Goal: Task Accomplishment & Management: Complete application form

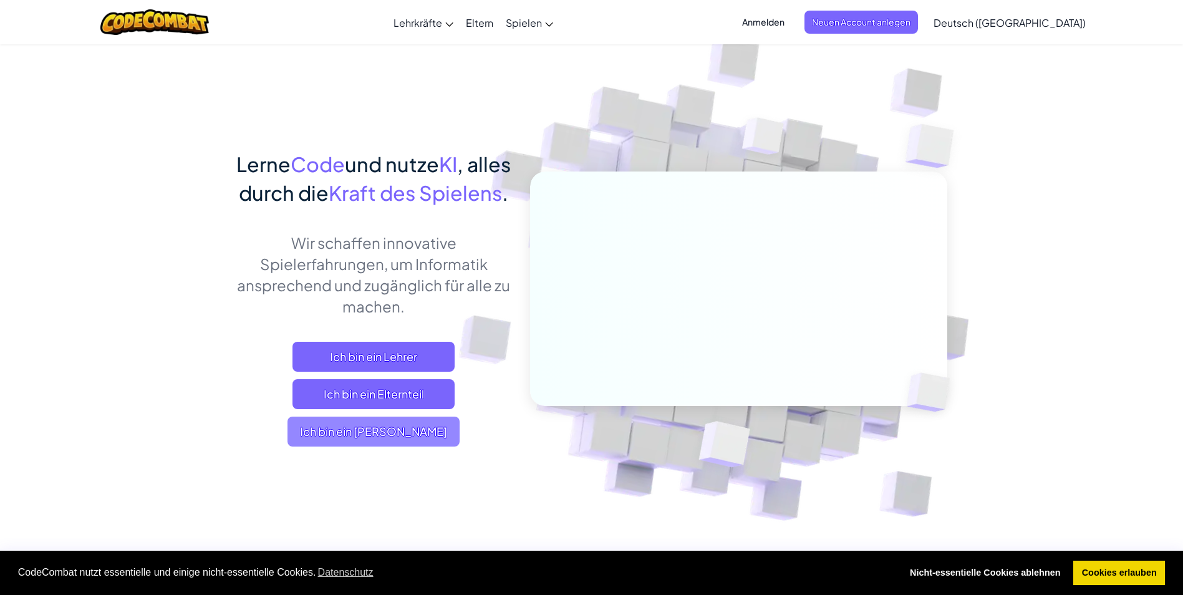
click at [414, 447] on span "Ich bin ein [PERSON_NAME]" at bounding box center [374, 432] width 172 height 30
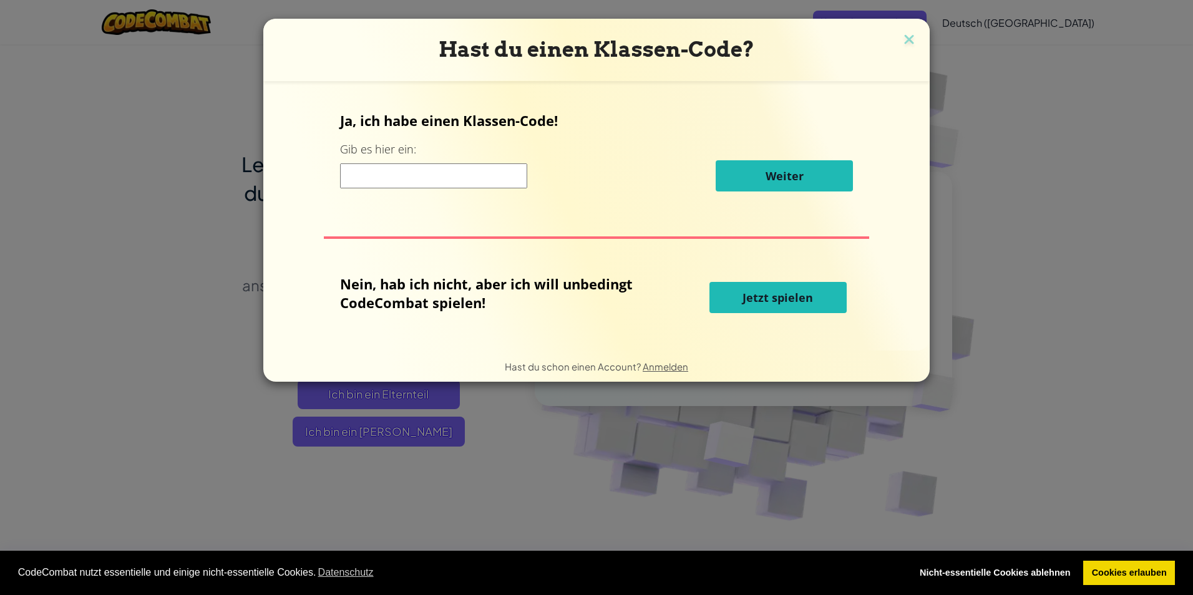
click at [488, 180] on input at bounding box center [433, 175] width 187 height 25
click at [523, 278] on p "Nein, hab ich nicht, aber ich will unbedingt CodeCombat spielen!" at bounding box center [490, 292] width 301 height 37
drag, startPoint x: 523, startPoint y: 278, endPoint x: 558, endPoint y: 301, distance: 41.9
click at [558, 301] on p "Nein, hab ich nicht, aber ich will unbedingt CodeCombat spielen!" at bounding box center [490, 292] width 301 height 37
click at [504, 177] on input at bounding box center [433, 175] width 187 height 25
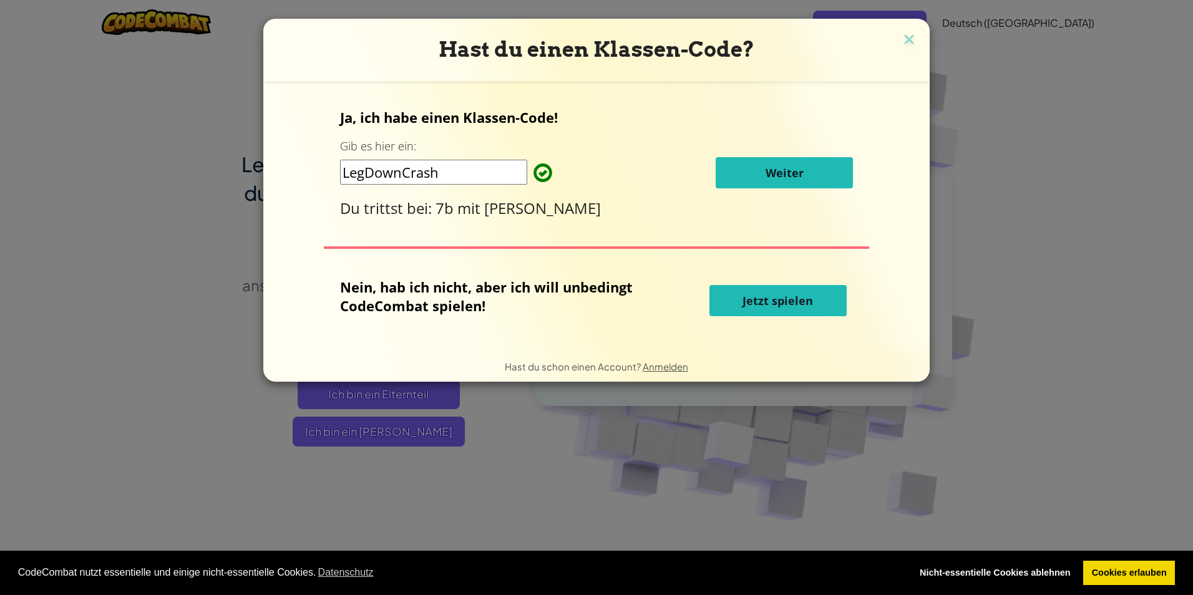
type input "LegDownCrash"
click at [564, 172] on button "Weiter" at bounding box center [783, 172] width 137 height 31
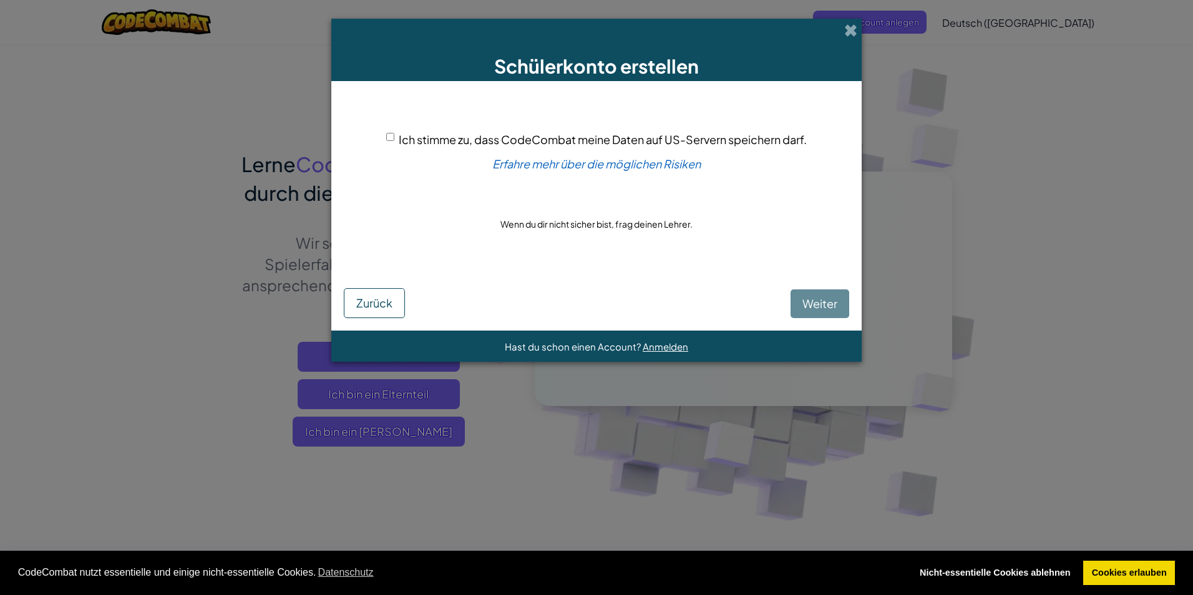
click at [564, 142] on span "Ich stimme zu, dass CodeCombat meine Daten auf US-Servern speichern darf." at bounding box center [603, 139] width 408 height 14
click at [394, 141] on input "Ich stimme zu, dass CodeCombat meine Daten auf US-Servern speichern darf." at bounding box center [390, 137] width 8 height 8
checkbox input "true"
click at [564, 301] on span "Weiter" at bounding box center [819, 303] width 35 height 14
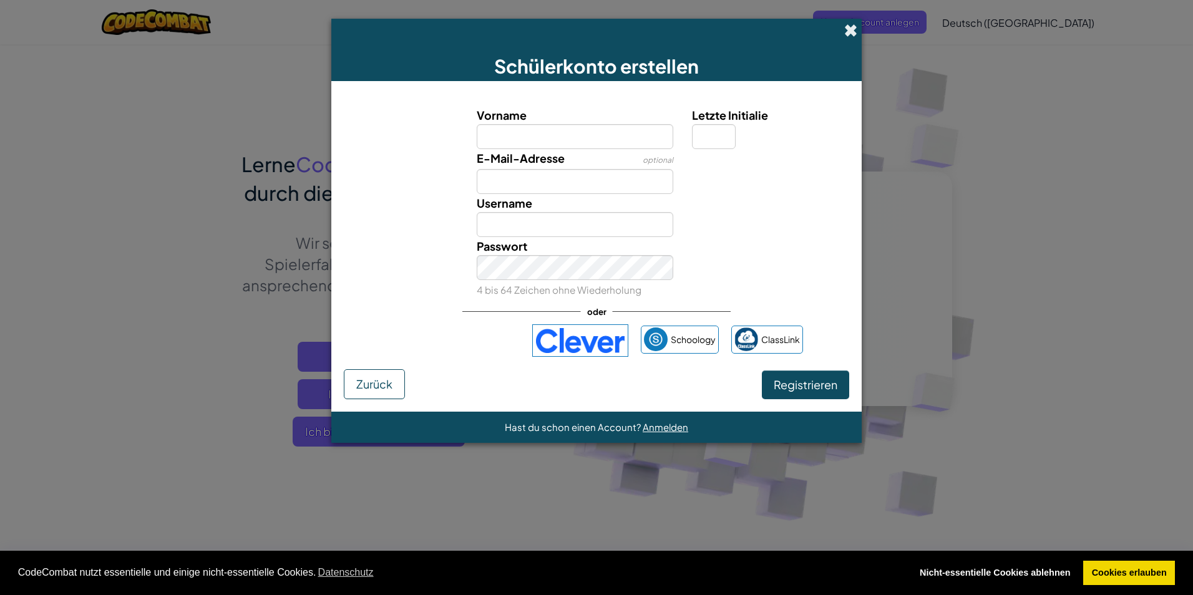
click at [564, 33] on span at bounding box center [850, 30] width 13 height 13
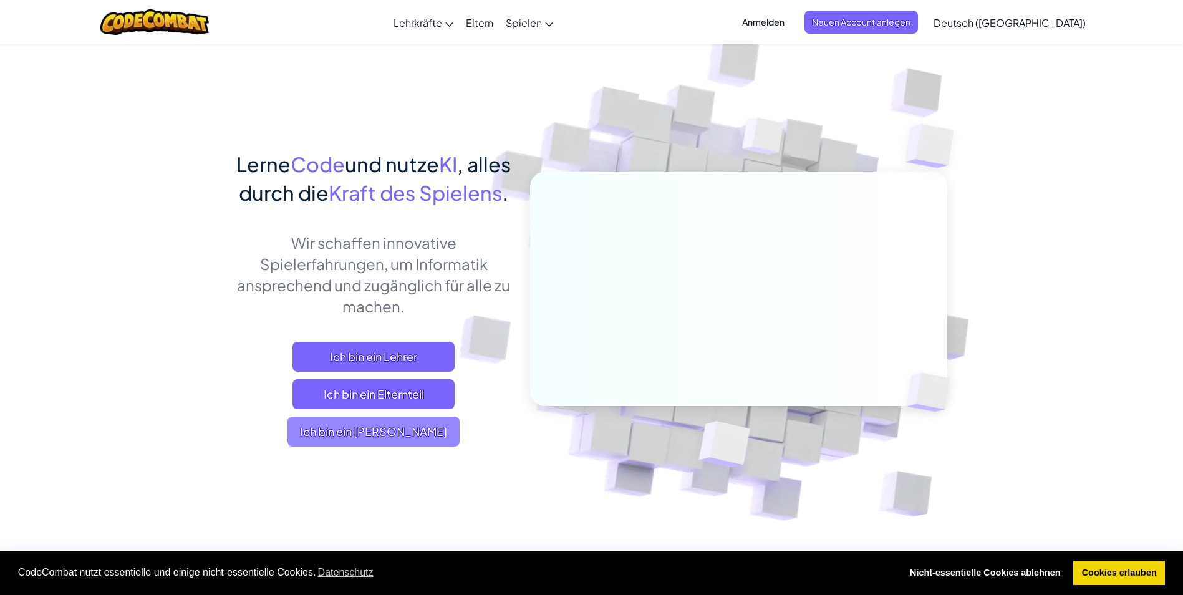
click at [432, 447] on span "Ich bin ein [PERSON_NAME]" at bounding box center [374, 432] width 172 height 30
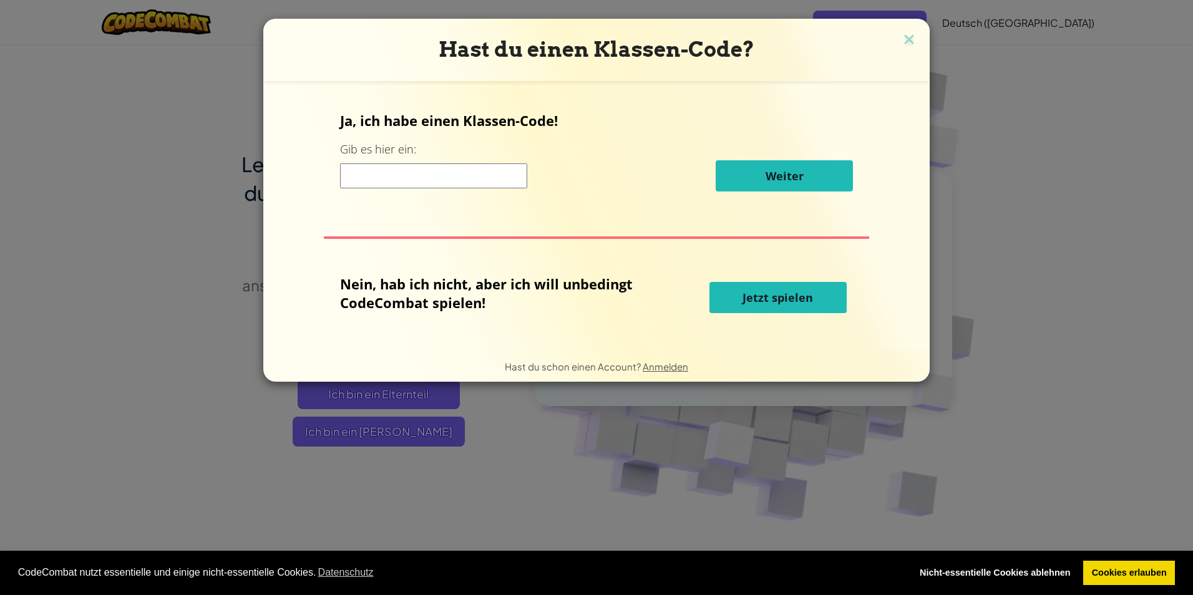
click at [480, 180] on input at bounding box center [433, 175] width 187 height 25
type input "LegDownCrash"
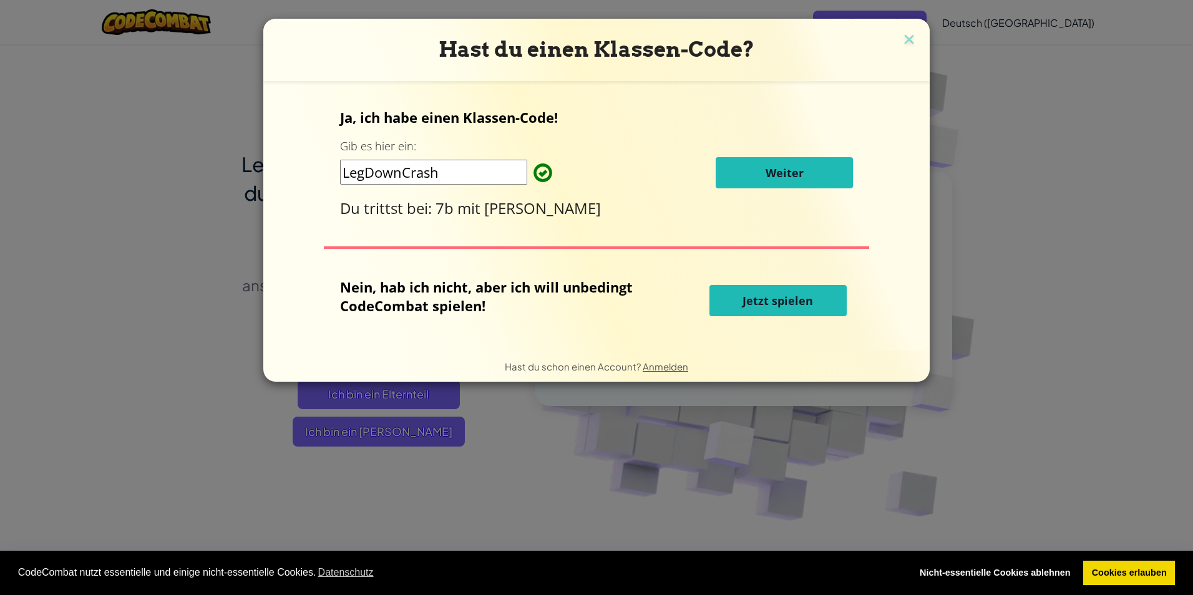
click at [564, 301] on button "Jetzt spielen" at bounding box center [777, 300] width 137 height 31
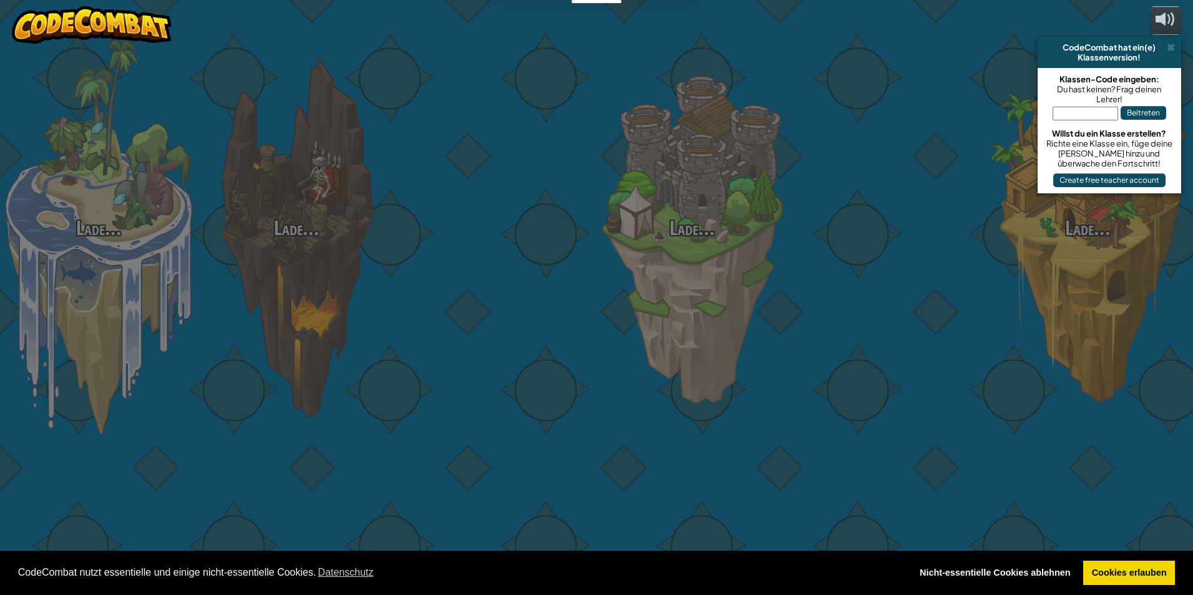
select select "de-DE"
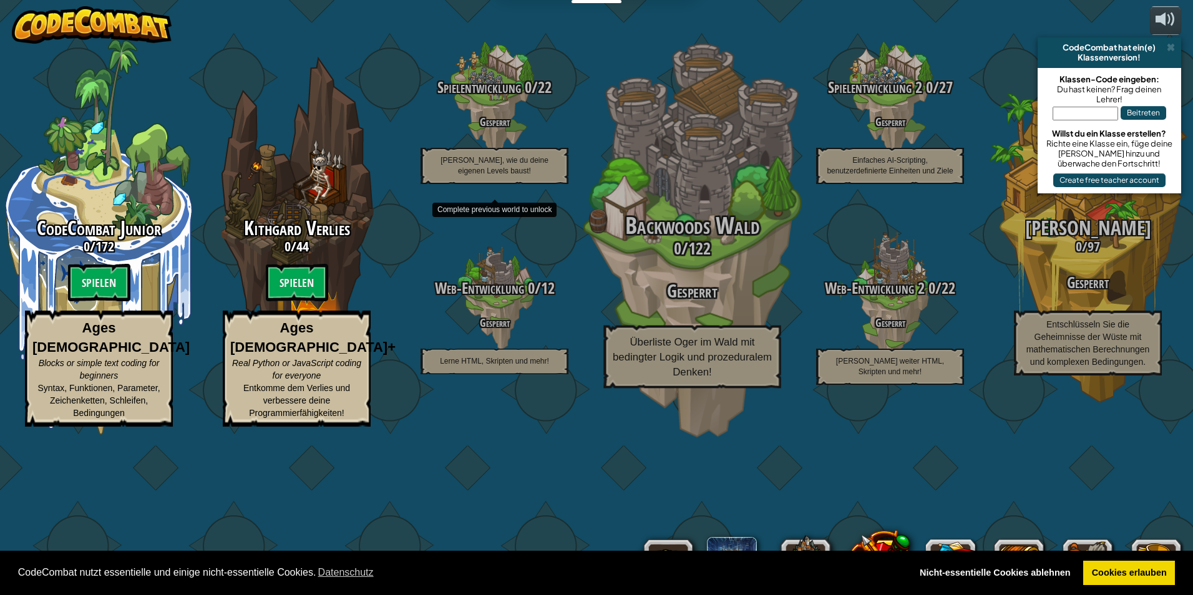
drag, startPoint x: 534, startPoint y: 234, endPoint x: 617, endPoint y: 231, distance: 83.6
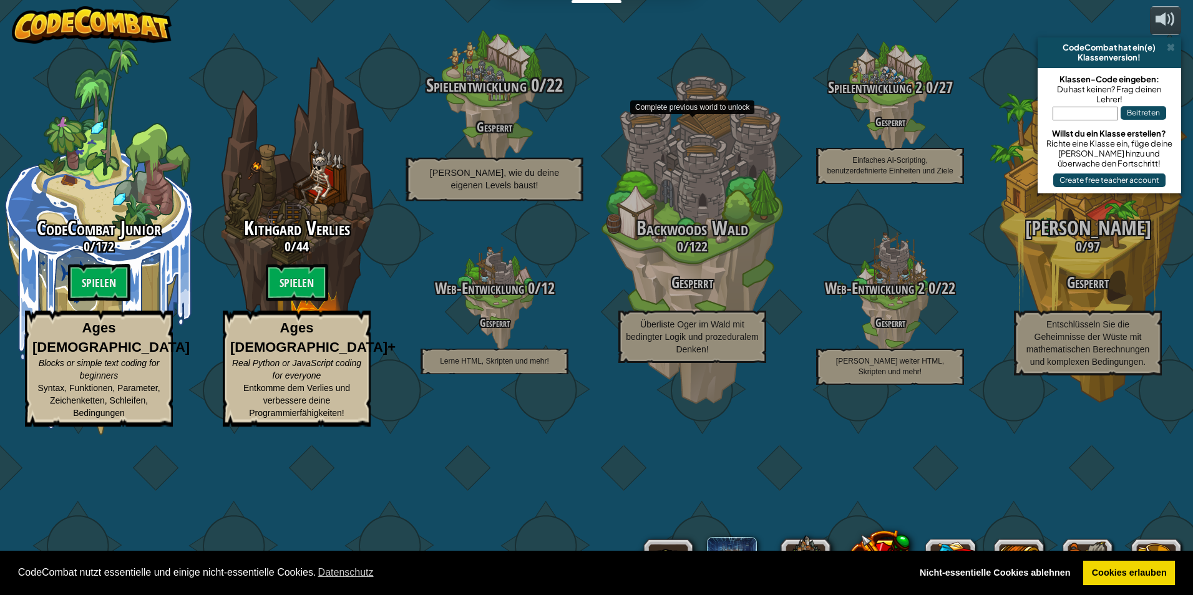
drag, startPoint x: 617, startPoint y: 231, endPoint x: 405, endPoint y: 112, distance: 244.1
click at [405, 112] on div "Spielentwicklung 0 / 22 Gesperrt Lerne, wie du deine eigenen Levels baust!" at bounding box center [493, 98] width 237 height 237
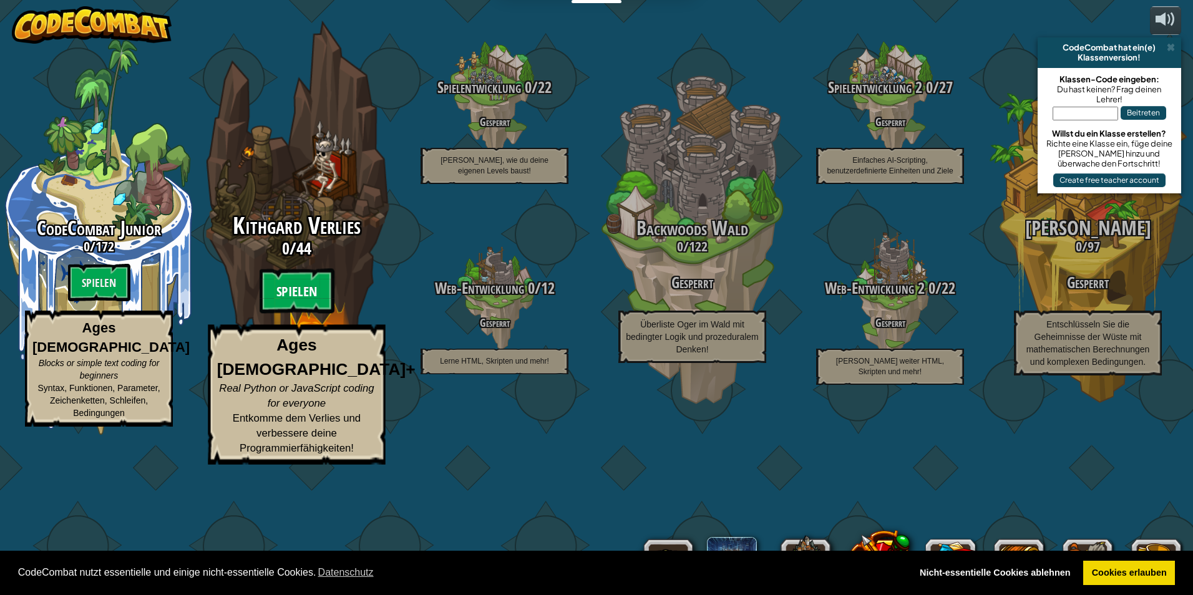
click at [278, 314] on btn "Spielen" at bounding box center [296, 291] width 75 height 45
select select "de-DE"
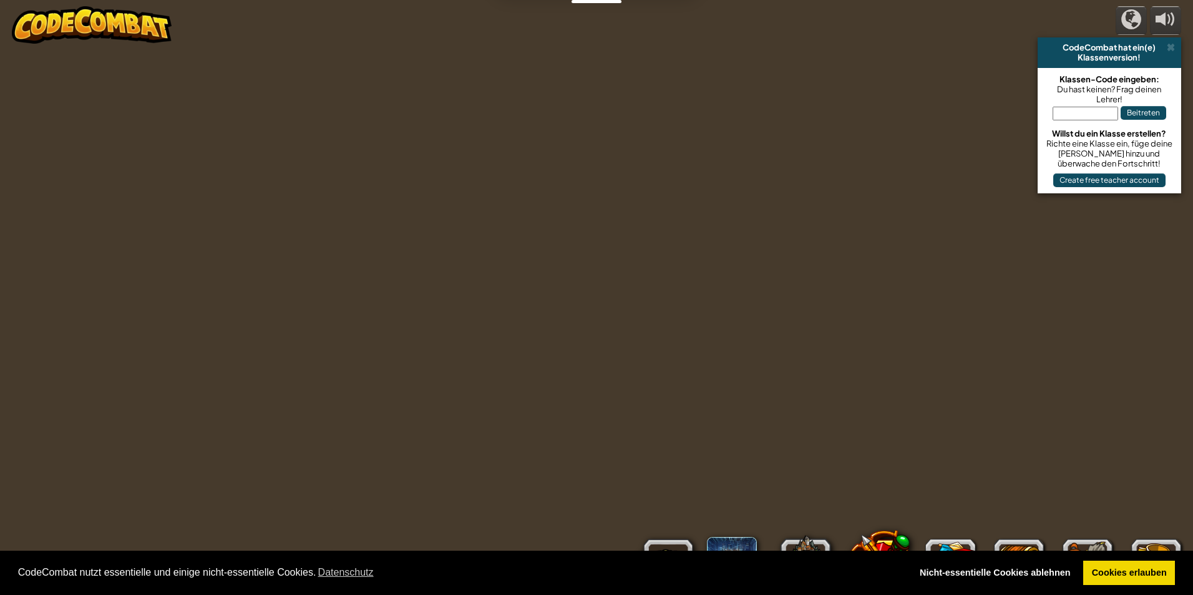
select select "de-DE"
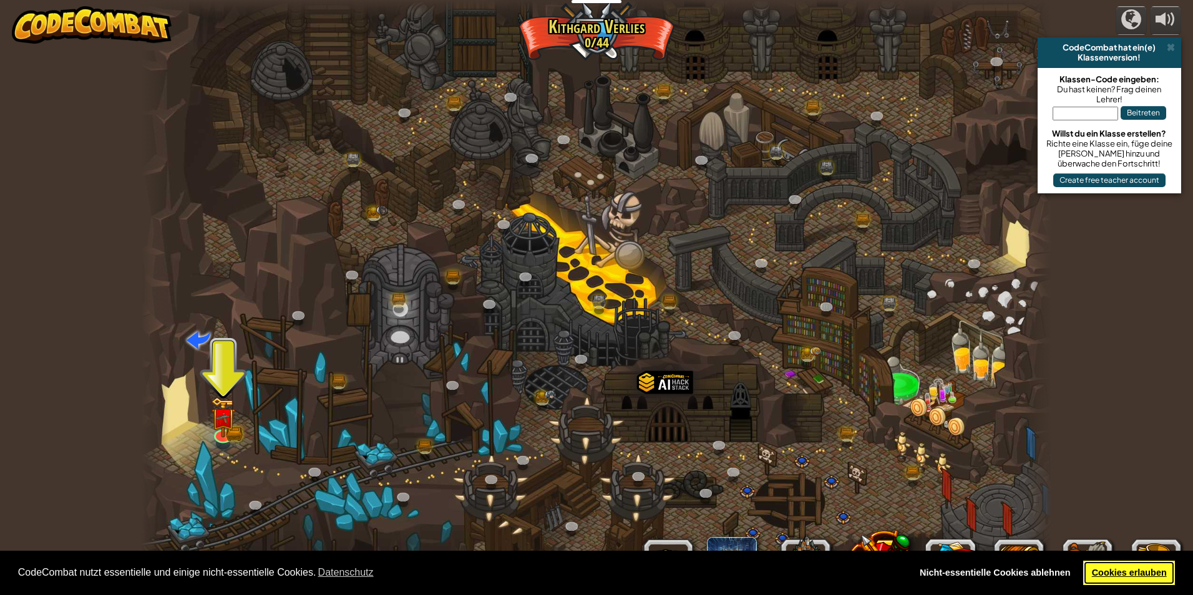
click at [564, 573] on link "Cookies erlauben" at bounding box center [1129, 573] width 92 height 25
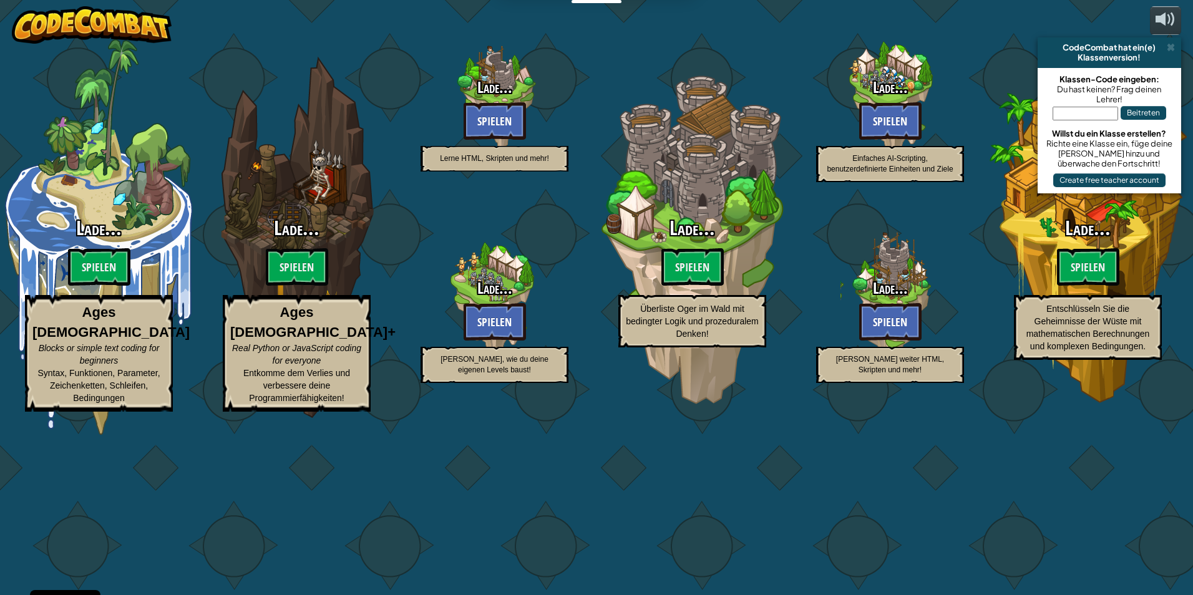
select select "de-DE"
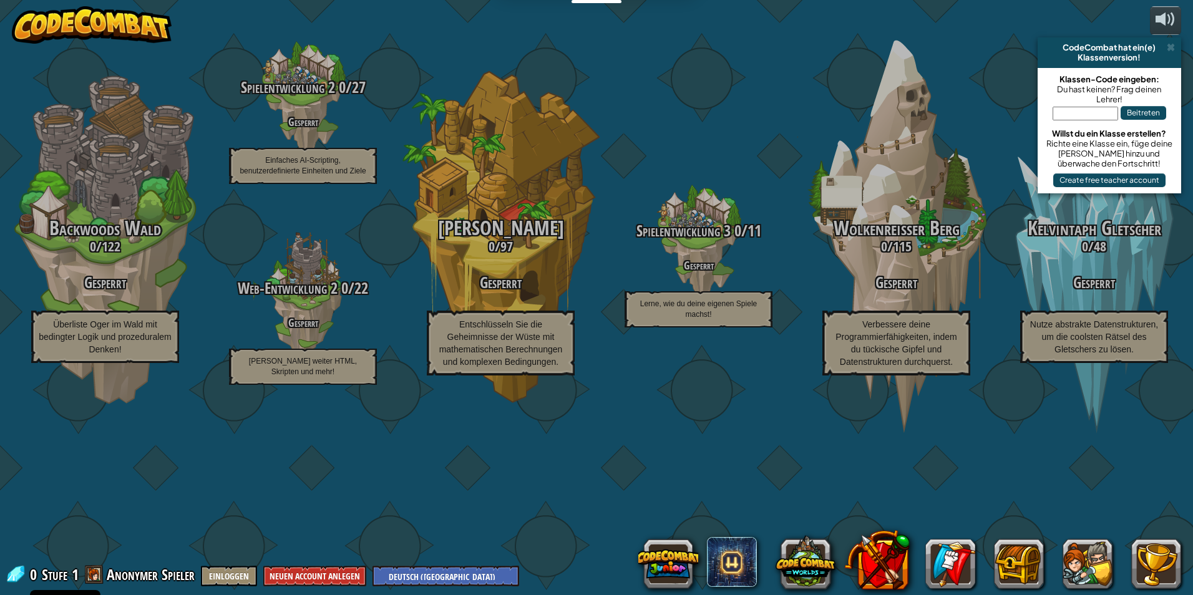
click at [564, 38] on div "CodeCombat hat ein(e) Klassenversion!" at bounding box center [1108, 52] width 143 height 31
click at [564, 47] on span at bounding box center [1170, 47] width 8 height 10
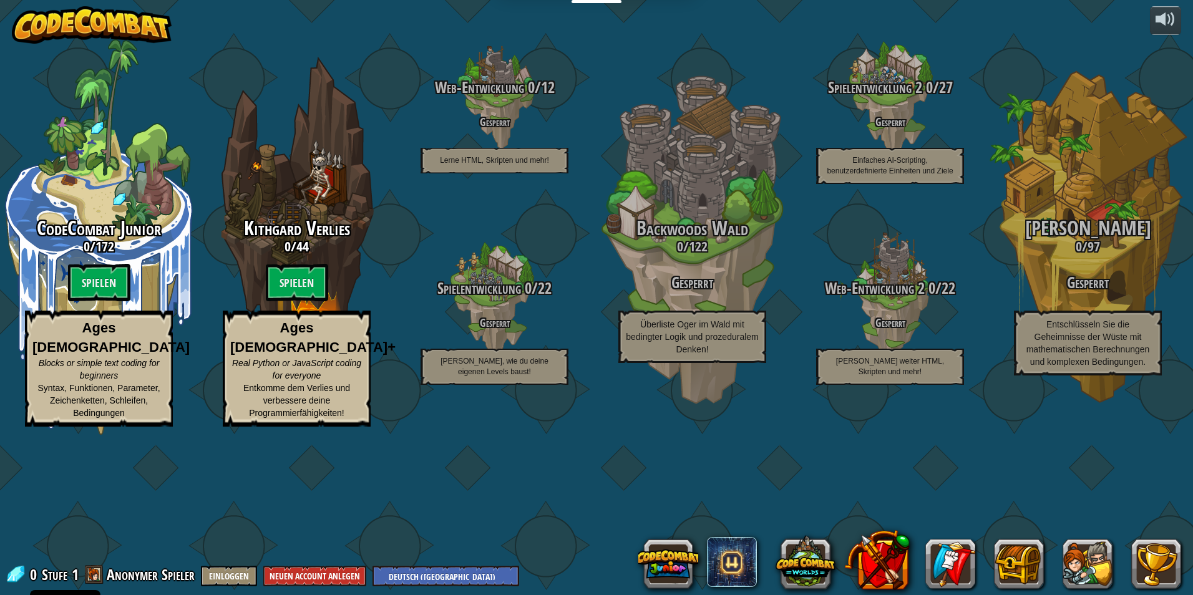
click at [564, 573] on div at bounding box center [916, 564] width 530 height 50
click at [564, 571] on button at bounding box center [1087, 564] width 50 height 50
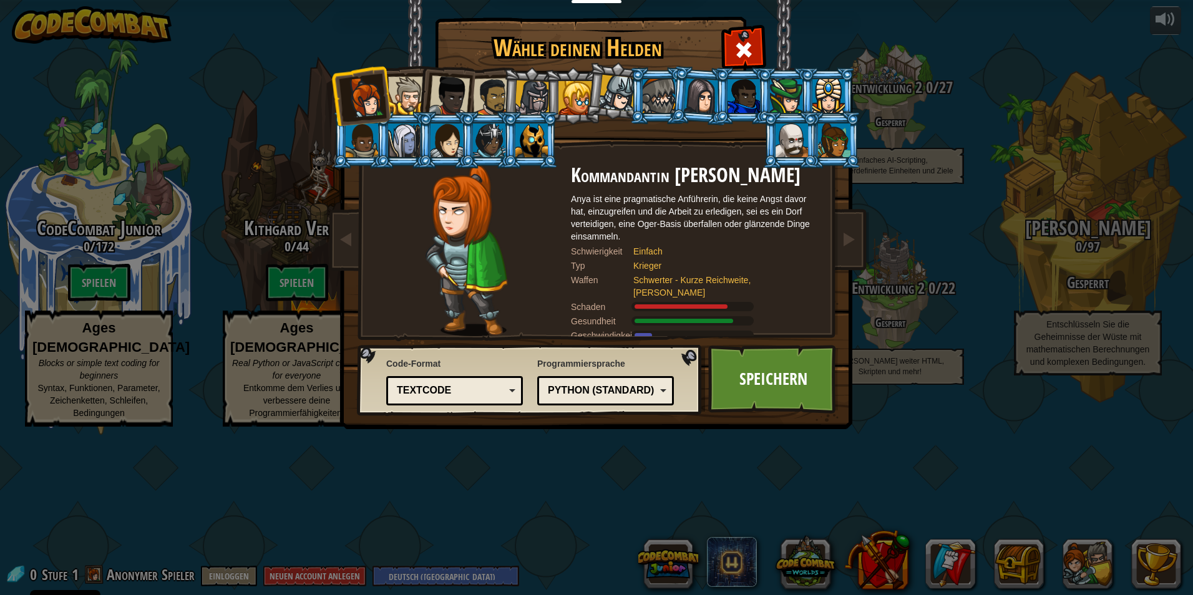
click at [410, 82] on div at bounding box center [407, 96] width 38 height 38
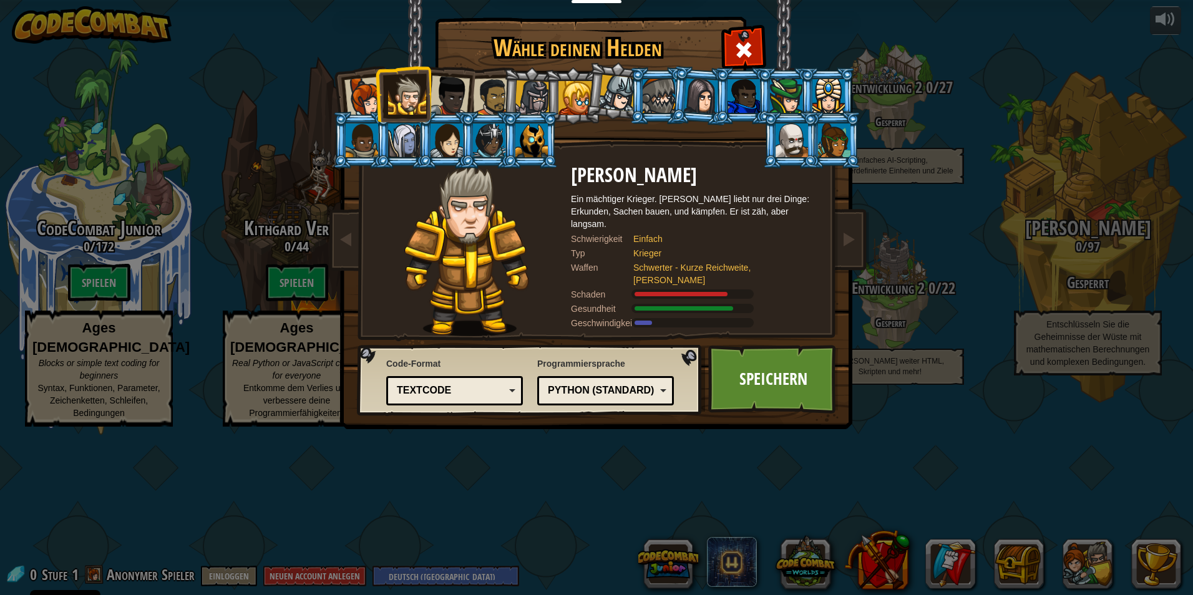
click at [442, 95] on div at bounding box center [449, 95] width 41 height 41
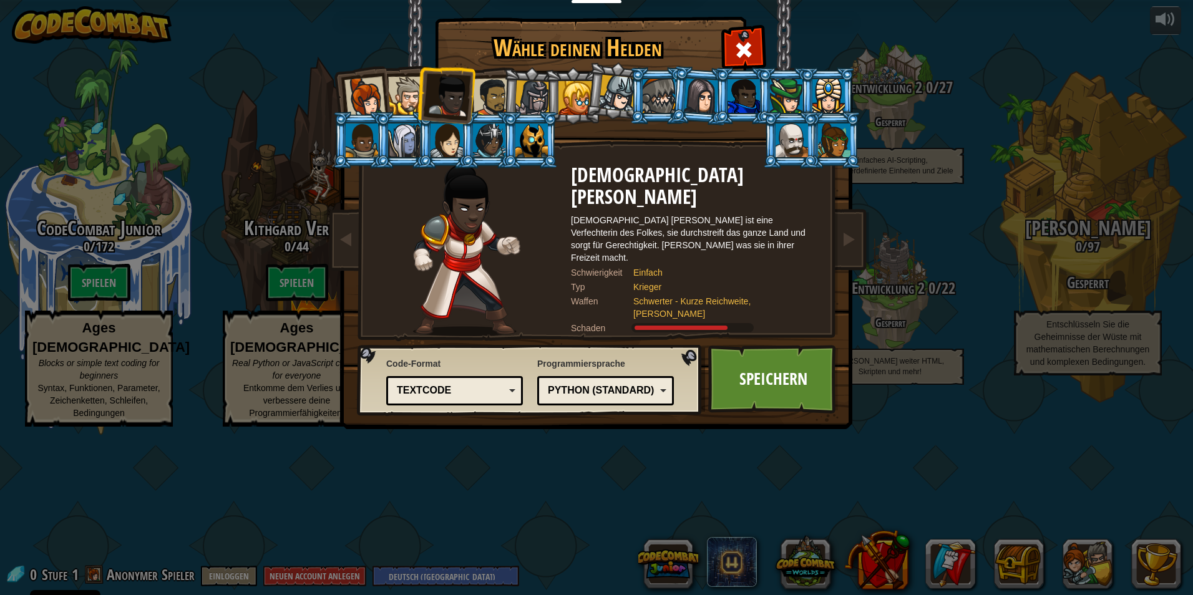
click at [414, 102] on div at bounding box center [407, 96] width 38 height 38
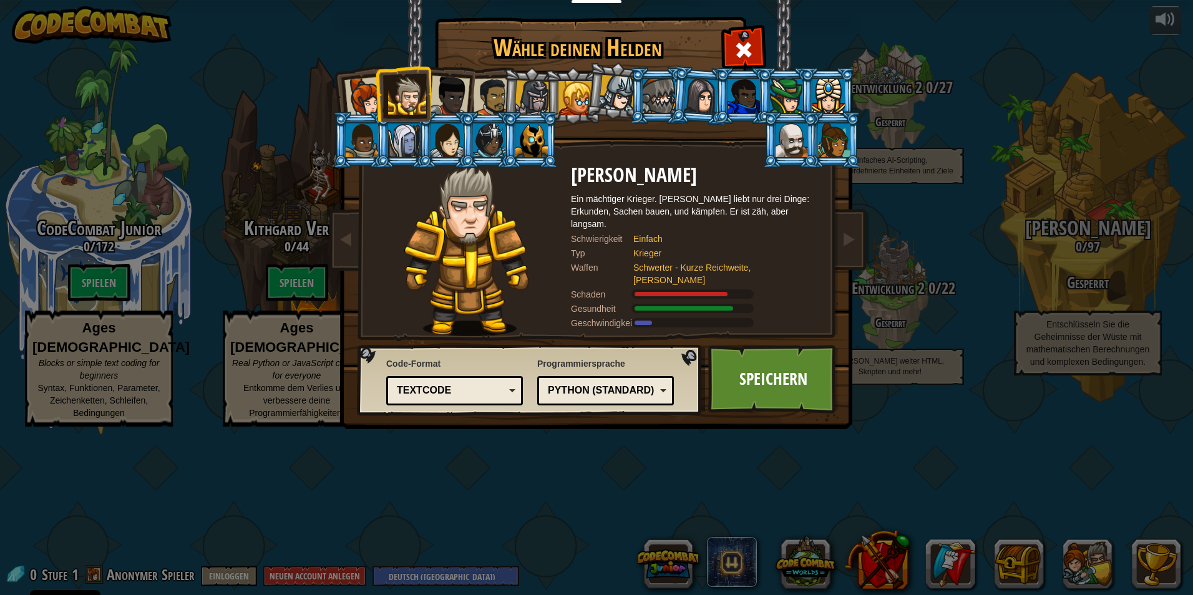
click at [564, 141] on div at bounding box center [834, 140] width 32 height 34
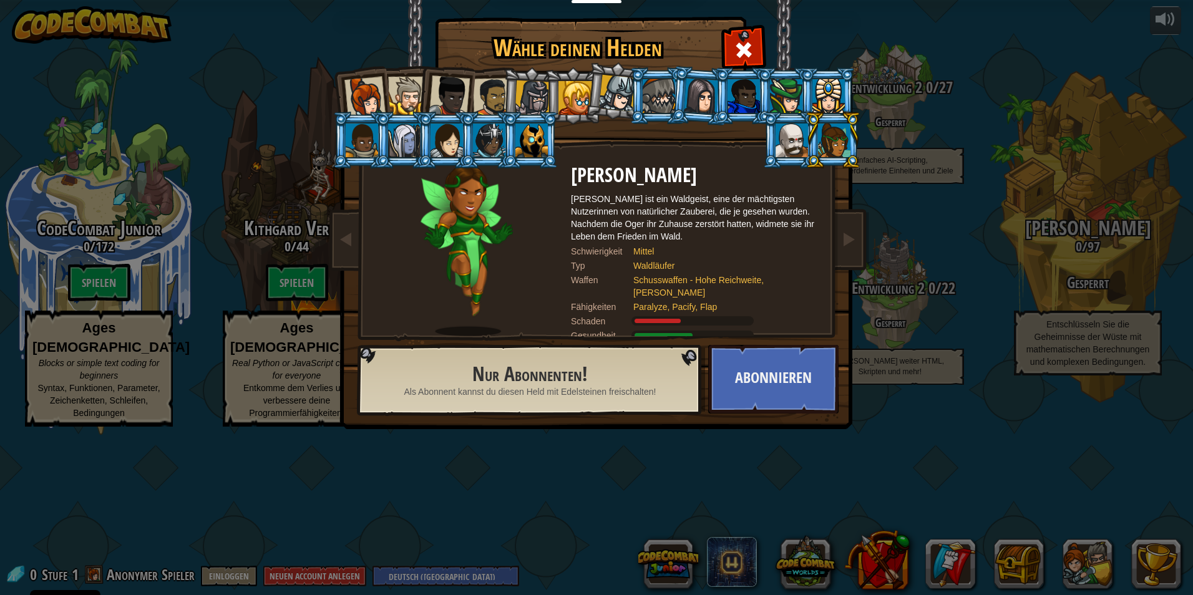
click at [364, 99] on div at bounding box center [364, 97] width 41 height 41
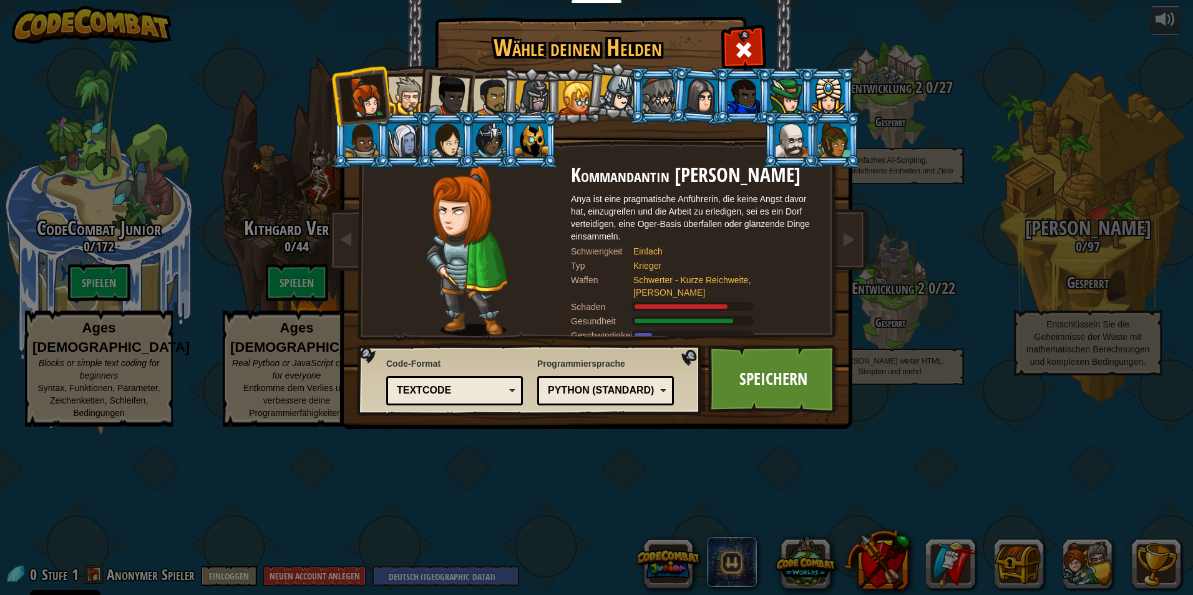
click at [506, 82] on li at bounding box center [530, 96] width 59 height 60
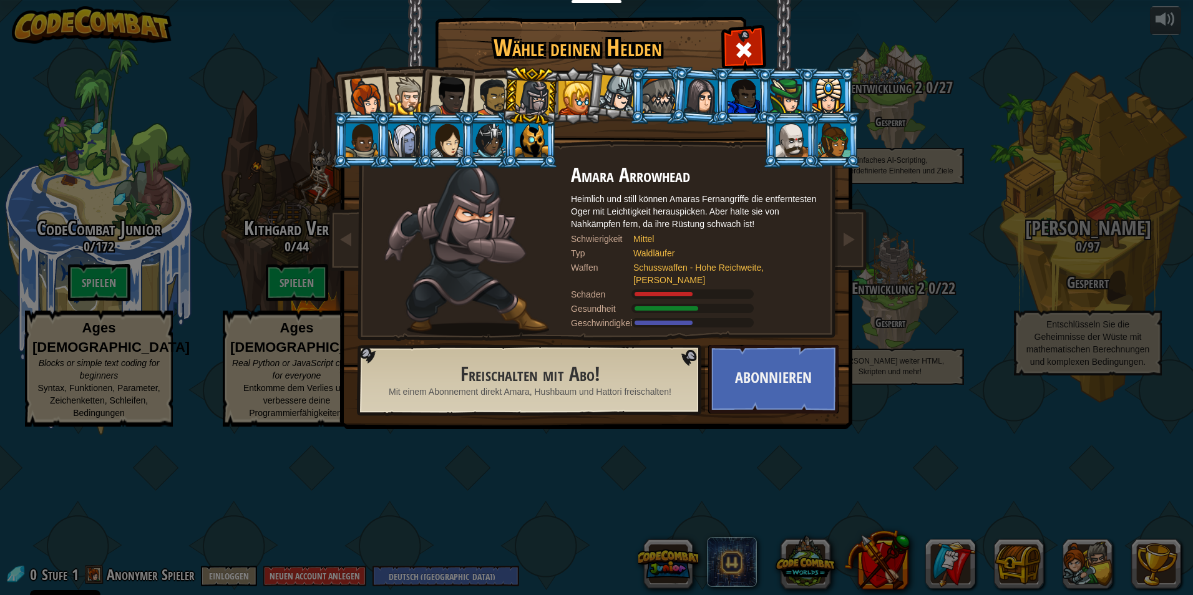
click at [498, 86] on div at bounding box center [492, 97] width 39 height 39
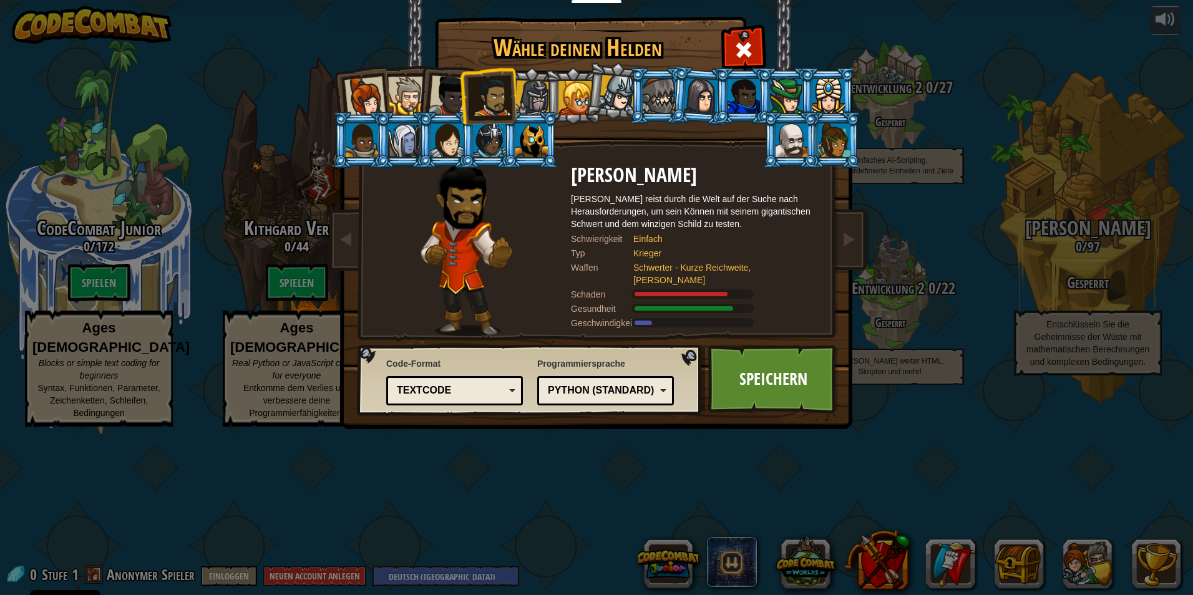
click at [478, 87] on div at bounding box center [492, 97] width 39 height 39
click at [462, 89] on li at bounding box center [487, 96] width 57 height 58
click at [429, 93] on li at bounding box center [445, 93] width 61 height 61
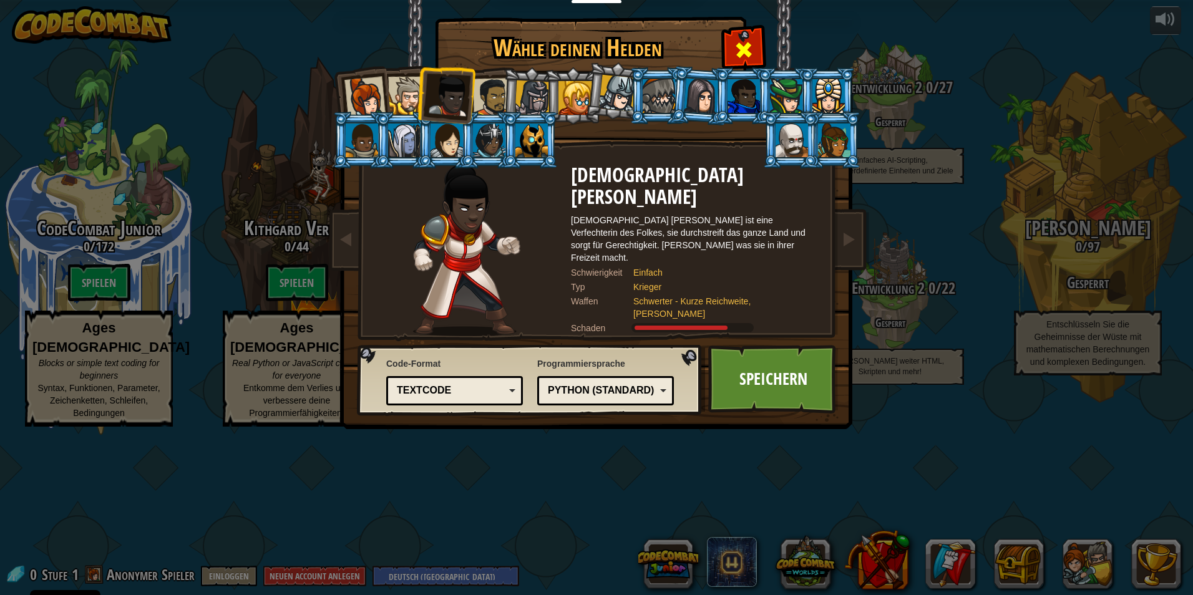
click at [564, 59] on span at bounding box center [744, 50] width 20 height 20
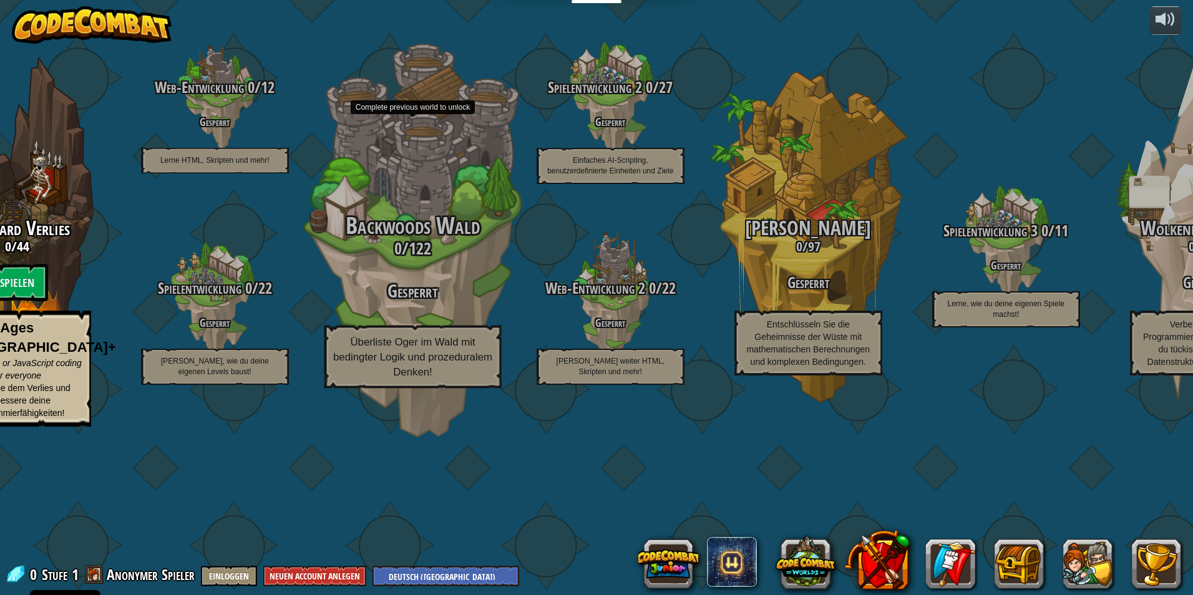
click at [447, 285] on div "Backwoods Wald 0 / 122 Gesperrt Überliste Oger im Wald mit bedingter Logik und …" at bounding box center [412, 237] width 237 height 475
click at [445, 286] on div "Backwoods Wald 0 / 122 Gesperrt Überliste Oger im Wald mit bedingter Logik und …" at bounding box center [412, 237] width 237 height 475
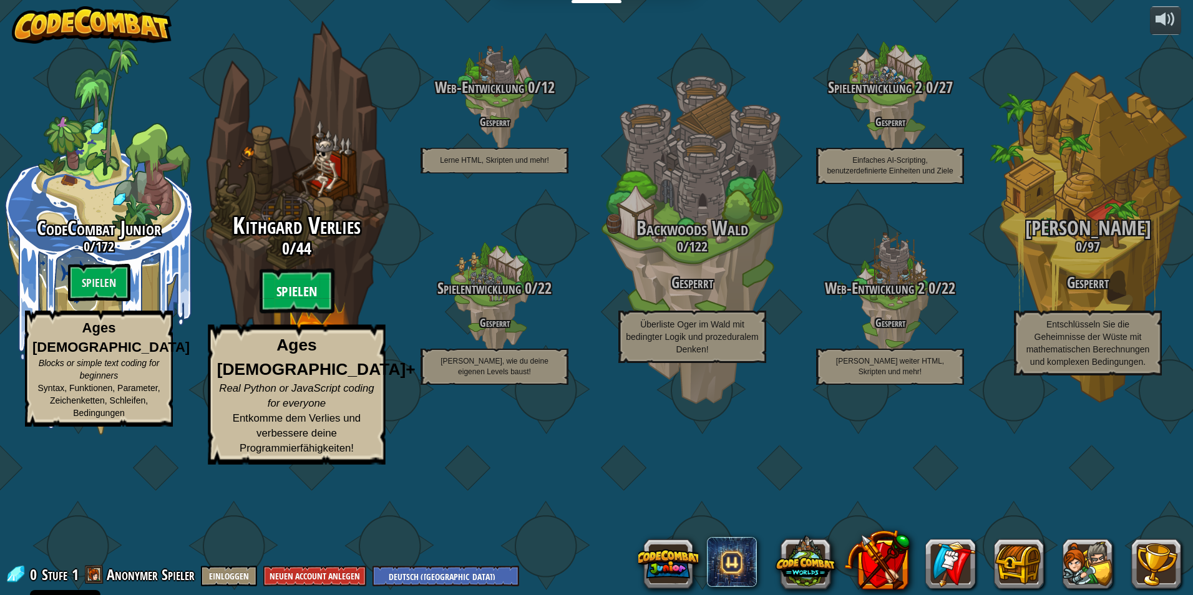
click at [291, 314] on btn "Spielen" at bounding box center [296, 291] width 75 height 45
select select "de-DE"
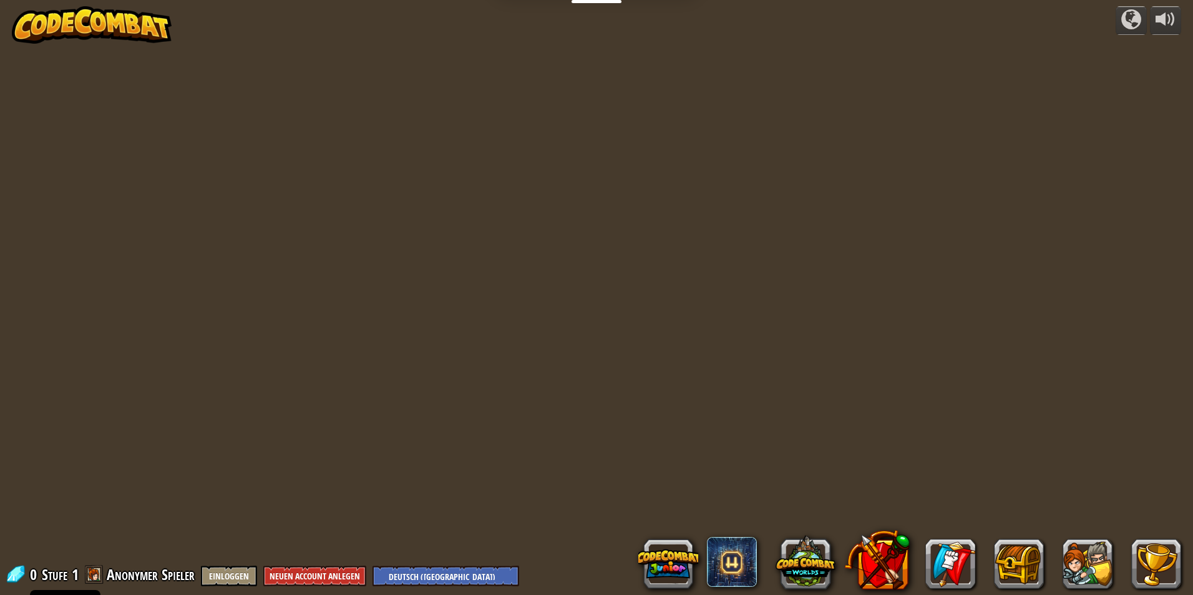
select select "de-DE"
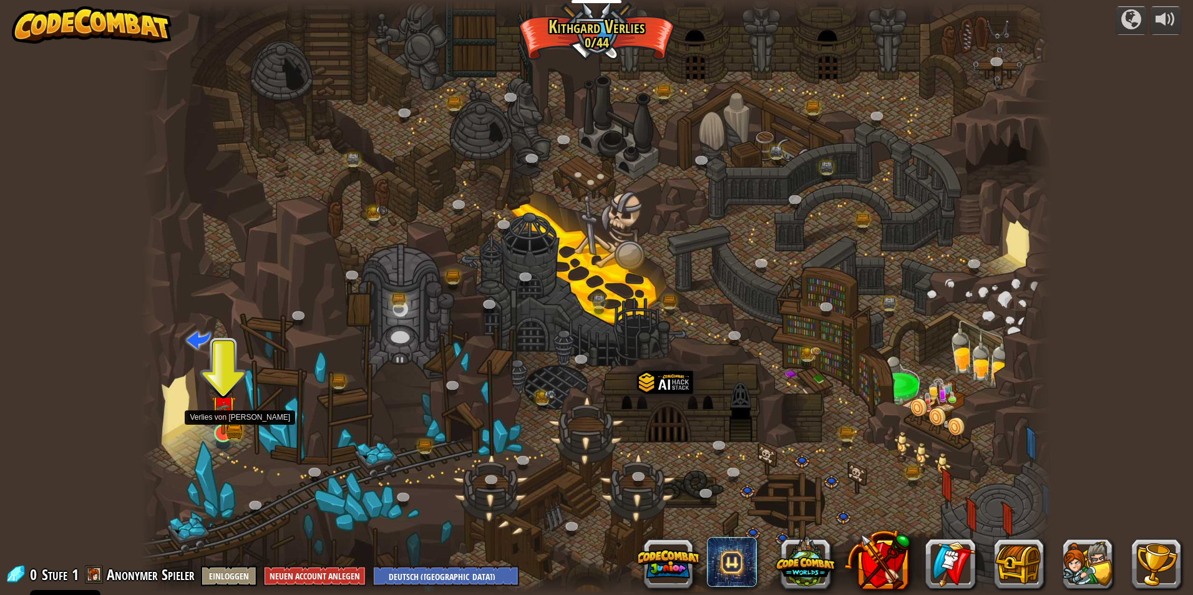
click at [225, 422] on img at bounding box center [223, 408] width 24 height 54
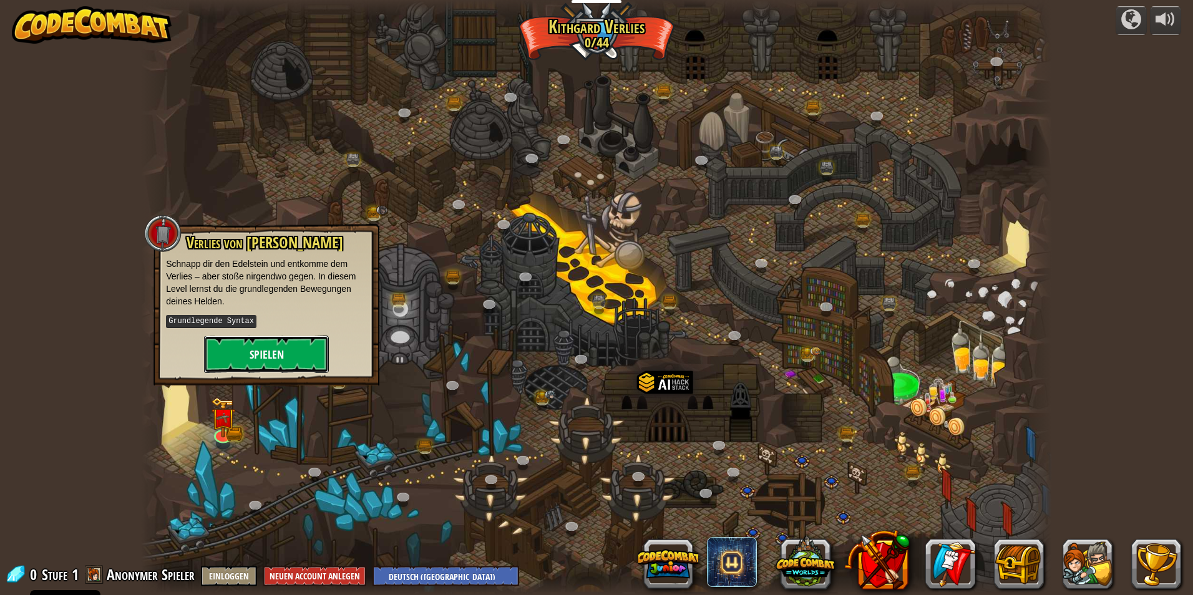
click at [261, 354] on button "Spielen" at bounding box center [266, 354] width 125 height 37
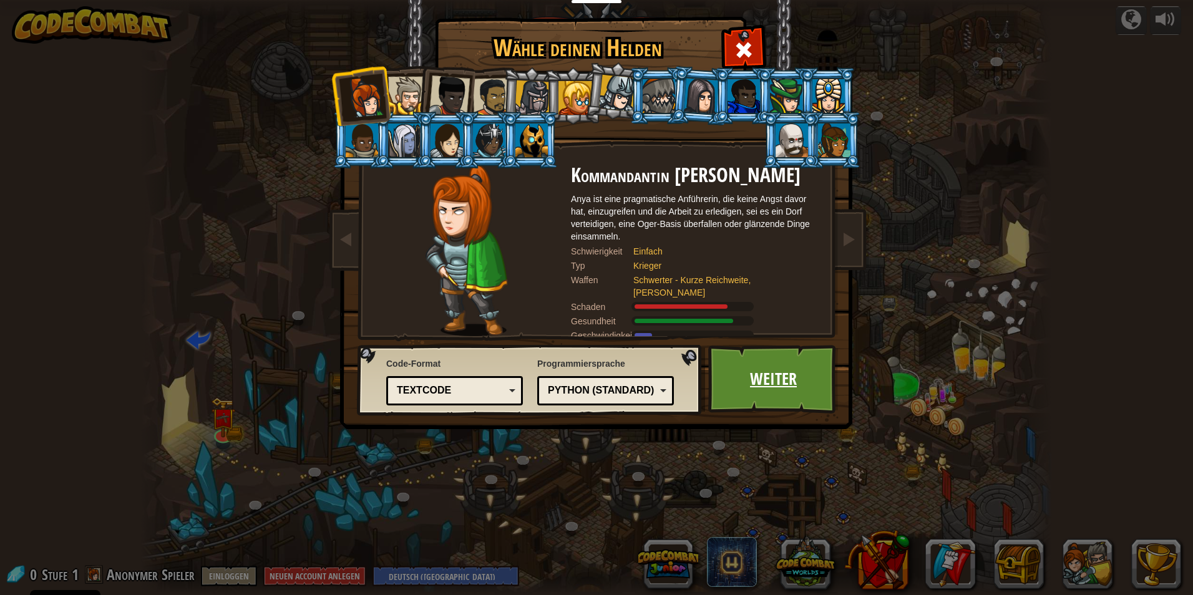
click at [564, 387] on link "Weiter" at bounding box center [773, 379] width 130 height 69
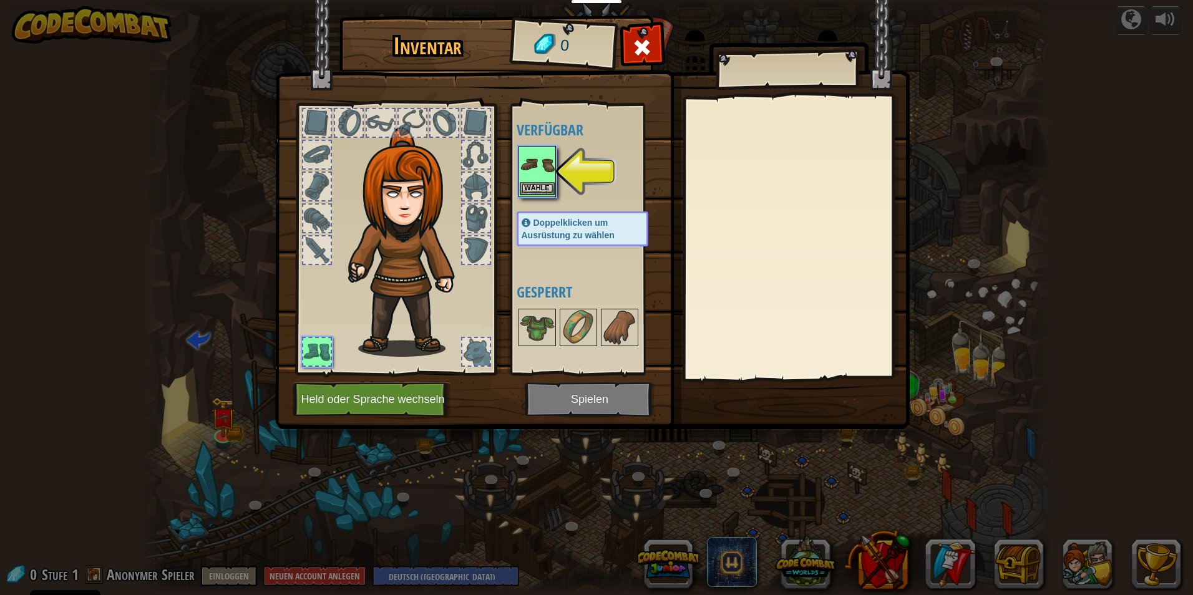
click at [528, 173] on img at bounding box center [537, 164] width 35 height 35
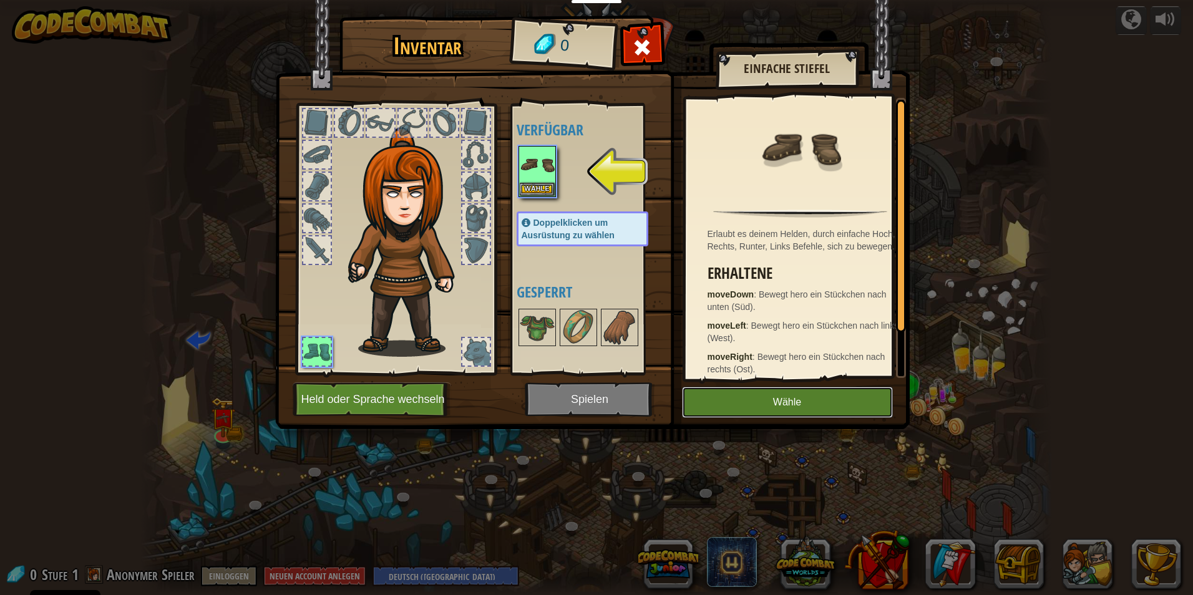
click at [564, 415] on button "Wähle" at bounding box center [787, 402] width 211 height 31
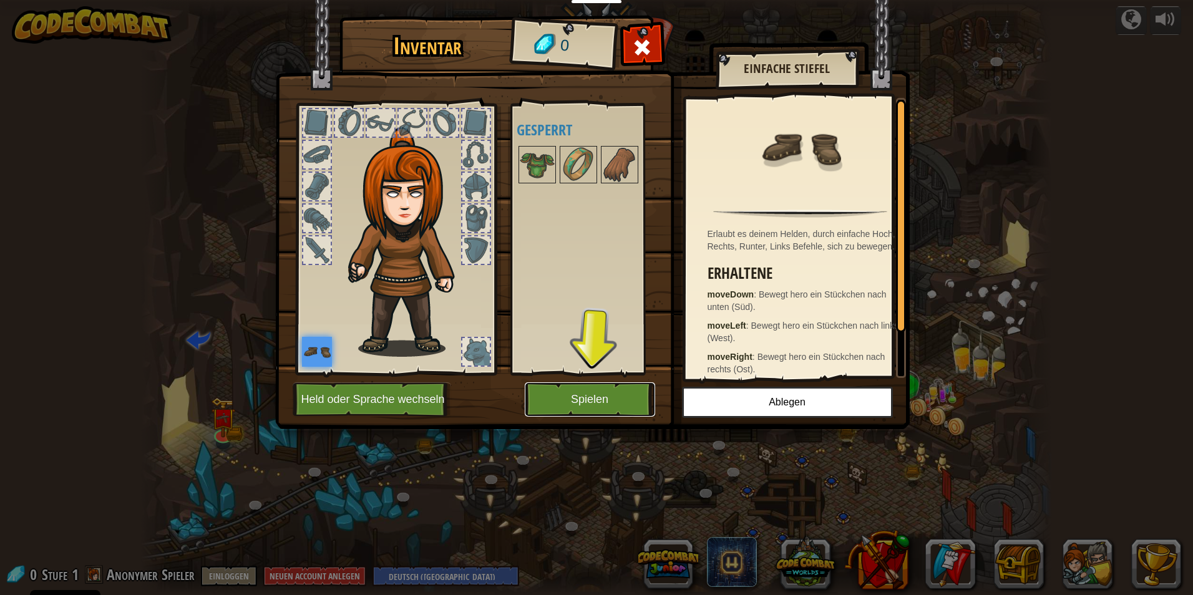
click at [564, 398] on button "Spielen" at bounding box center [590, 399] width 130 height 34
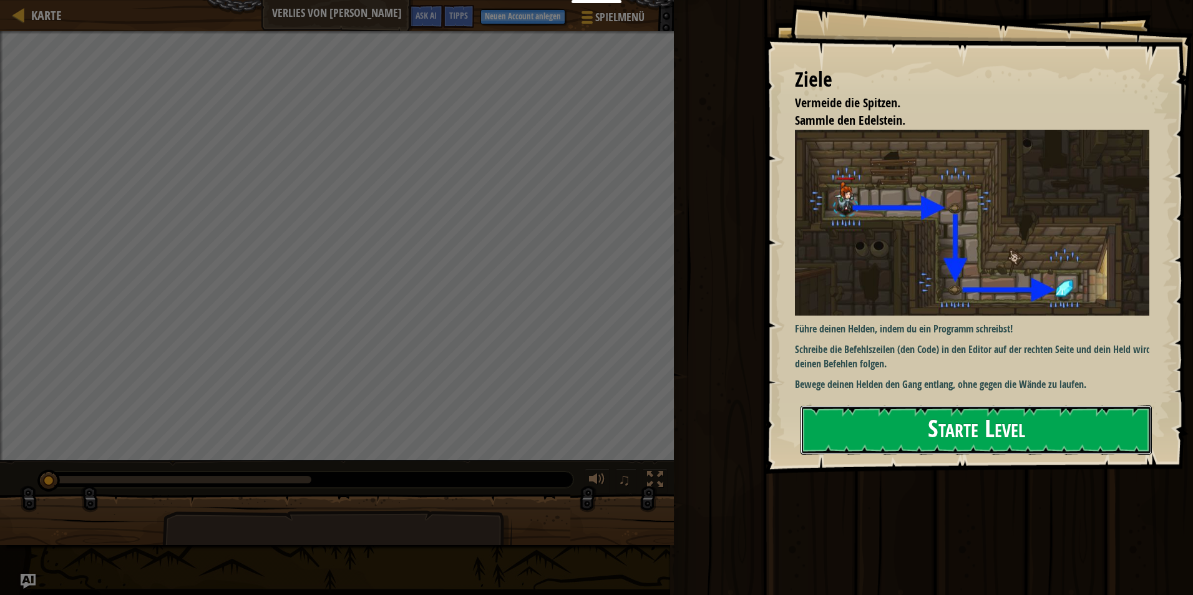
click at [564, 437] on button "Starte Level" at bounding box center [975, 429] width 351 height 49
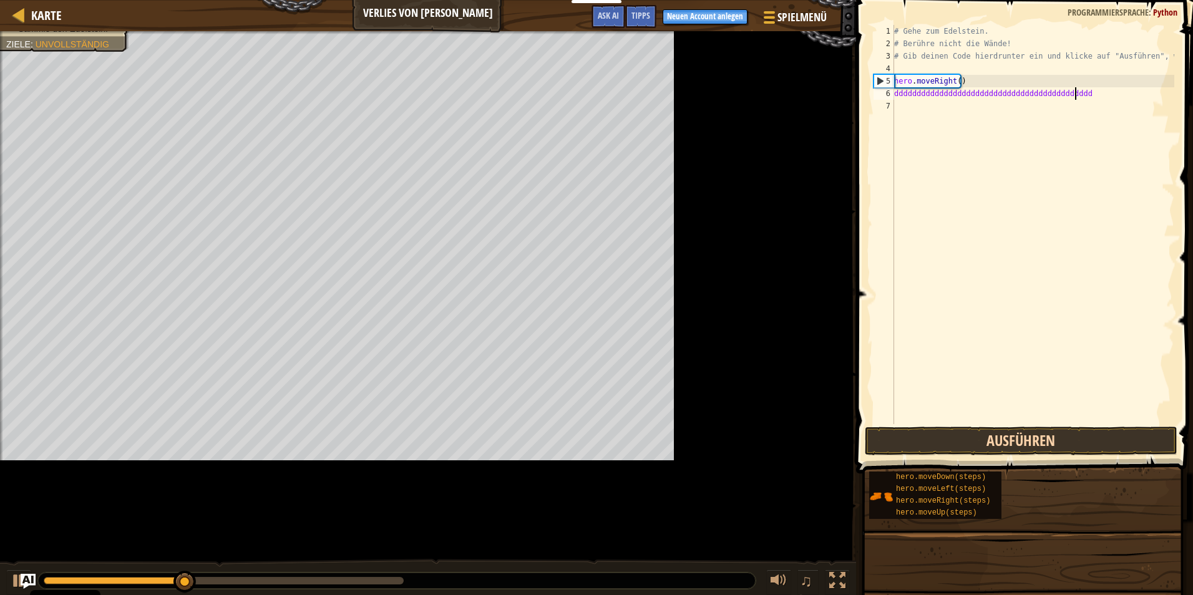
scroll to position [6, 14]
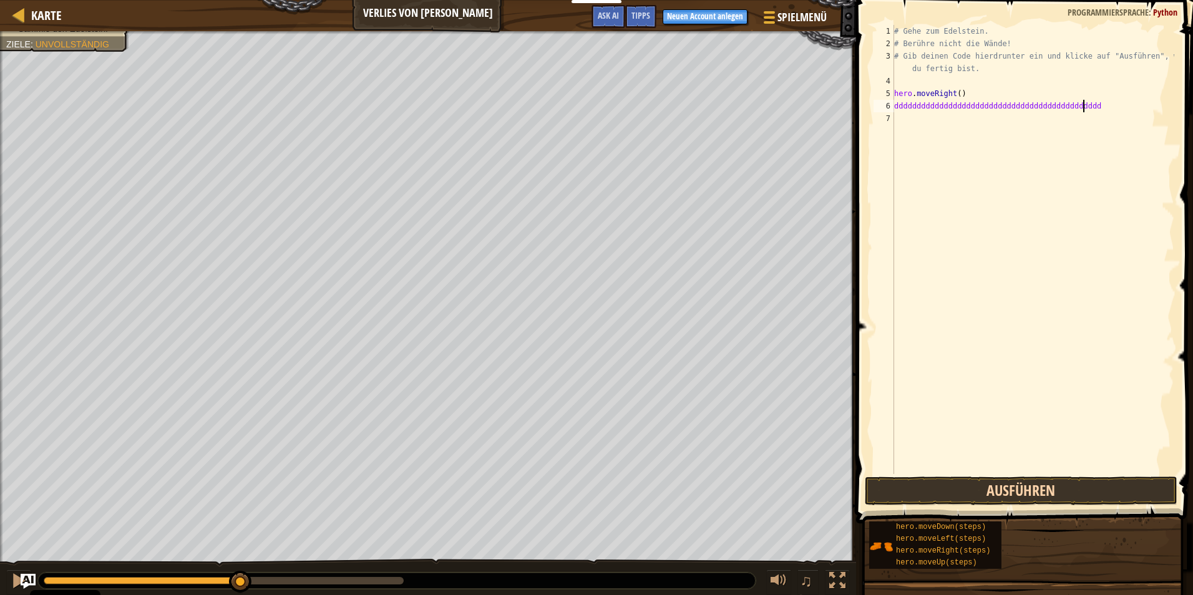
type textarea "ddddddddddddddddddddddddddddddddddddddddddddddas"
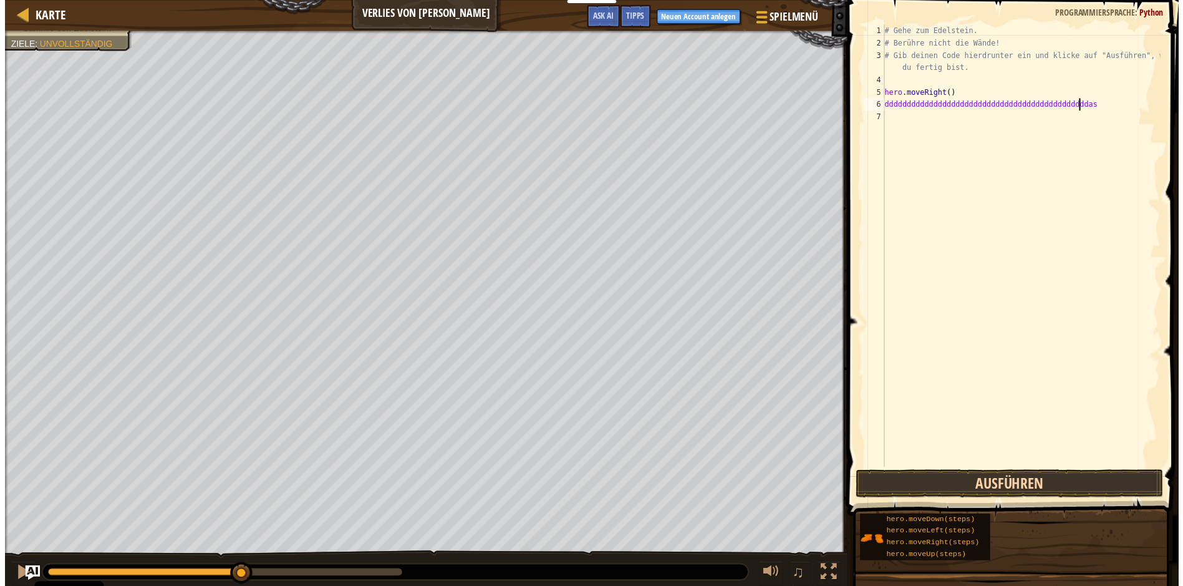
scroll to position [6, 16]
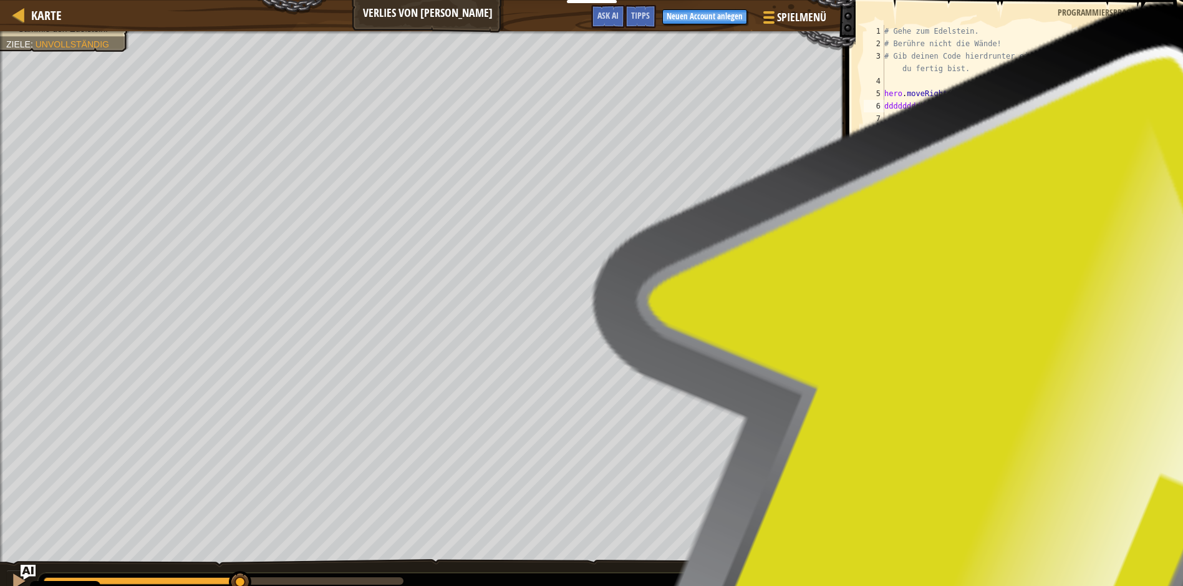
click at [564, 434] on div "# Gehe zum Edelstein. # Berühre nicht die Wände! # Gib deinen Code hierdrunter …" at bounding box center [1023, 262] width 283 height 474
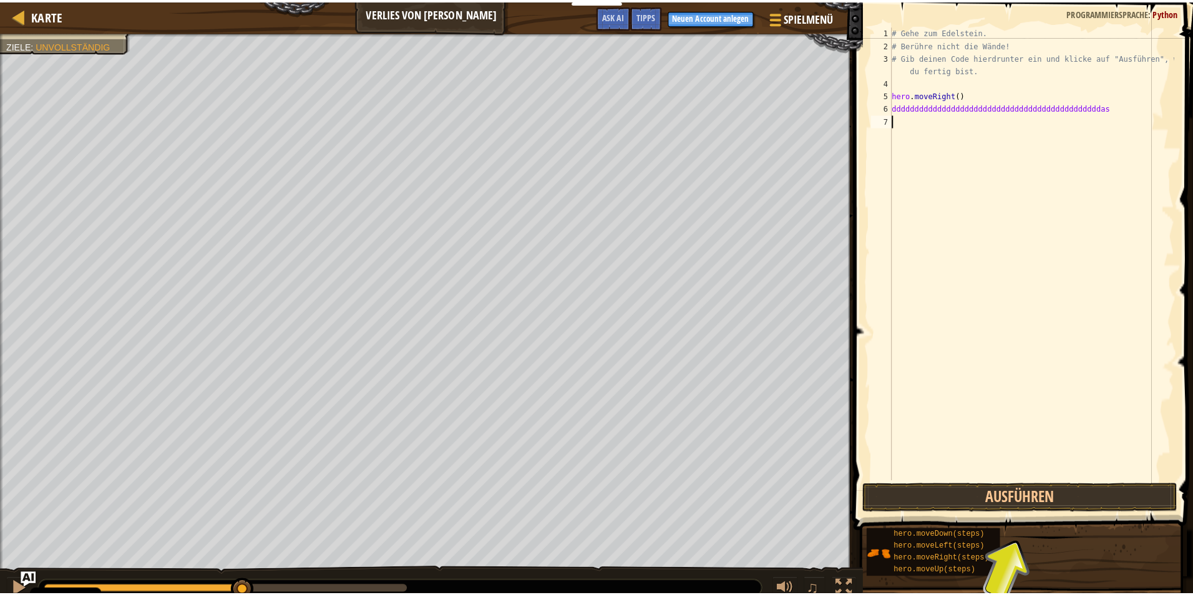
scroll to position [6, 0]
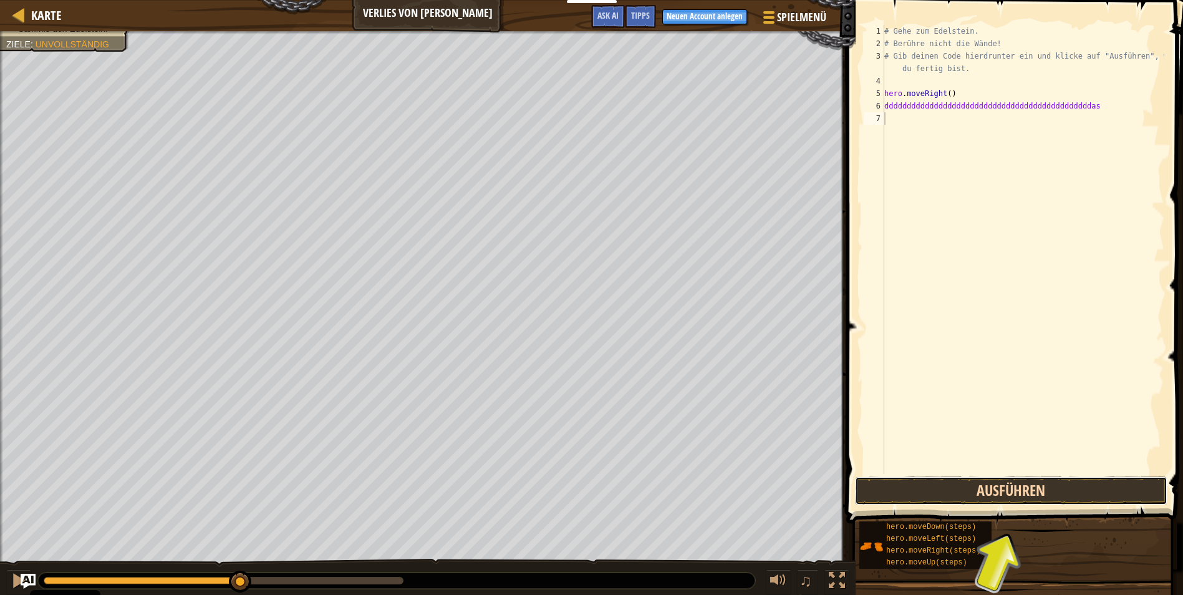
click at [564, 489] on button "Ausführen" at bounding box center [1011, 491] width 312 height 29
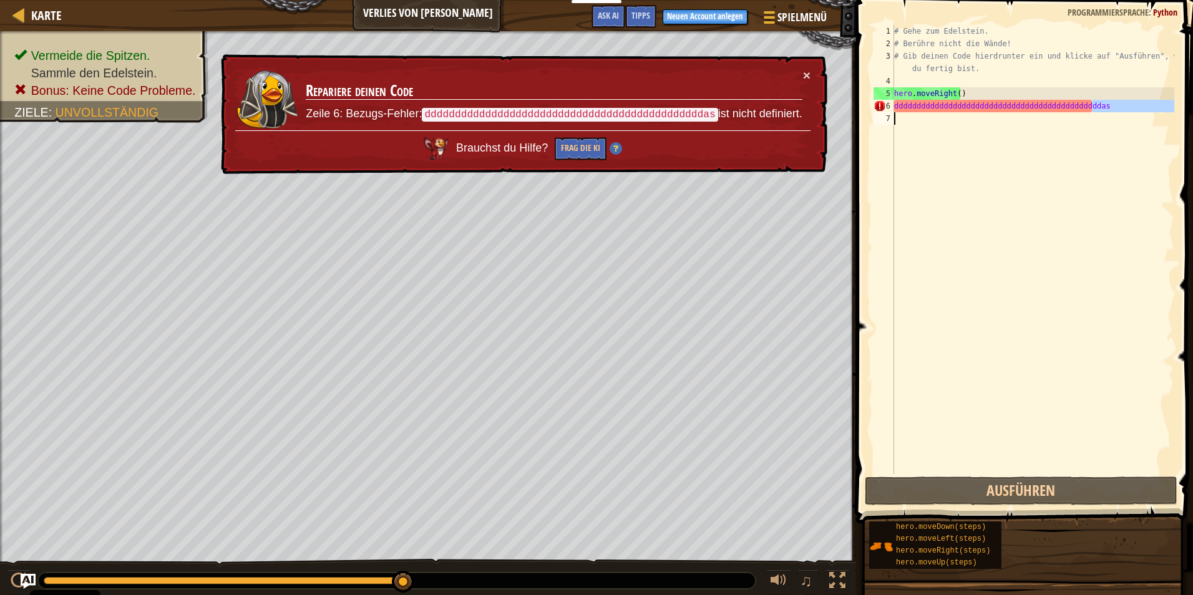
drag, startPoint x: 1098, startPoint y: 108, endPoint x: 954, endPoint y: 139, distance: 147.4
click at [564, 139] on div "# Gehe zum Edelstein. # Berühre nicht die Wände! # Gib deinen Code hierdrunter …" at bounding box center [1032, 262] width 283 height 474
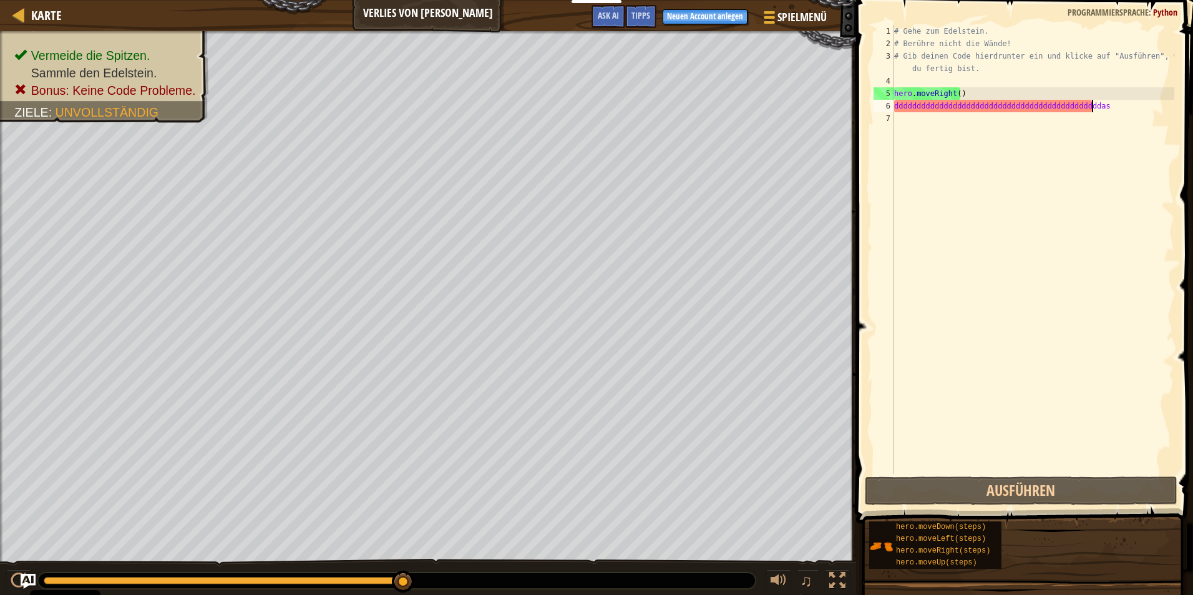
type textarea "dddddddddddddddddddddddddddddddddddddddddddddda"
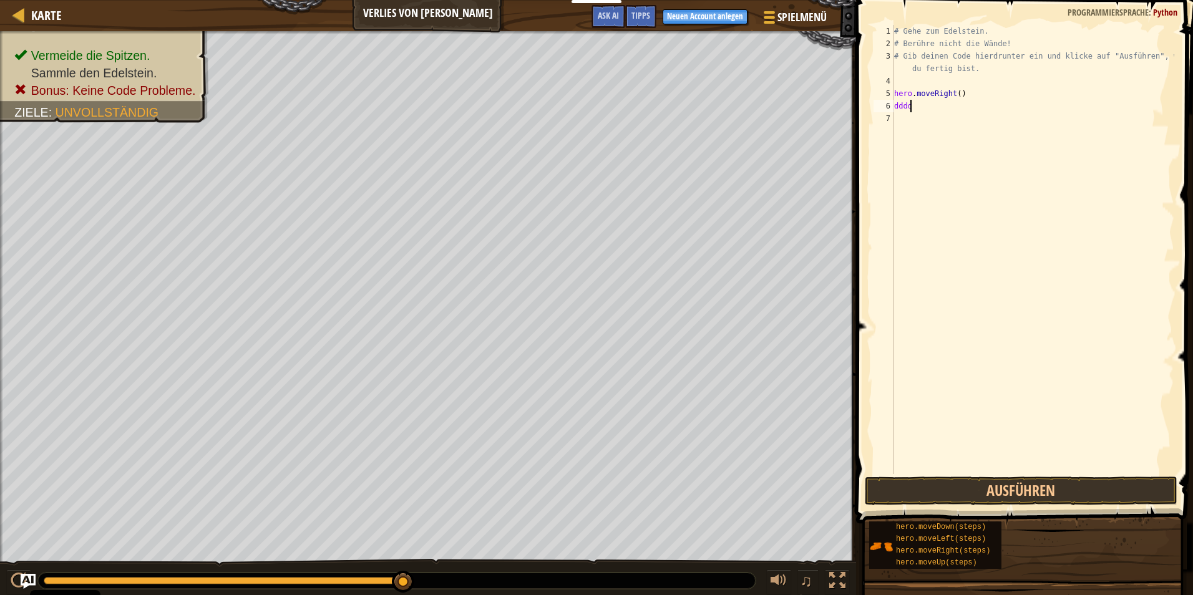
type textarea "d"
type textarea "s"
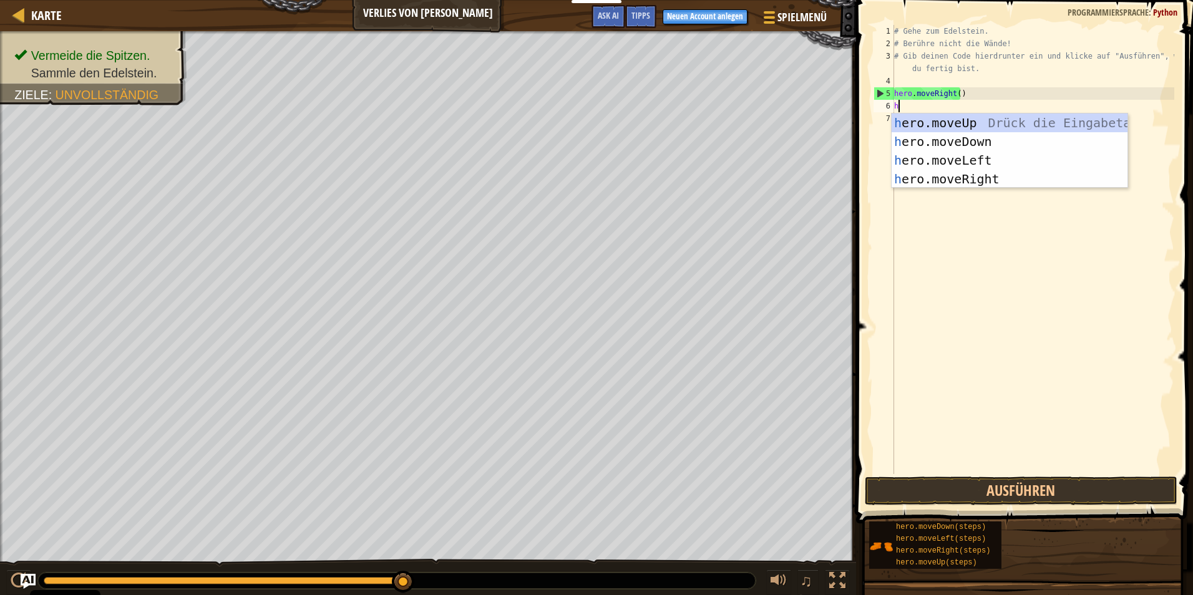
type textarea "her"
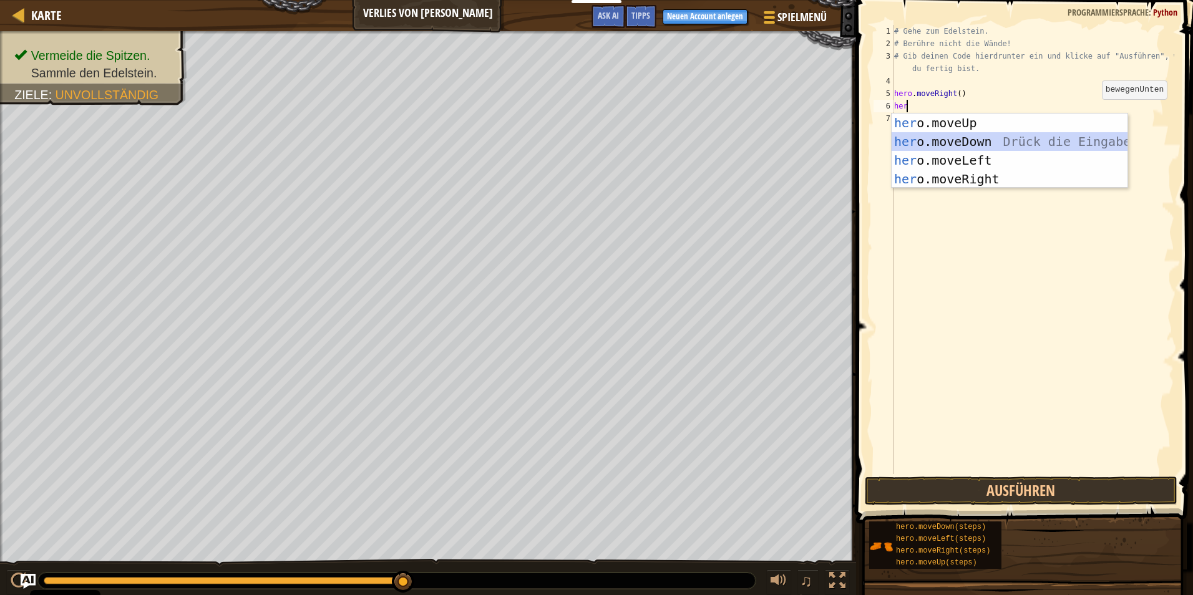
click at [564, 141] on div "her o.moveUp Drück die Eingabetaste her o.moveDown Drück die Eingabetaste her o…" at bounding box center [1009, 170] width 236 height 112
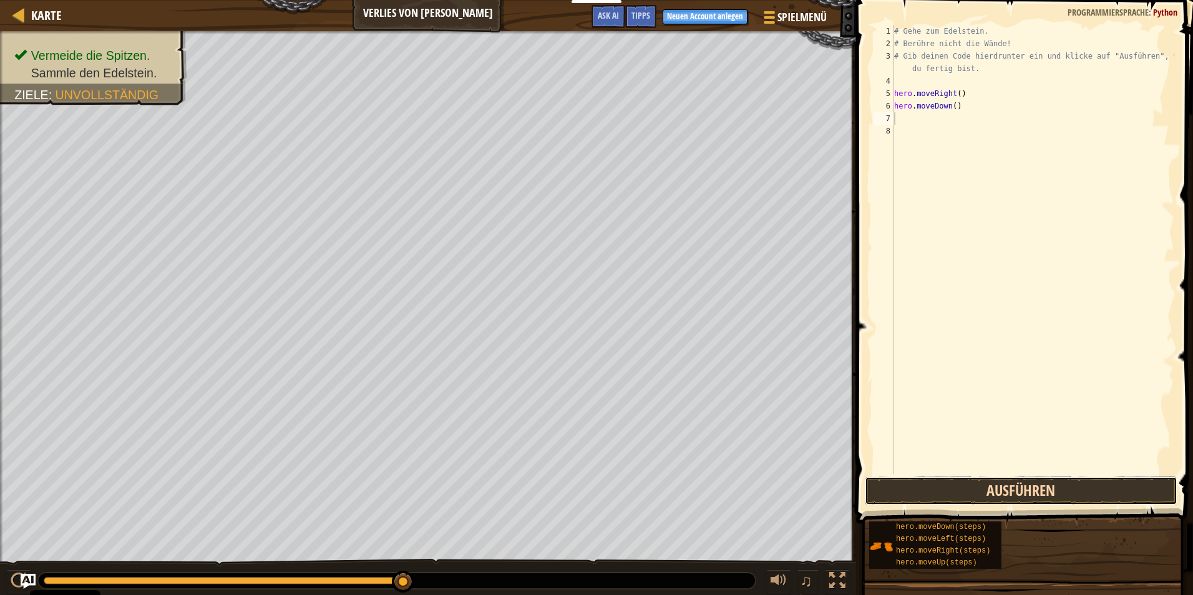
click at [564, 495] on button "Ausführen" at bounding box center [1020, 491] width 312 height 29
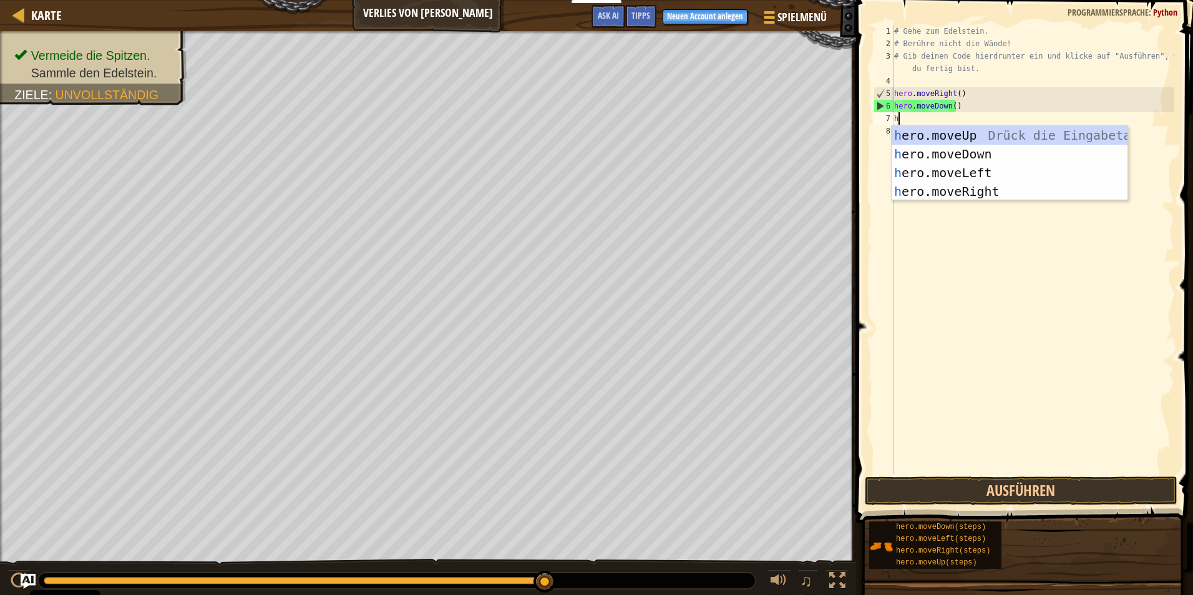
type textarea "he"
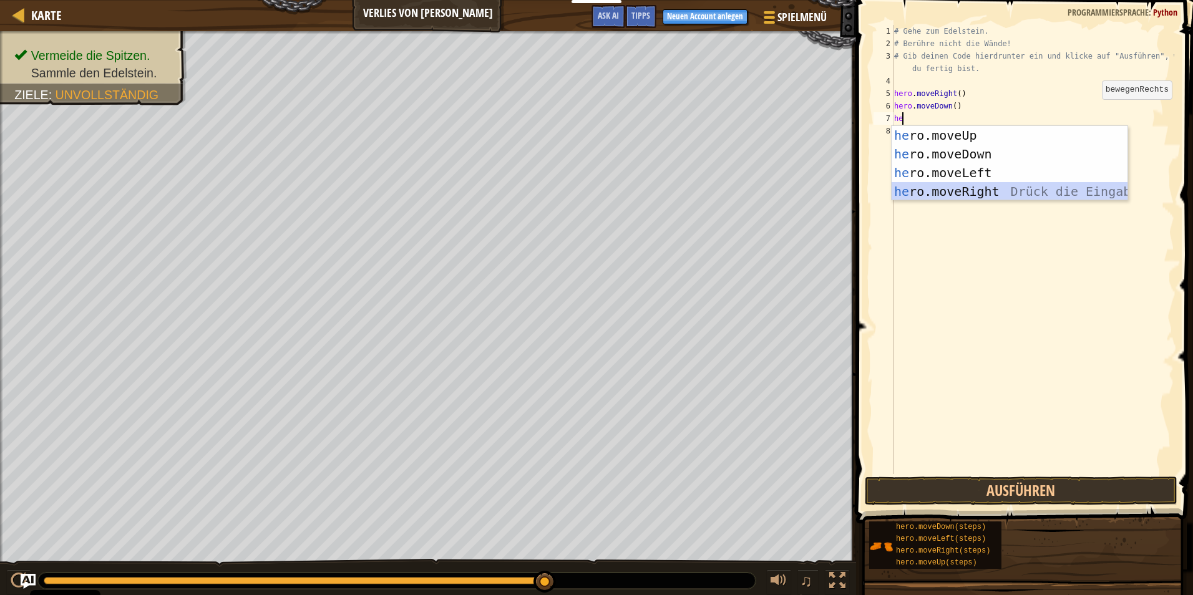
click at [564, 188] on div "he ro.moveUp Drück die Eingabetaste he ro.moveDown Drück die Eingabetaste he ro…" at bounding box center [1009, 182] width 236 height 112
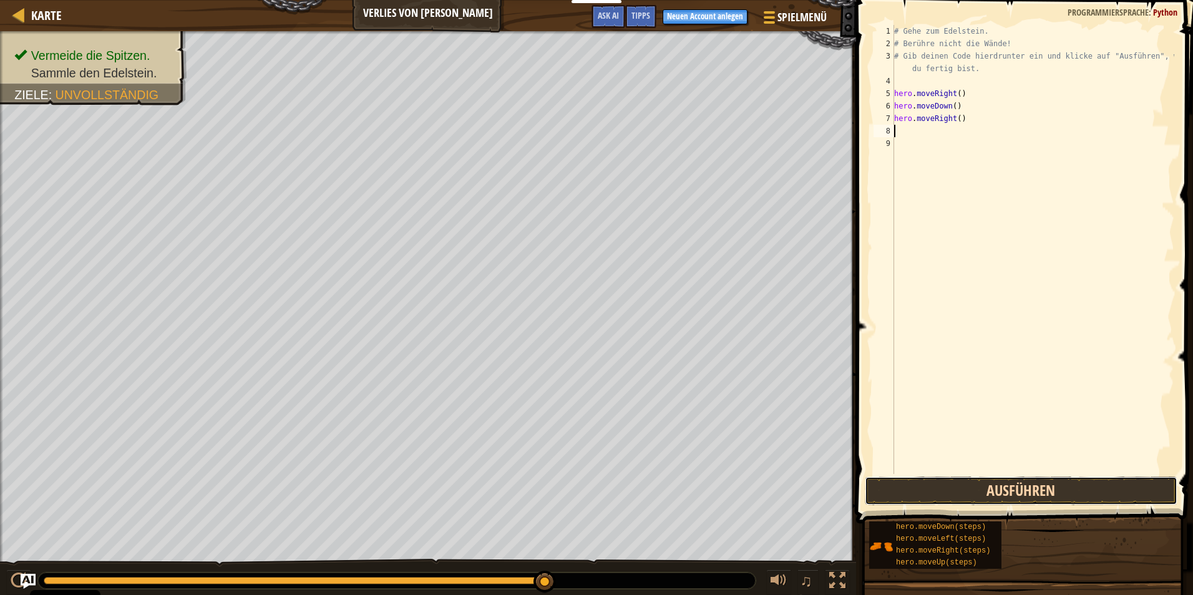
click at [564, 480] on button "Ausführen" at bounding box center [1020, 491] width 312 height 29
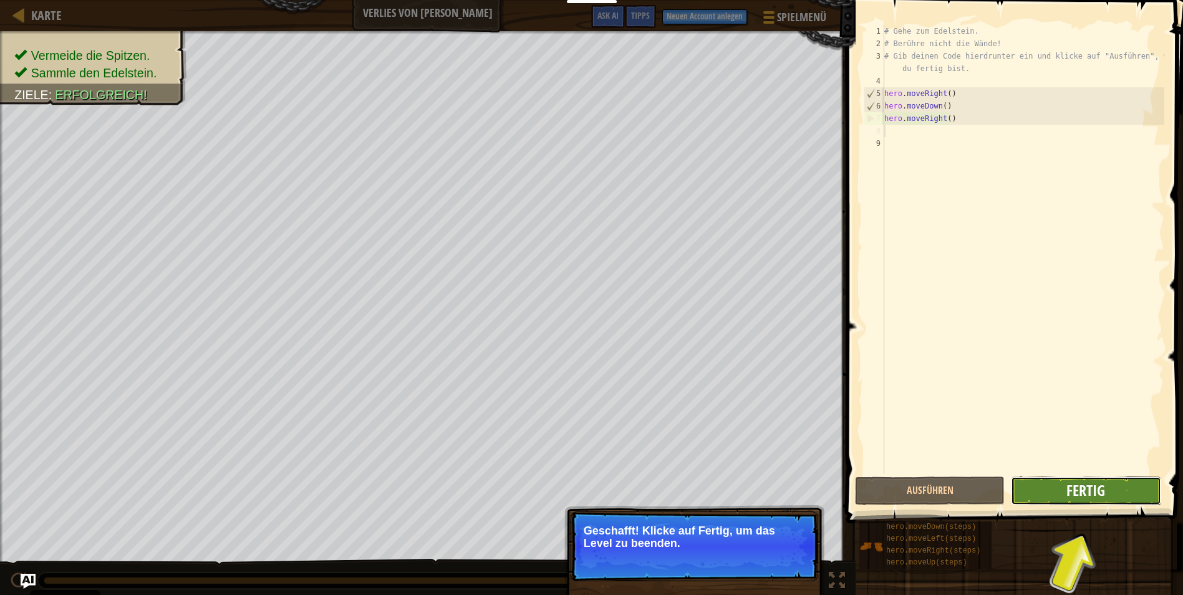
click at [564, 493] on span "Fertig" at bounding box center [1086, 490] width 39 height 20
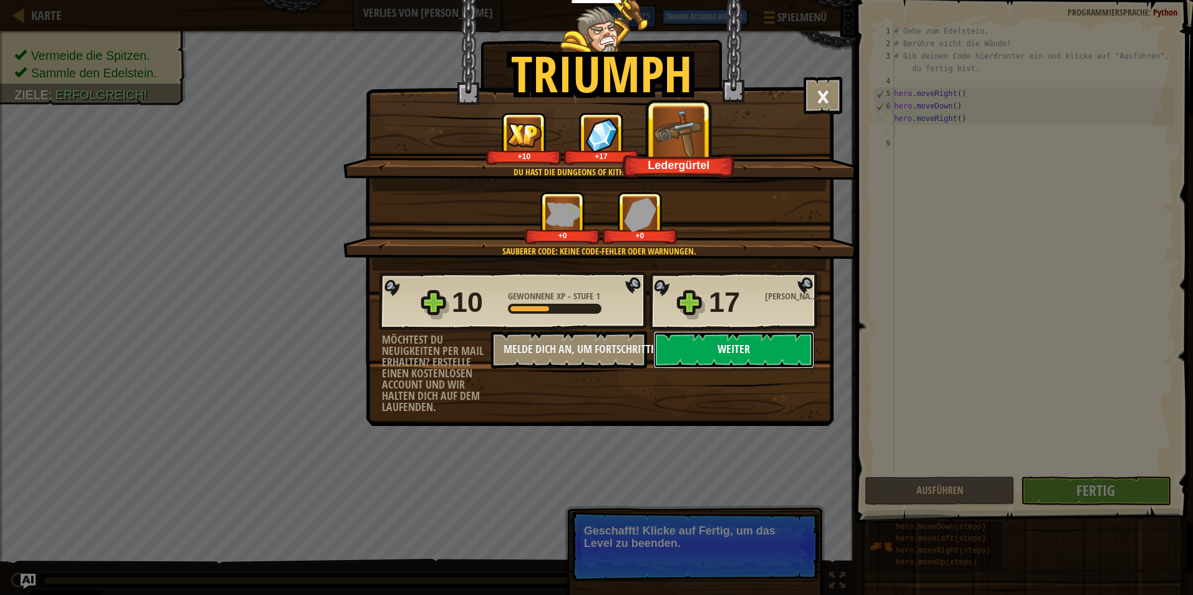
click at [564, 346] on button "Weiter" at bounding box center [733, 349] width 161 height 37
select select "de-DE"
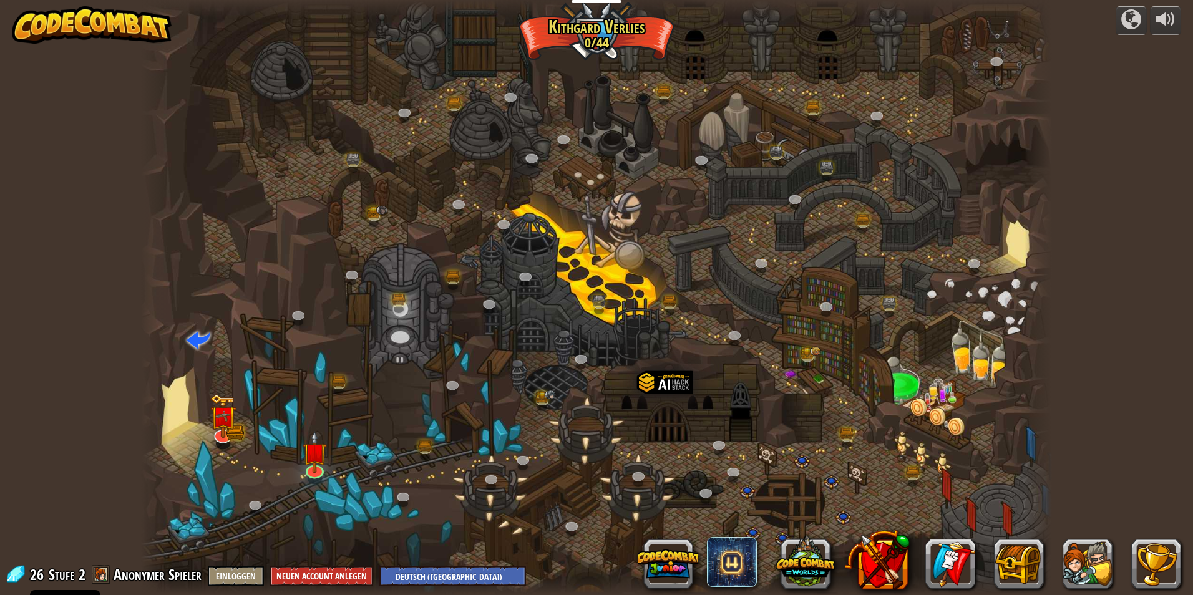
select select "de-DE"
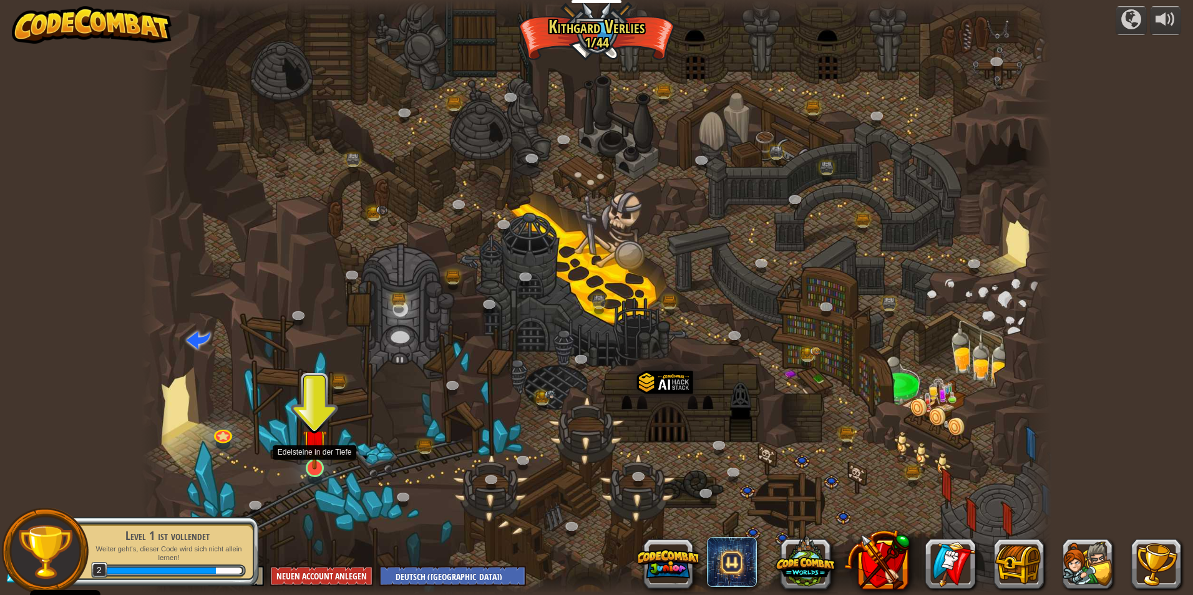
click at [307, 461] on img at bounding box center [315, 442] width 24 height 56
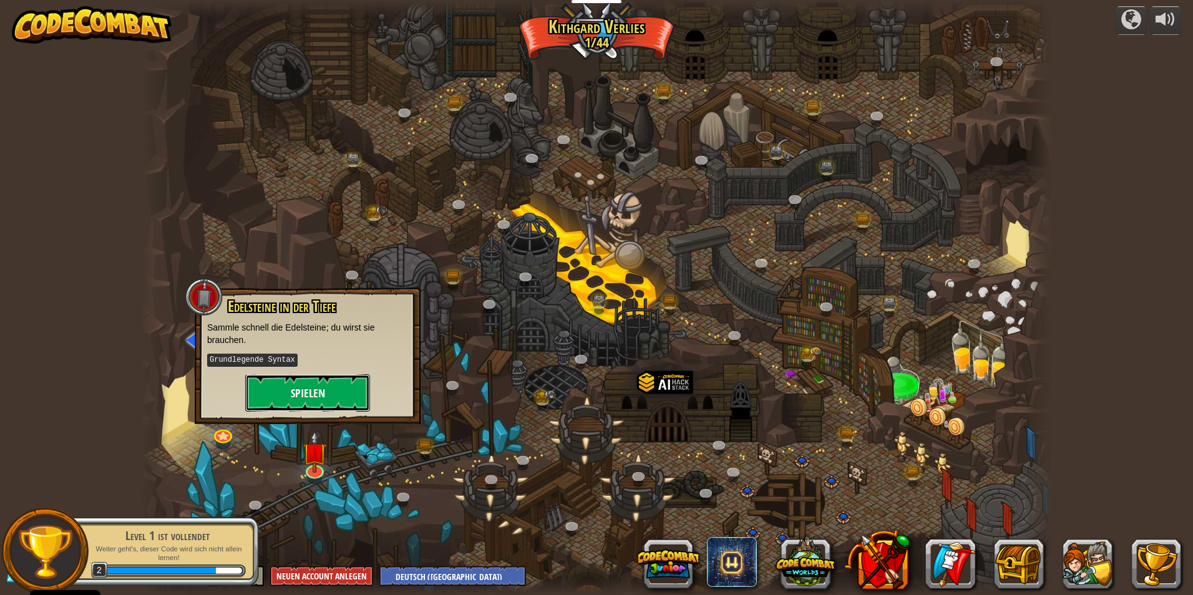
click at [334, 401] on button "Spielen" at bounding box center [307, 392] width 125 height 37
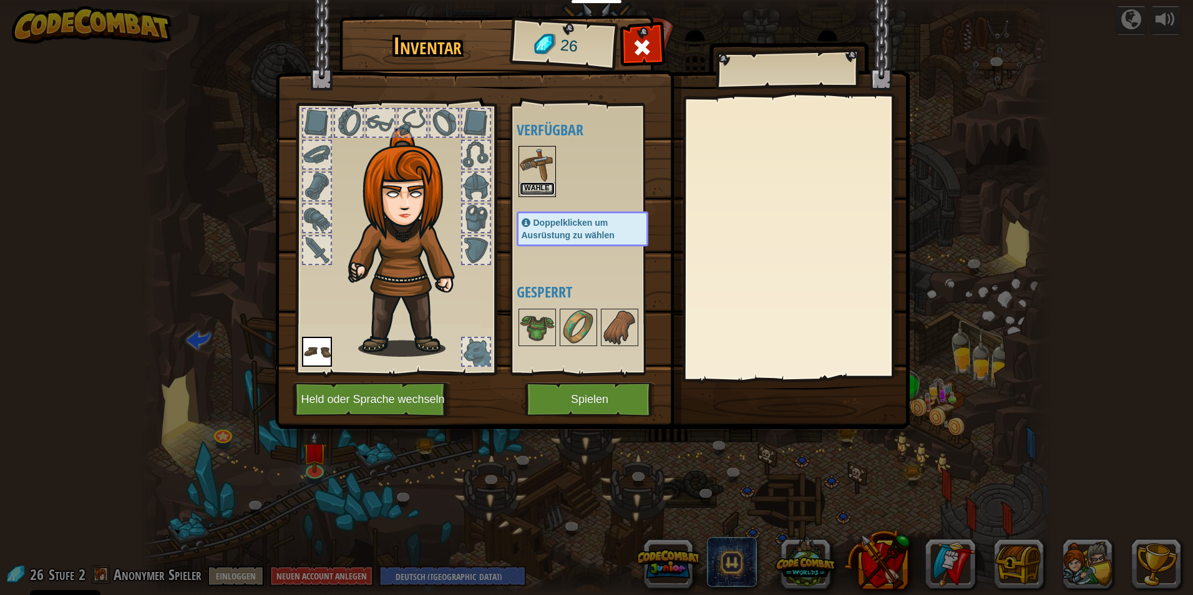
click at [546, 186] on button "Wähle" at bounding box center [537, 188] width 35 height 13
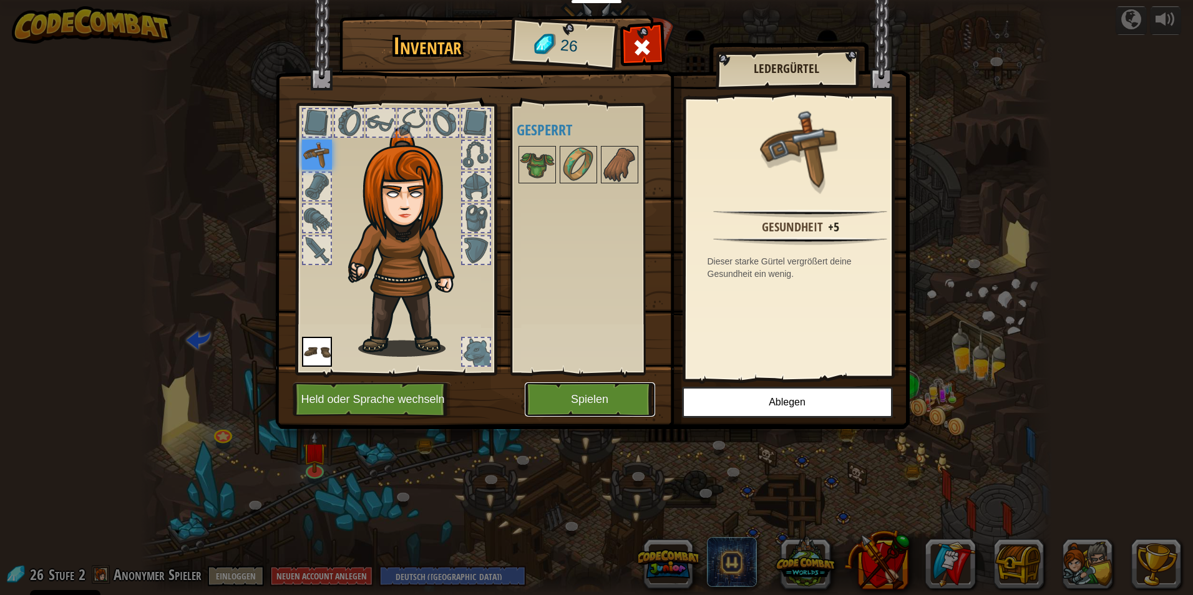
click at [564, 395] on button "Spielen" at bounding box center [590, 399] width 130 height 34
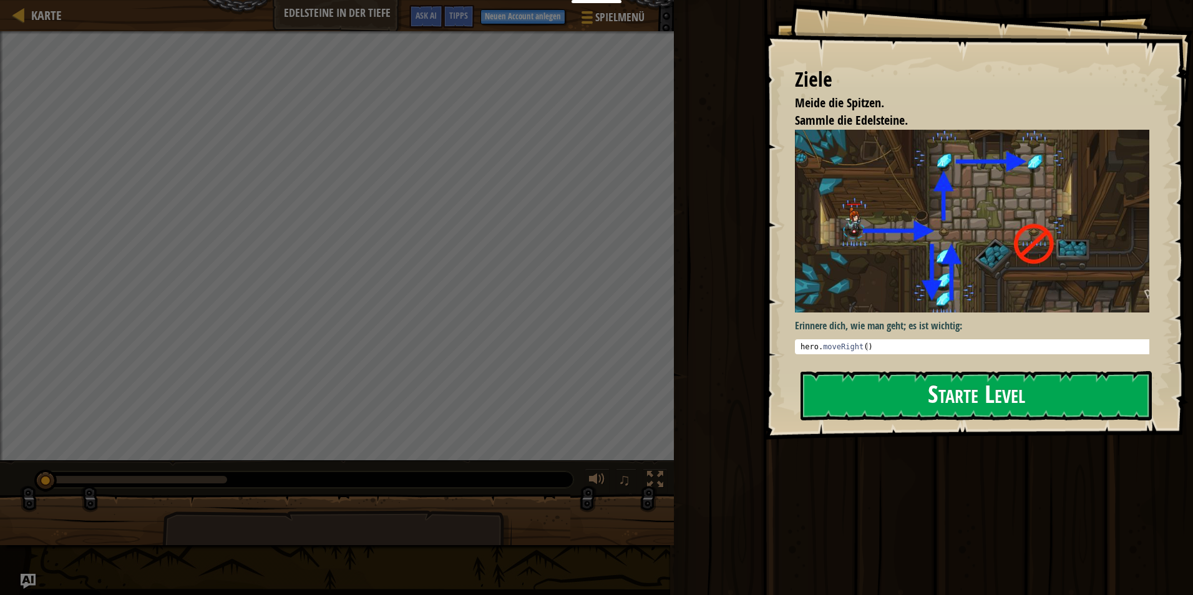
click at [564, 409] on button "Starte Level" at bounding box center [975, 395] width 351 height 49
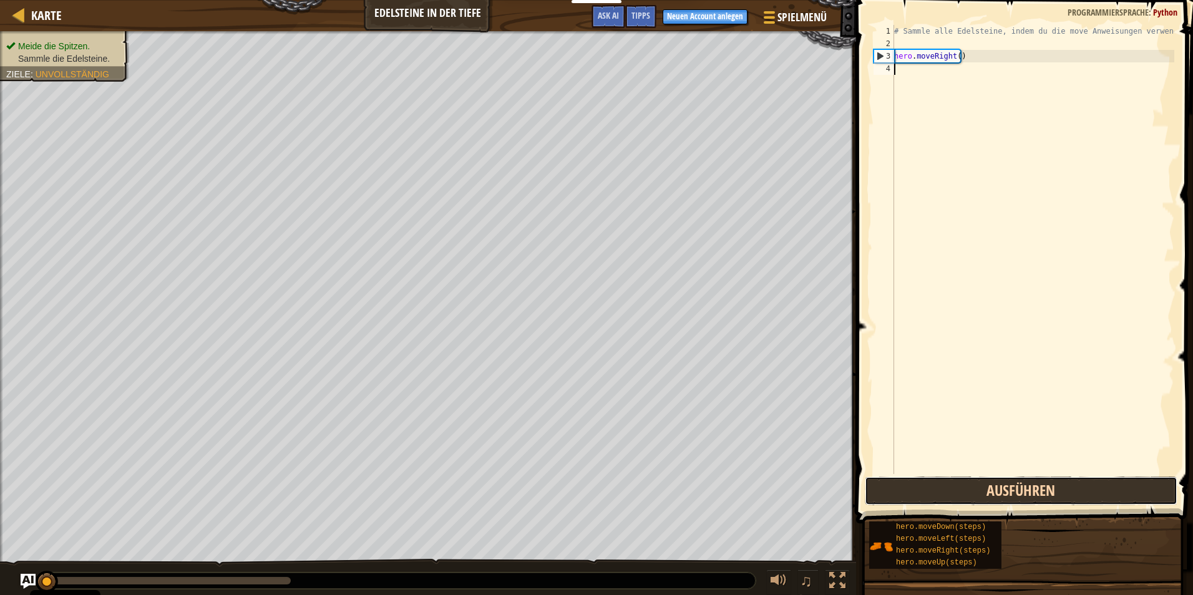
click at [564, 490] on button "Ausführen" at bounding box center [1020, 491] width 312 height 29
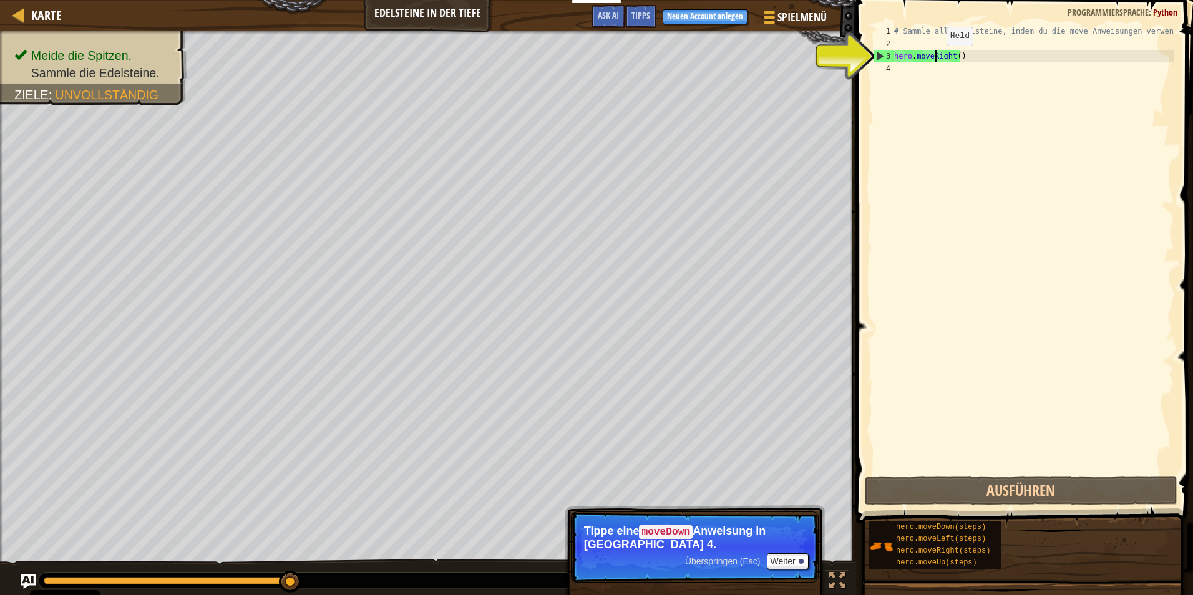
click at [564, 58] on div "# Sammle alle Edelsteine, indem du die move Anweisungen verwendest. hero . move…" at bounding box center [1032, 262] width 283 height 474
click at [564, 54] on div "3" at bounding box center [884, 56] width 20 height 12
click at [564, 55] on div "3" at bounding box center [884, 56] width 20 height 12
type textarea "hero.moveRight()"
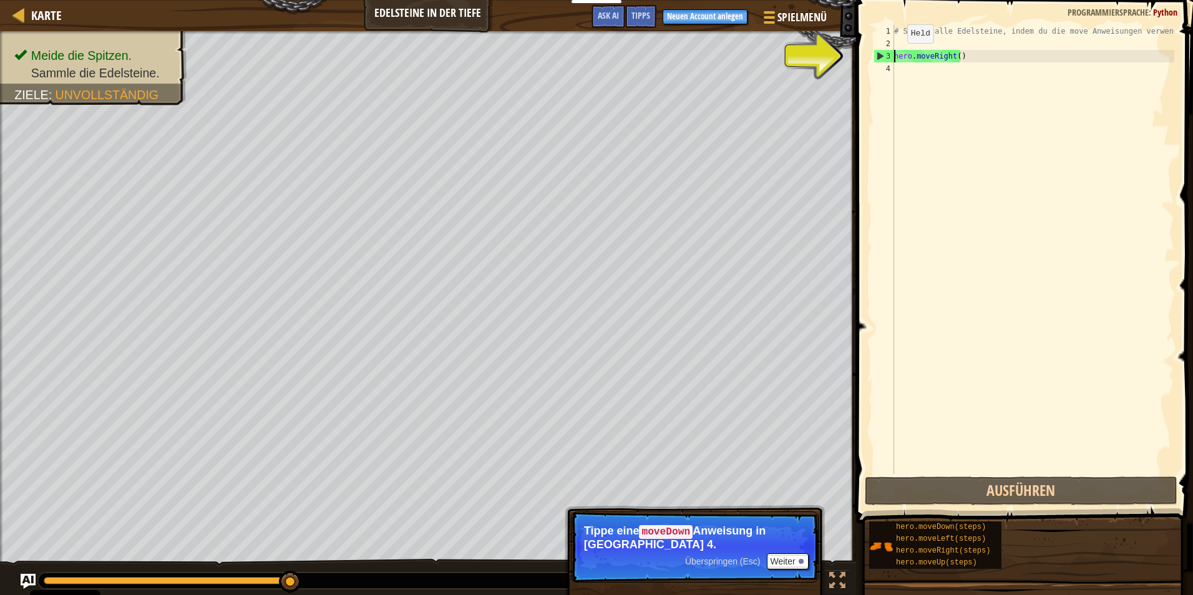
click at [564, 55] on div "3" at bounding box center [884, 56] width 20 height 12
type textarea "hero.moveRight()"
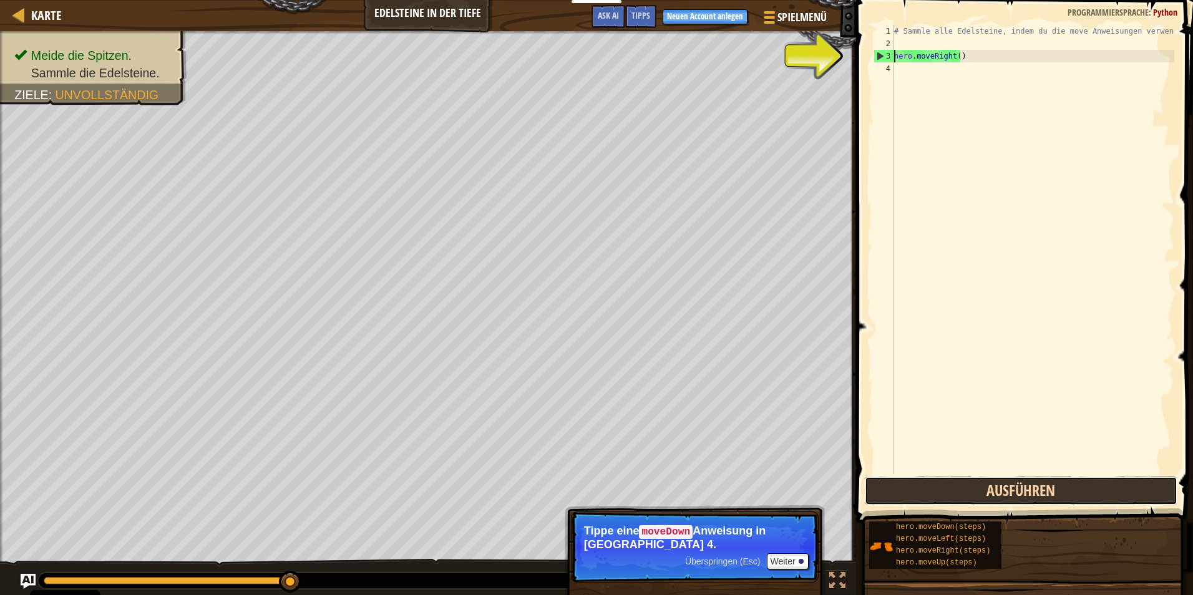
click at [564, 483] on button "Ausführen" at bounding box center [1020, 491] width 312 height 29
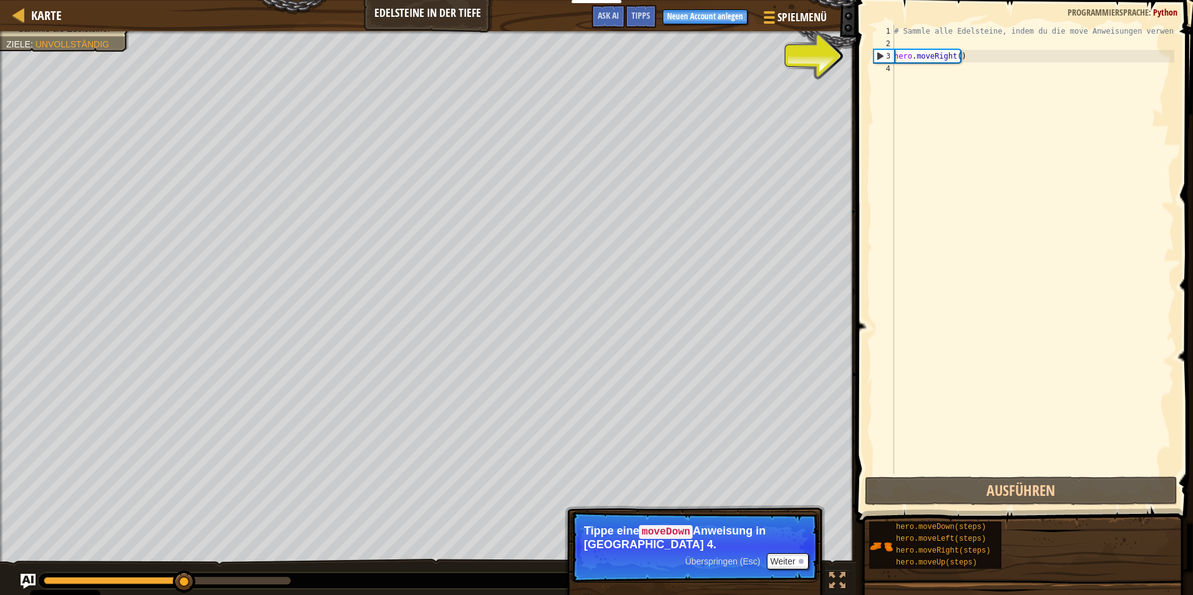
click at [564, 128] on div "# Sammle alle Edelsteine, indem du die move Anweisungen verwendest. hero . move…" at bounding box center [1032, 262] width 283 height 474
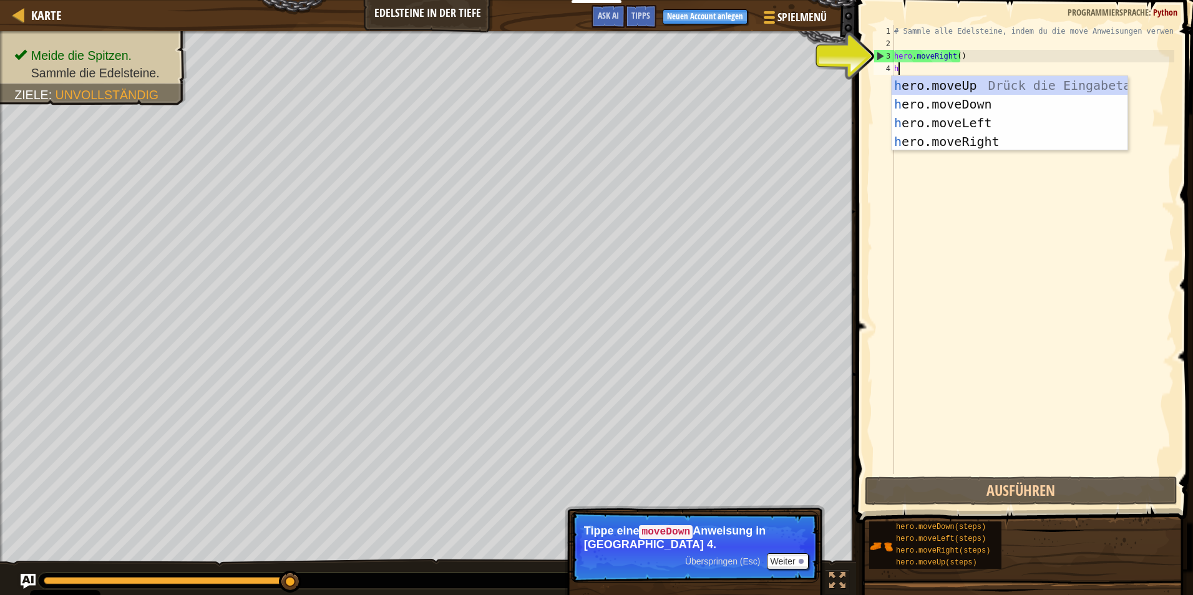
type textarea "h"
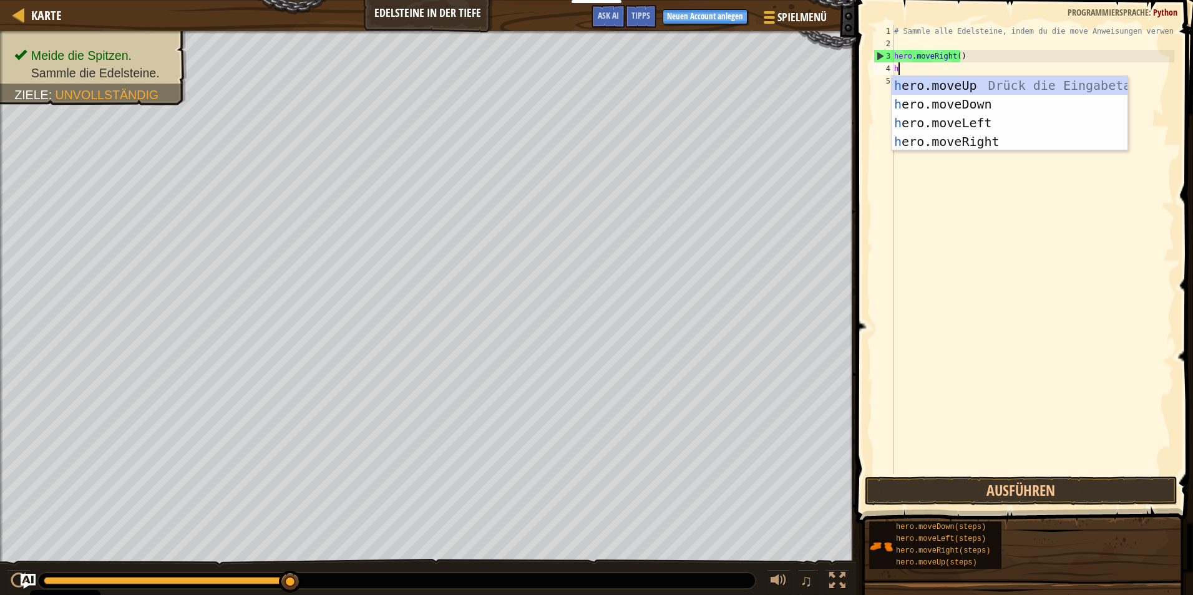
scroll to position [6, 0]
click at [564, 105] on div "h ero.moveUp Drück die Eingabetaste h ero.moveDown Drück die Eingabetaste h ero…" at bounding box center [1009, 132] width 236 height 112
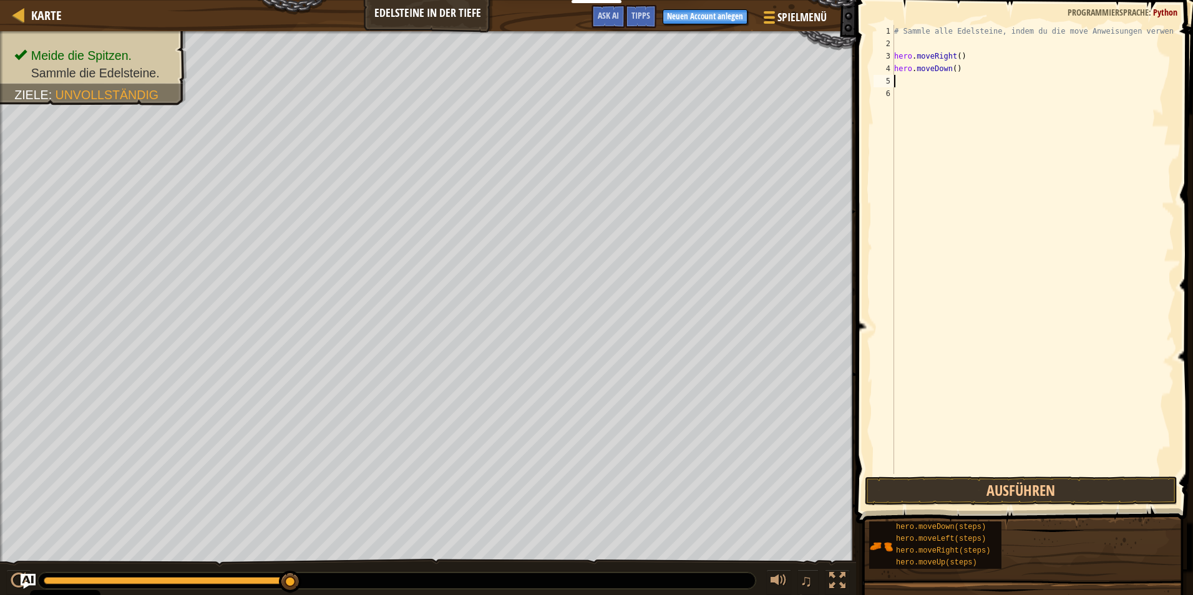
type textarea "h"
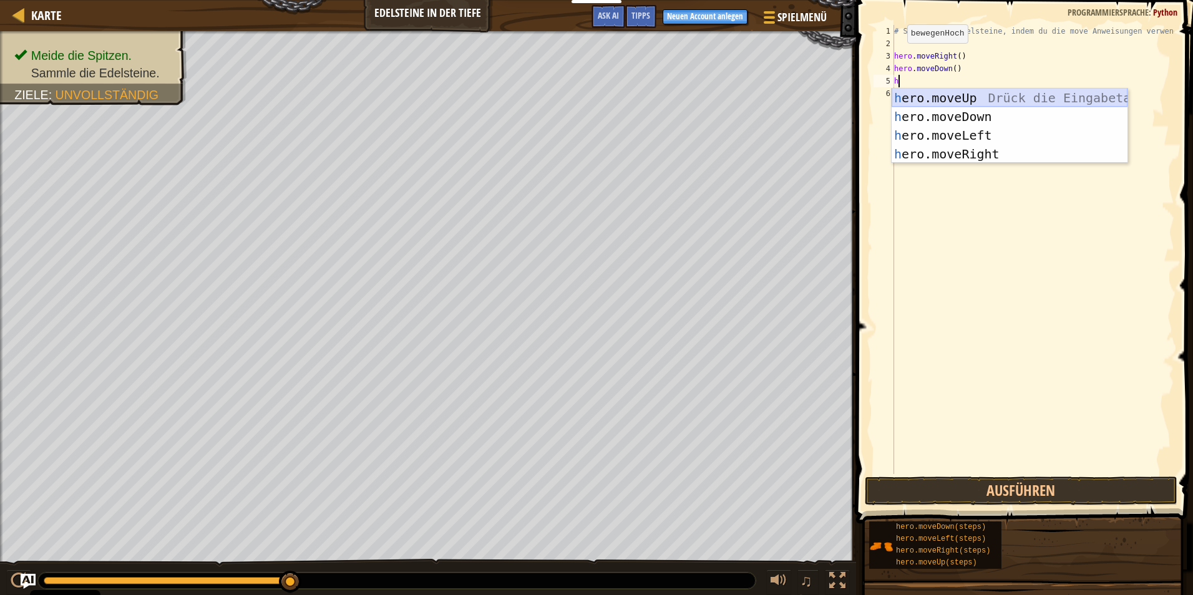
click at [564, 94] on div "h ero.moveUp Drück die Eingabetaste h ero.moveDown Drück die Eingabetaste h ero…" at bounding box center [1009, 145] width 236 height 112
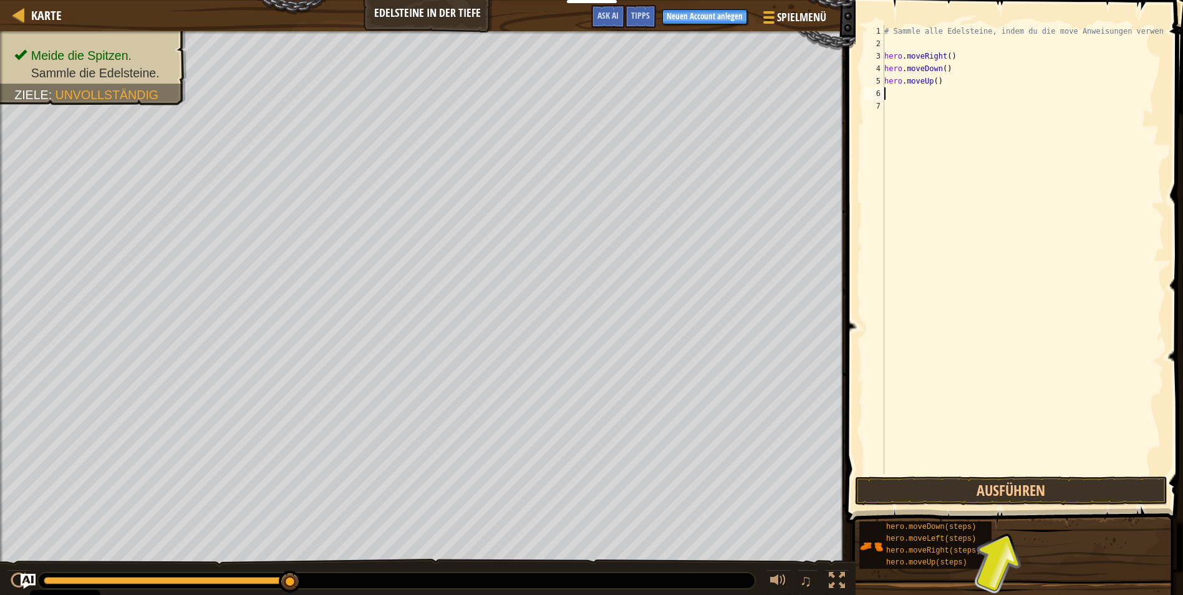
type textarea "h"
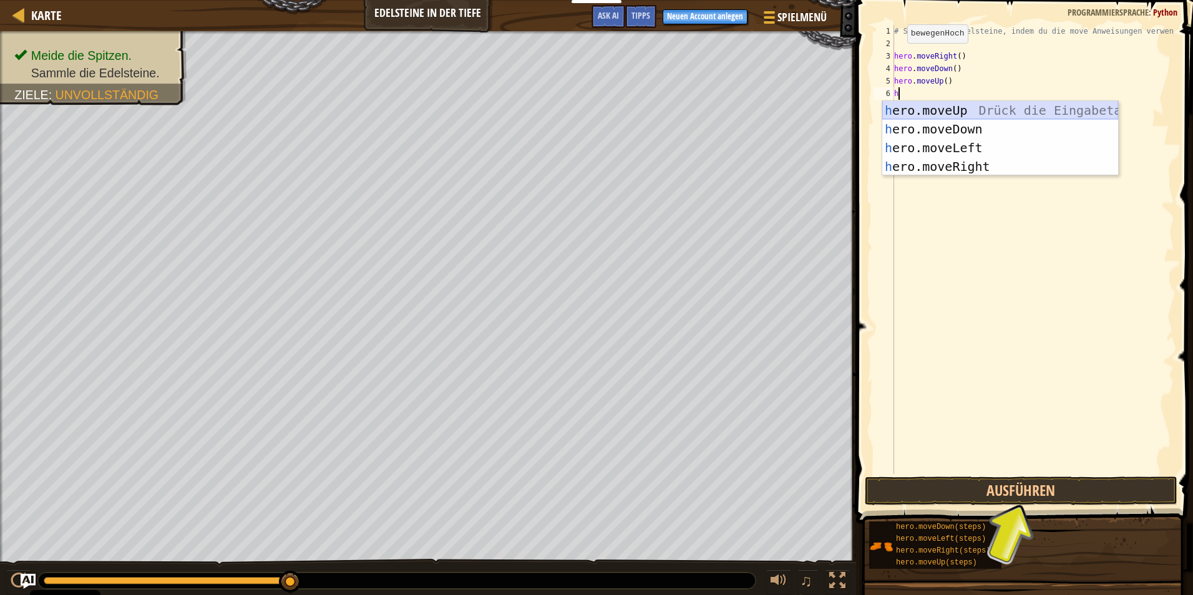
click at [564, 107] on div "h ero.moveUp Drück die Eingabetaste h ero.moveDown Drück die Eingabetaste h ero…" at bounding box center [1000, 157] width 236 height 112
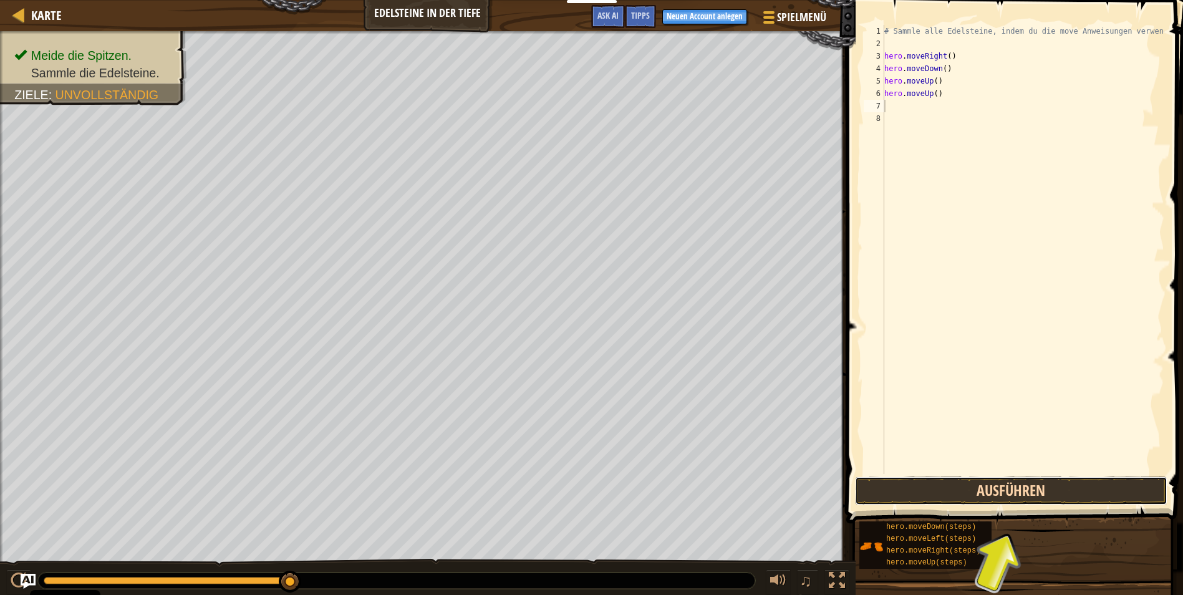
click at [564, 484] on button "Ausführen" at bounding box center [1011, 491] width 312 height 29
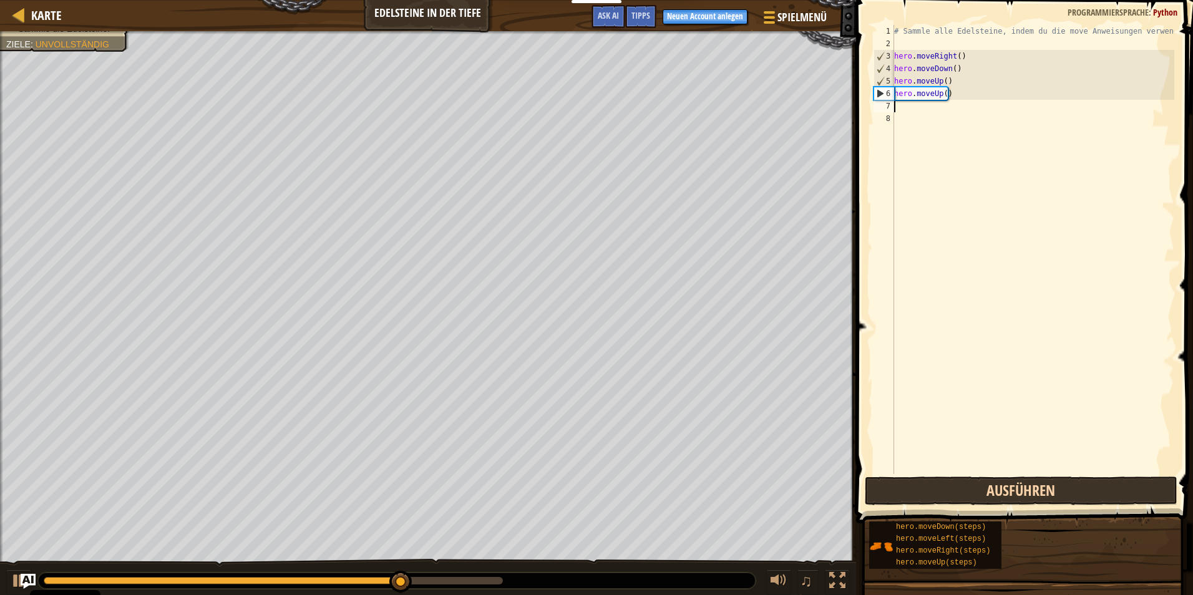
type textarea "h"
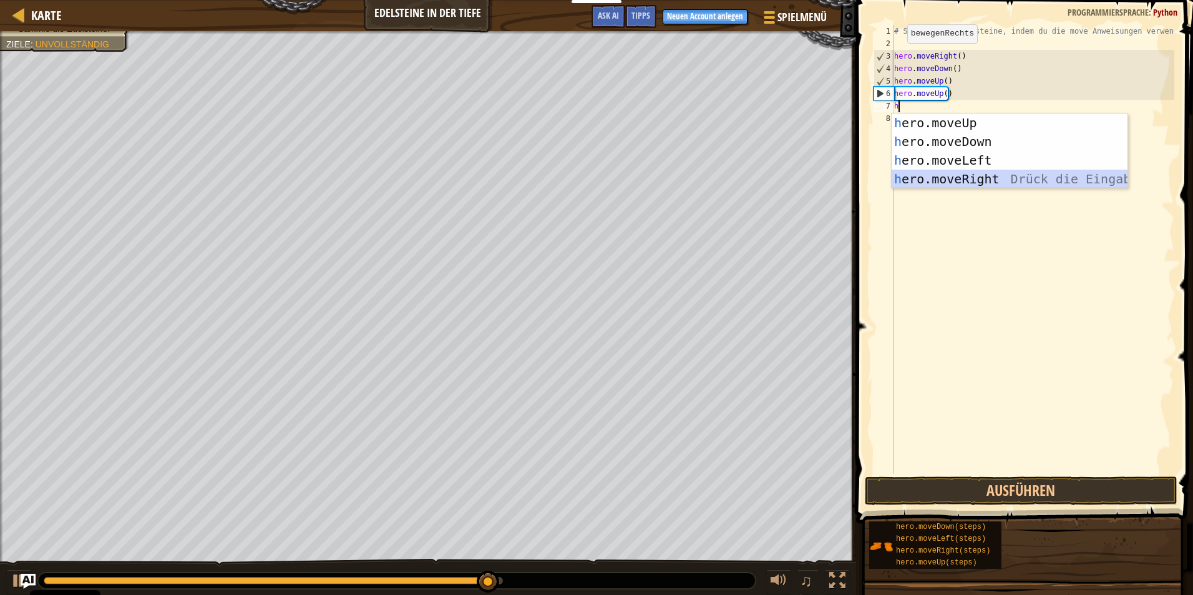
click at [564, 183] on div "h ero.moveUp Drück die Eingabetaste h ero.moveDown Drück die Eingabetaste h ero…" at bounding box center [1009, 170] width 236 height 112
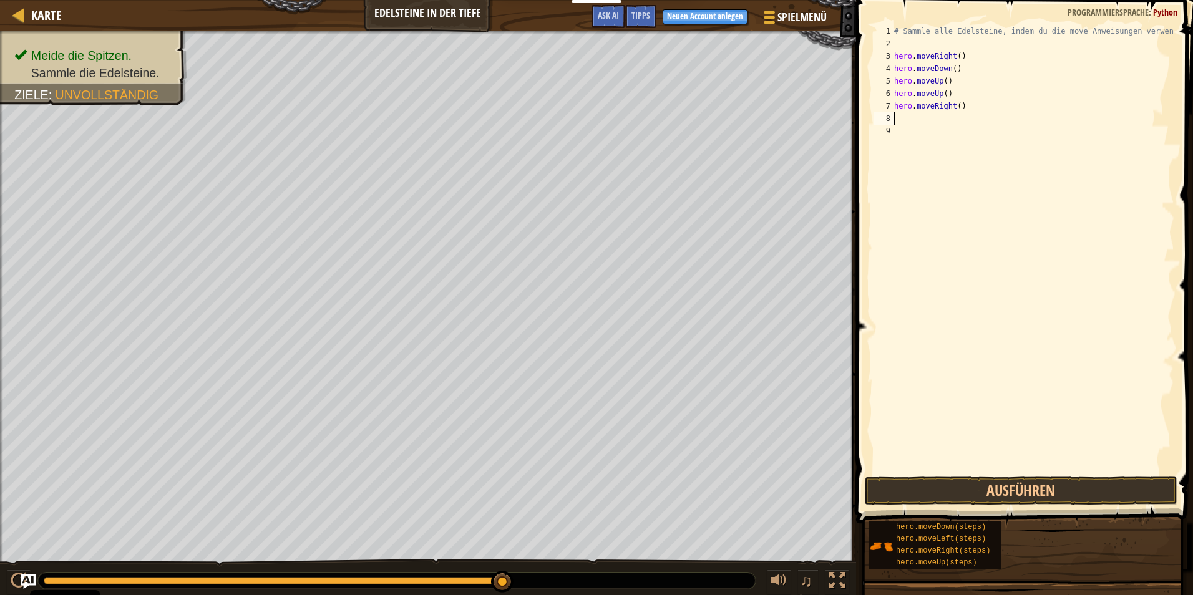
type textarea "h"
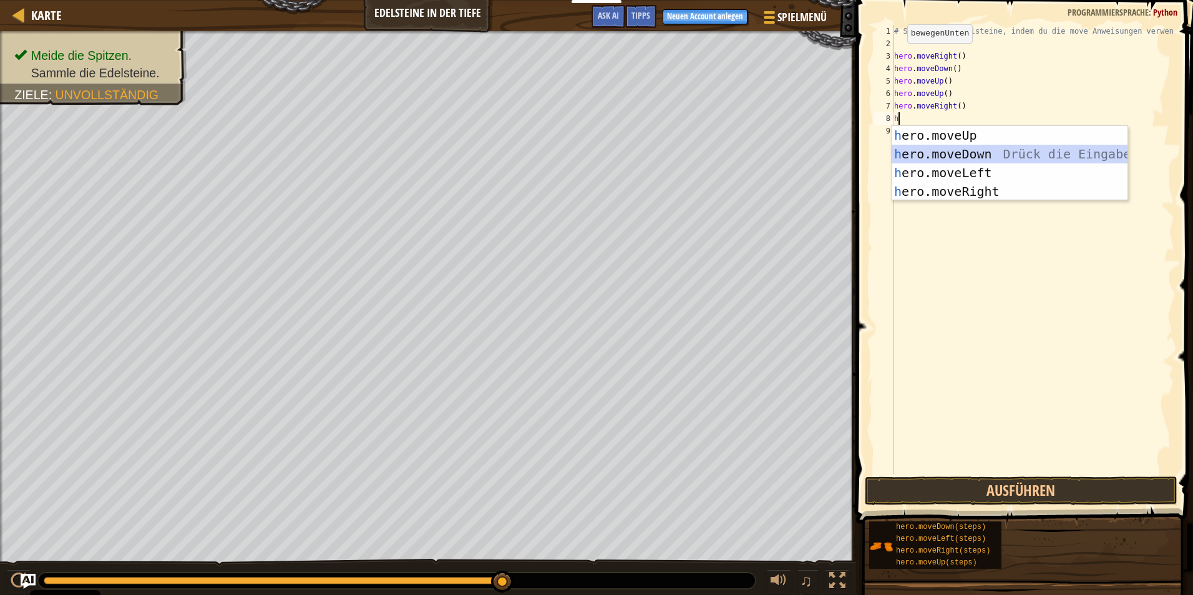
click at [564, 147] on div "h ero.moveUp Drück die Eingabetaste h ero.moveDown Drück die Eingabetaste h ero…" at bounding box center [1009, 182] width 236 height 112
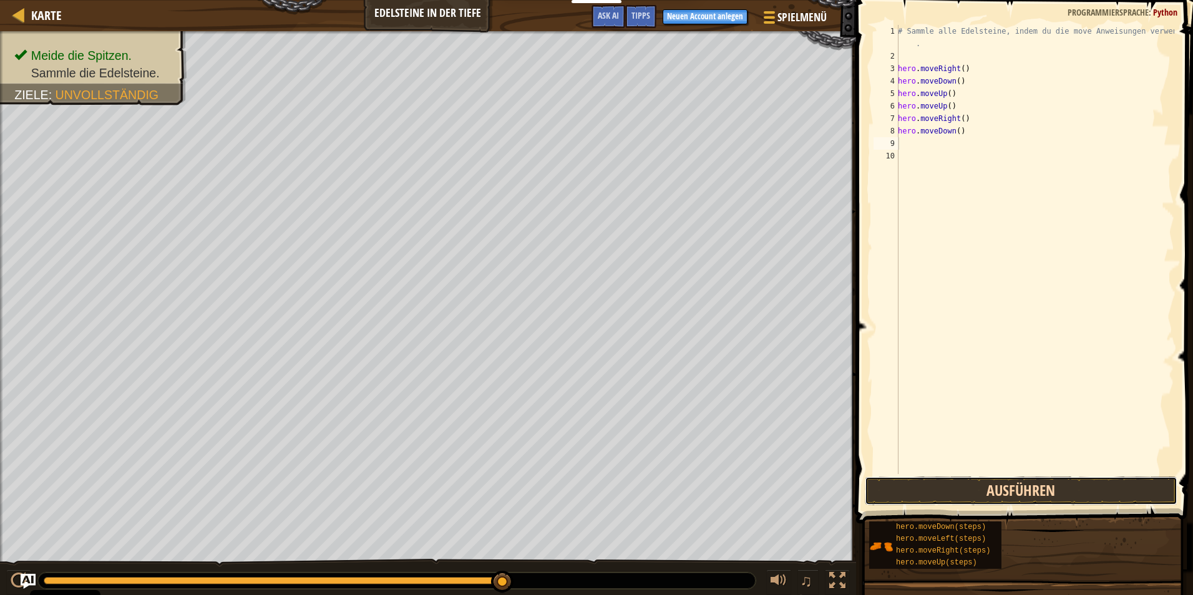
click at [564, 487] on button "Ausführen" at bounding box center [1020, 491] width 312 height 29
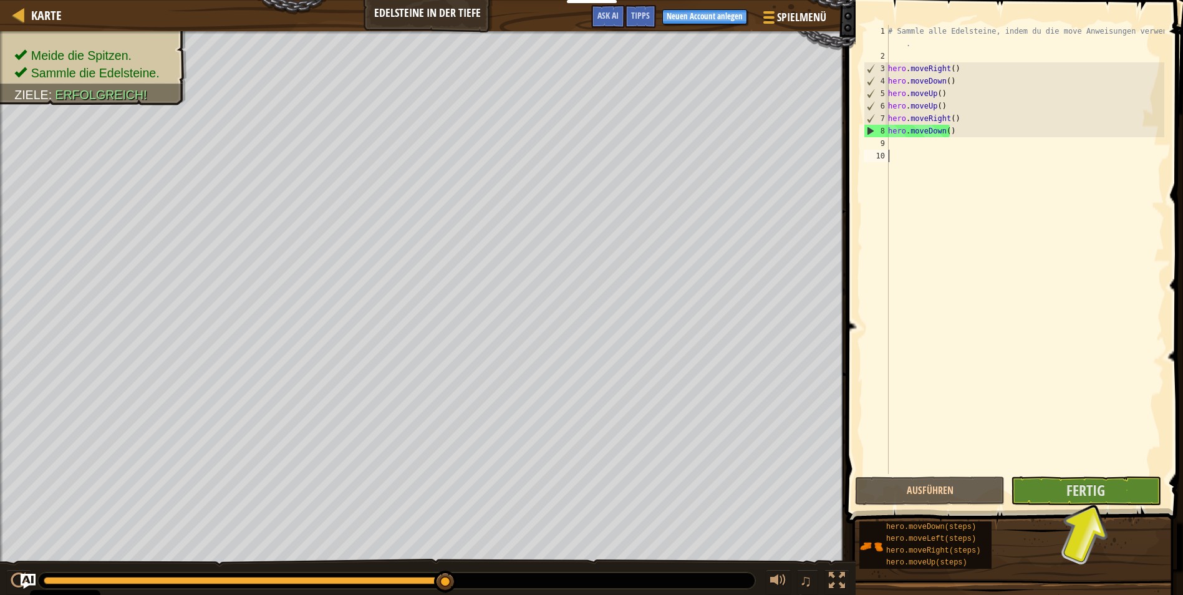
click at [564, 153] on div "# Sammle alle Edelsteine, indem du die move Anweisungen verwendest . hero . mov…" at bounding box center [1025, 268] width 279 height 487
click at [564, 135] on div "8" at bounding box center [876, 131] width 24 height 12
click at [564, 128] on div "8" at bounding box center [876, 131] width 24 height 12
type textarea "hero.moveDown()"
click at [564, 135] on div "# Sammle alle Edelsteine, indem du die move Anweisungen verwendest . hero . mov…" at bounding box center [1025, 268] width 279 height 487
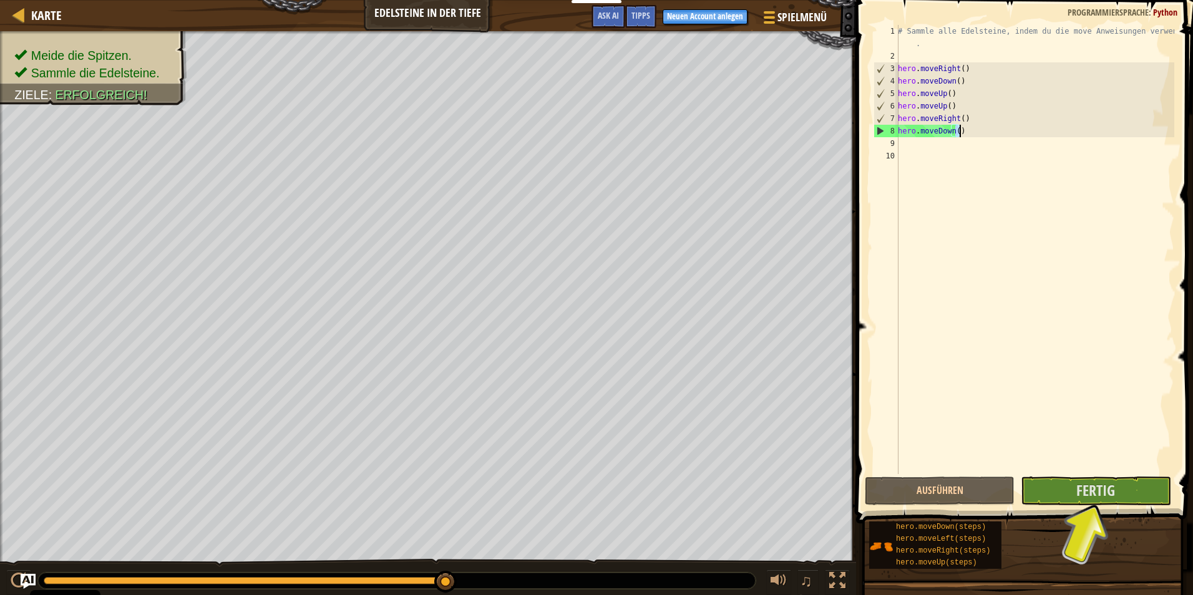
click at [564, 139] on div "# Sammle alle Edelsteine, indem du die move Anweisungen verwendest . hero . mov…" at bounding box center [1034, 268] width 279 height 487
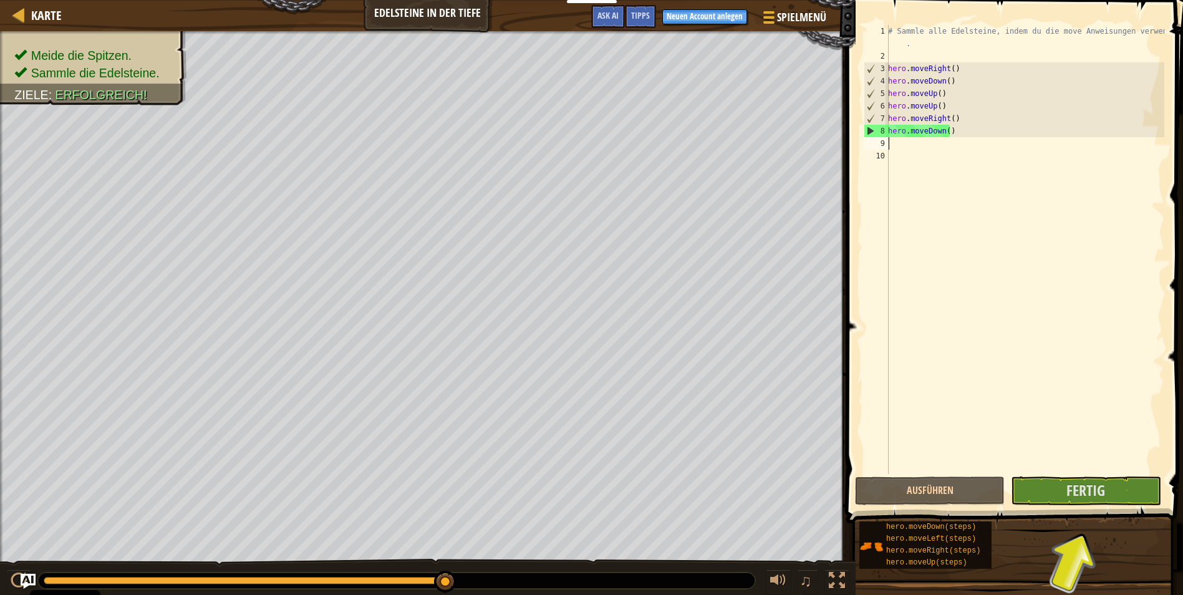
click at [564, 143] on div "# Sammle alle Edelsteine, indem du die move Anweisungen verwendest . hero . mov…" at bounding box center [1025, 268] width 279 height 487
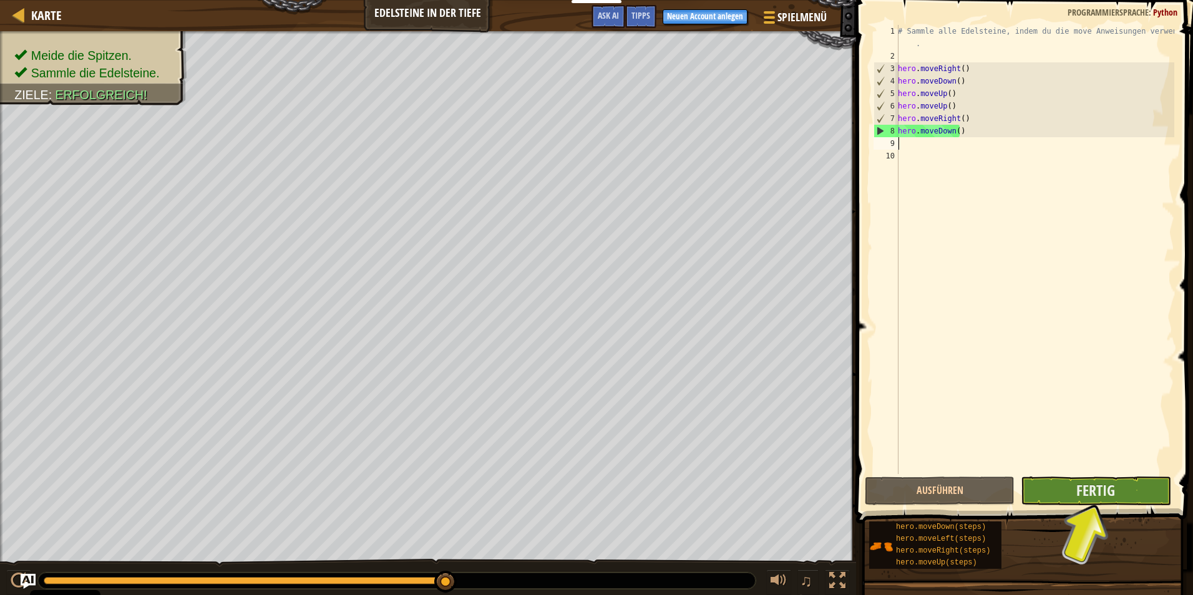
click at [564, 482] on div "Ausführen Absenden Fertig" at bounding box center [1020, 491] width 312 height 29
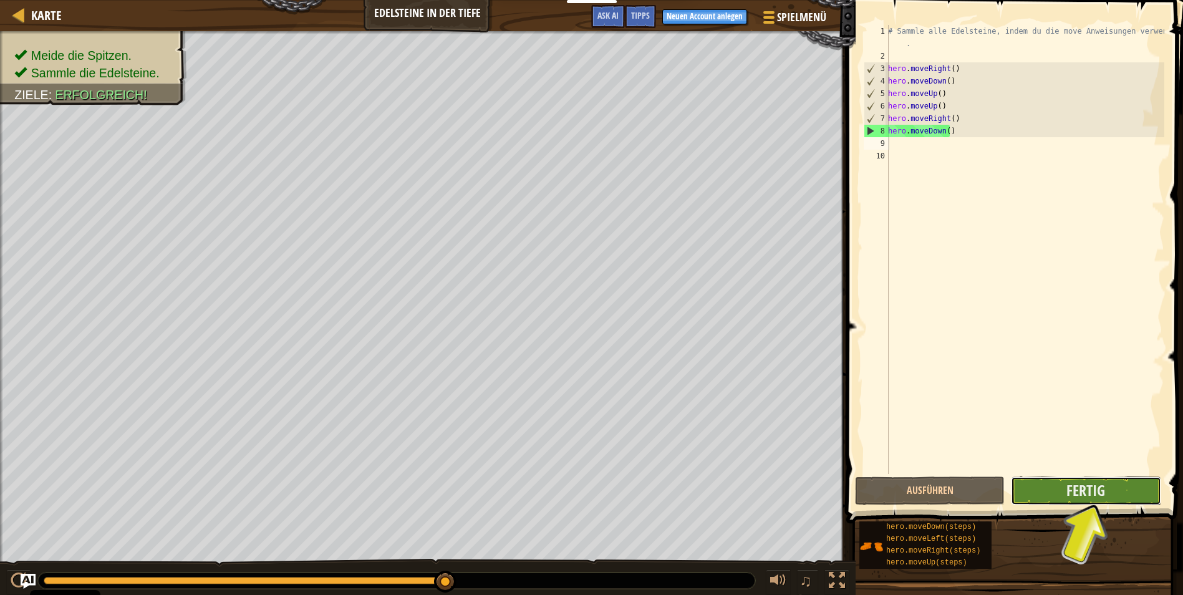
click at [564, 488] on button "Fertig" at bounding box center [1086, 491] width 150 height 29
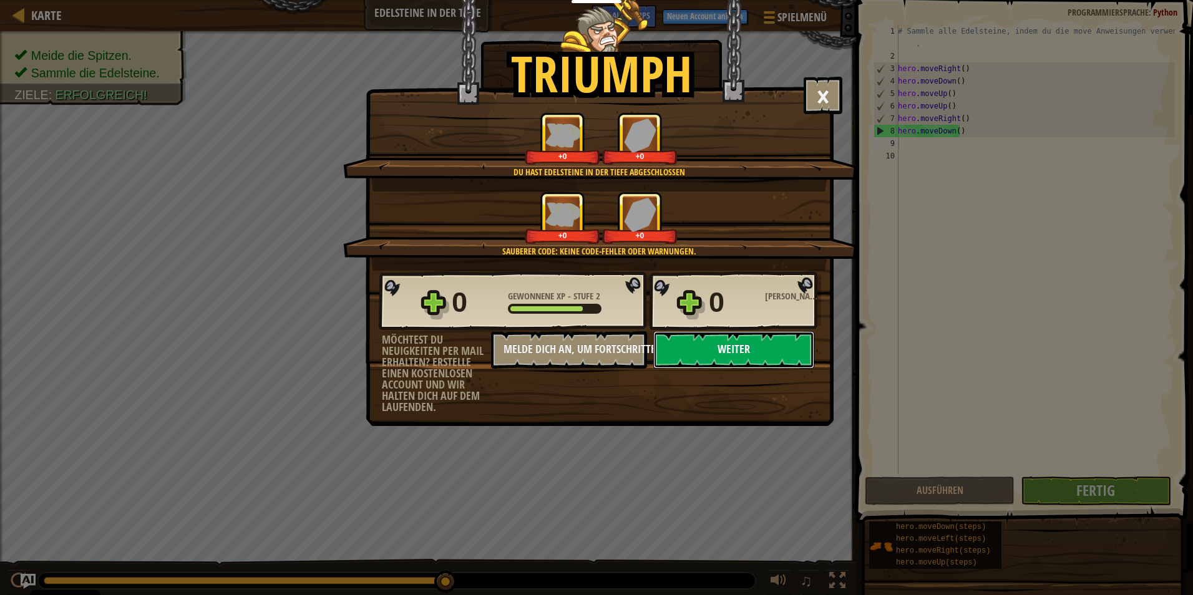
click at [564, 352] on button "Weiter" at bounding box center [733, 349] width 161 height 37
select select "de-DE"
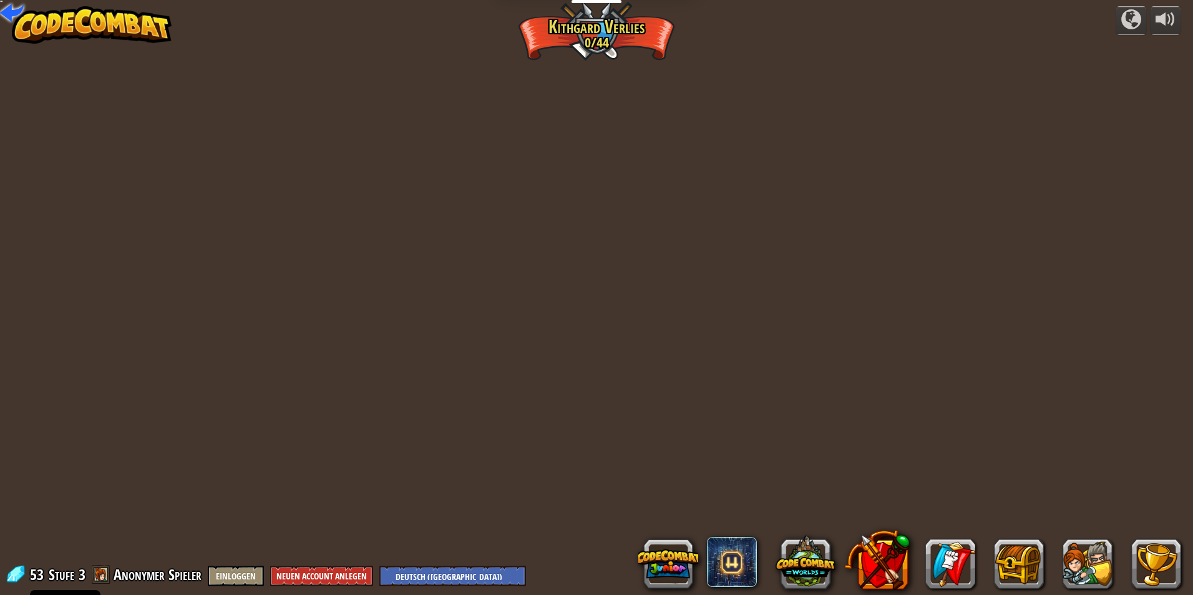
select select "de-DE"
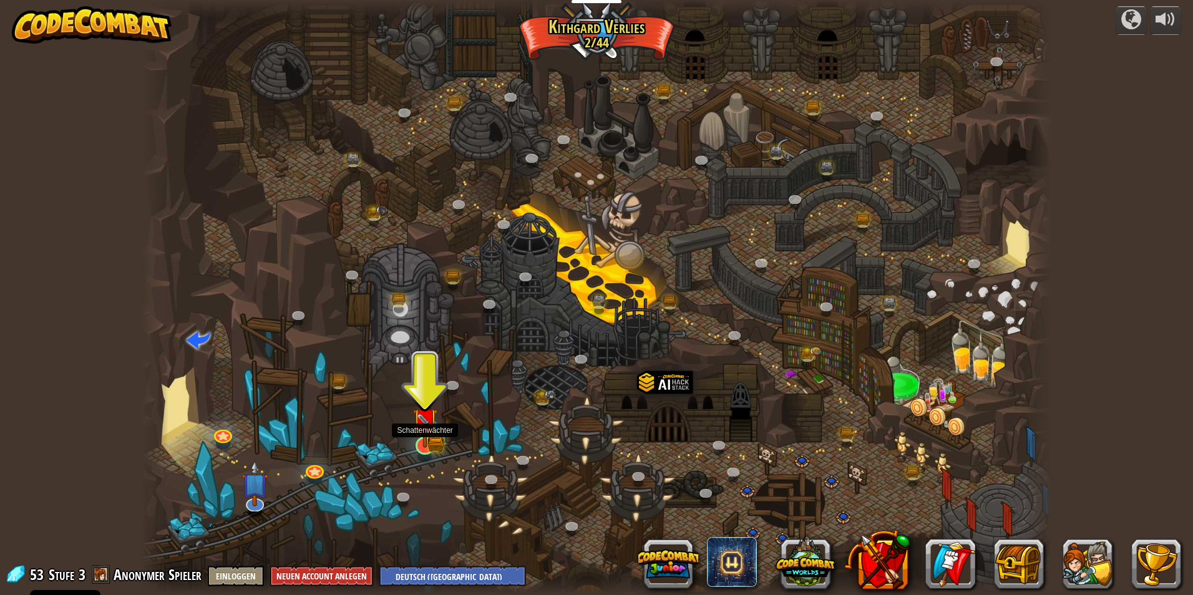
click at [429, 448] on div at bounding box center [424, 446] width 18 height 18
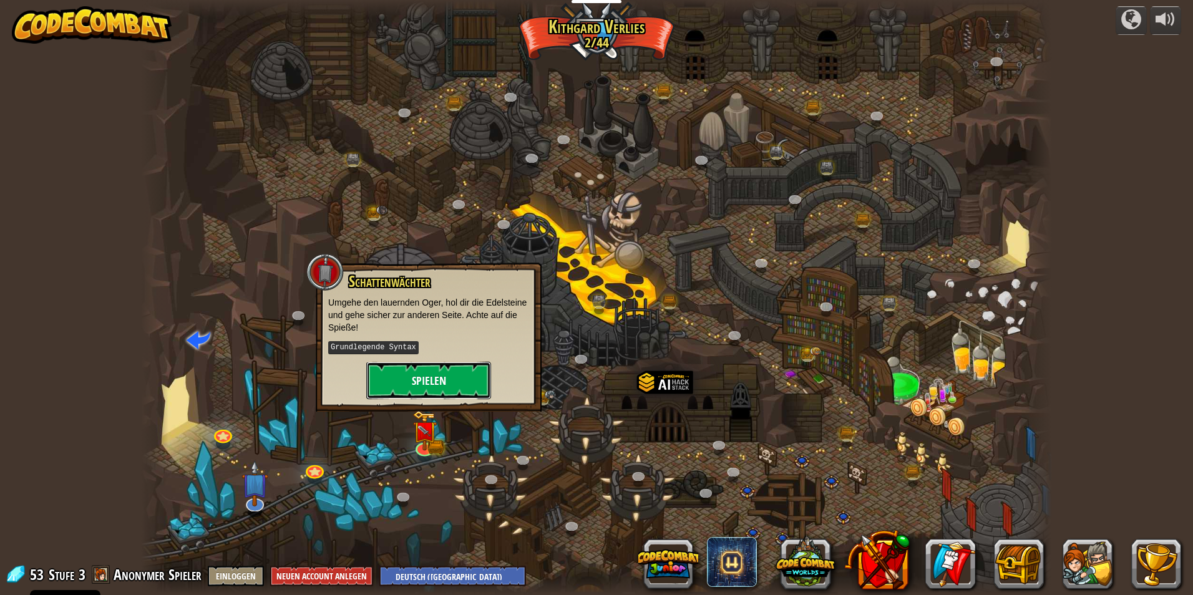
click at [402, 384] on button "Spielen" at bounding box center [428, 380] width 125 height 37
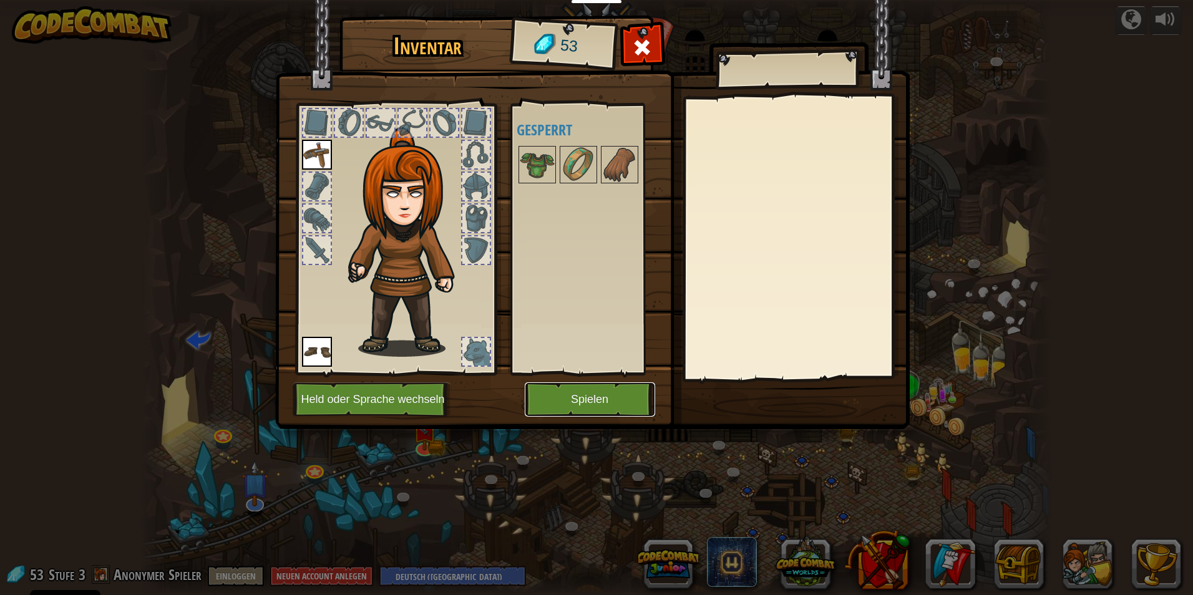
click at [548, 395] on button "Spielen" at bounding box center [590, 399] width 130 height 34
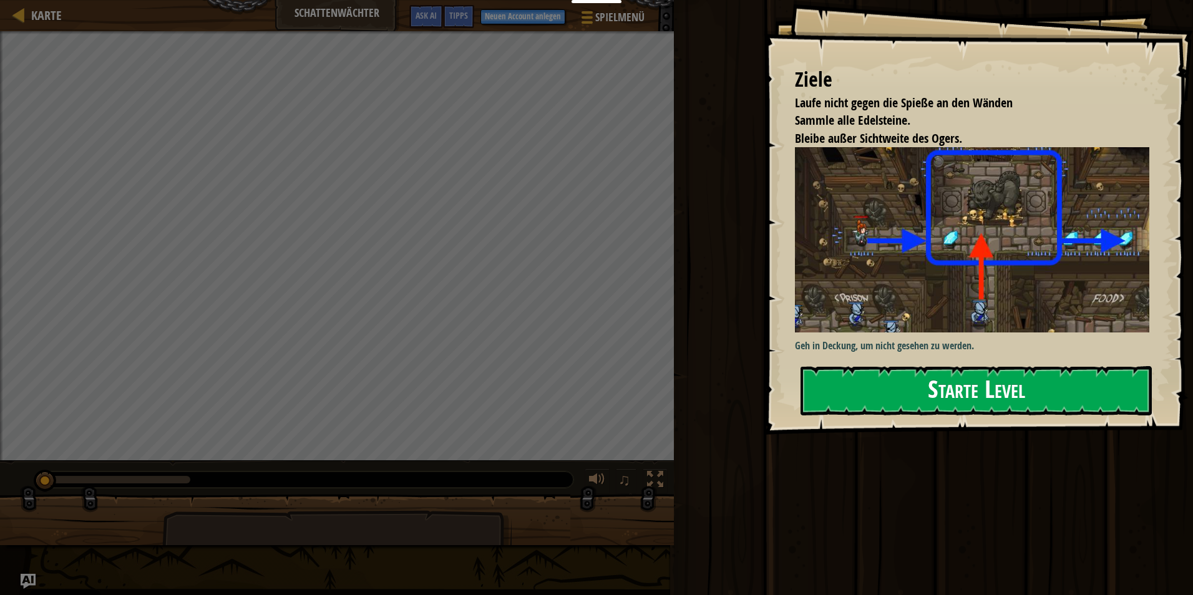
click at [564, 390] on button "Starte Level" at bounding box center [975, 390] width 351 height 49
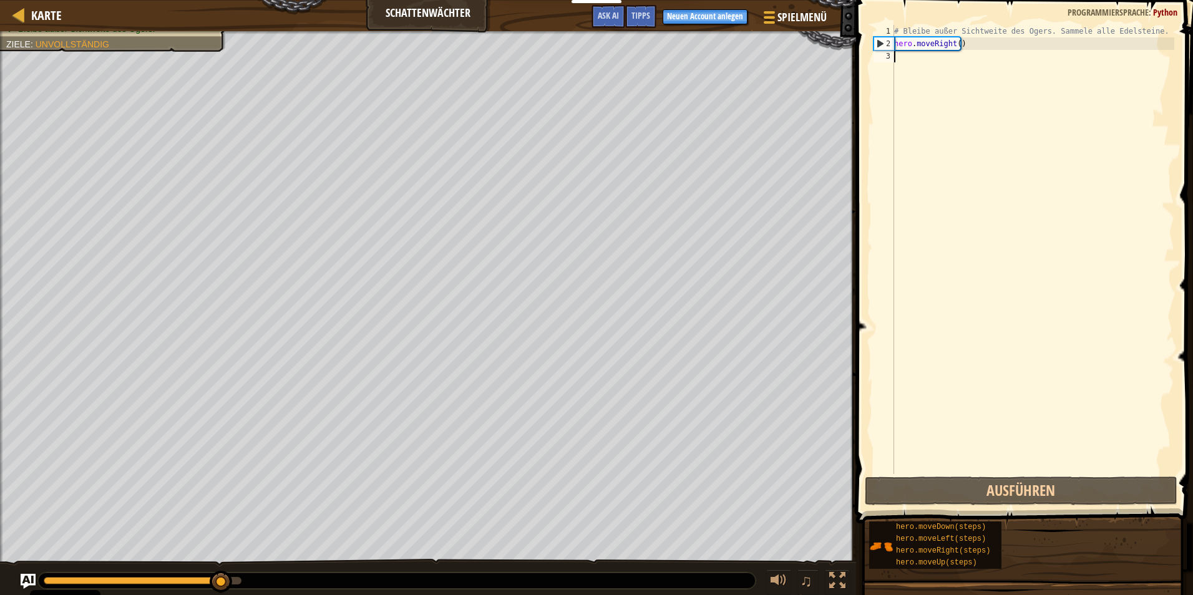
type textarea "h"
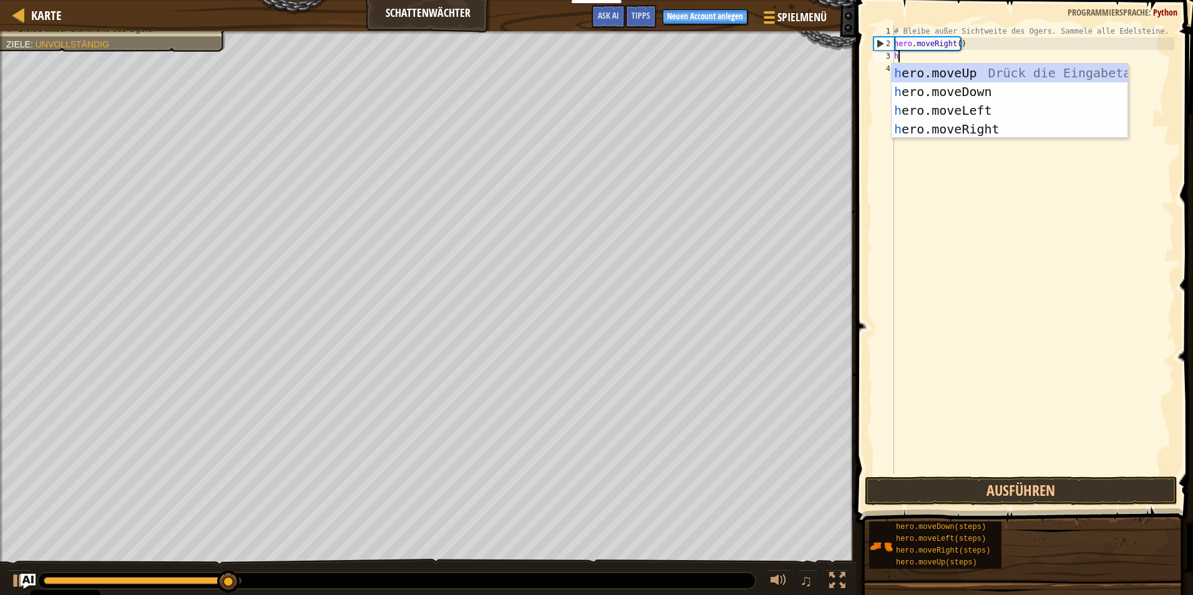
scroll to position [6, 0]
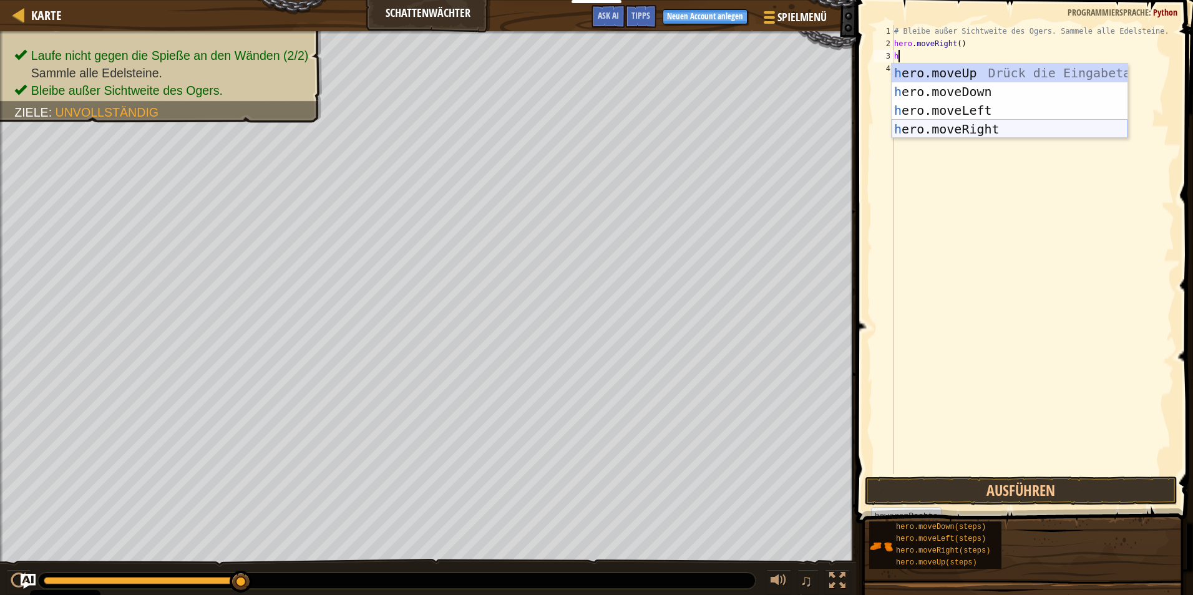
click at [564, 128] on div "h ero.moveUp Drück die Eingabetaste h ero.moveDown Drück die Eingabetaste h ero…" at bounding box center [1009, 120] width 236 height 112
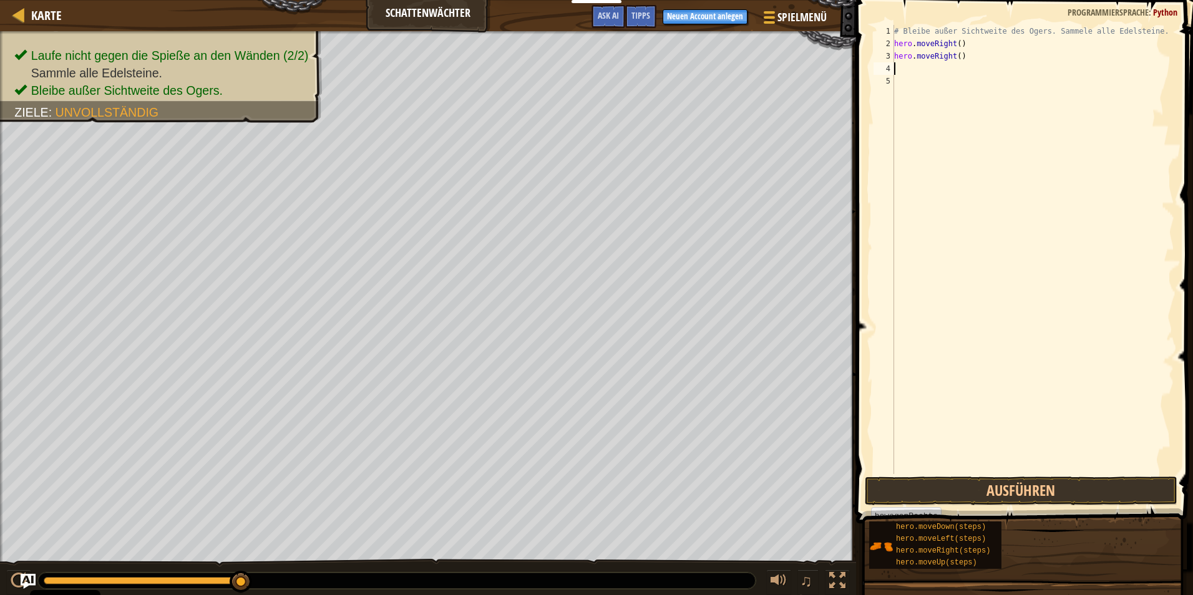
type textarea "h"
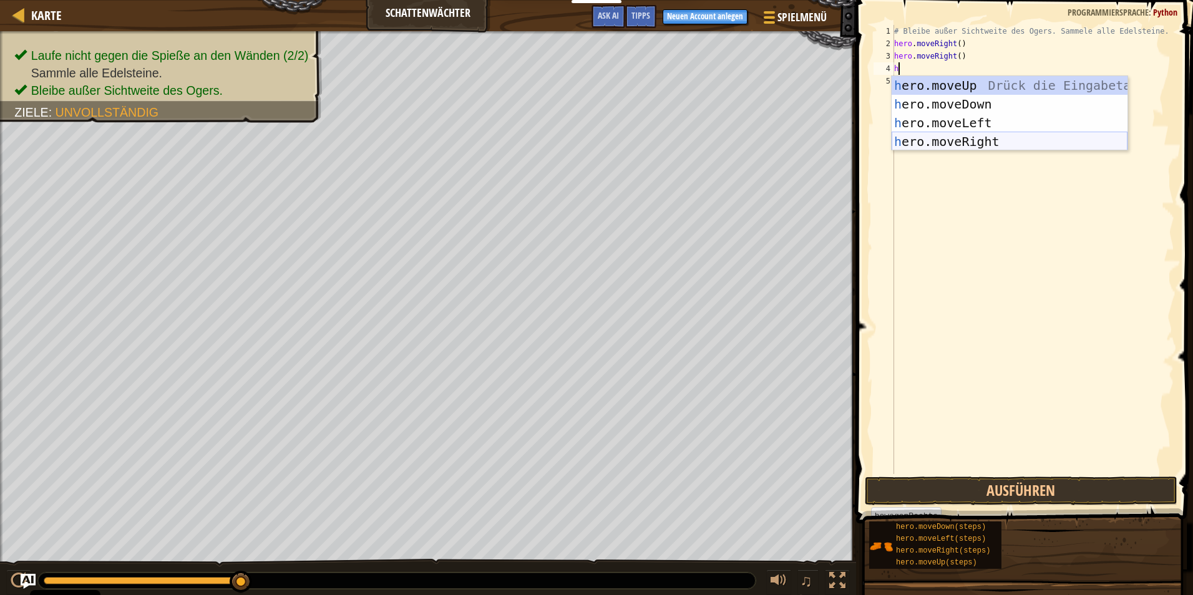
click at [564, 136] on div "h ero.moveUp Drück die Eingabetaste h ero.moveDown Drück die Eingabetaste h ero…" at bounding box center [1009, 132] width 236 height 112
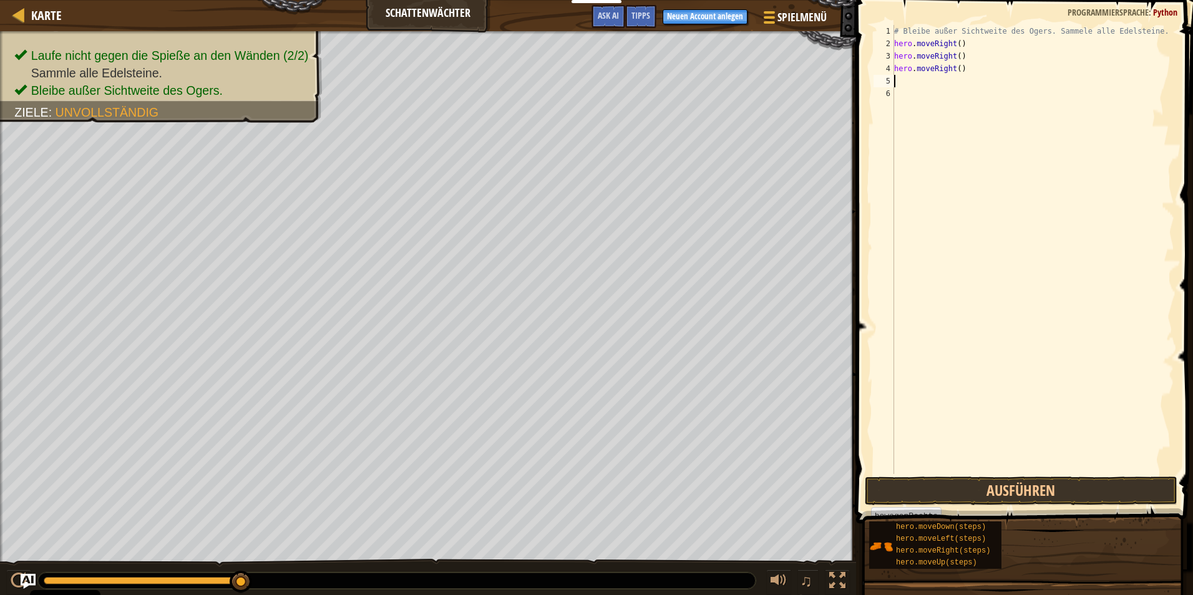
type textarea "h"
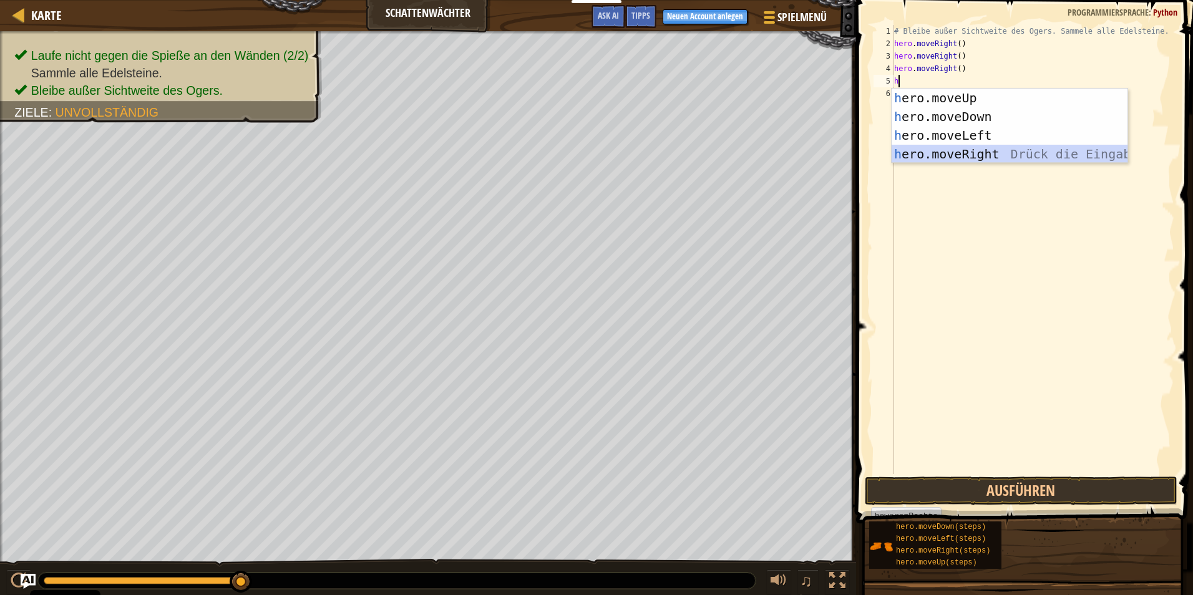
click at [564, 151] on div "h ero.moveUp Drück die Eingabetaste h ero.moveDown Drück die Eingabetaste h ero…" at bounding box center [1009, 145] width 236 height 112
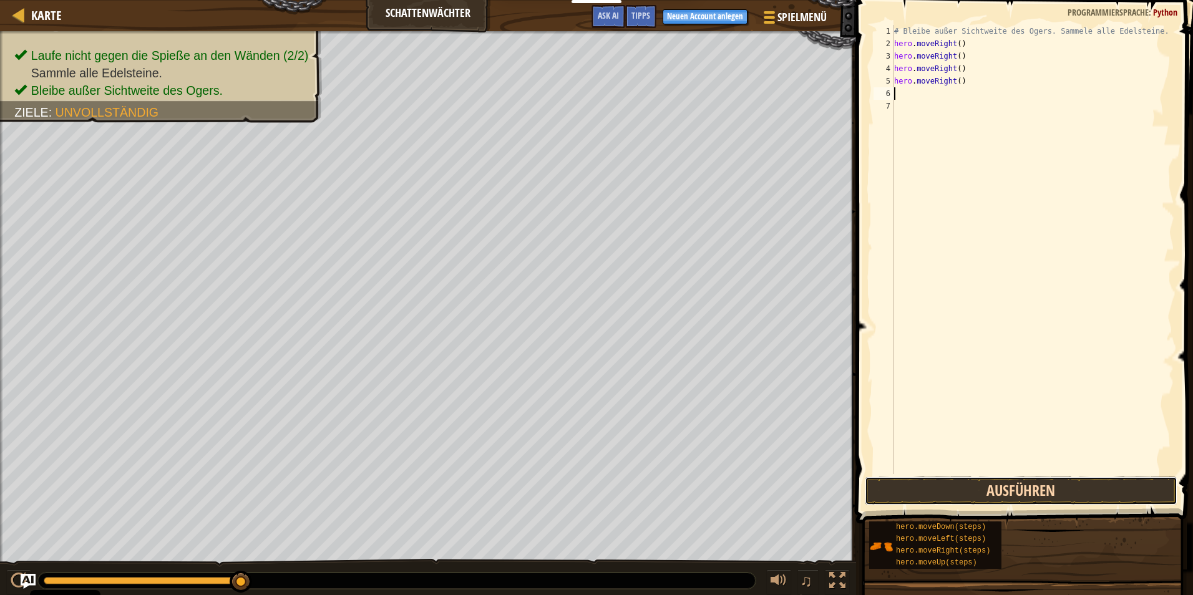
click at [564, 492] on button "Ausführen" at bounding box center [1020, 491] width 312 height 29
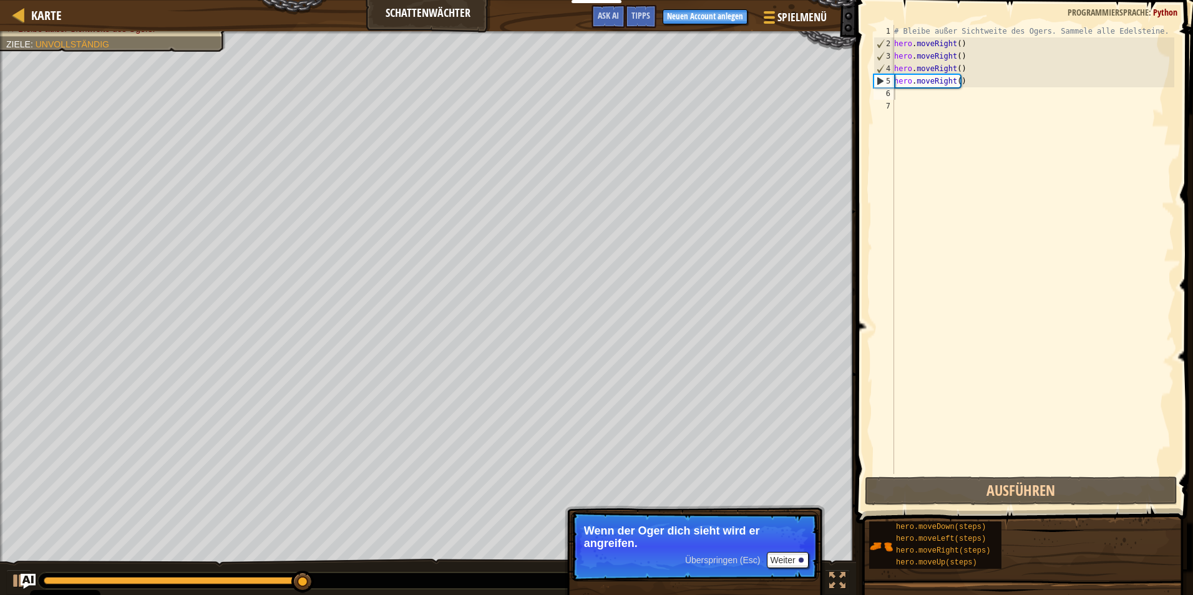
click at [564, 547] on p "Wenn der Oger dich sieht wird er angreifen." at bounding box center [694, 537] width 221 height 25
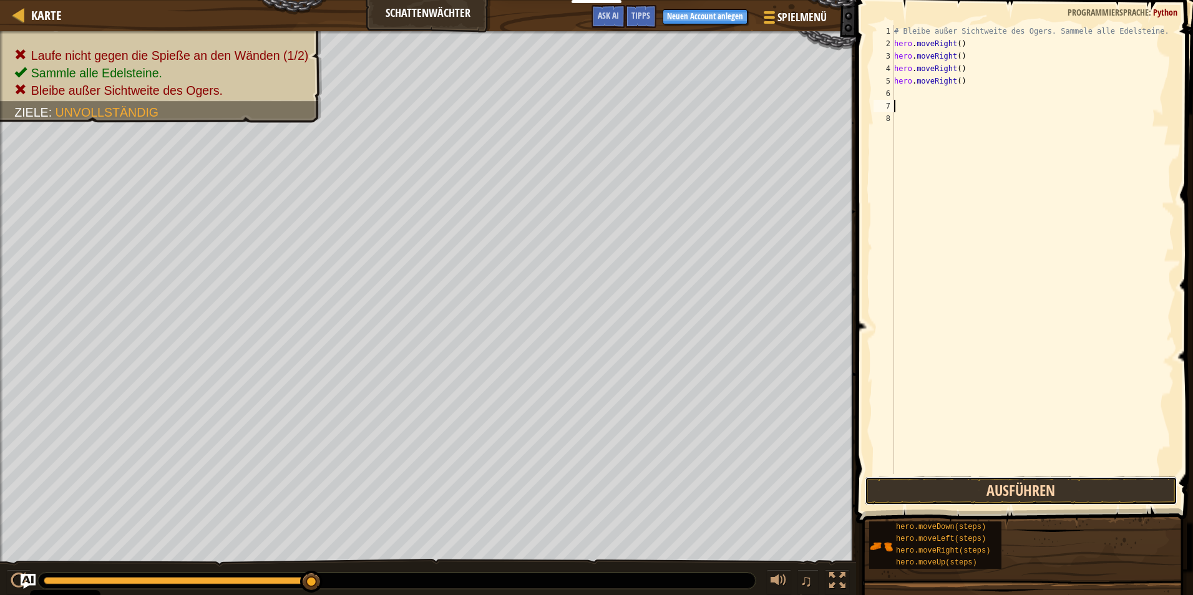
click at [564, 491] on button "Ausführen" at bounding box center [1020, 491] width 312 height 29
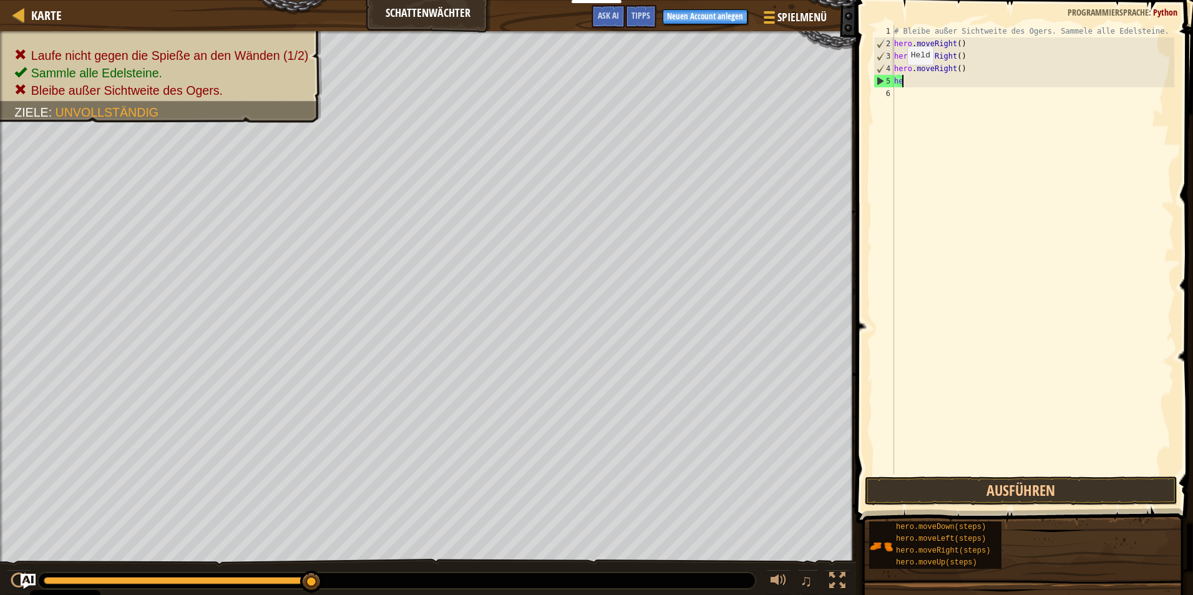
type textarea "h"
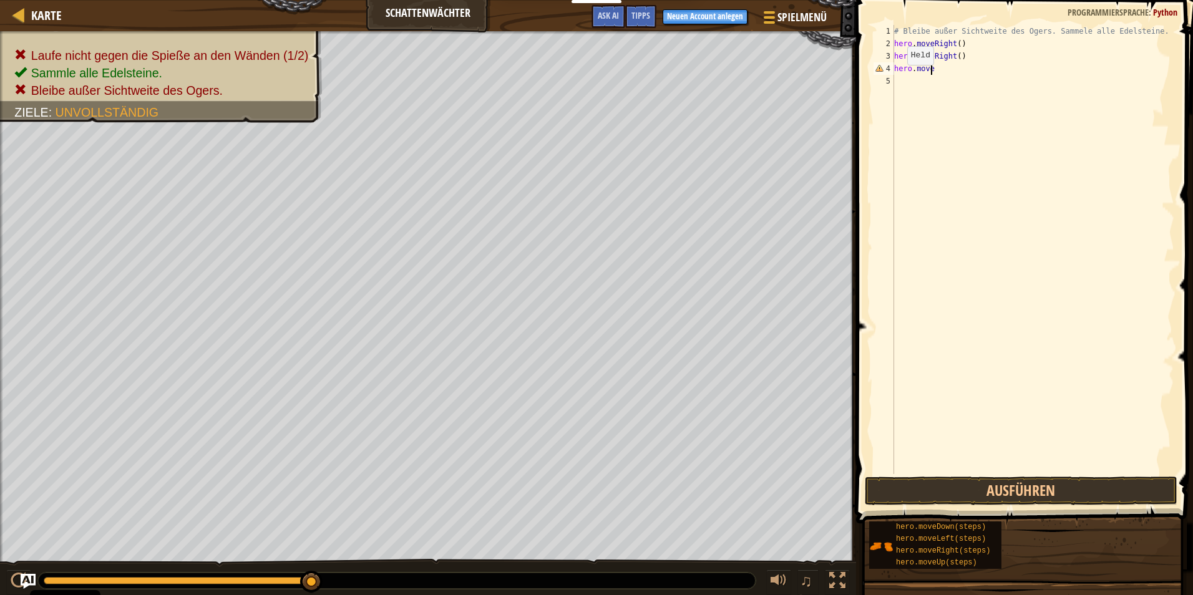
type textarea "h"
click at [564, 490] on button "Ausführen" at bounding box center [1020, 491] width 312 height 29
type textarea "h"
click at [564, 491] on button "Ausführen" at bounding box center [1020, 491] width 312 height 29
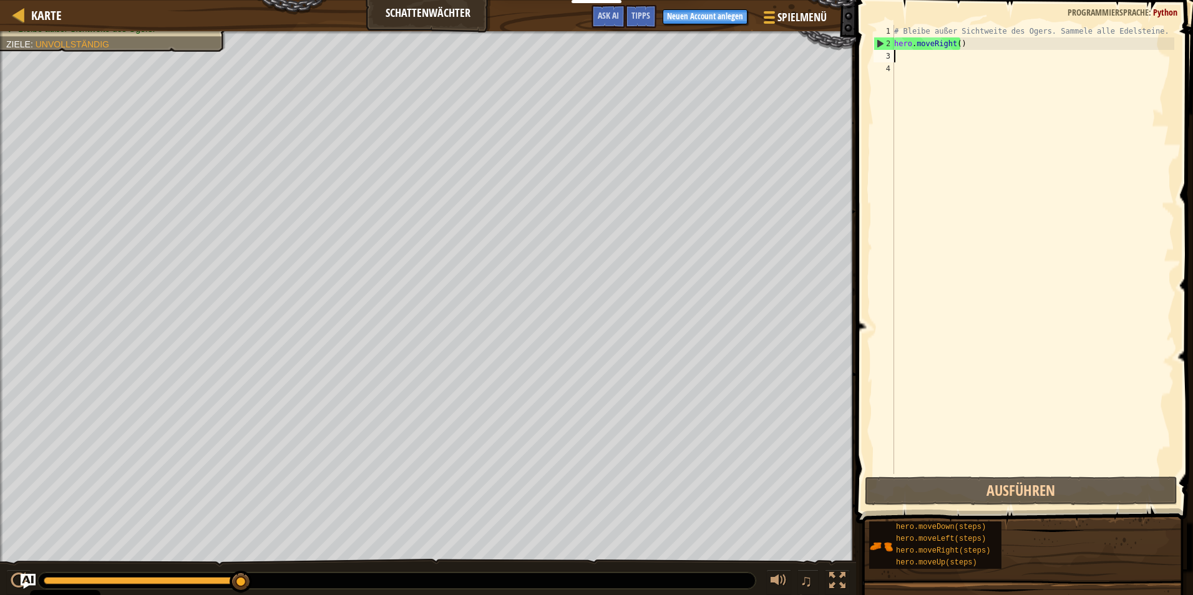
type textarea "h"
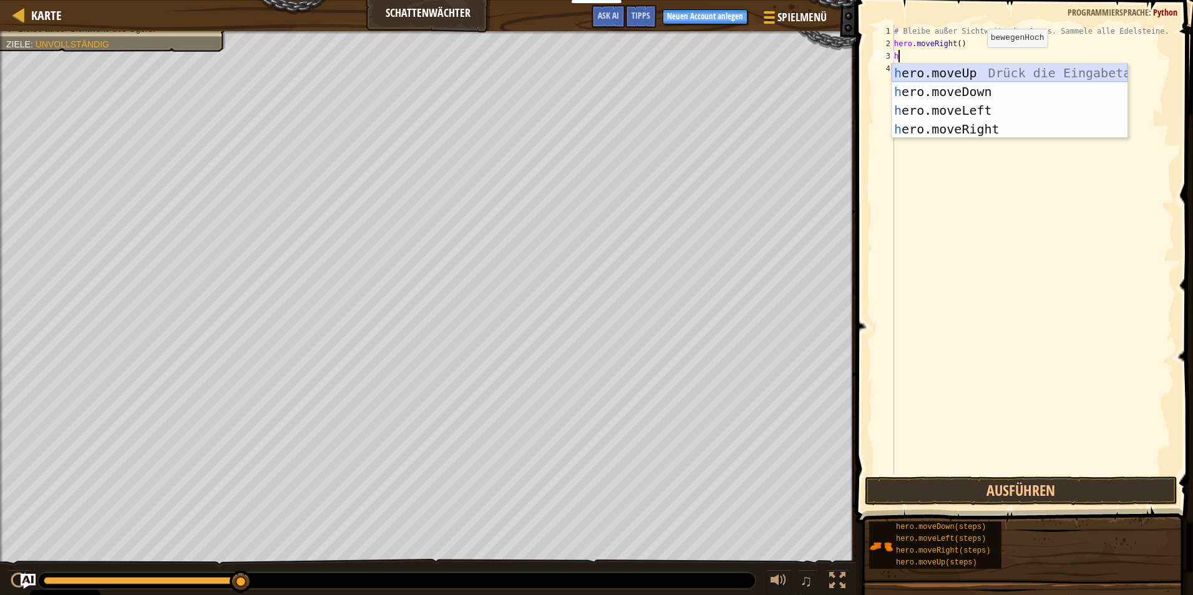
click at [564, 78] on div "h ero.moveUp Drück die Eingabetaste h ero.moveDown Drück die Eingabetaste h ero…" at bounding box center [1009, 120] width 236 height 112
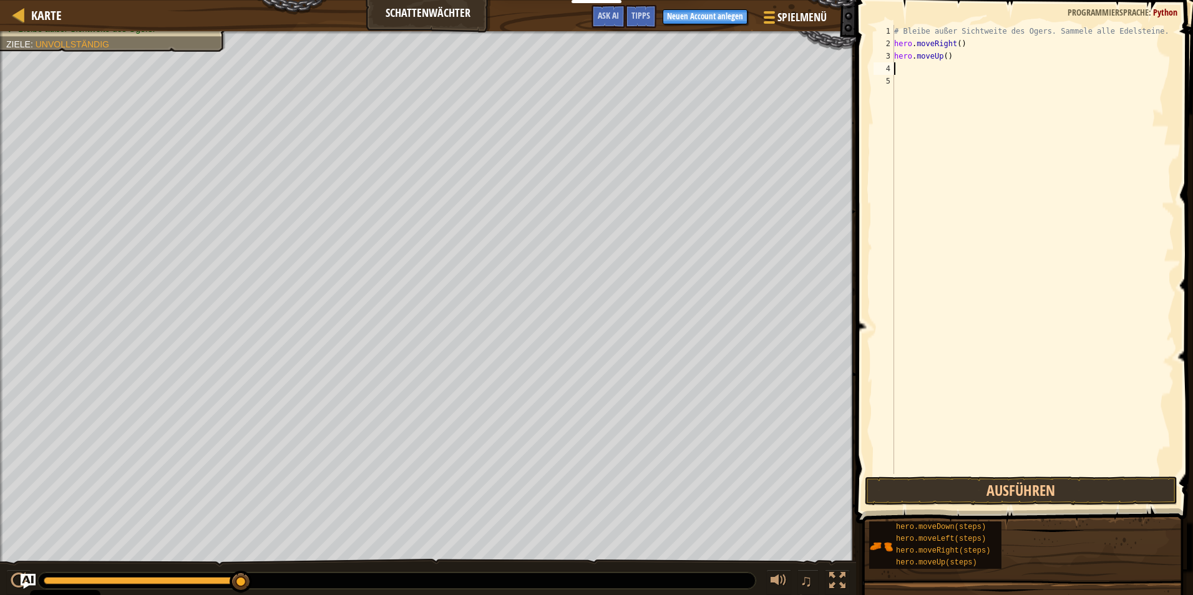
type textarea "h"
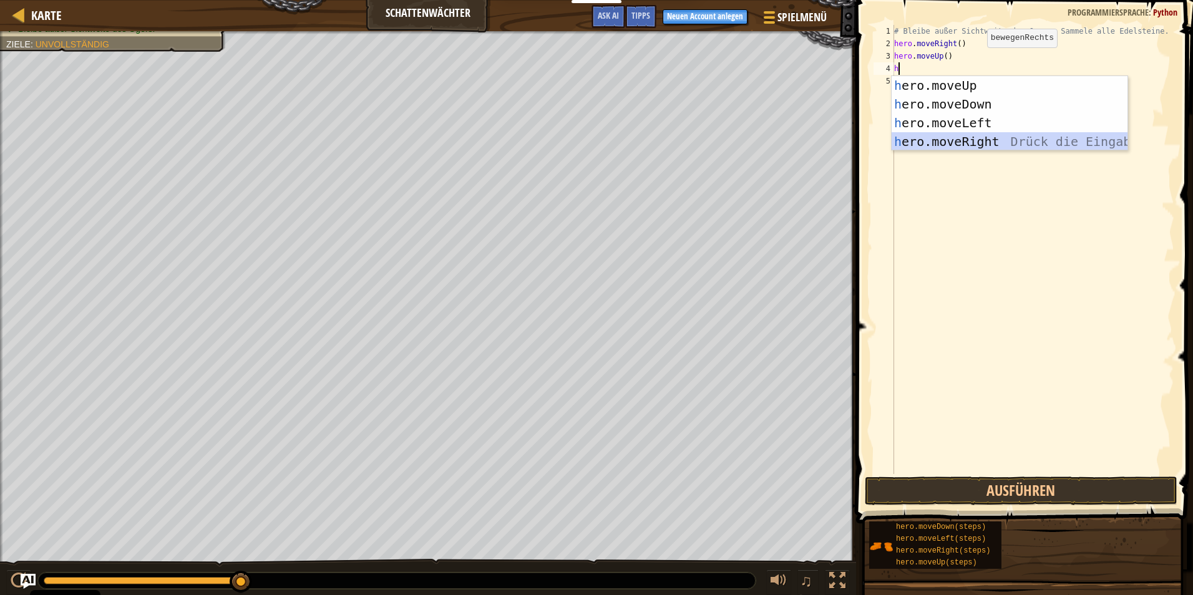
click at [564, 138] on div "h ero.moveUp Drück die Eingabetaste h ero.moveDown Drück die Eingabetaste h ero…" at bounding box center [1009, 132] width 236 height 112
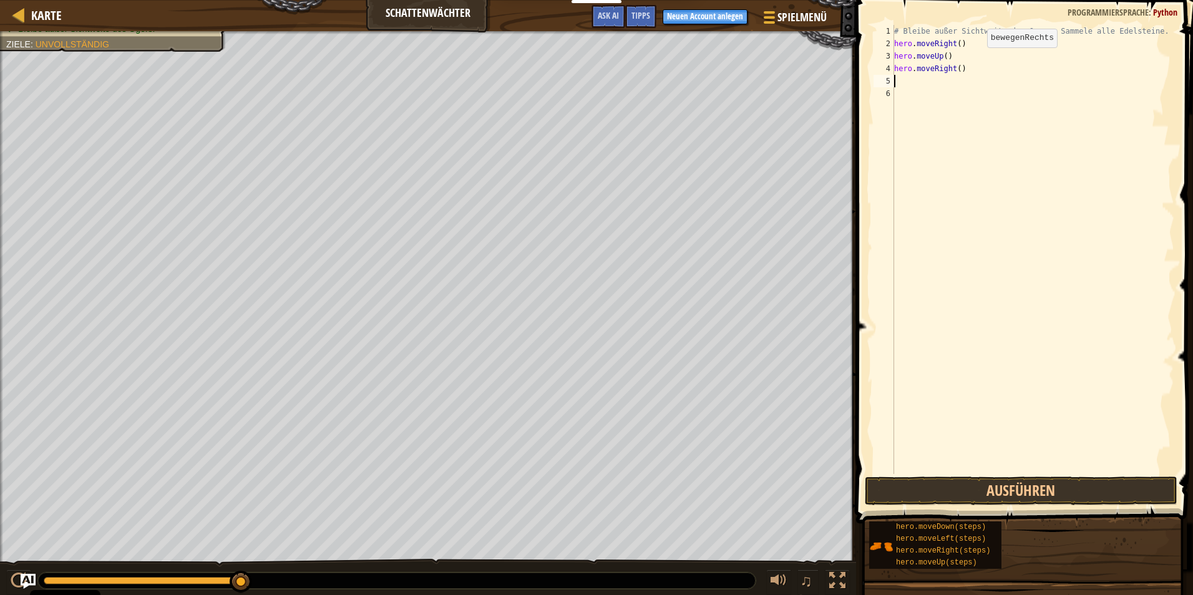
type textarea "h"
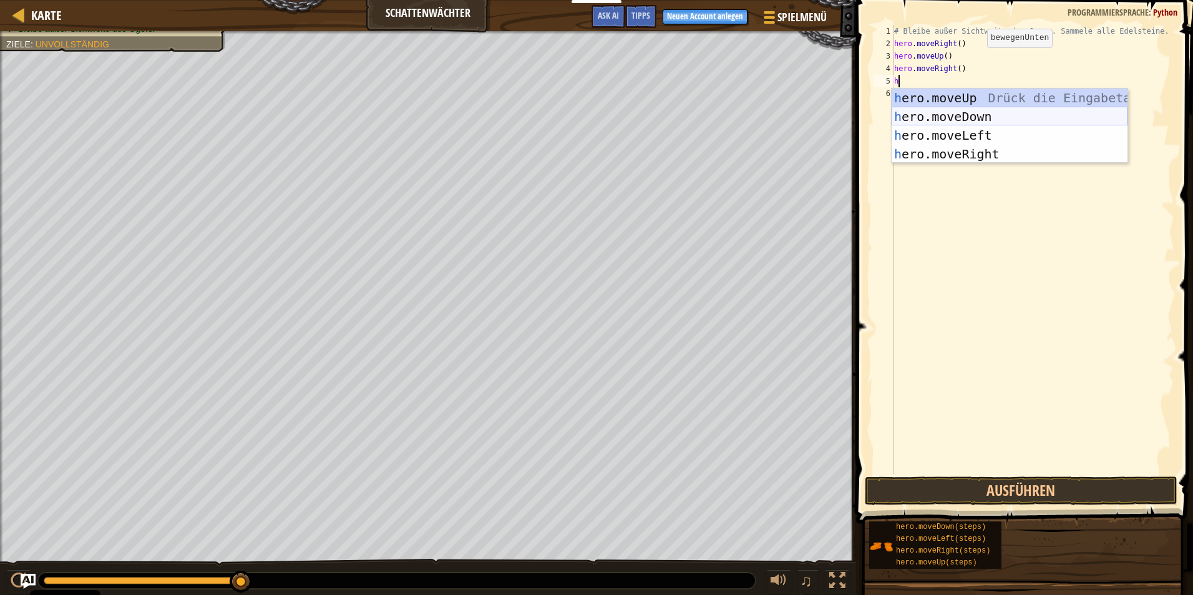
click at [564, 119] on div "h ero.moveUp Drück die Eingabetaste h ero.moveDown Drück die Eingabetaste h ero…" at bounding box center [1009, 145] width 236 height 112
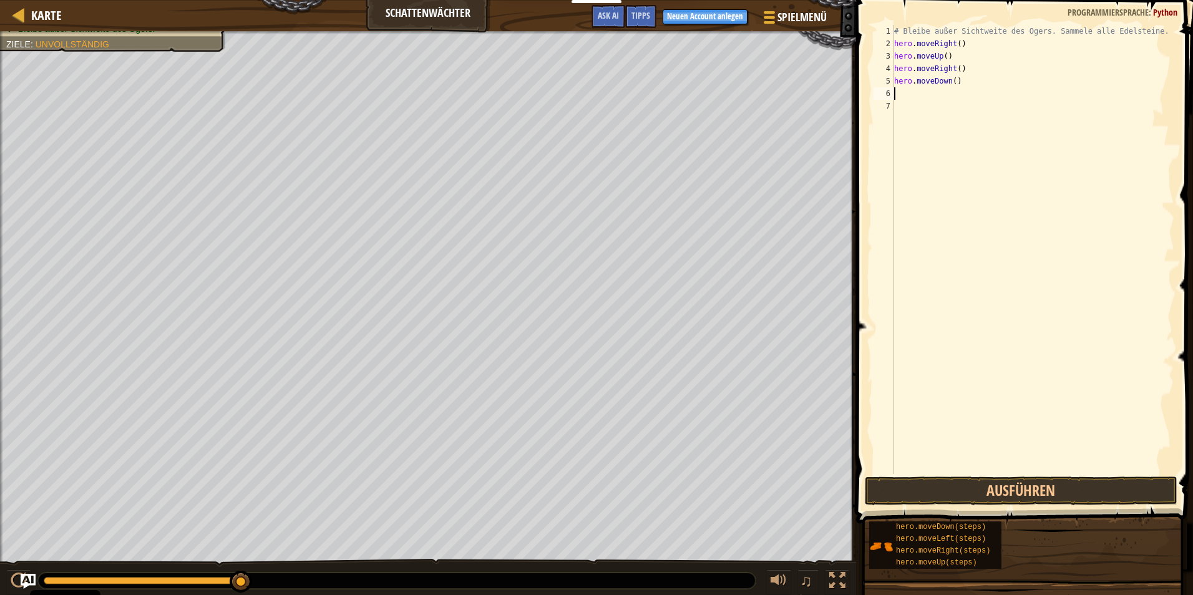
type textarea "h"
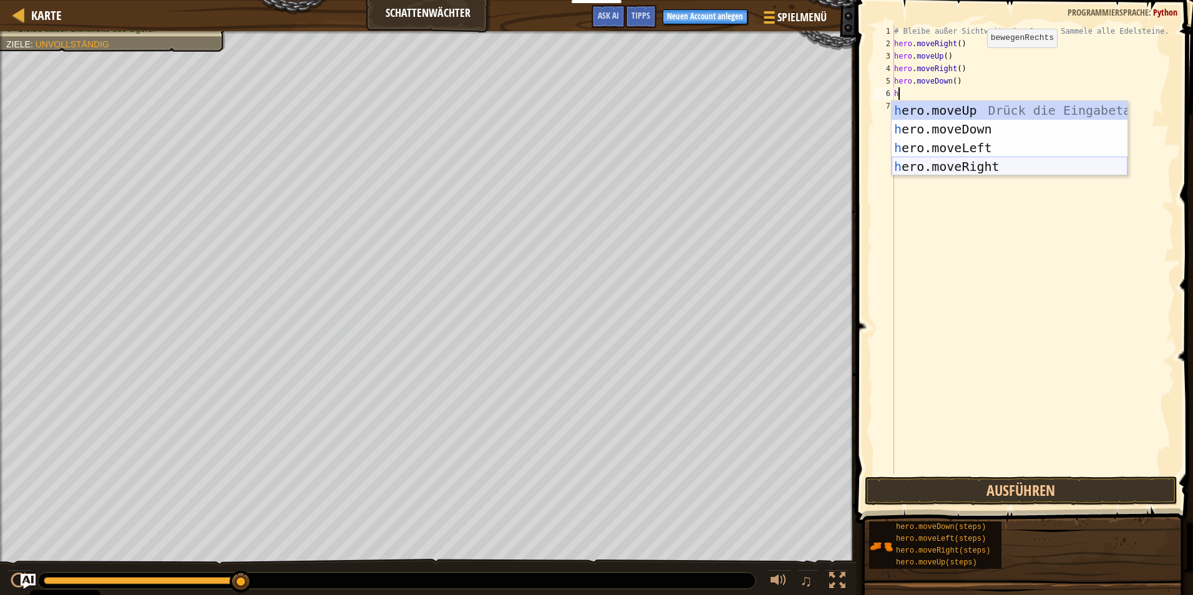
click at [564, 160] on div "h ero.moveUp Drück die Eingabetaste h ero.moveDown Drück die Eingabetaste h ero…" at bounding box center [1009, 157] width 236 height 112
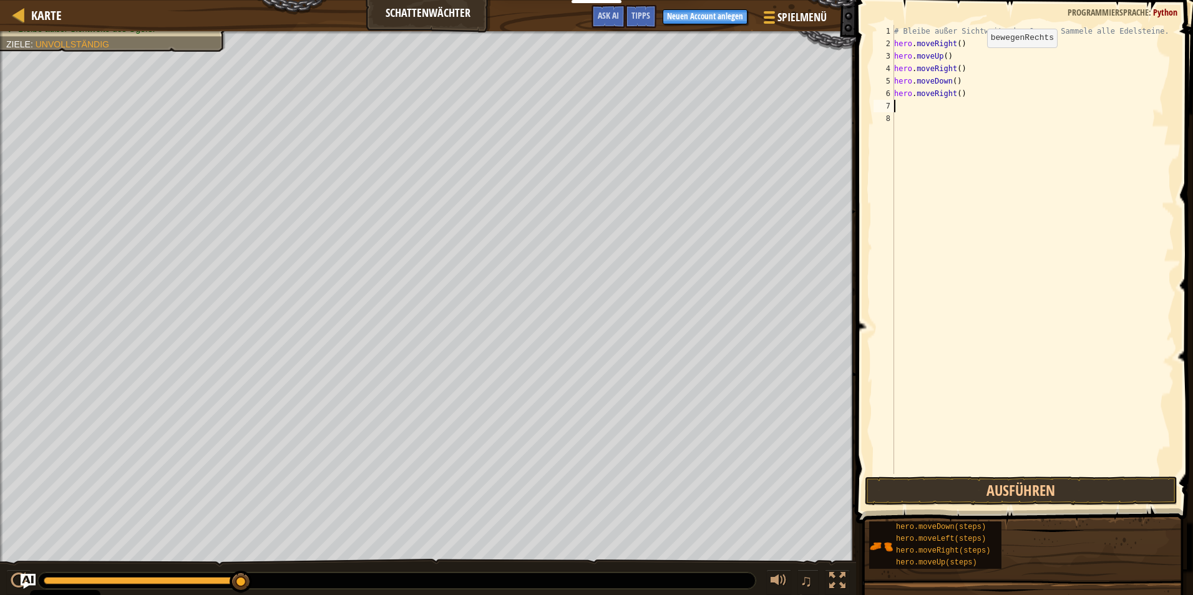
type textarea "h"
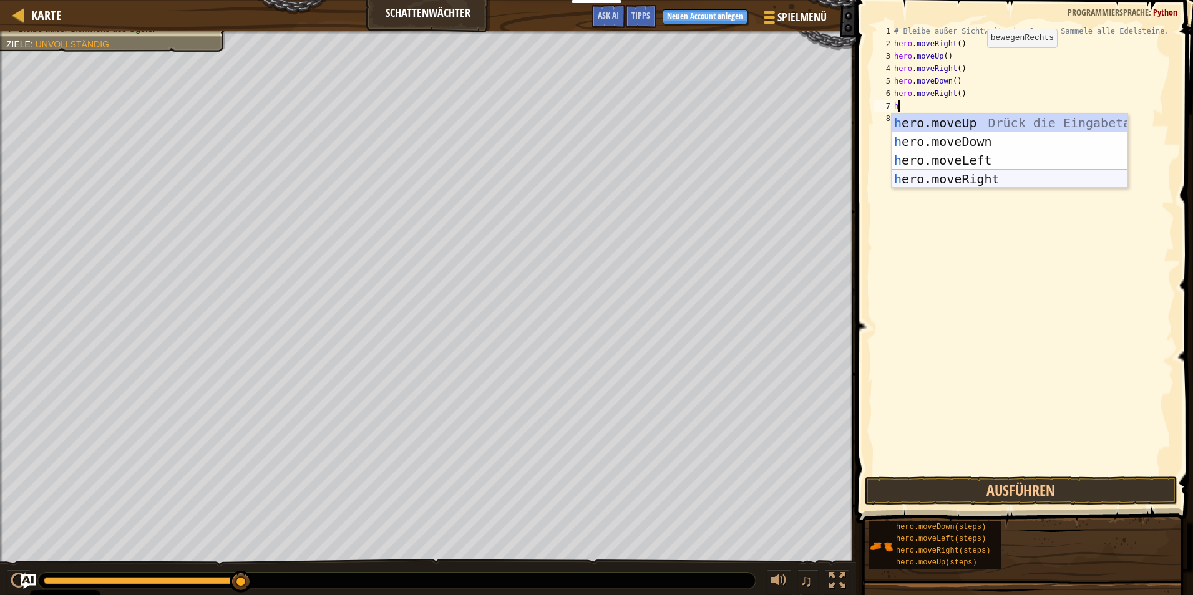
click at [564, 177] on div "h ero.moveUp Drück die Eingabetaste h ero.moveDown Drück die Eingabetaste h ero…" at bounding box center [1009, 170] width 236 height 112
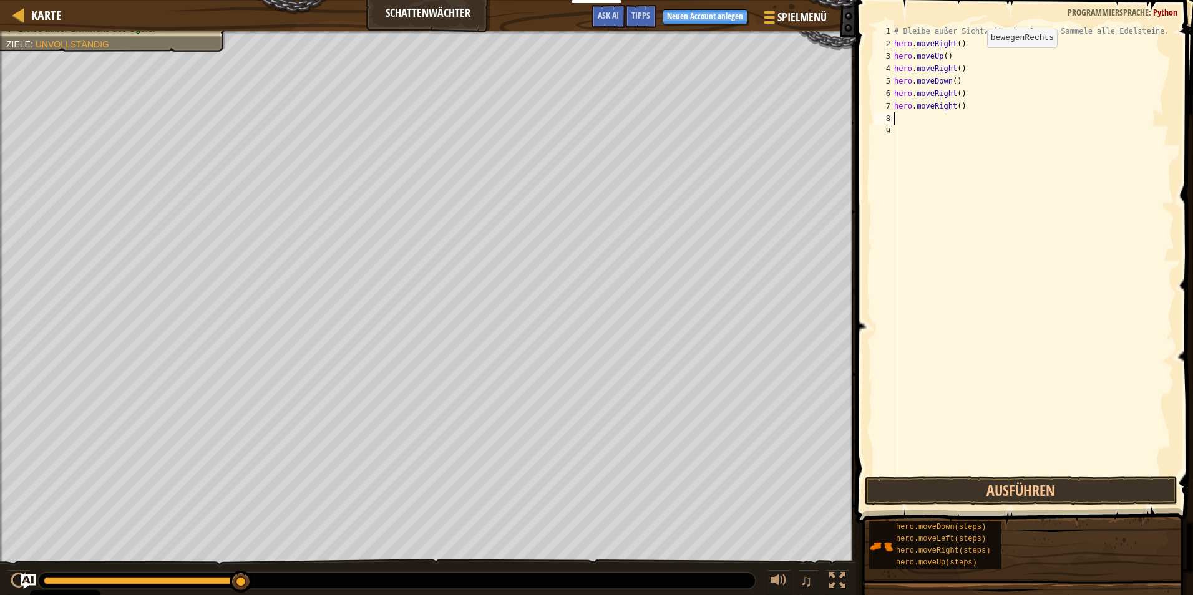
type textarea "h"
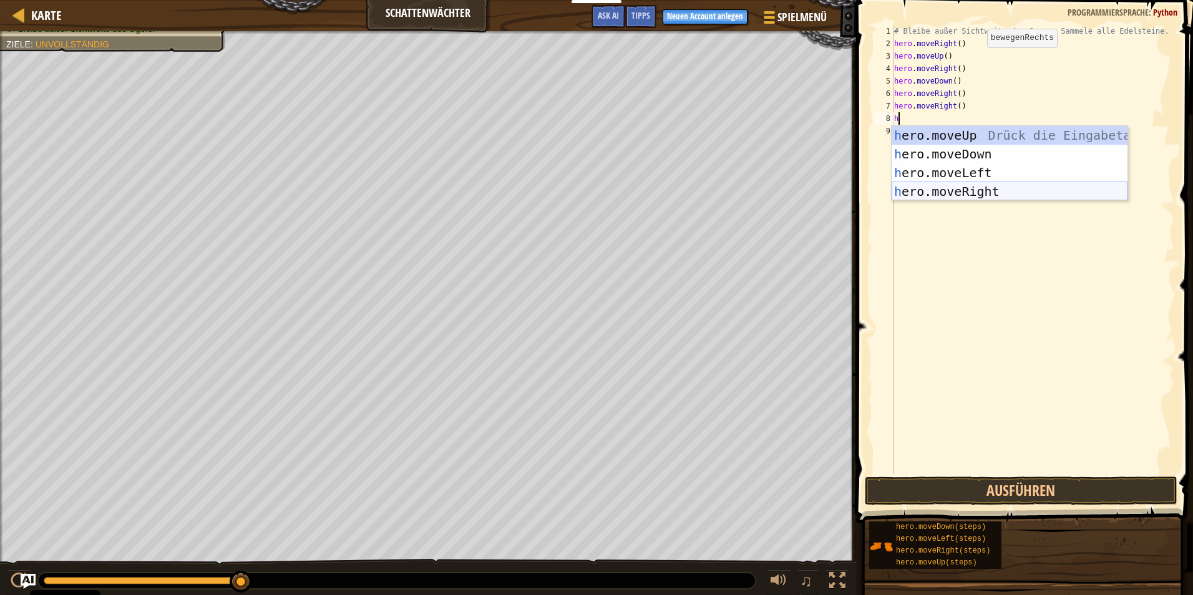
click at [564, 191] on div "h ero.moveUp Drück die Eingabetaste h ero.moveDown Drück die Eingabetaste h ero…" at bounding box center [1009, 182] width 236 height 112
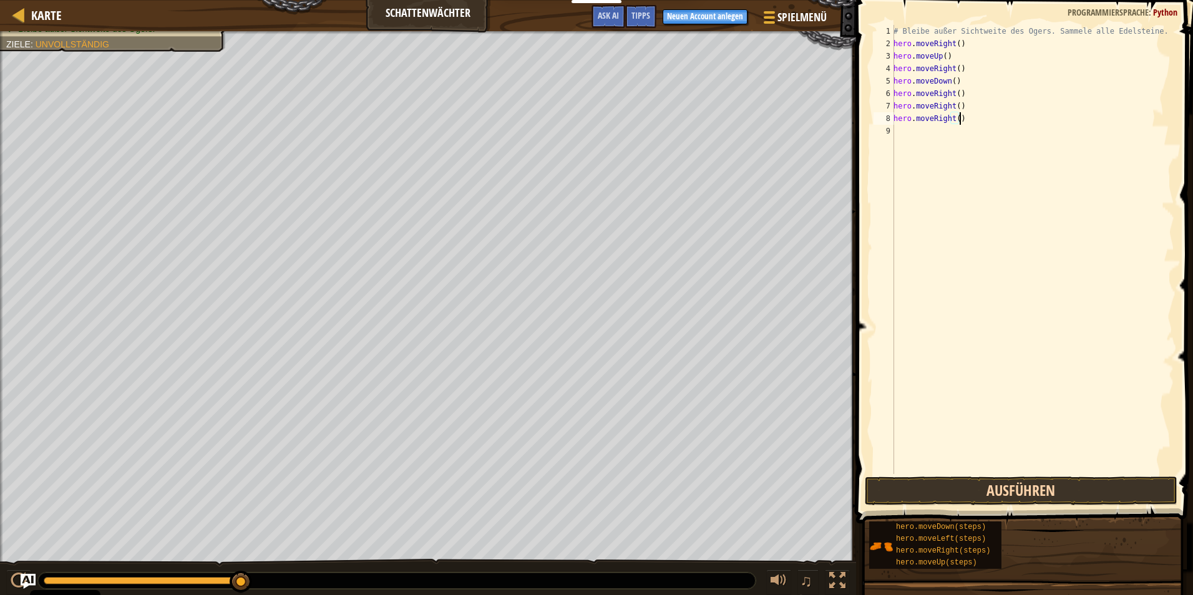
type textarea "hero.moveRight()"
click at [564, 491] on button "Ausführen" at bounding box center [1020, 491] width 312 height 29
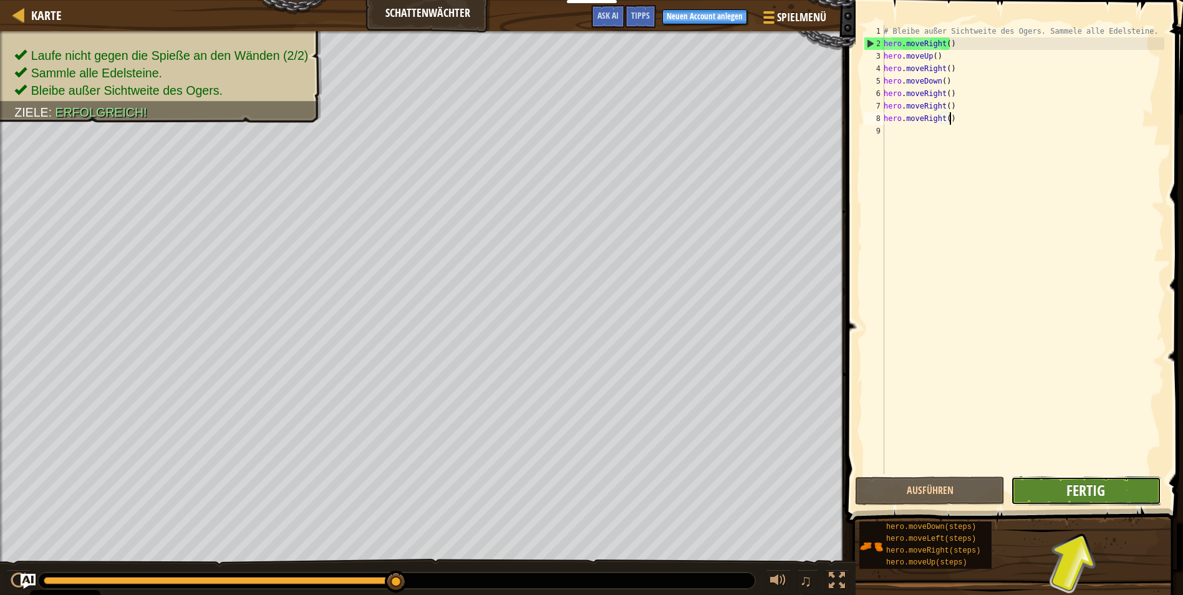
click at [564, 487] on span "Fertig" at bounding box center [1086, 490] width 39 height 20
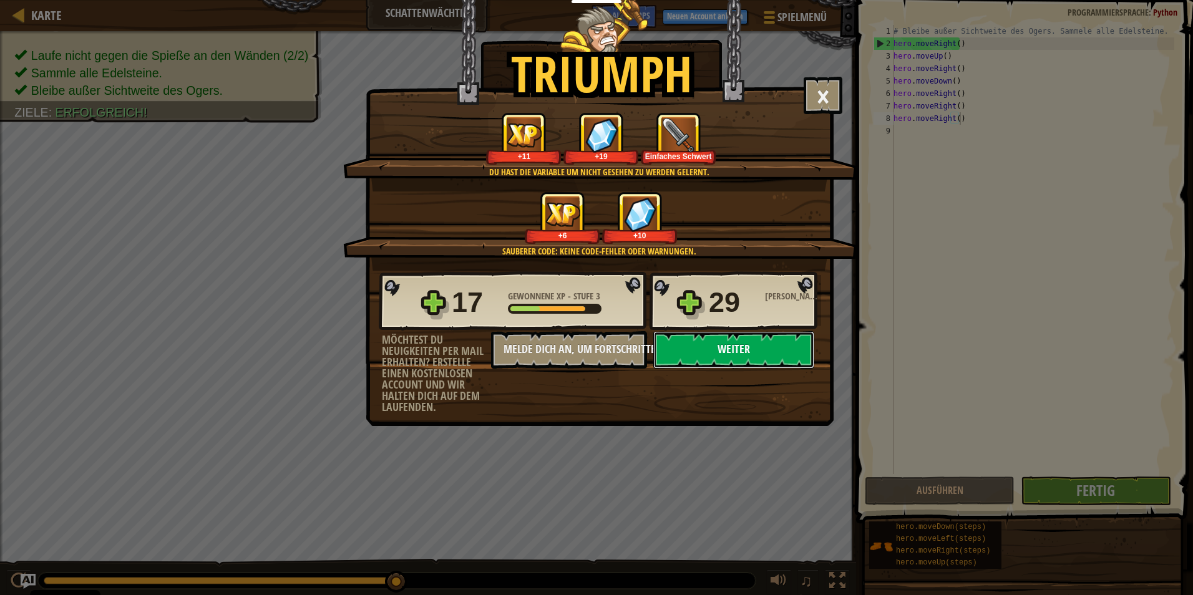
click at [564, 357] on button "Weiter" at bounding box center [733, 349] width 161 height 37
select select "de-DE"
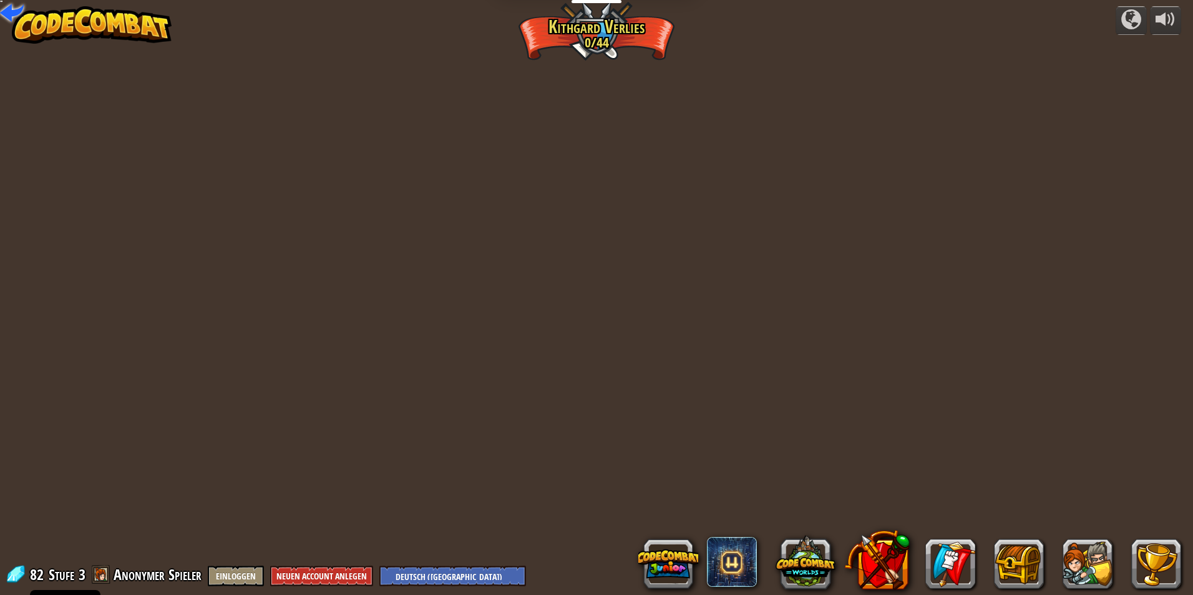
select select "de-DE"
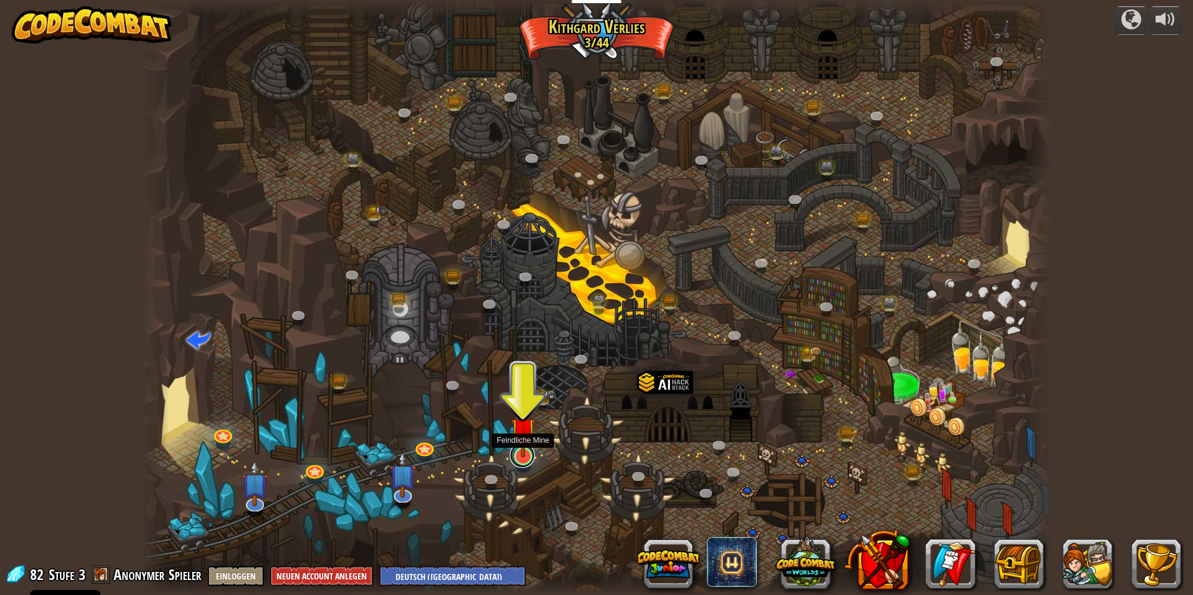
click at [523, 458] on link at bounding box center [522, 455] width 25 height 25
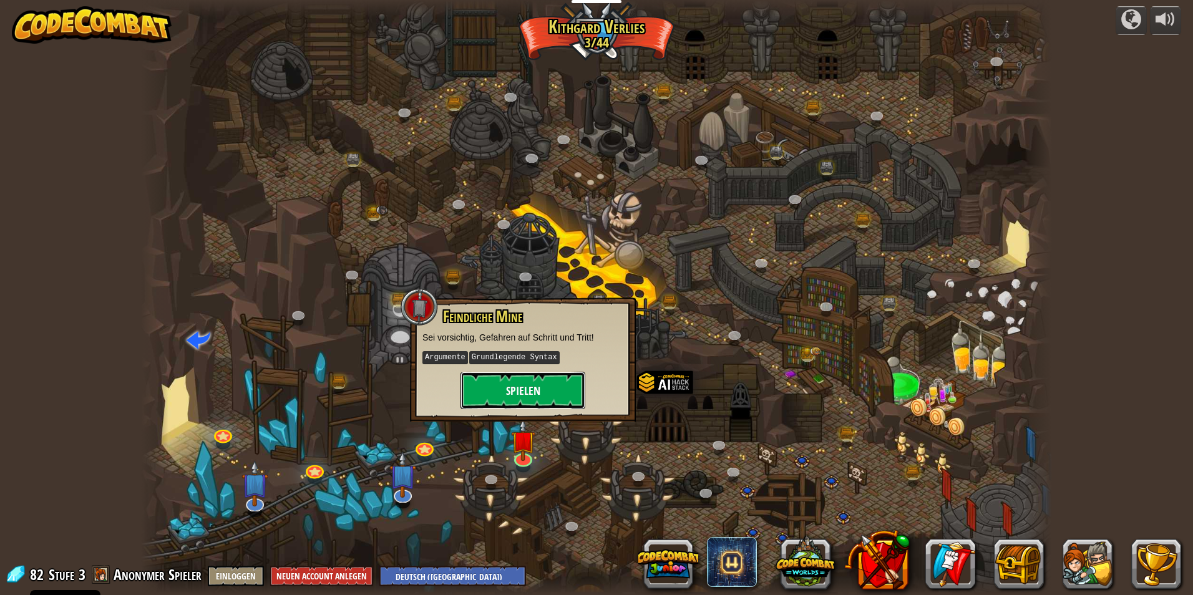
click at [541, 397] on button "Spielen" at bounding box center [522, 390] width 125 height 37
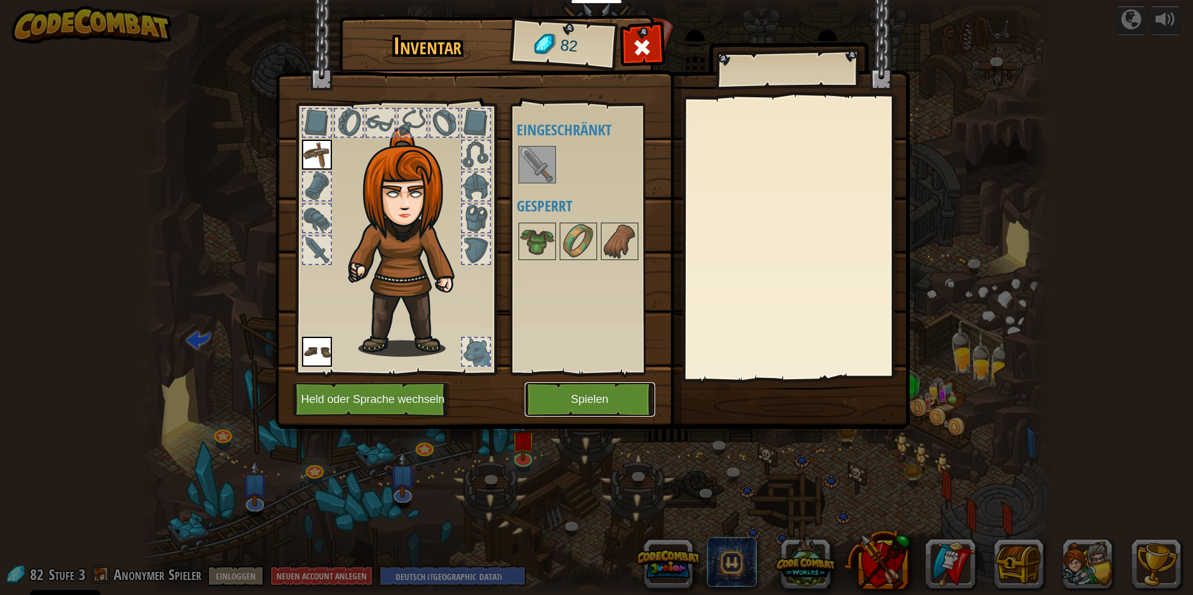
click at [564, 401] on button "Spielen" at bounding box center [590, 399] width 130 height 34
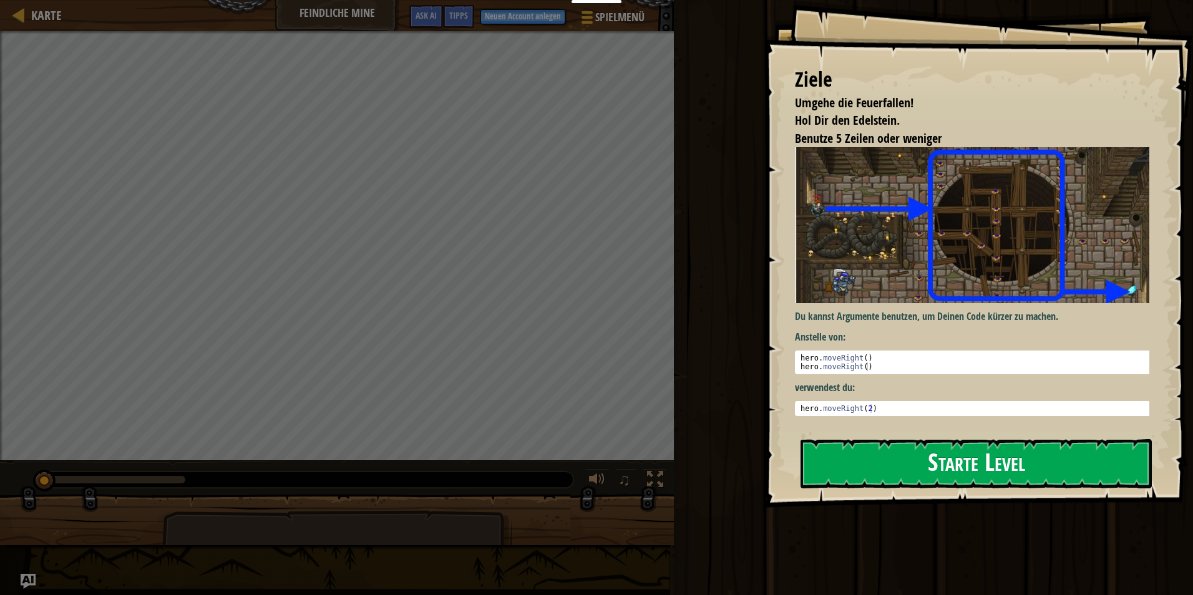
click at [564, 455] on button "Starte Level" at bounding box center [975, 463] width 351 height 49
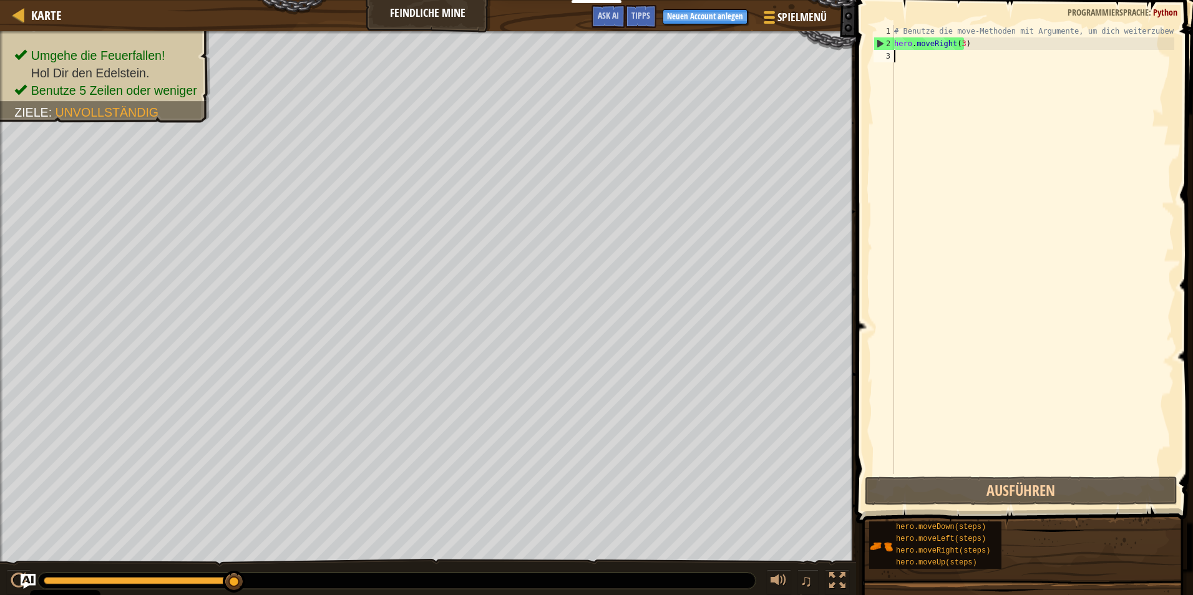
type textarea "h"
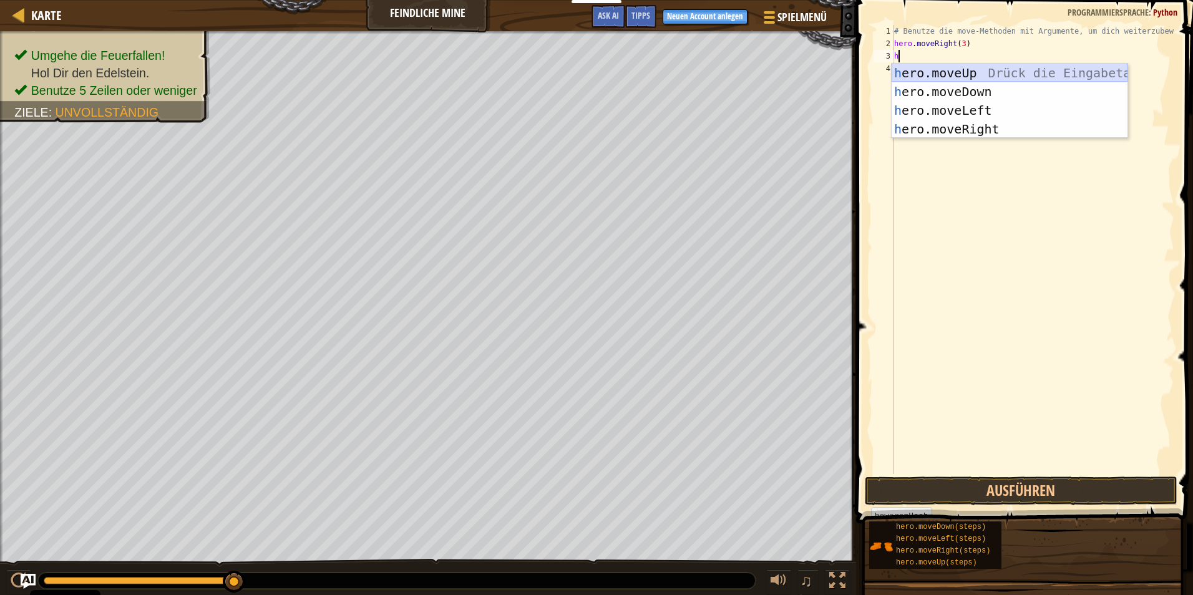
click at [564, 67] on div "h ero.moveUp Drück die Eingabetaste h ero.moveDown Drück die Eingabetaste h ero…" at bounding box center [1009, 120] width 236 height 112
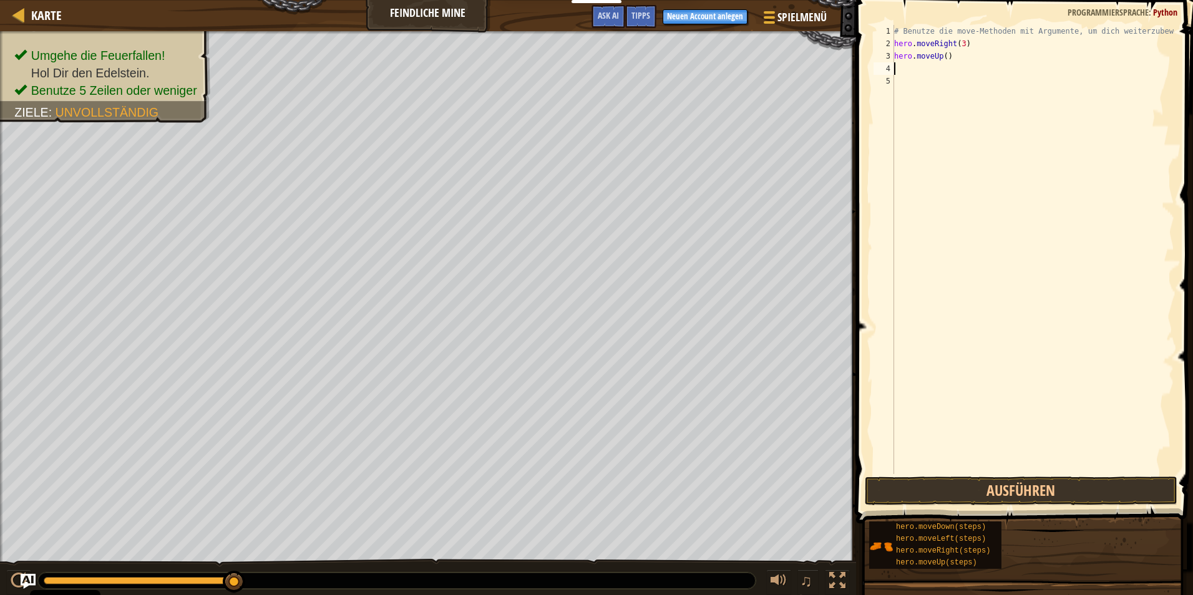
type textarea "h"
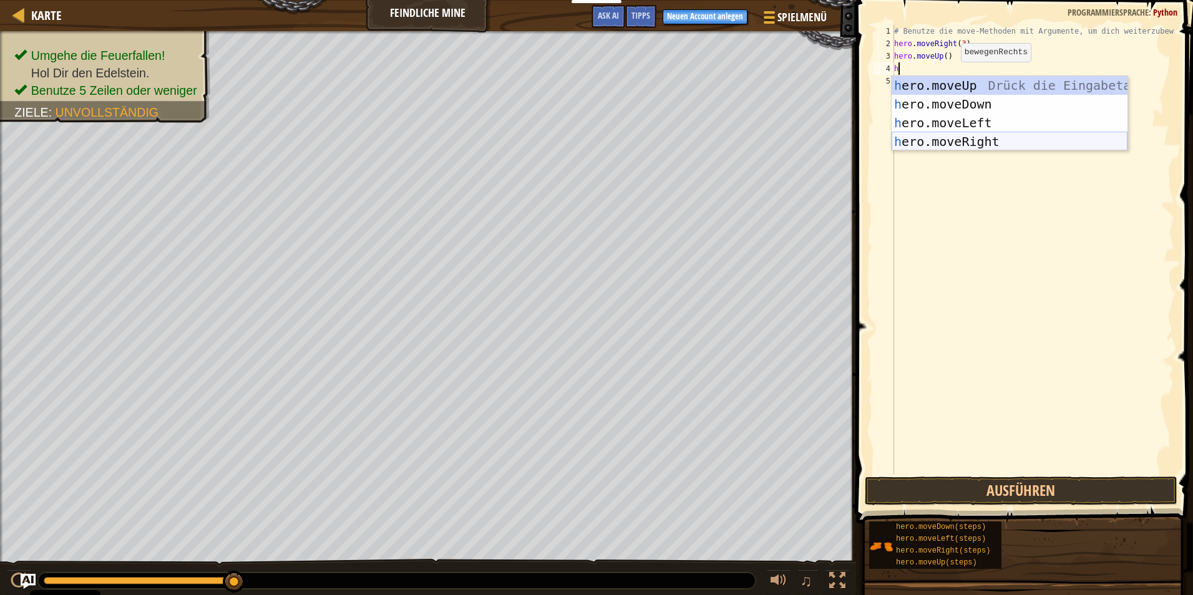
click at [564, 143] on div "h ero.moveUp Drück die Eingabetaste h ero.moveDown Drück die Eingabetaste h ero…" at bounding box center [1009, 132] width 236 height 112
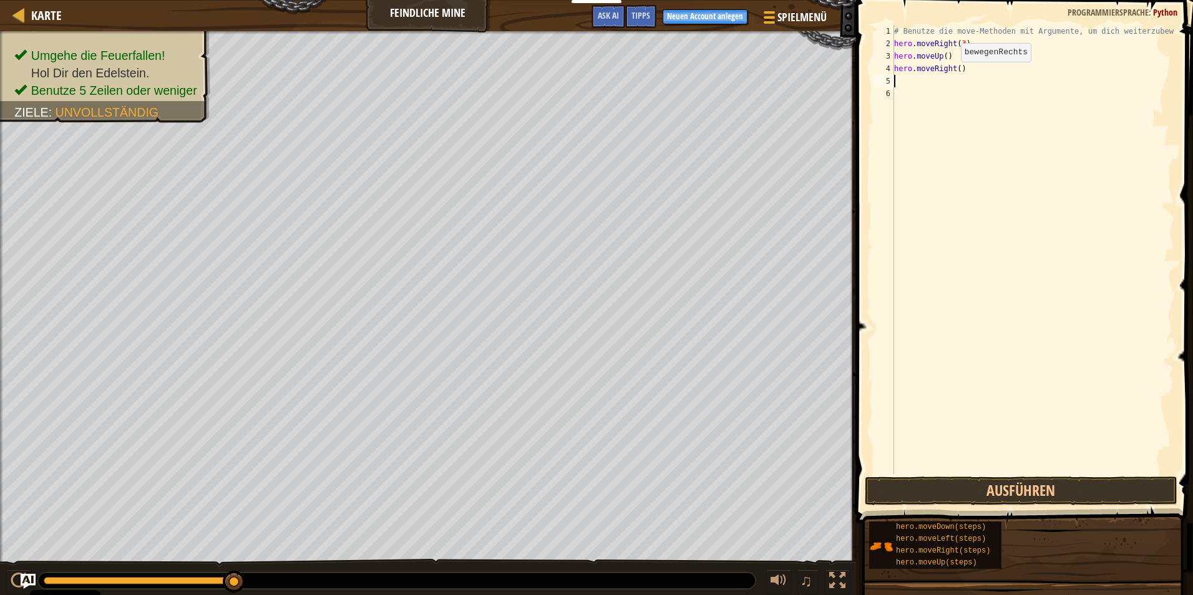
type textarea "h"
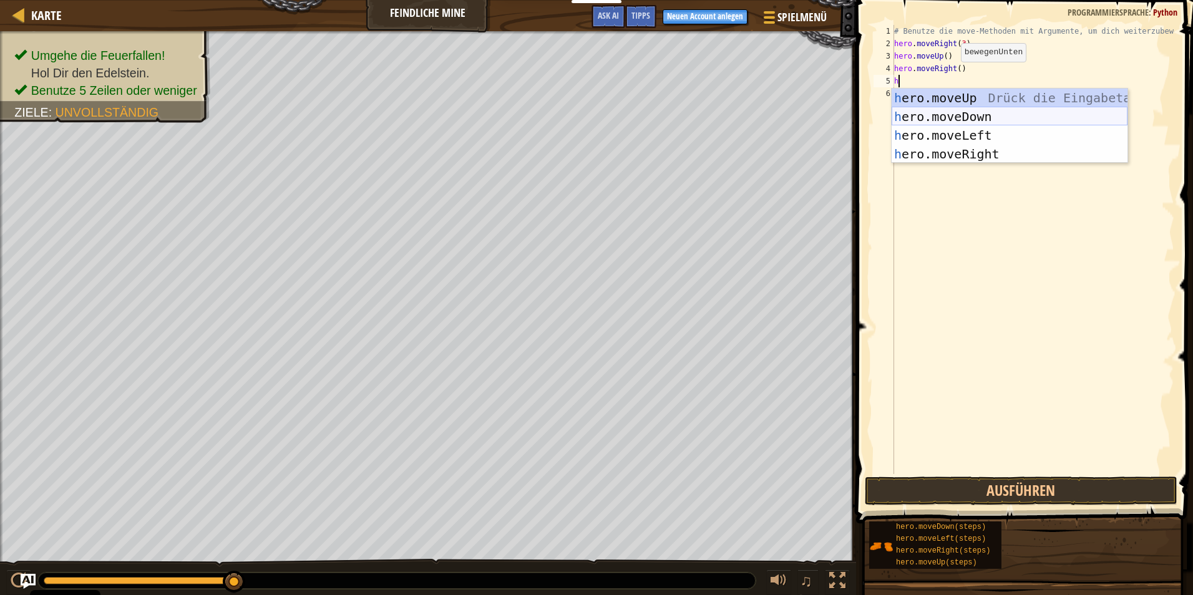
click at [564, 117] on div "h ero.moveUp Drück die Eingabetaste h ero.moveDown Drück die Eingabetaste h ero…" at bounding box center [1009, 145] width 236 height 112
type textarea "h"
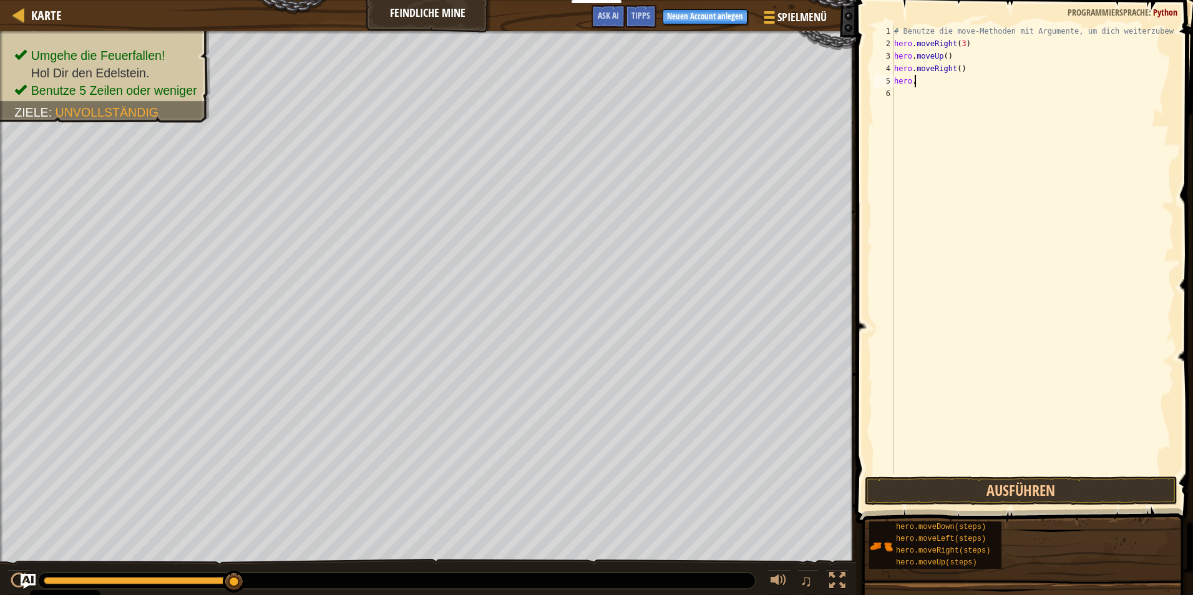
type textarea "h"
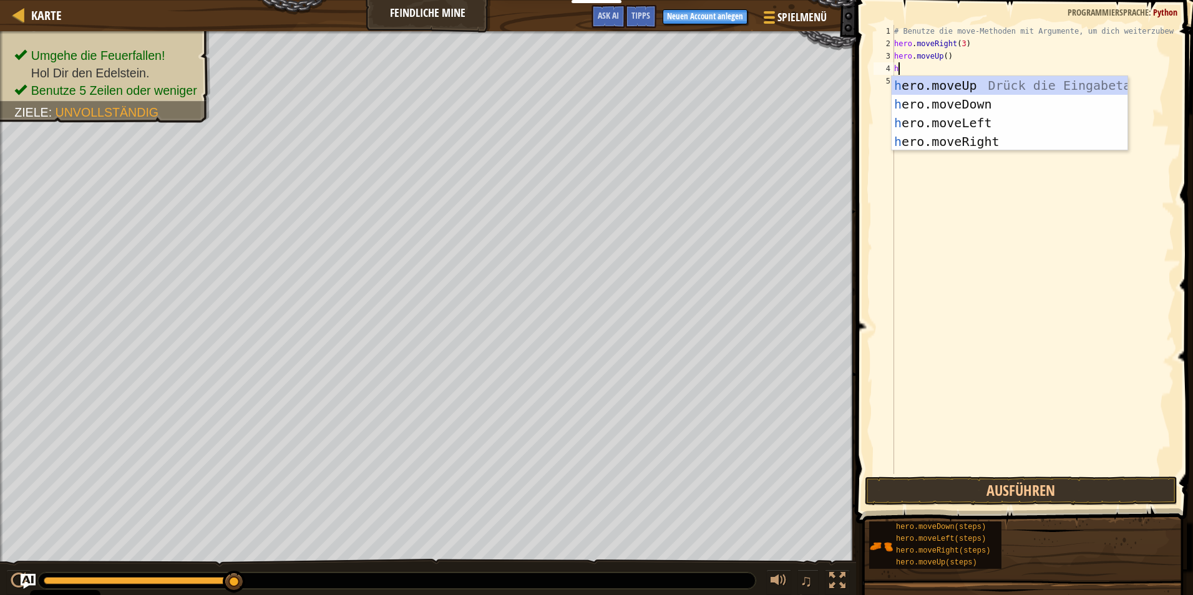
type textarea "he"
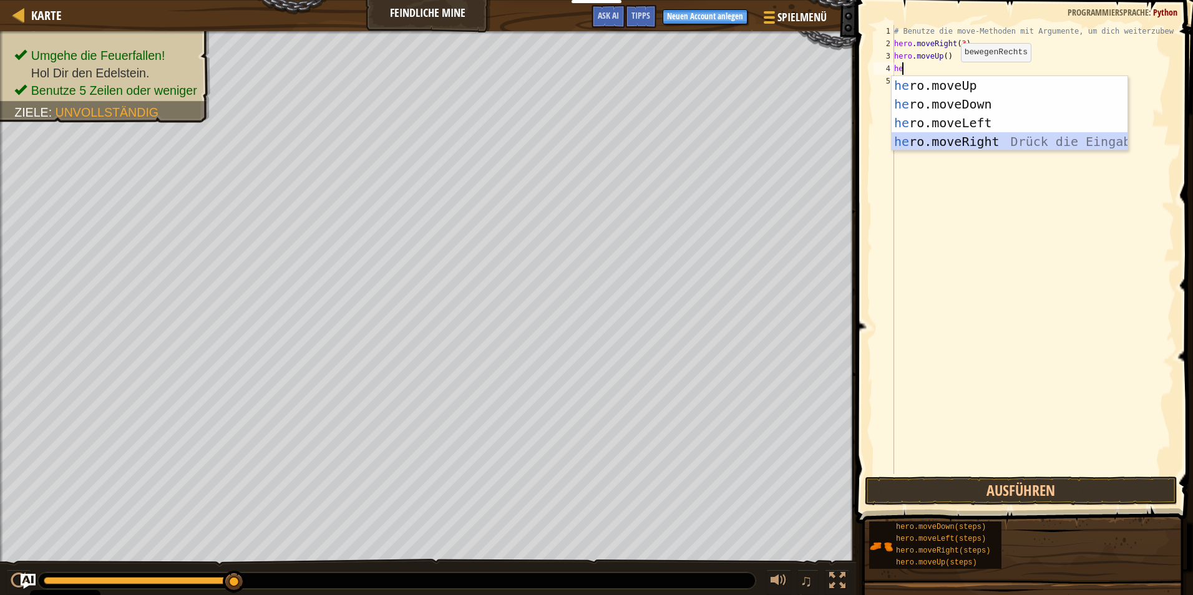
click at [564, 144] on div "he ro.moveUp Drück die Eingabetaste he ro.moveDown Drück die Eingabetaste he ro…" at bounding box center [1009, 132] width 236 height 112
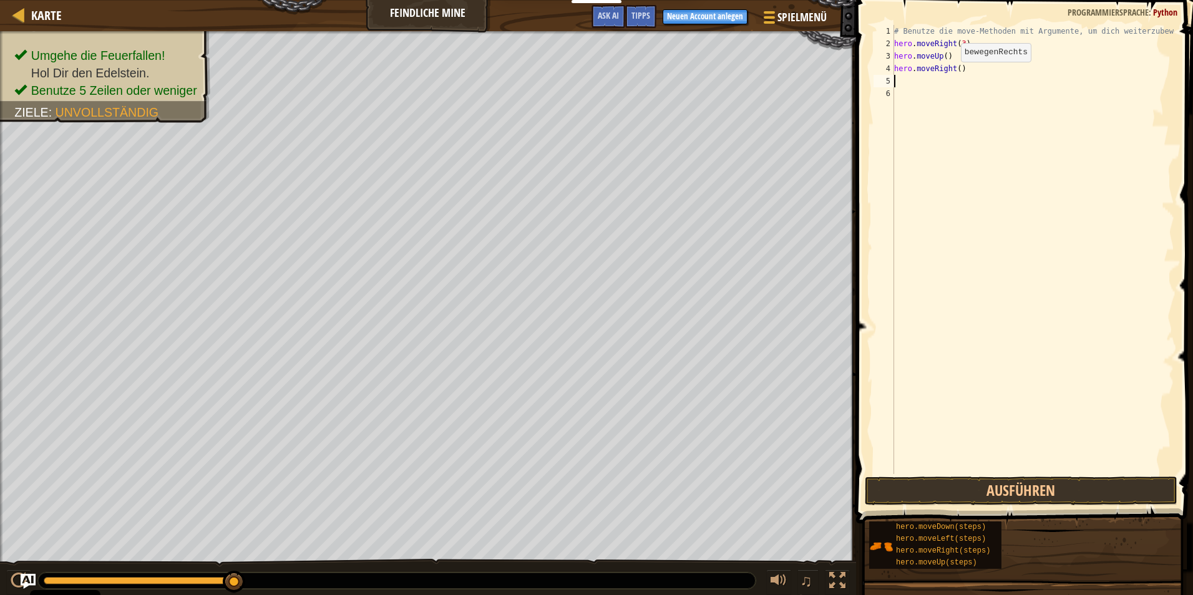
type textarea "h"
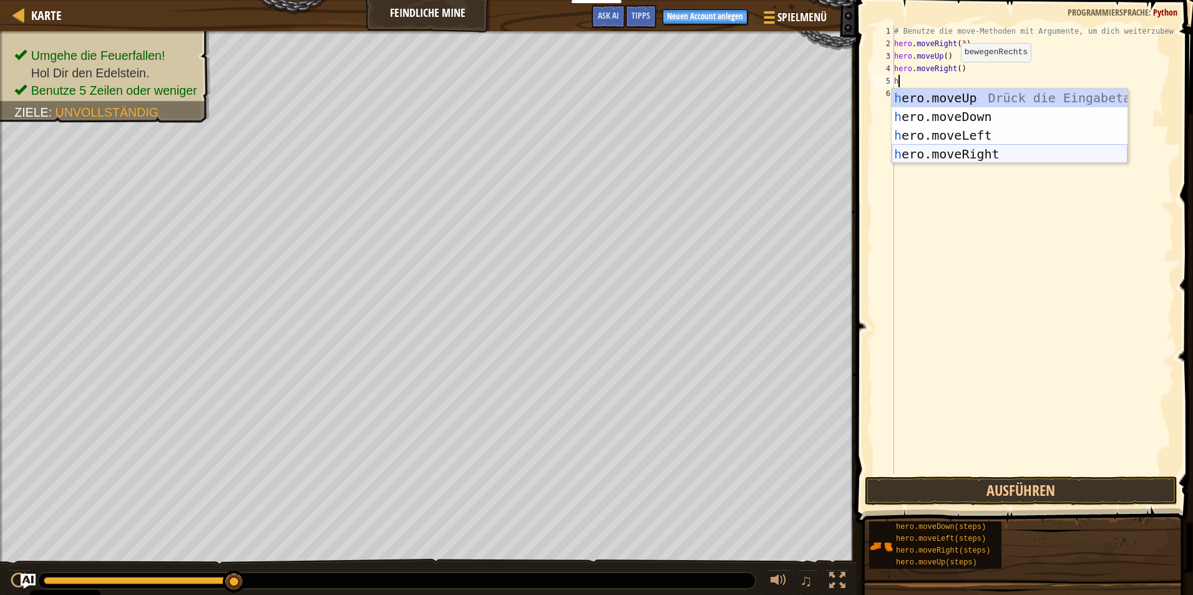
click at [564, 154] on div "h ero.moveUp Drück die Eingabetaste h ero.moveDown Drück die Eingabetaste h ero…" at bounding box center [1009, 145] width 236 height 112
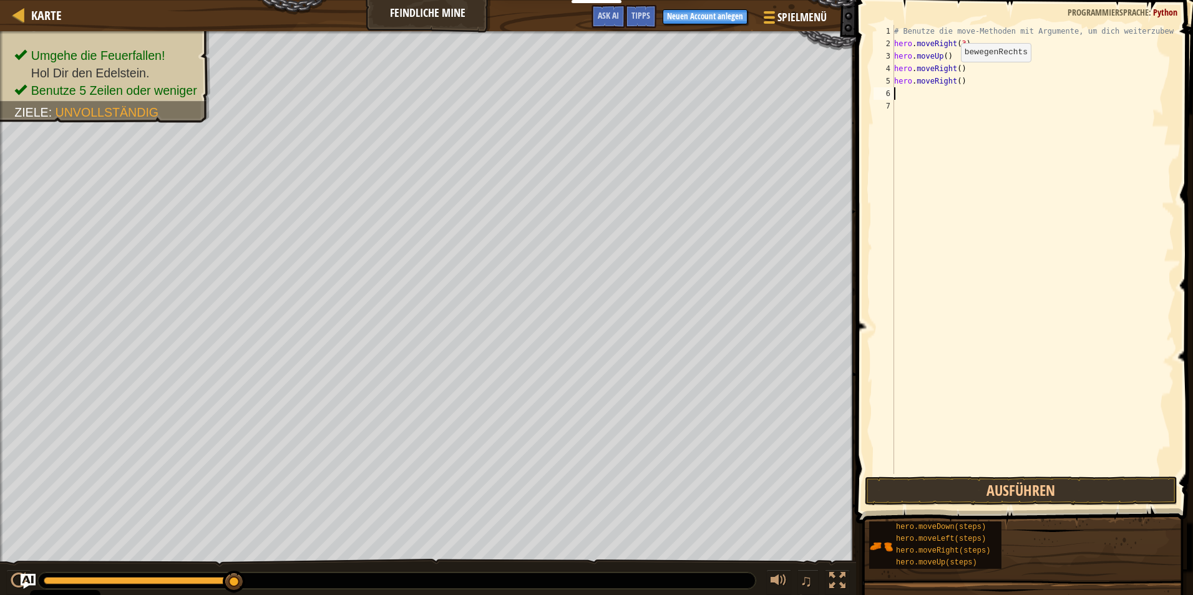
type textarea "h"
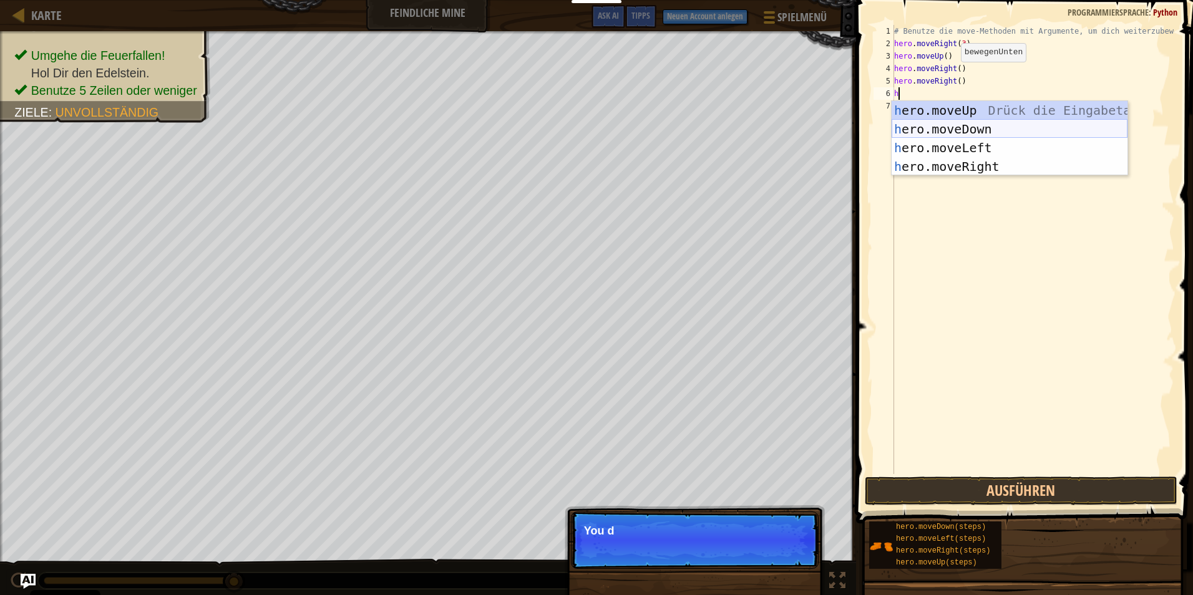
click at [564, 130] on div "h ero.moveUp Drück die Eingabetaste h ero.moveDown Drück die Eingabetaste h ero…" at bounding box center [1009, 157] width 236 height 112
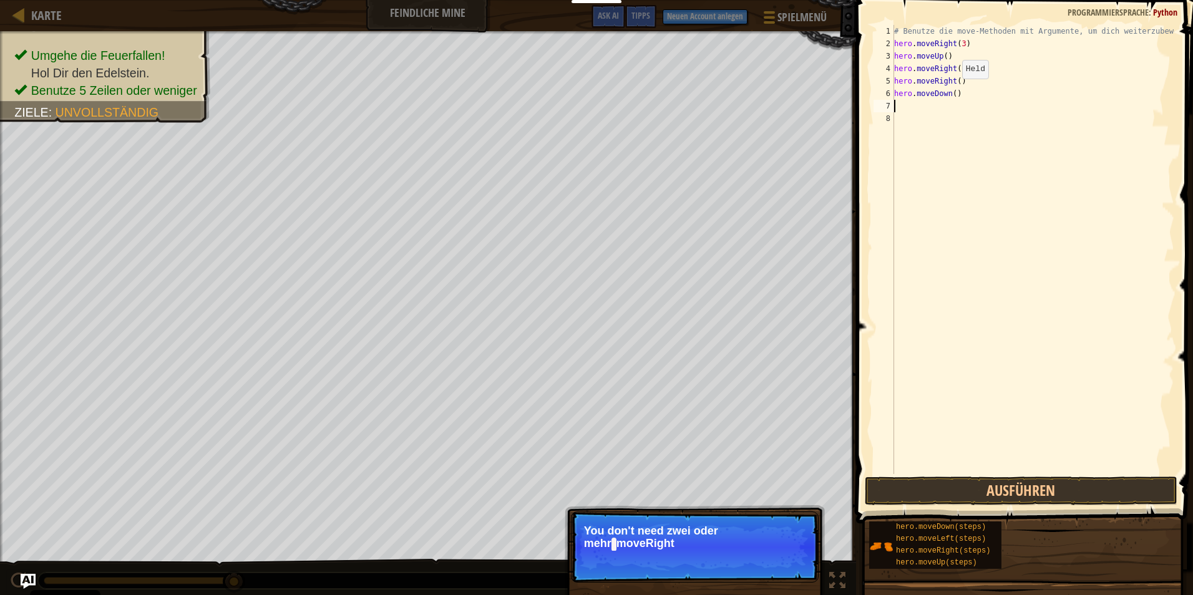
click at [564, 91] on div "# Benutze die move-Methoden mit Argumente, um dich weiterzubewegen hero . moveR…" at bounding box center [1032, 262] width 283 height 474
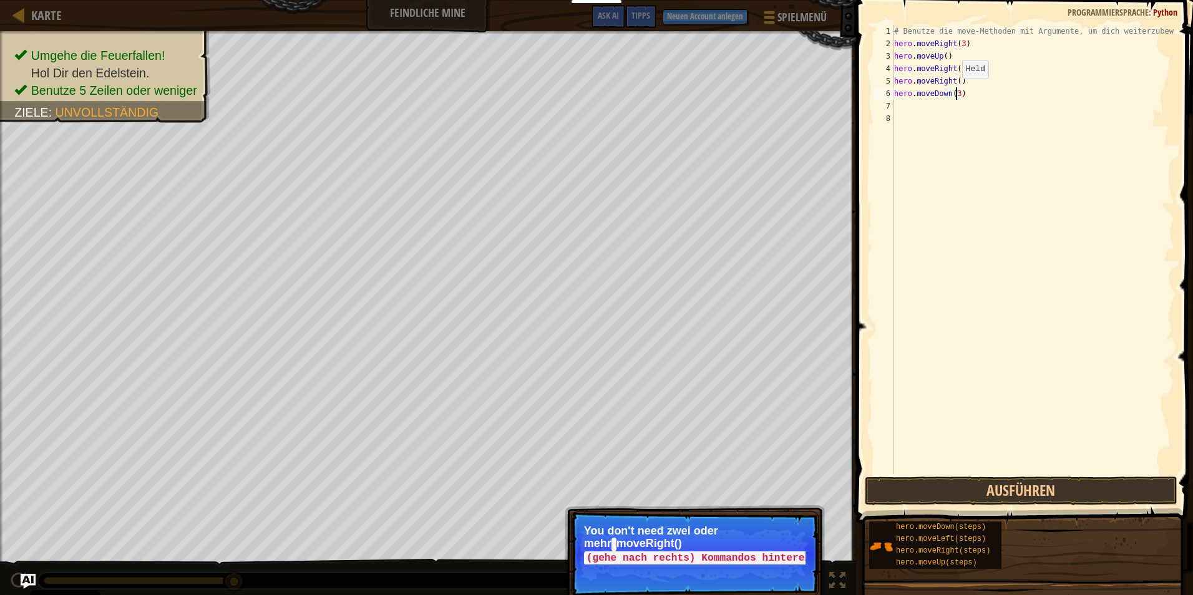
scroll to position [6, 4]
click at [564, 486] on button "Ausführen" at bounding box center [1020, 491] width 312 height 29
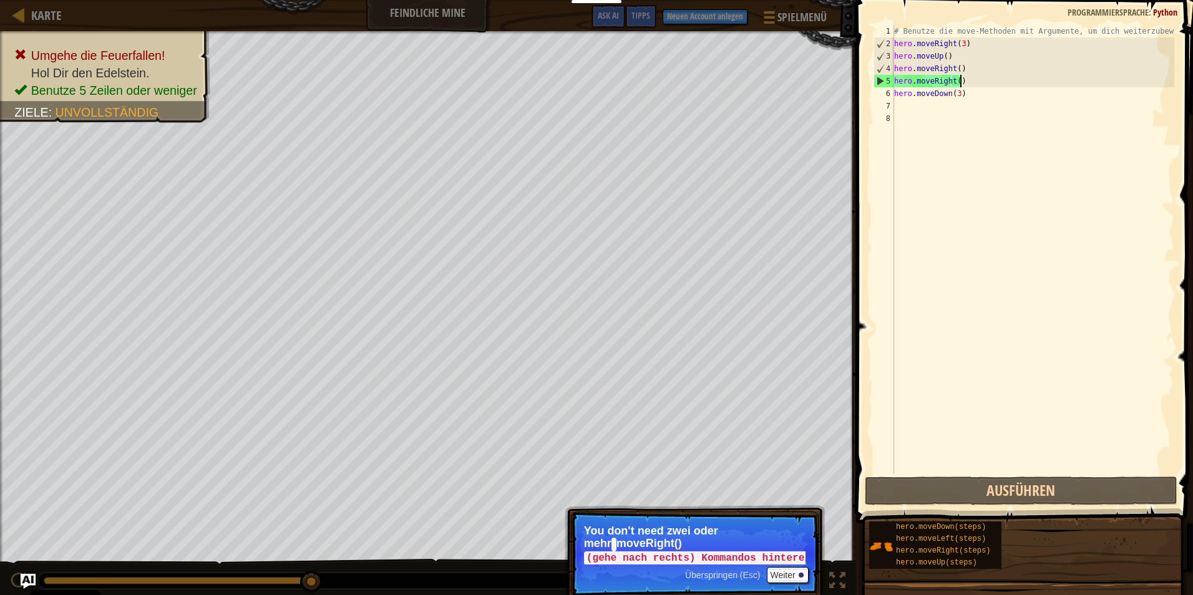
click at [564, 77] on div "# Benutze die move-Methoden mit Argumente, um dich weiterzubewegen hero . moveR…" at bounding box center [1032, 262] width 283 height 474
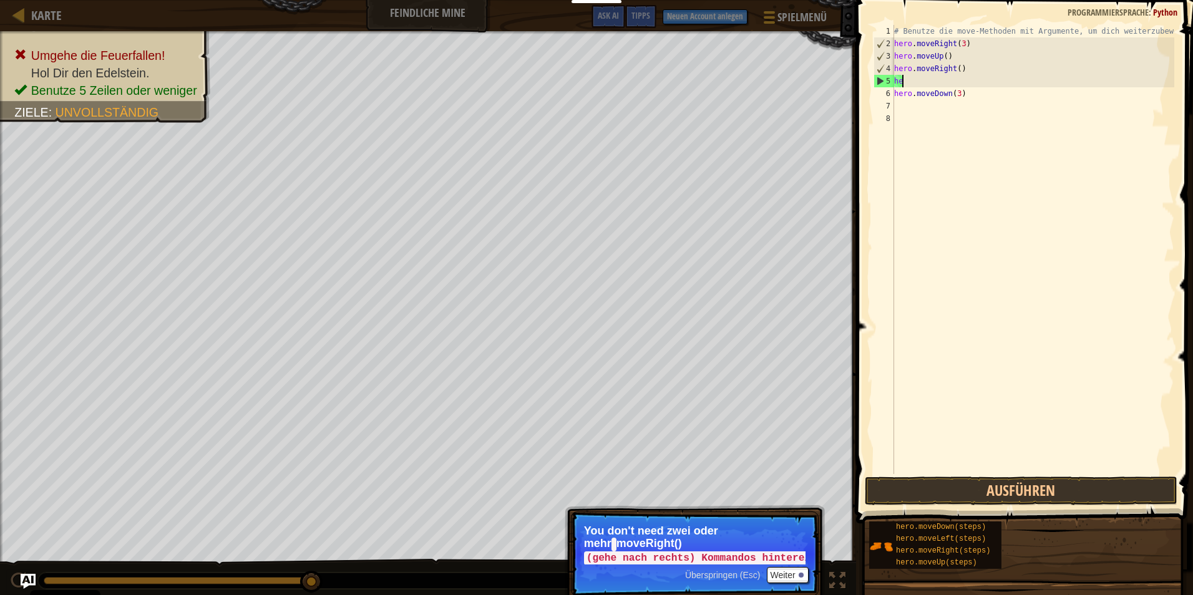
scroll to position [6, 0]
type textarea "h"
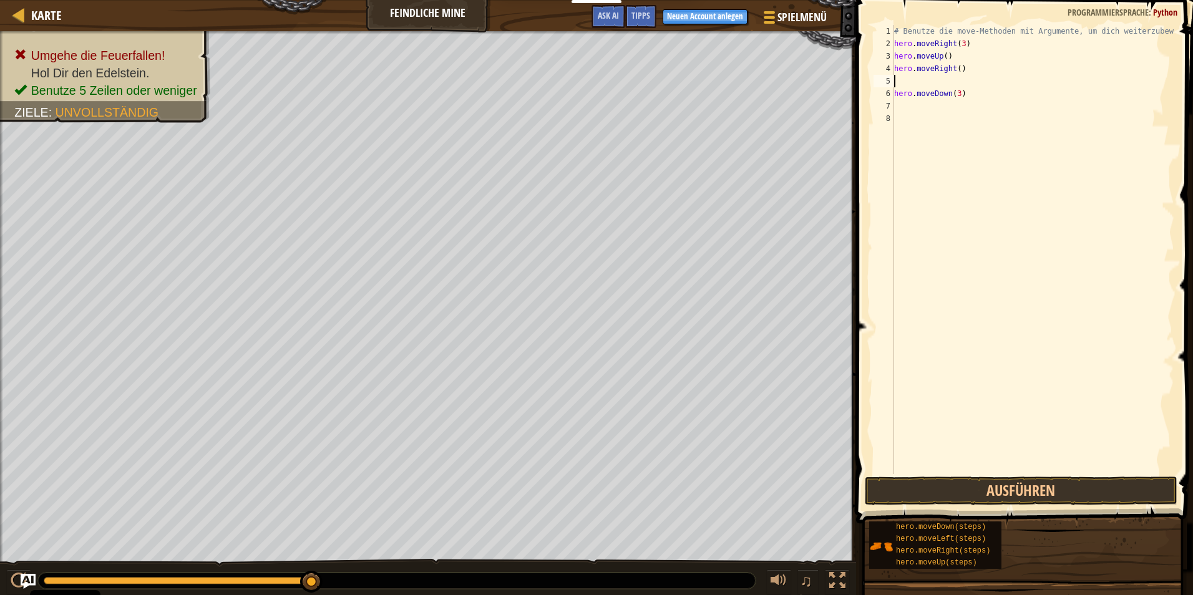
type textarea "+"
drag, startPoint x: 903, startPoint y: 97, endPoint x: 920, endPoint y: 98, distance: 17.5
click at [564, 98] on div "1 2 3 4 5 6 7 8 # Benutze die move-Methoden mit Argumente, um dich weiterzubewe…" at bounding box center [1022, 249] width 303 height 449
type textarea "hero.moveDown(3)"
click at [564, 84] on div "# Benutze die move-Methoden mit Argumente, um dich weiterzubewegen hero . moveR…" at bounding box center [1032, 262] width 283 height 474
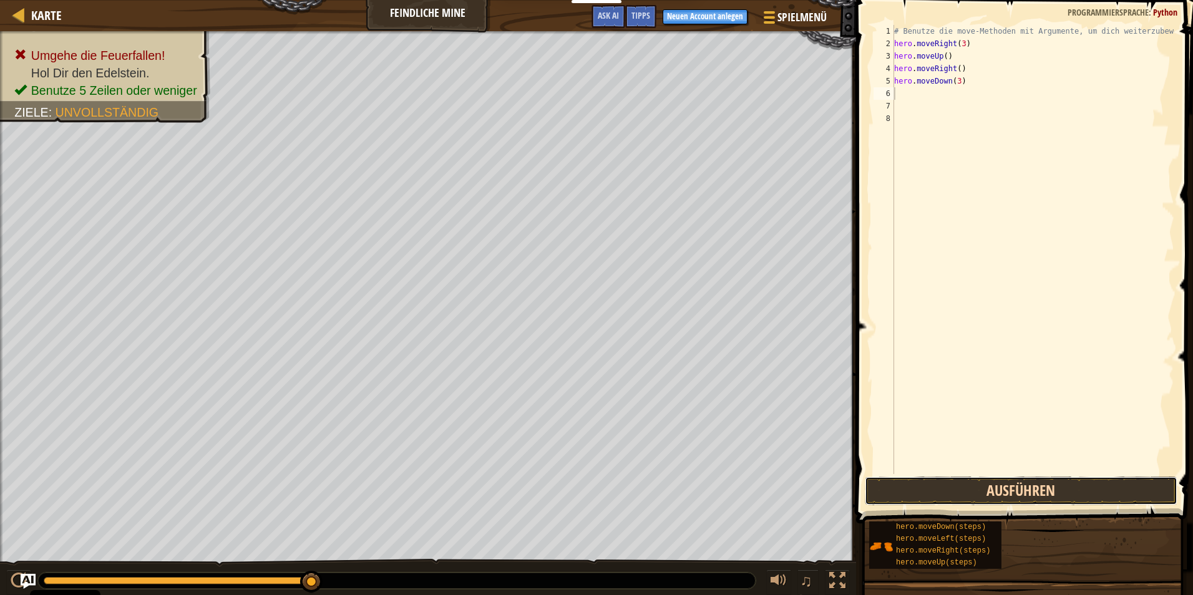
click at [564, 490] on button "Ausführen" at bounding box center [1020, 491] width 312 height 29
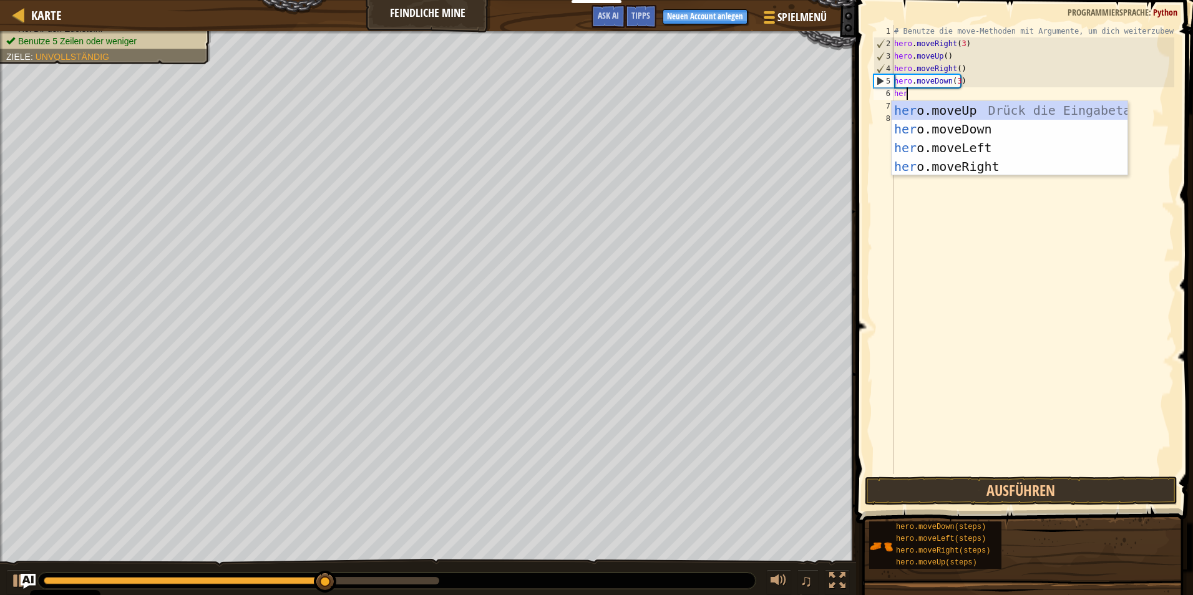
type textarea "her"
click at [564, 177] on div "# Benutze die move-Methoden mit Argumente, um dich weiterzubewegen hero . moveR…" at bounding box center [1032, 262] width 283 height 474
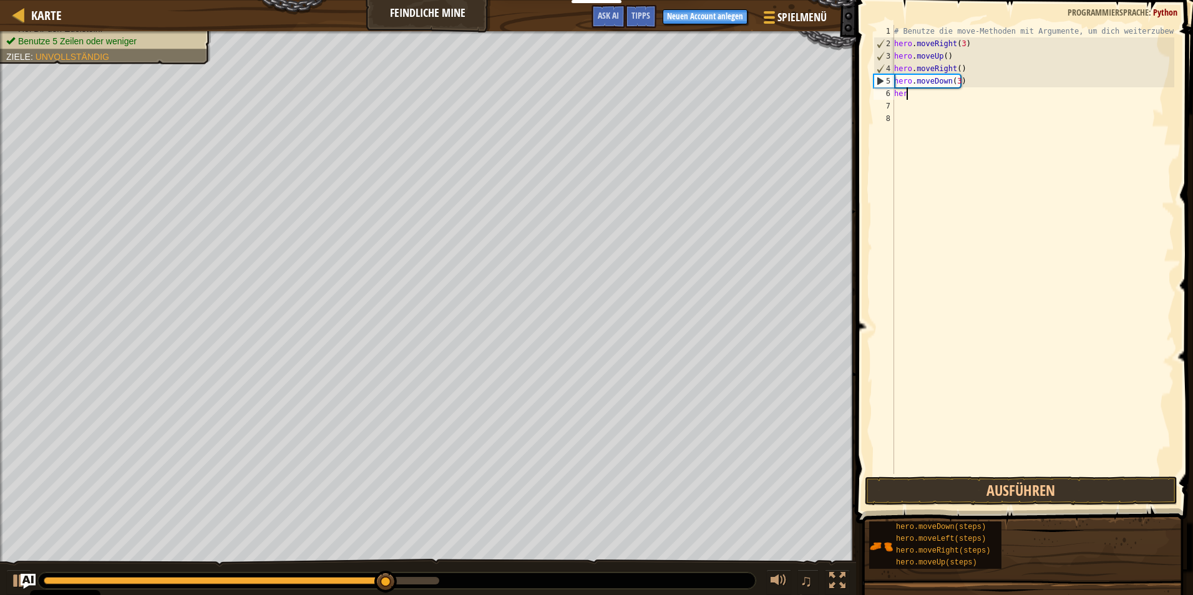
click at [564, 97] on div "# Benutze die move-Methoden mit Argumente, um dich weiterzubewegen hero . moveR…" at bounding box center [1032, 262] width 283 height 474
type textarea "hero"
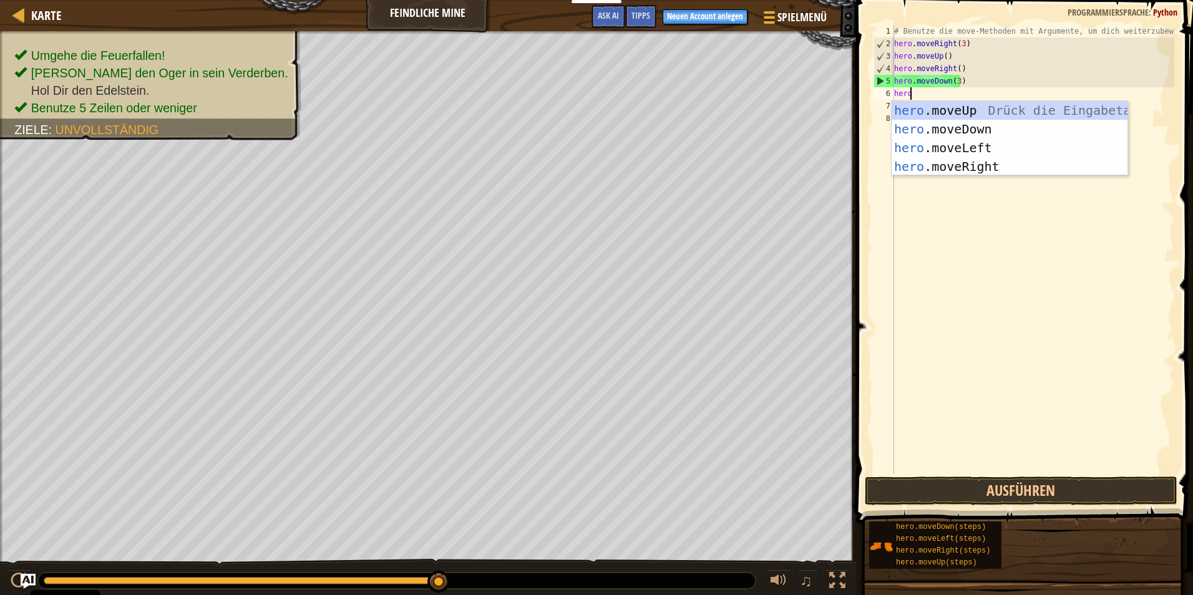
scroll to position [6, 1]
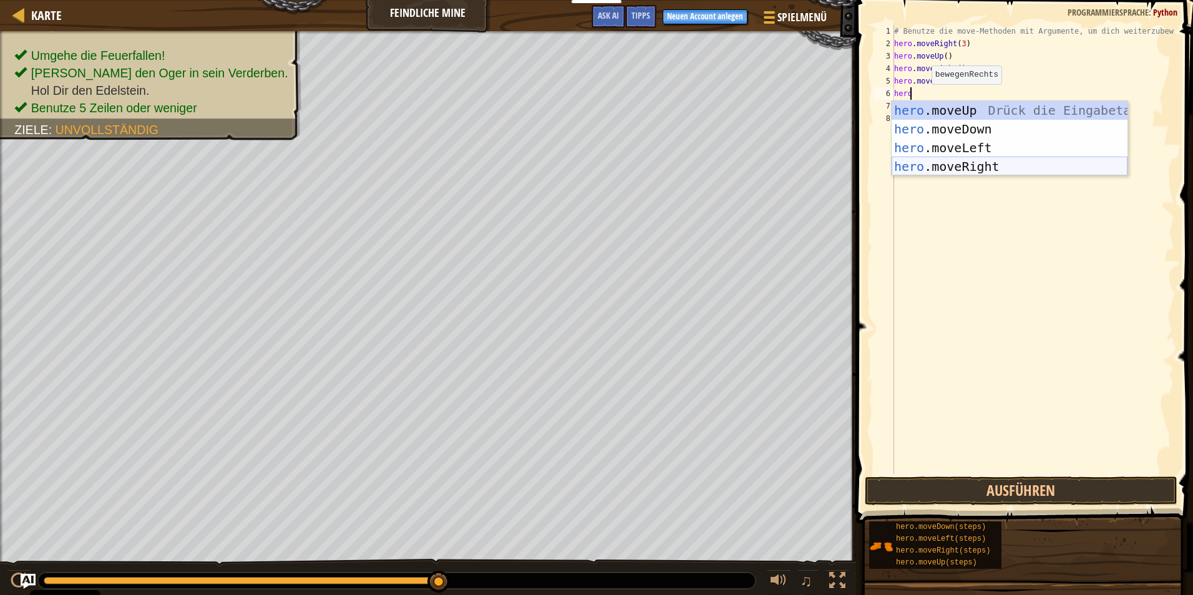
click at [564, 160] on div "hero .moveUp Drück die Eingabetaste hero .moveDown Drück die Eingabetaste hero …" at bounding box center [1009, 157] width 236 height 112
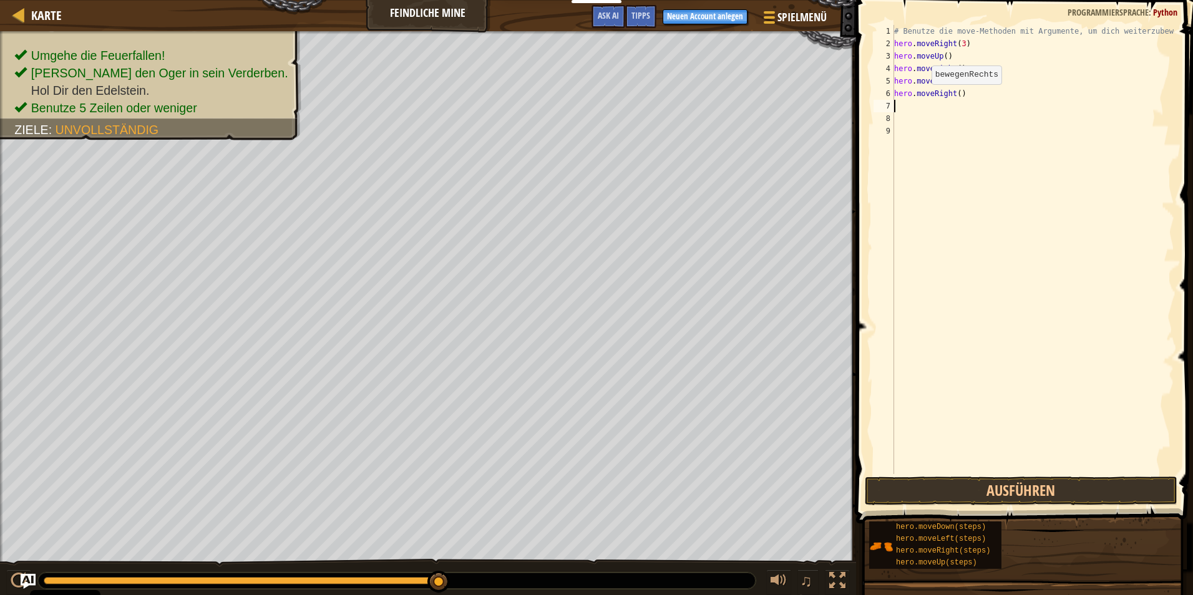
scroll to position [6, 0]
click at [564, 97] on div "# Benutze die move-Methoden mit Argumente, um dich weiterzubewegen hero . moveR…" at bounding box center [1032, 262] width 283 height 474
click at [564, 99] on div "# Benutze die move-Methoden mit Argumente, um dich weiterzubewegen hero . moveR…" at bounding box center [1032, 262] width 283 height 474
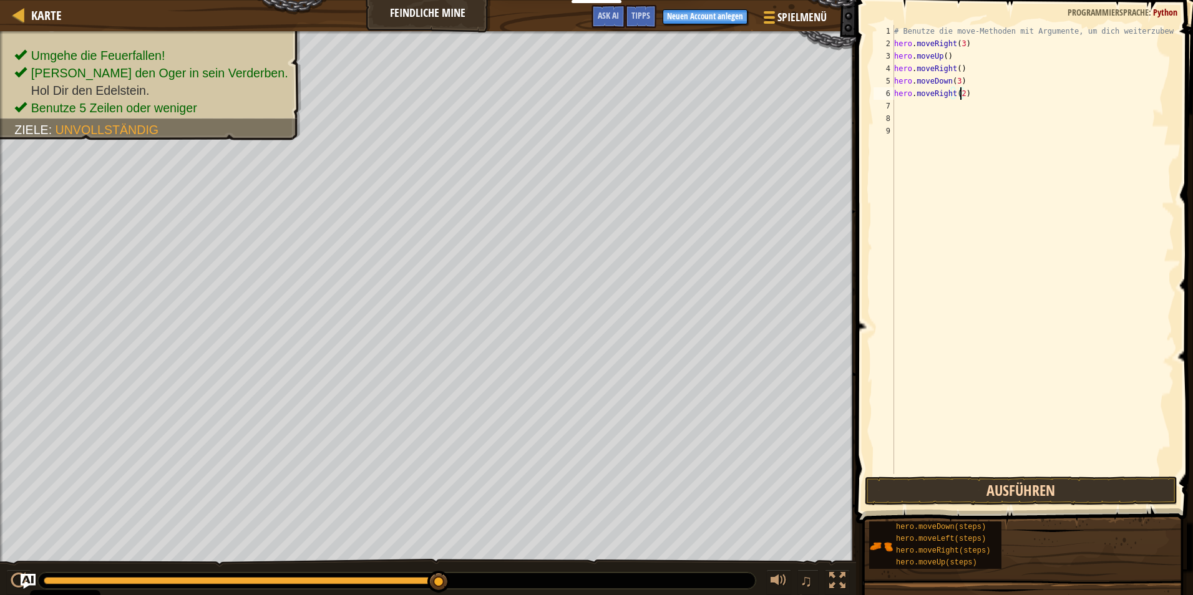
type textarea "hero.moveRight(2)"
click at [564, 483] on button "Ausführen" at bounding box center [1020, 491] width 312 height 29
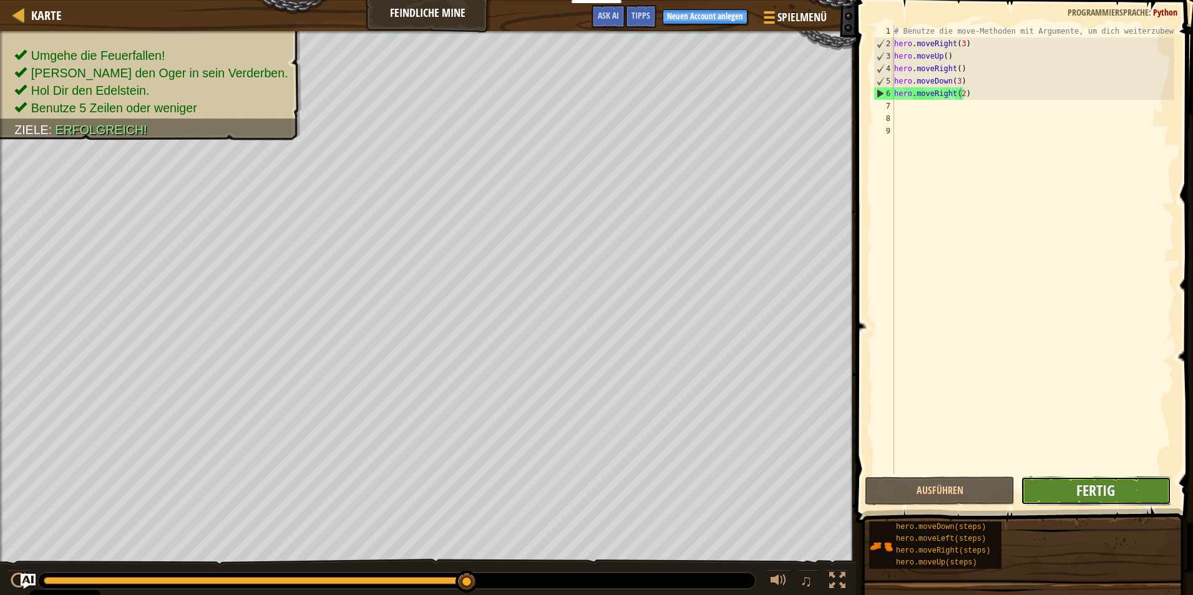
click at [564, 496] on span "Fertig" at bounding box center [1095, 490] width 39 height 20
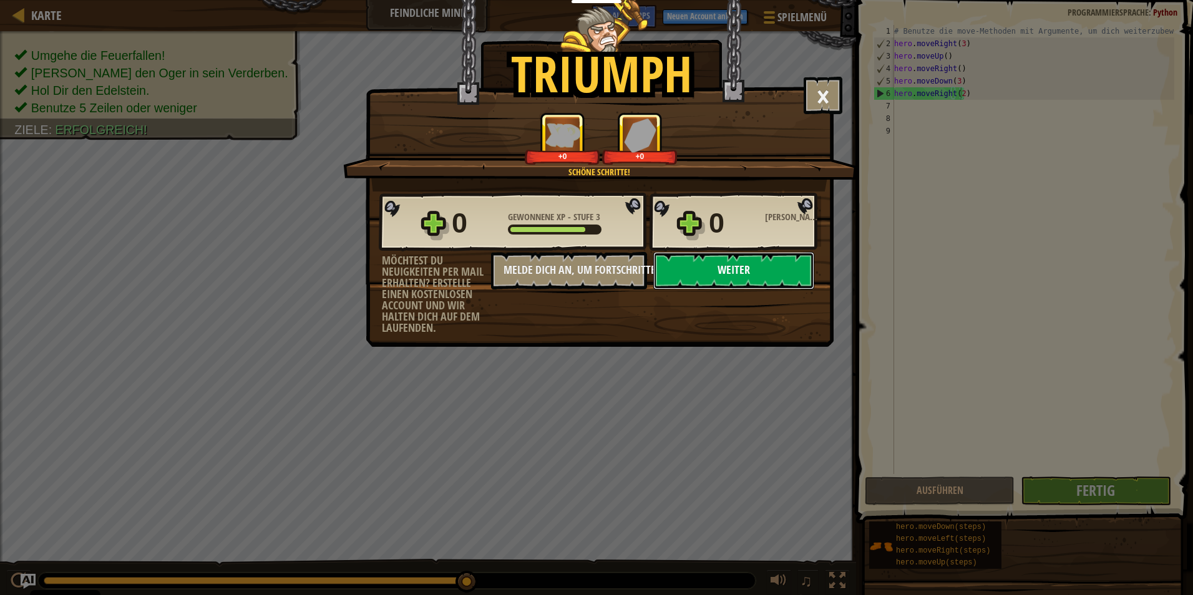
click at [564, 269] on button "Weiter" at bounding box center [733, 270] width 161 height 37
select select "de-DE"
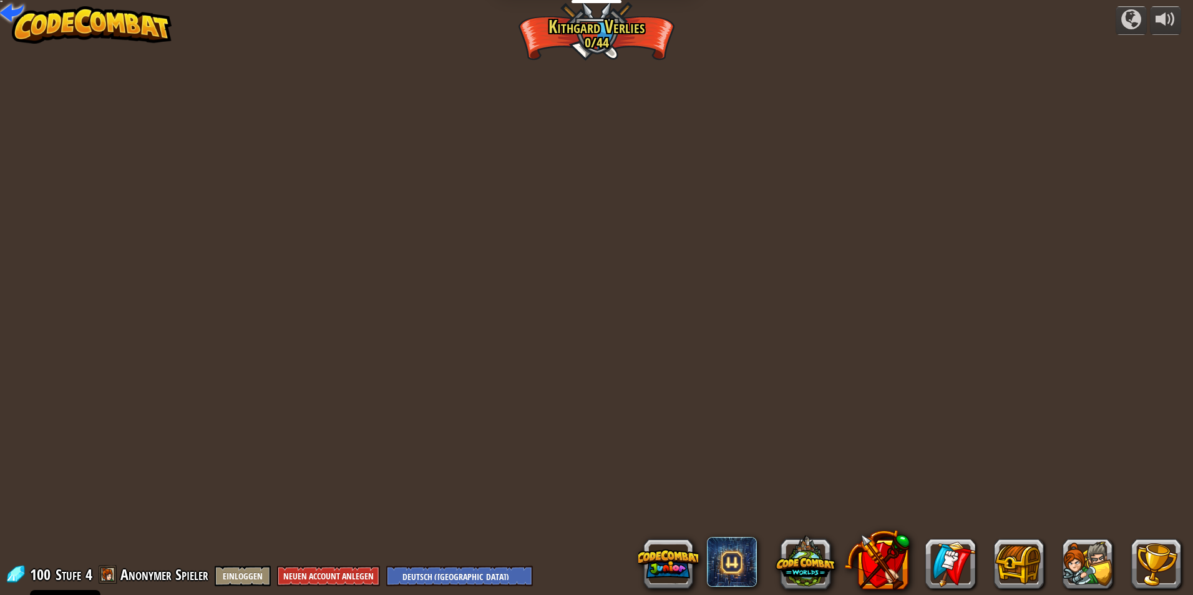
select select "de-DE"
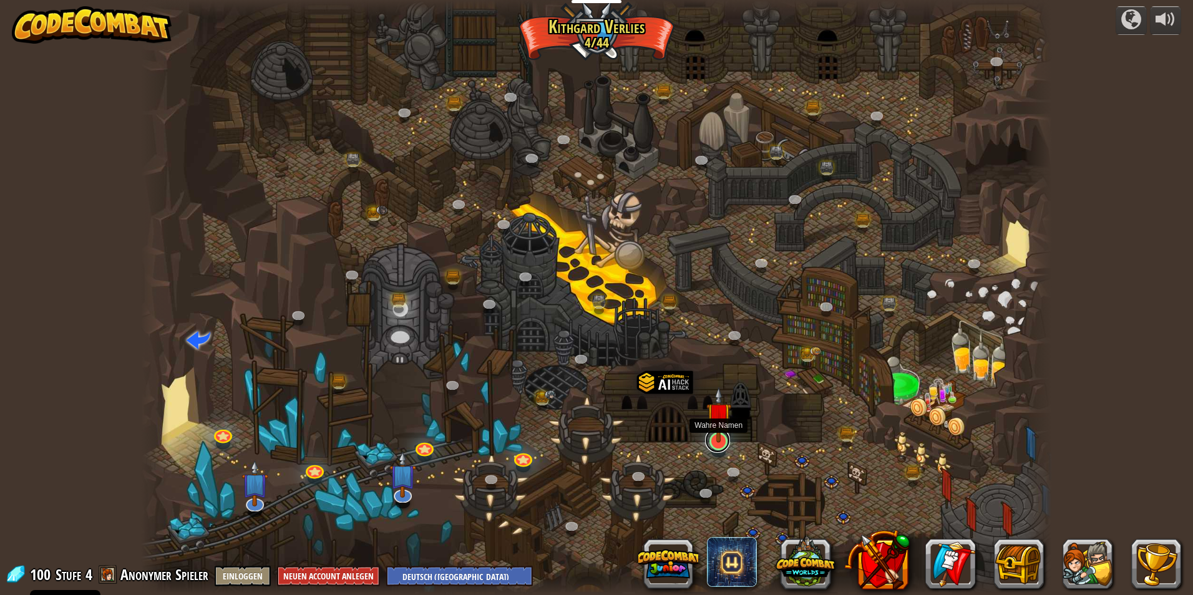
click at [564, 443] on link at bounding box center [717, 440] width 25 height 25
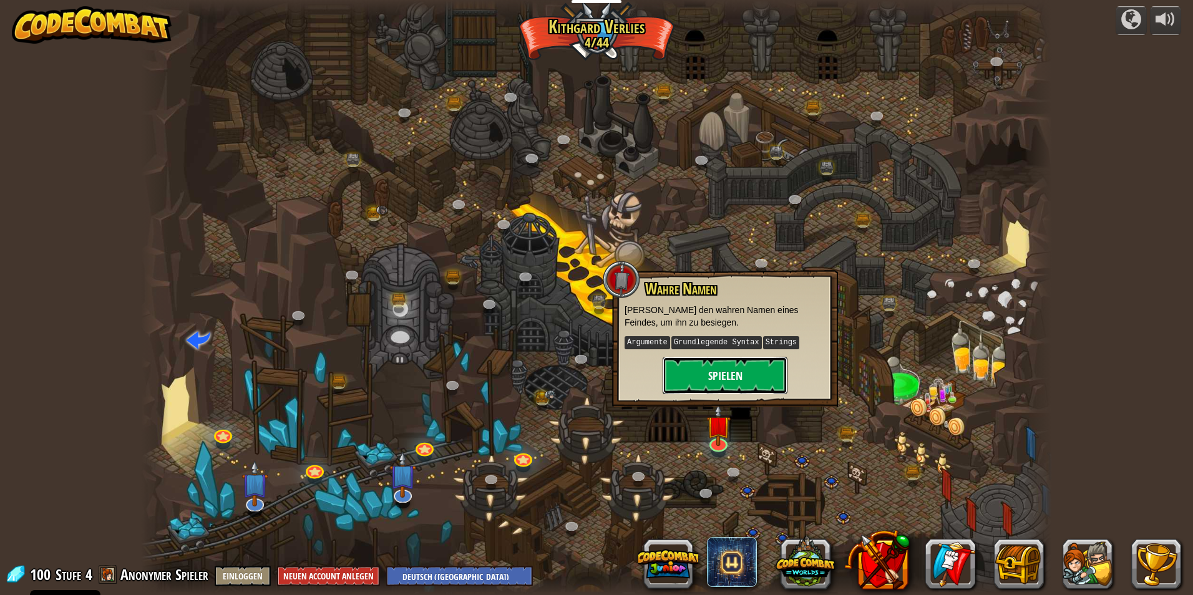
click at [564, 388] on button "Spielen" at bounding box center [724, 375] width 125 height 37
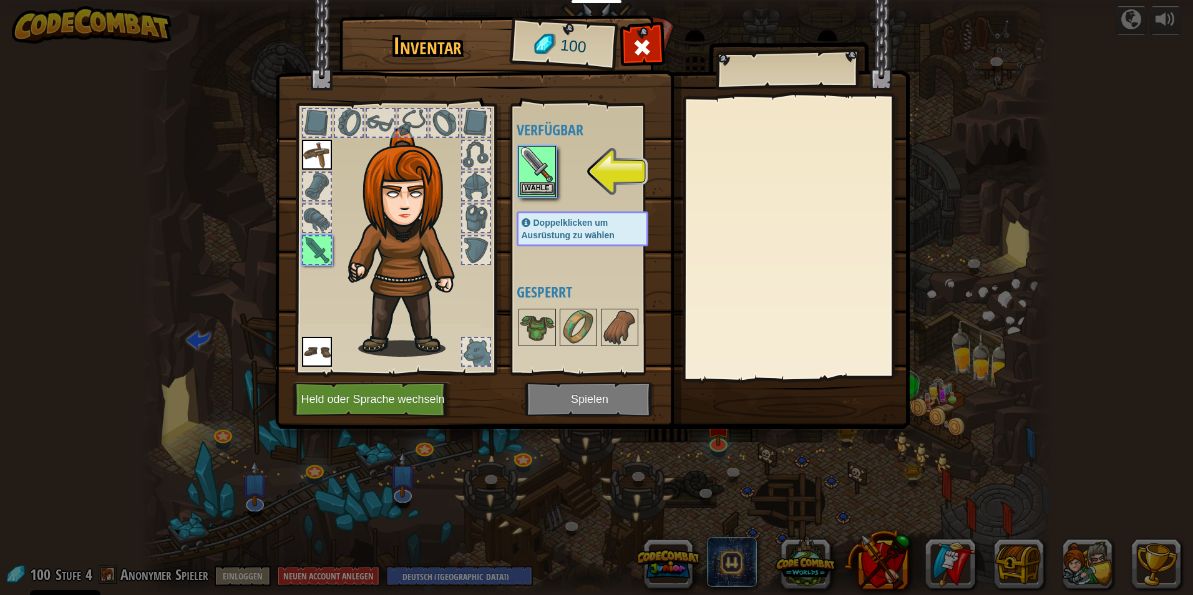
click at [536, 162] on img at bounding box center [537, 164] width 35 height 35
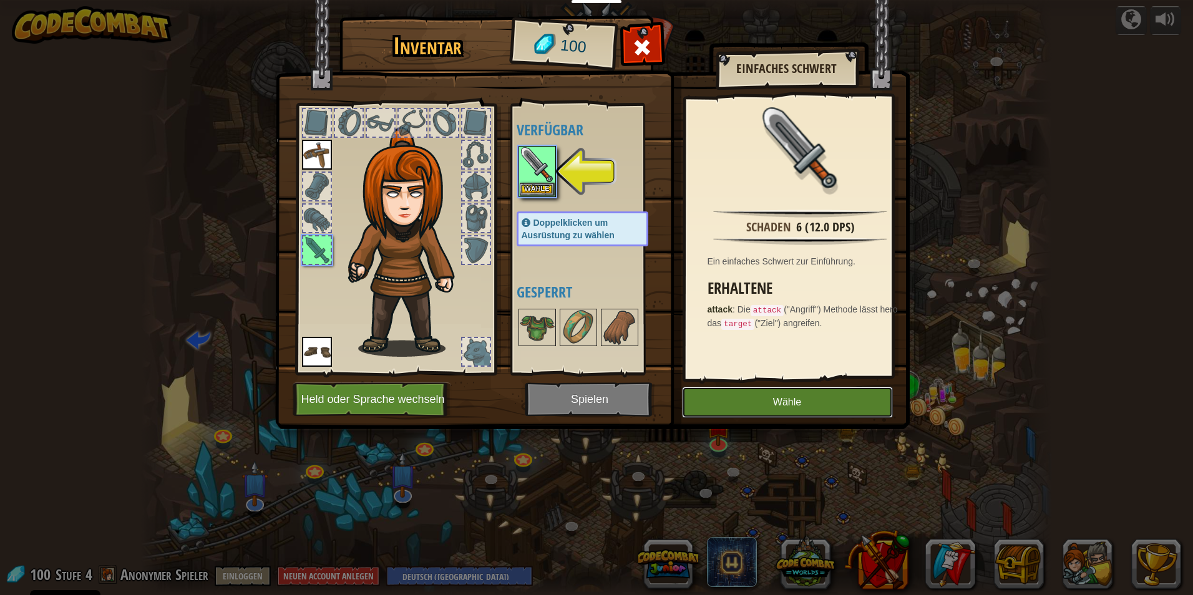
click at [564, 403] on button "Wähle" at bounding box center [787, 402] width 211 height 31
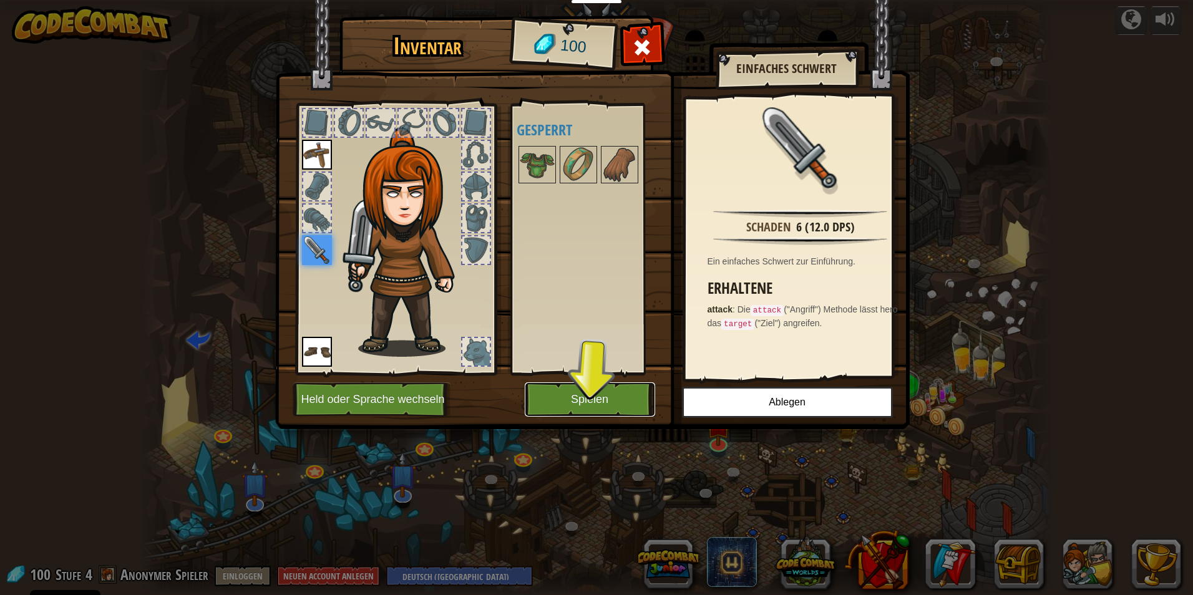
click at [564, 394] on button "Spielen" at bounding box center [590, 399] width 130 height 34
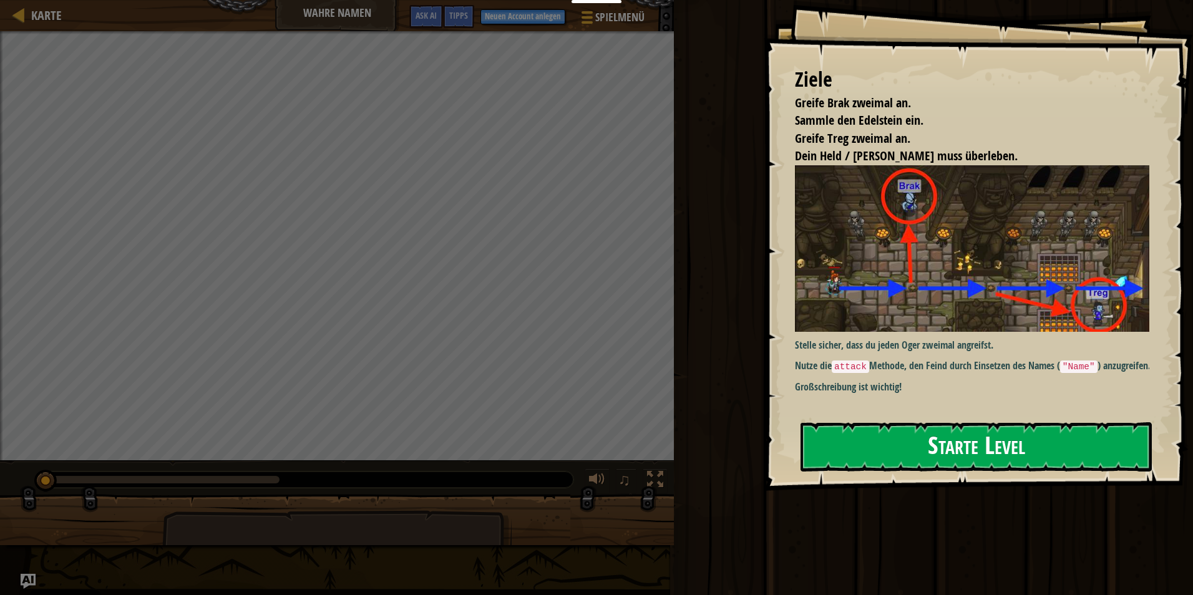
click at [564, 442] on button "Starte Level" at bounding box center [975, 446] width 351 height 49
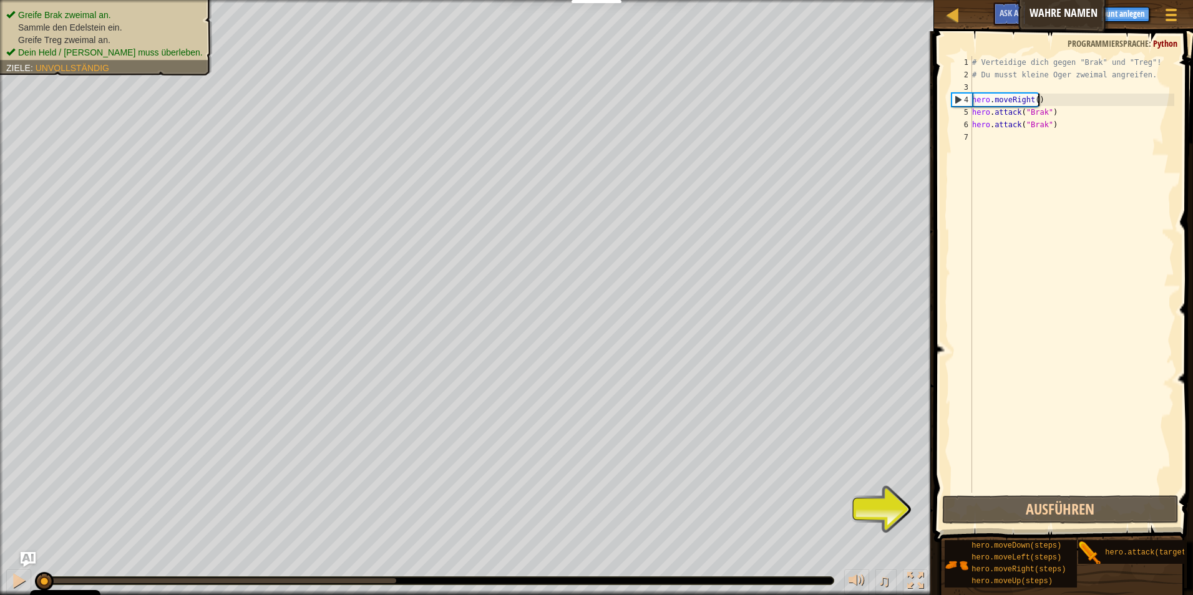
click at [564, 105] on div "# Verteidige dich gegen "Brak" und "Treg"! # Du musst kleine Oger zweimal angre…" at bounding box center [1071, 287] width 205 height 462
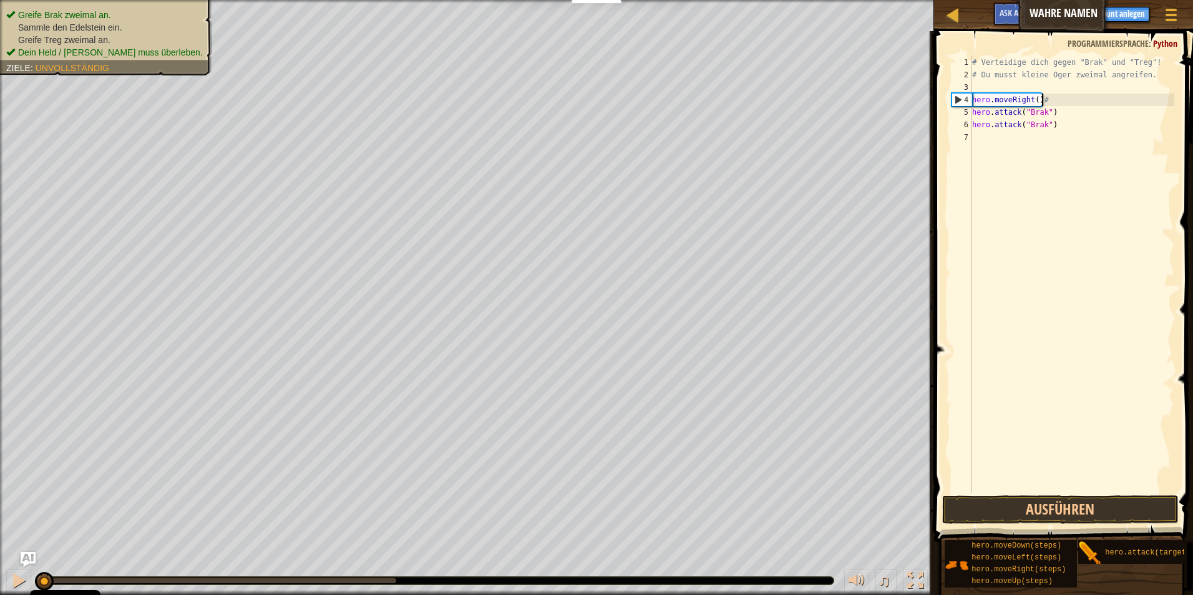
scroll to position [6, 5]
type textarea "hero.moveRight()"
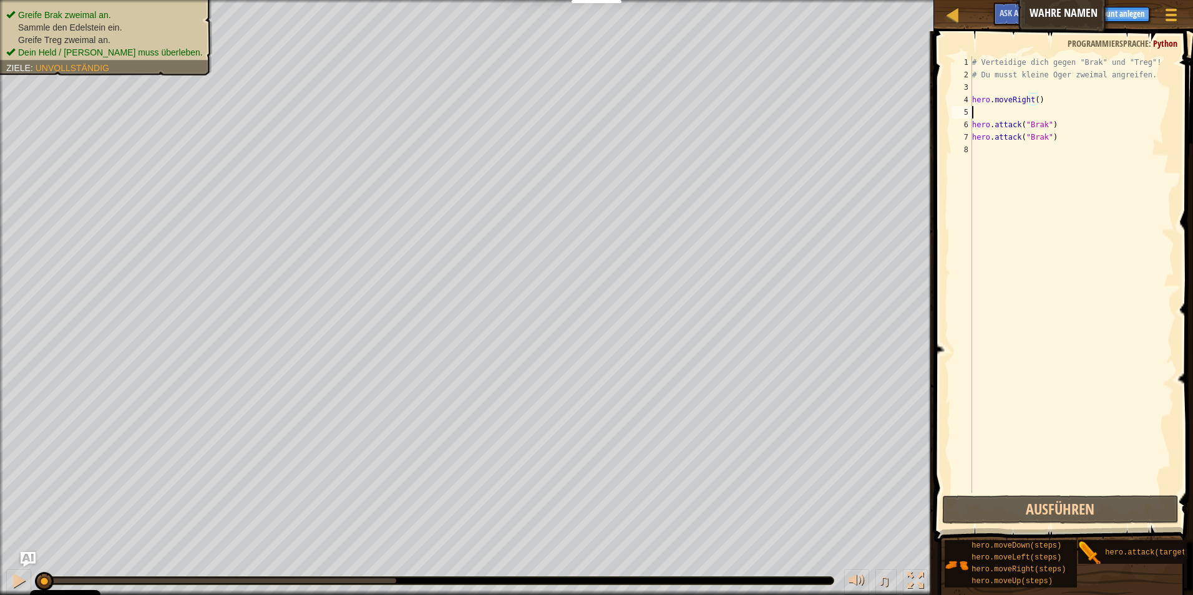
scroll to position [6, 0]
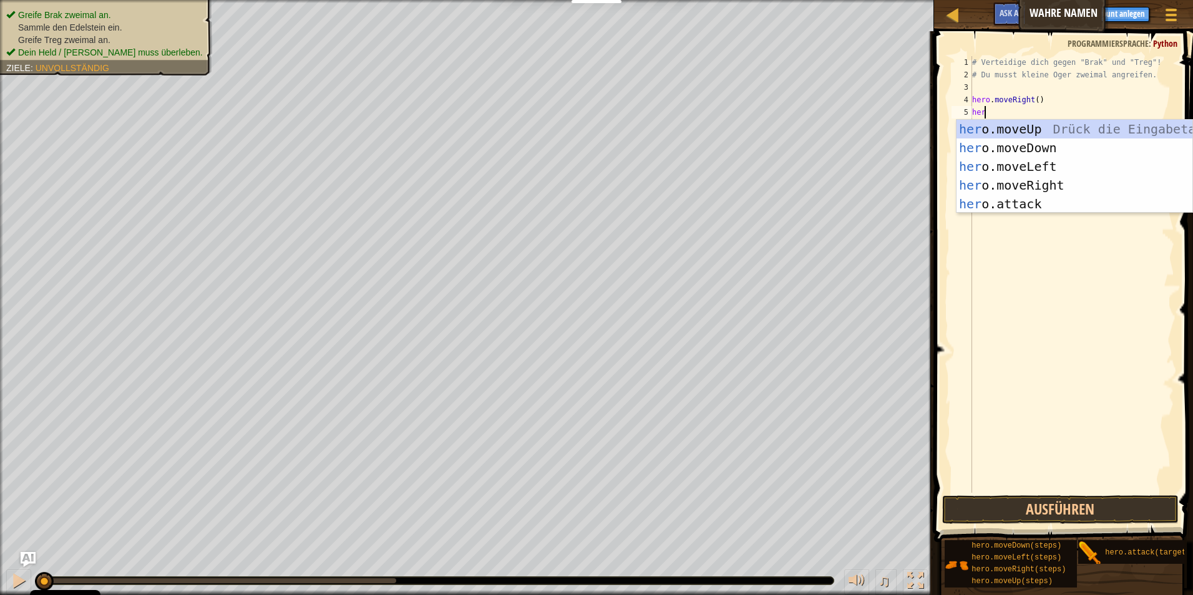
type textarea "hero"
click at [564, 125] on div "hero .moveUp Drück die Eingabetaste hero .moveDown Drück die Eingabetaste hero …" at bounding box center [1074, 185] width 236 height 131
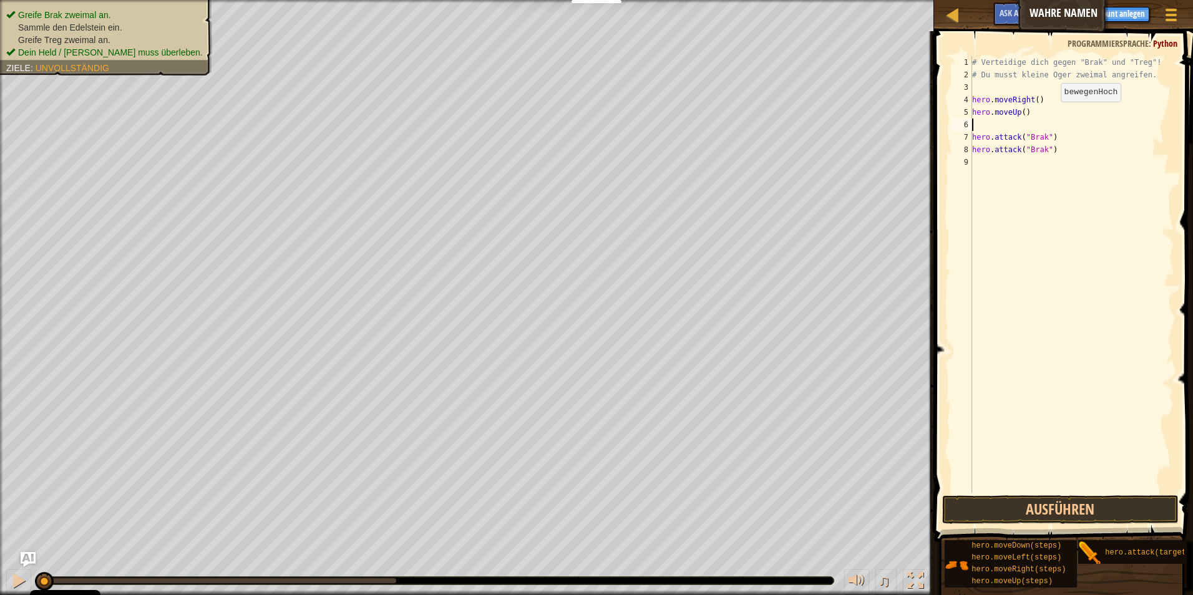
scroll to position [6, 0]
click at [564, 512] on button "Ausführen" at bounding box center [1060, 509] width 237 height 29
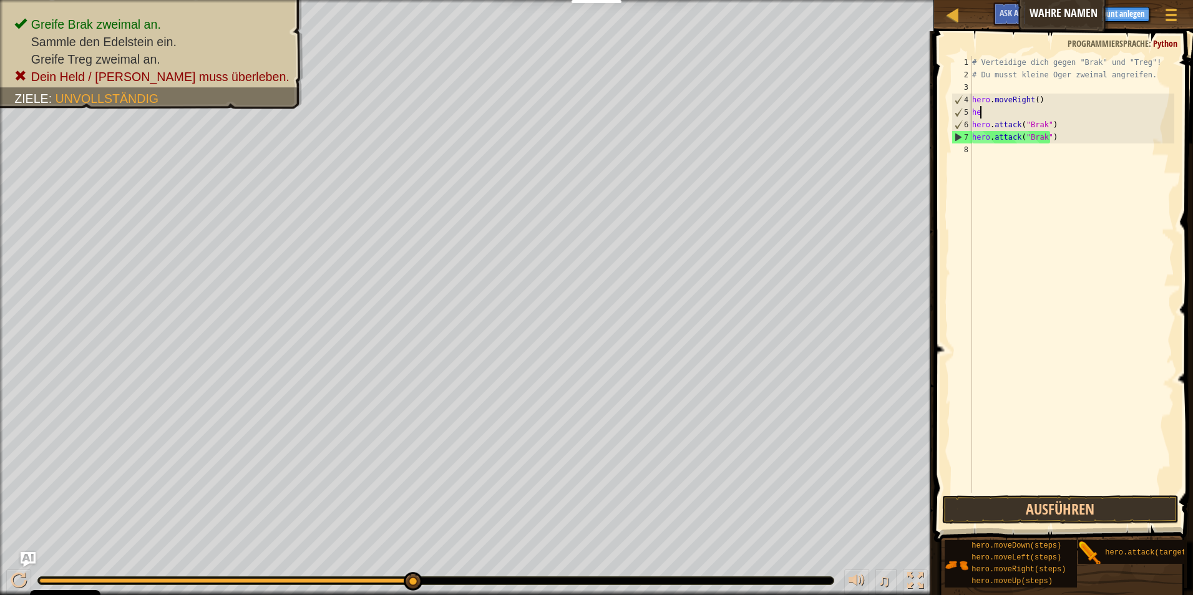
type textarea "h"
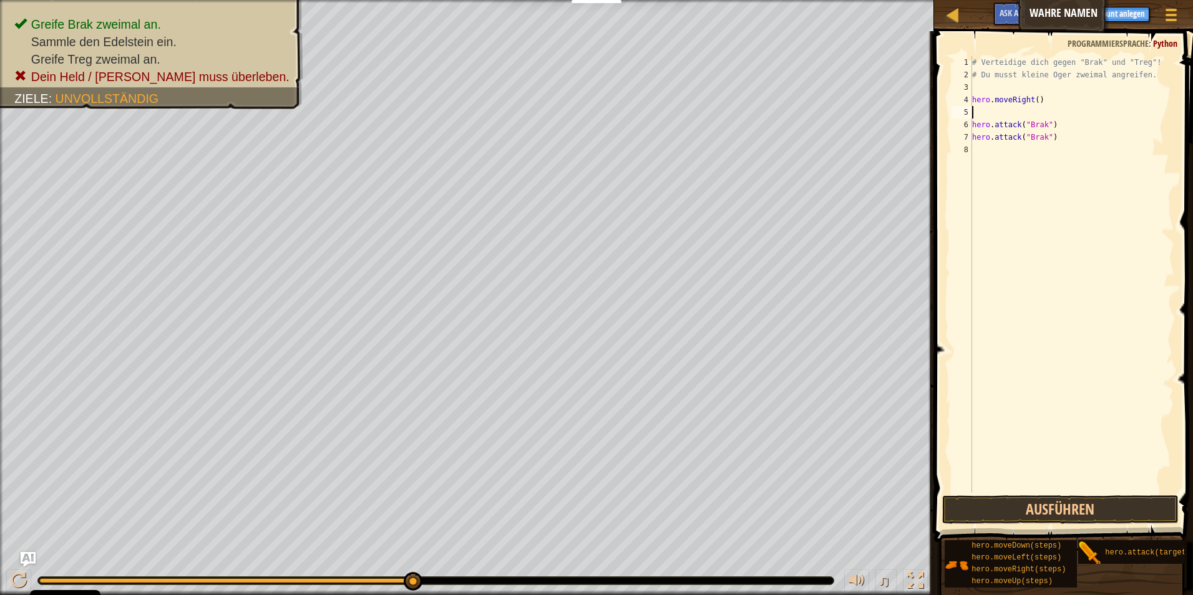
type textarea "hero.moveRight()"
click at [564, 138] on div "# Verteidige dich gegen "Brak" und "Treg"! # Du musst kleine Oger zweimal angre…" at bounding box center [1071, 287] width 205 height 462
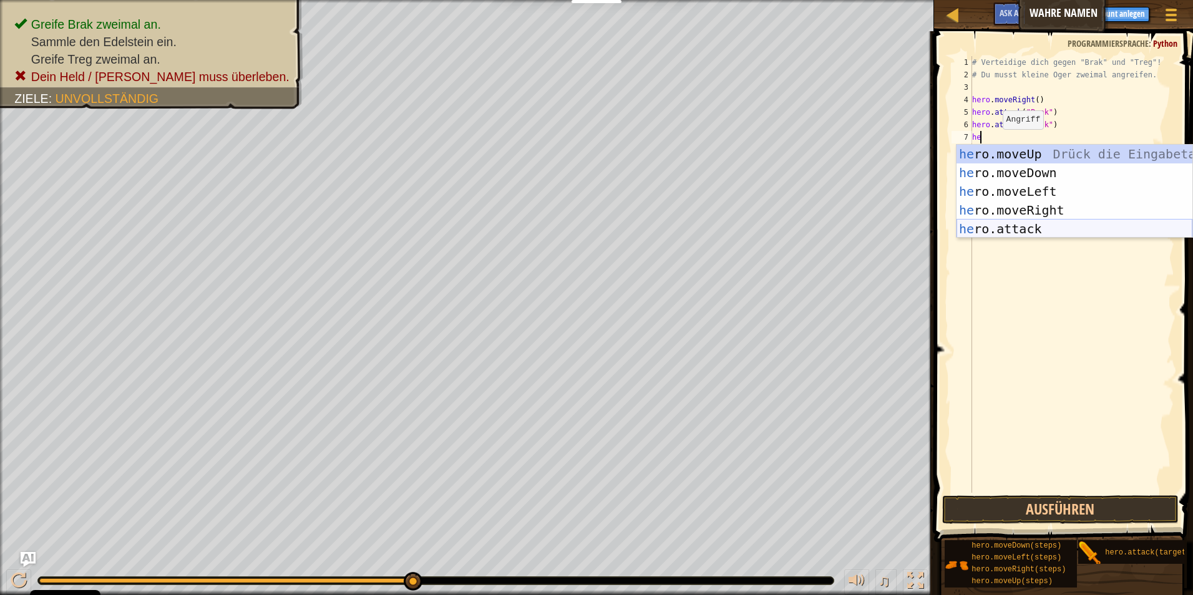
click at [564, 221] on div "he ro.moveUp Drück die Eingabetaste he ro.moveDown Drück die Eingabetaste he ro…" at bounding box center [1074, 210] width 236 height 131
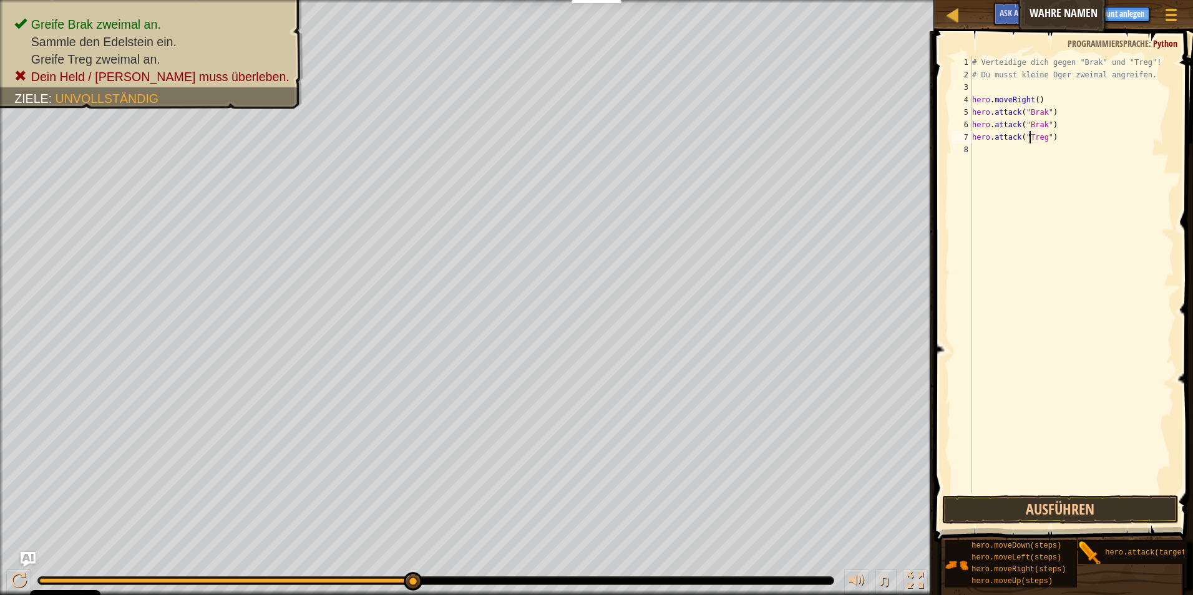
scroll to position [6, 4]
type textarea "hero.attack("Treg")"
click at [564, 508] on button "Ausführen" at bounding box center [1060, 509] width 237 height 29
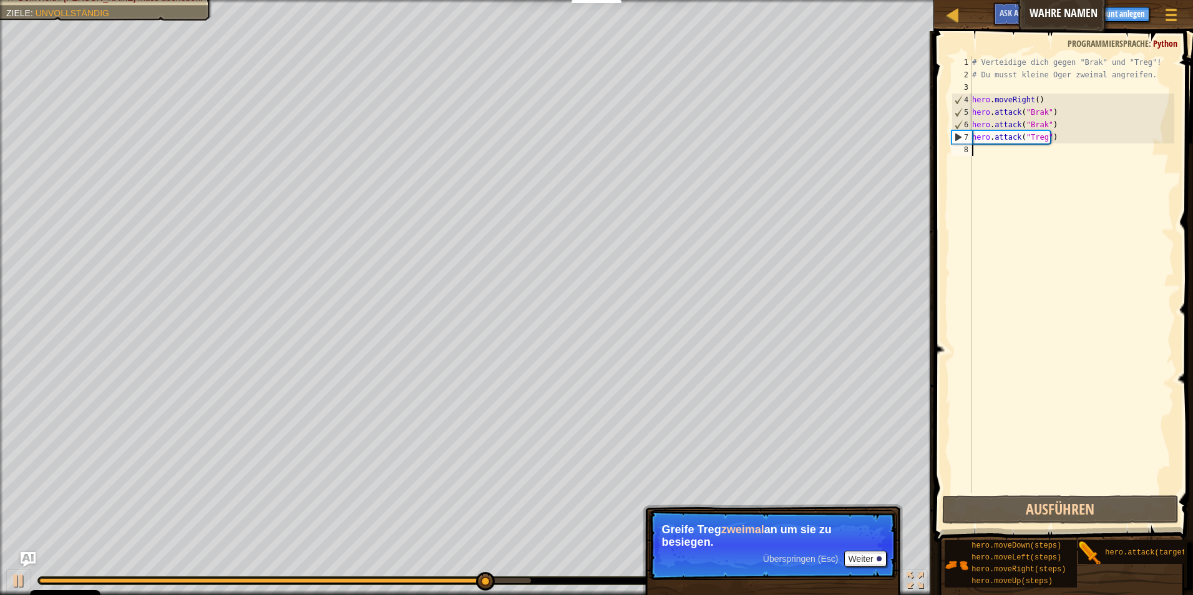
click at [564, 162] on div "# Verteidige dich gegen "Brak" und "Treg"! # Du musst kleine Oger zweimal angre…" at bounding box center [1071, 287] width 205 height 462
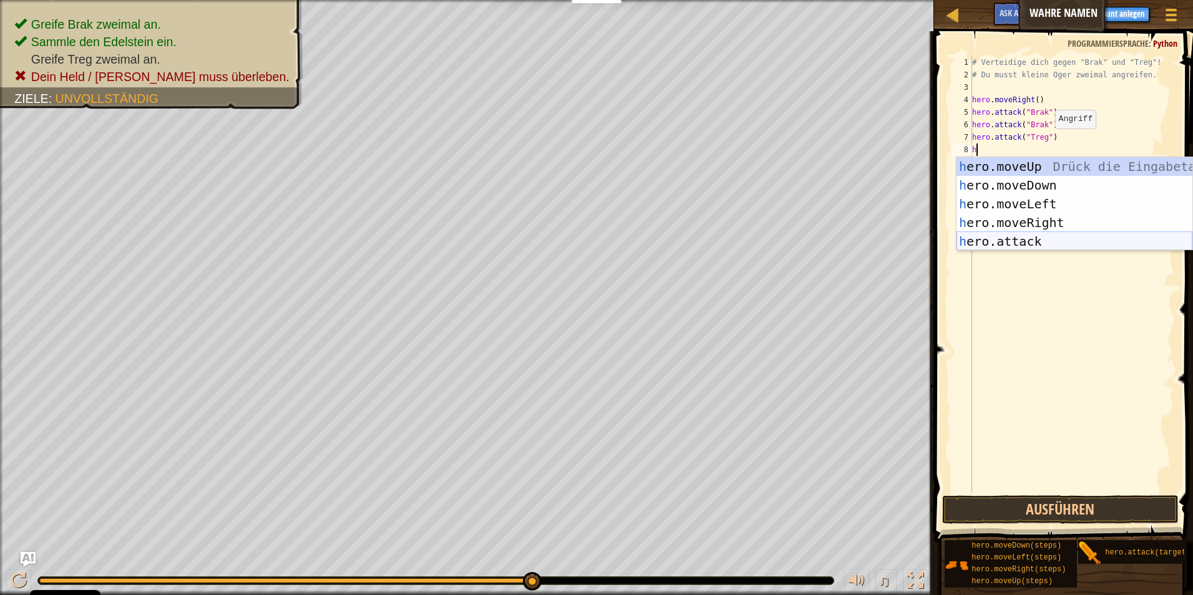
click at [564, 240] on div "h ero.moveUp Drück die Eingabetaste h ero.moveDown Drück die Eingabetaste h ero…" at bounding box center [1074, 222] width 236 height 131
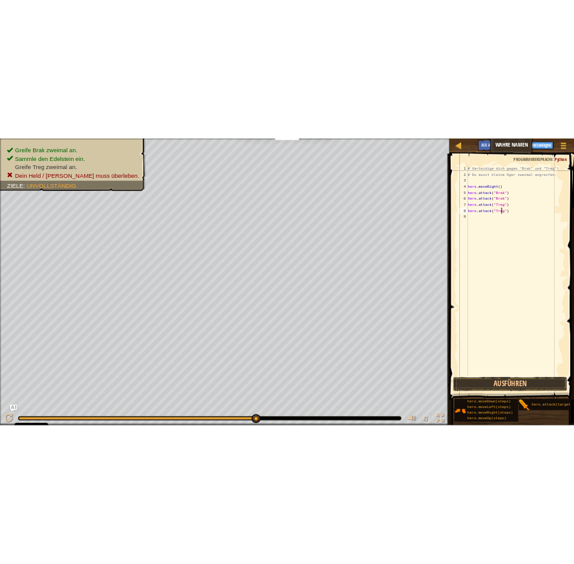
scroll to position [6, 6]
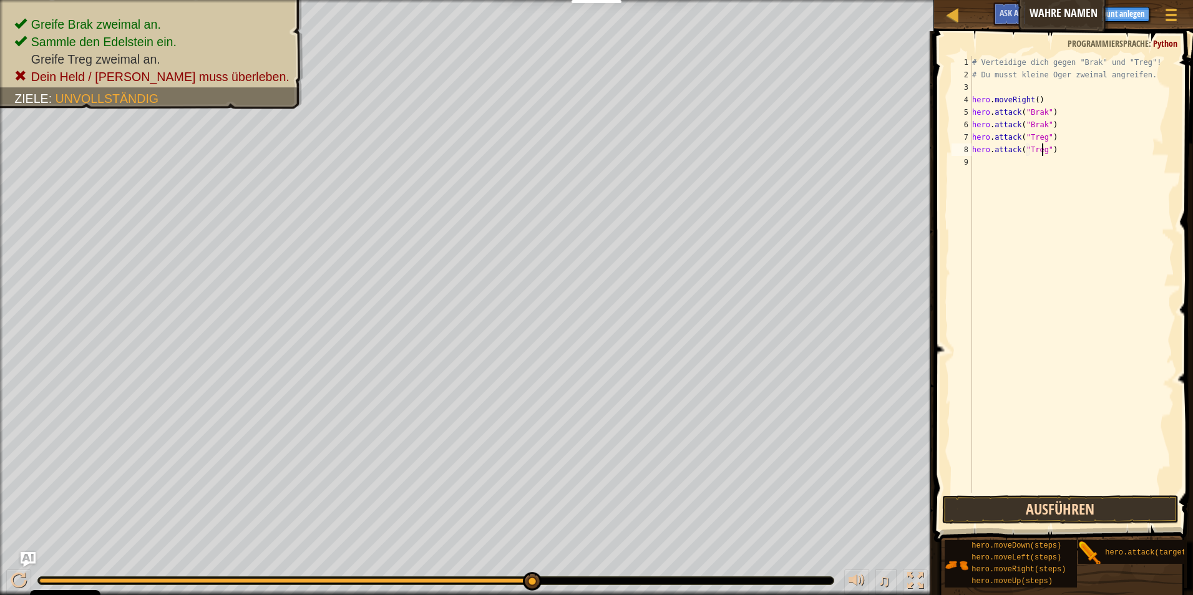
type textarea "hero.attack("Treg")"
click at [564, 500] on button "Ausführen" at bounding box center [1060, 509] width 237 height 29
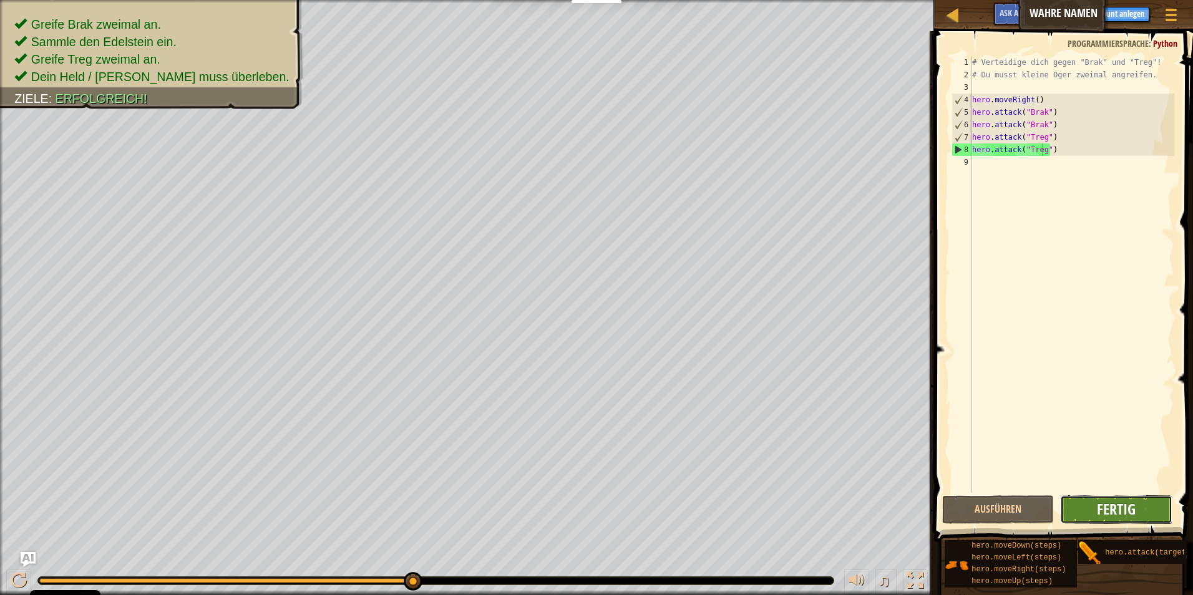
click at [564, 510] on span "Fertig" at bounding box center [1116, 509] width 39 height 20
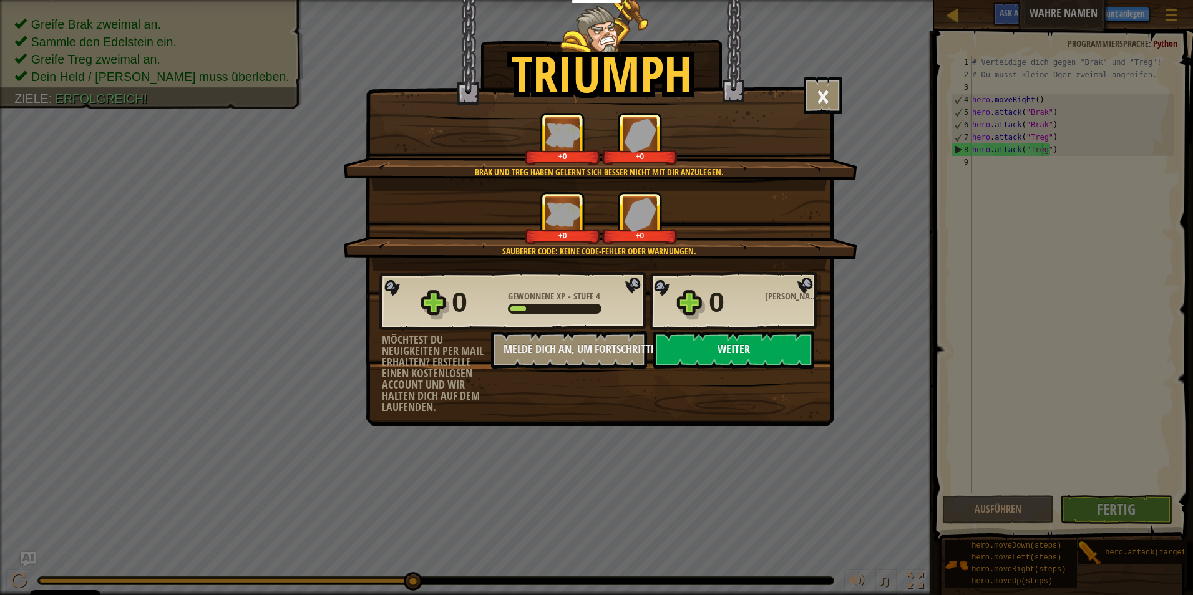
click at [564, 345] on button "Weiter" at bounding box center [733, 349] width 161 height 37
select select "de-DE"
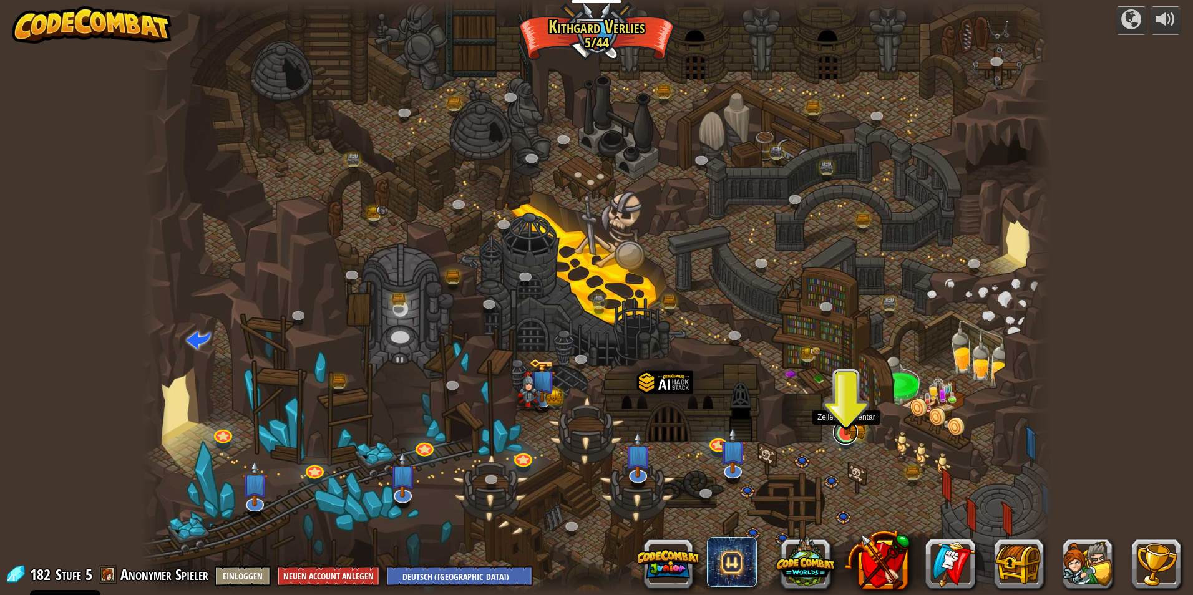
click at [564, 439] on link at bounding box center [845, 432] width 25 height 25
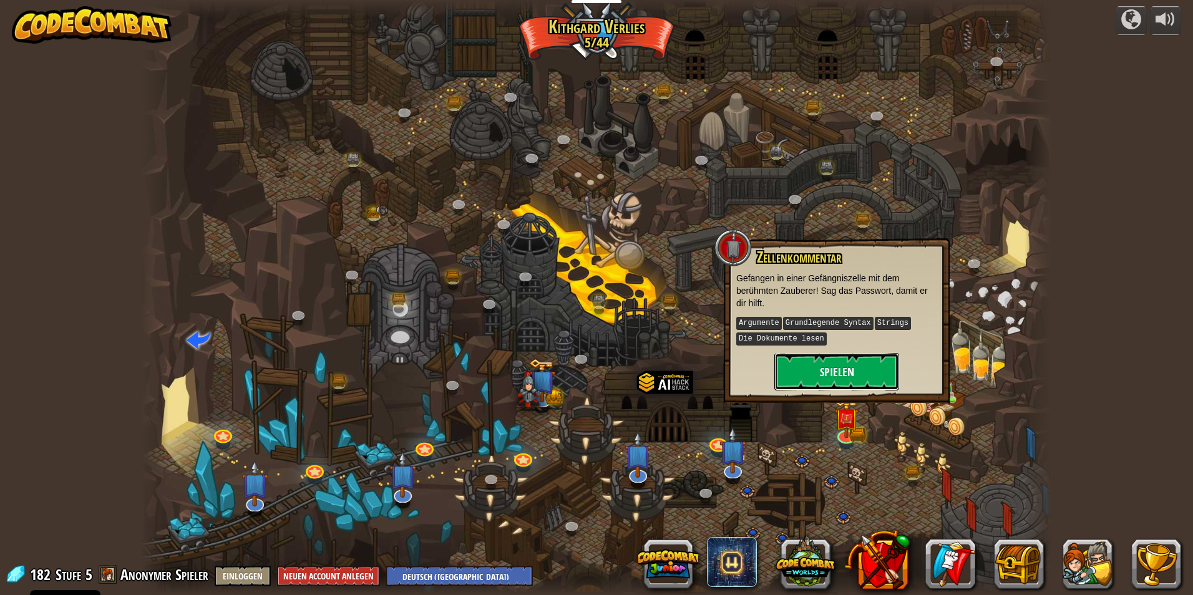
click at [564, 367] on button "Spielen" at bounding box center [836, 371] width 125 height 37
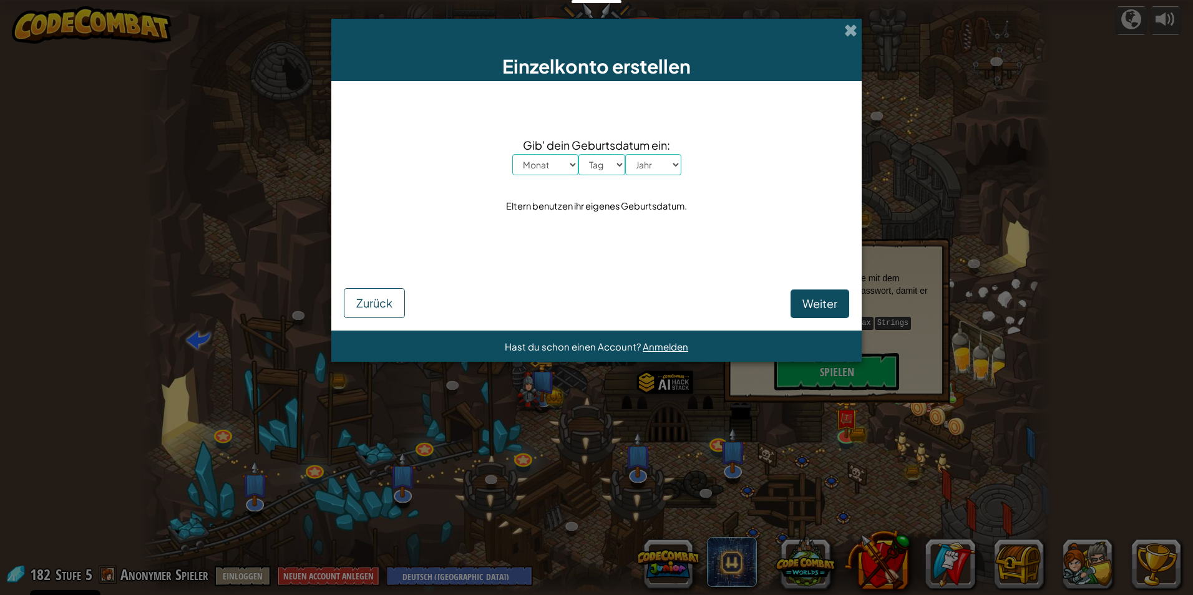
click at [564, 41] on div "Einzelkonto erstellen" at bounding box center [596, 50] width 530 height 62
click at [564, 32] on span at bounding box center [850, 30] width 13 height 13
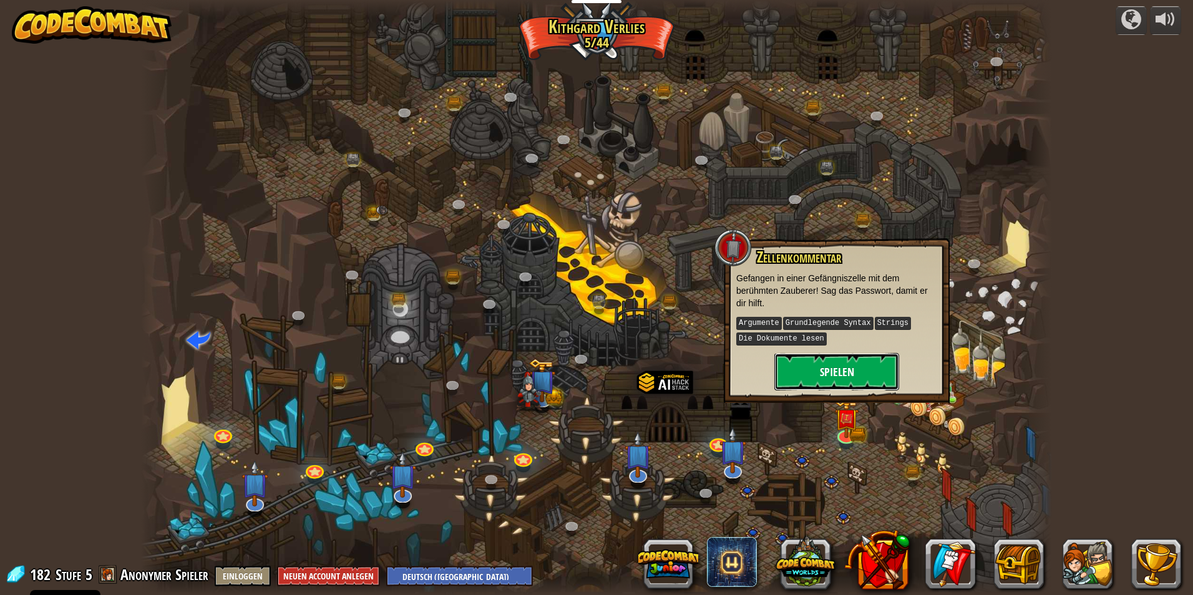
click at [564, 368] on button "Spielen" at bounding box center [836, 371] width 125 height 37
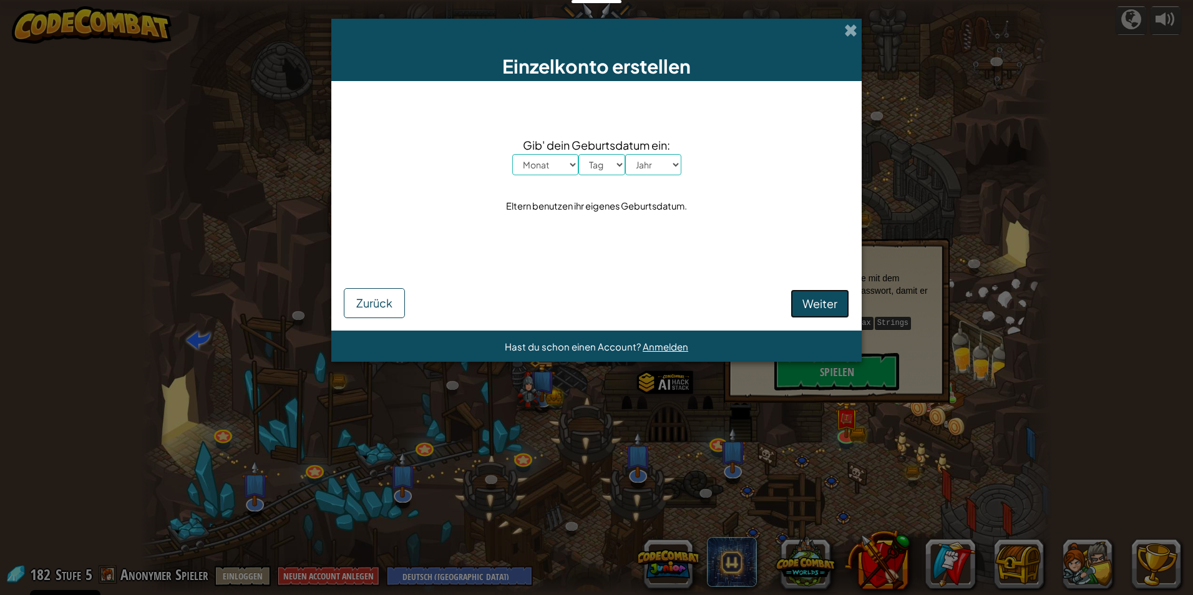
click at [564, 304] on span "Weiter" at bounding box center [819, 303] width 35 height 14
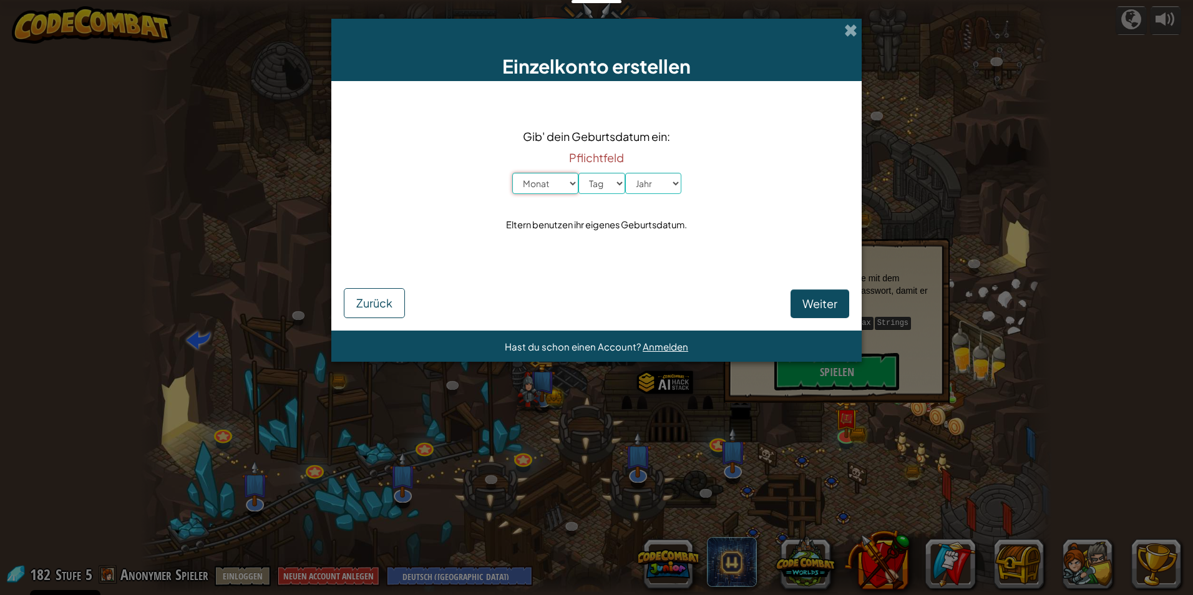
click at [515, 254] on div "Gib' dein Geburtsdatum ein: Pflichtfeld Monat Januar Februar [PERSON_NAME] Apri…" at bounding box center [596, 180] width 505 height 173
select select "12"
click at [512, 173] on select "Monat Januar Februar [PERSON_NAME] April Mai Juni July August September Oktober…" at bounding box center [545, 183] width 66 height 21
drag, startPoint x: 611, startPoint y: 193, endPoint x: 620, endPoint y: 187, distance: 10.4
click at [564, 193] on select "Tag 1 2 3 4 5 6 7 8 9 10 11 12 13 14 15 16 17 18 19 20 21 22 23 24 25 26 27 28 …" at bounding box center [601, 183] width 47 height 21
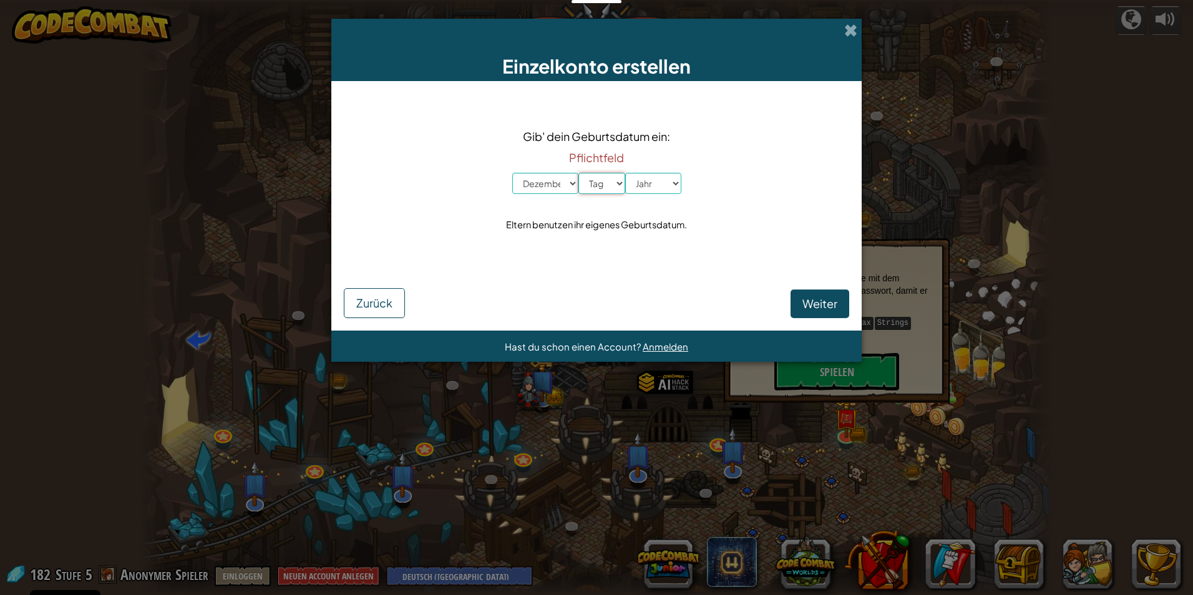
select select "7"
click at [564, 173] on select "Tag 1 2 3 4 5 6 7 8 9 10 11 12 13 14 15 16 17 18 19 20 21 22 23 24 25 26 27 28 …" at bounding box center [601, 183] width 47 height 21
click at [564, 186] on select "Jahr [DEMOGRAPHIC_DATA] [DEMOGRAPHIC_DATA] [DEMOGRAPHIC_DATA] 2022 2021 2020 20…" at bounding box center [653, 183] width 56 height 21
select select "1976"
click at [564, 173] on select "Jahr [DEMOGRAPHIC_DATA] [DEMOGRAPHIC_DATA] [DEMOGRAPHIC_DATA] 2022 2021 2020 20…" at bounding box center [653, 183] width 56 height 21
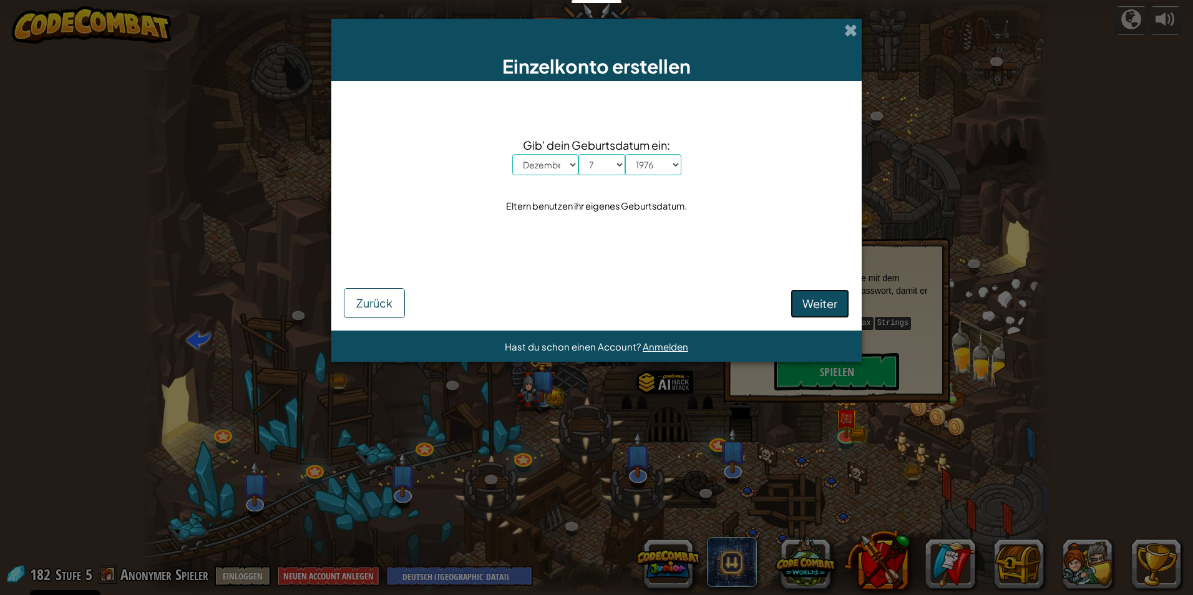
click at [564, 296] on span "Weiter" at bounding box center [819, 303] width 35 height 14
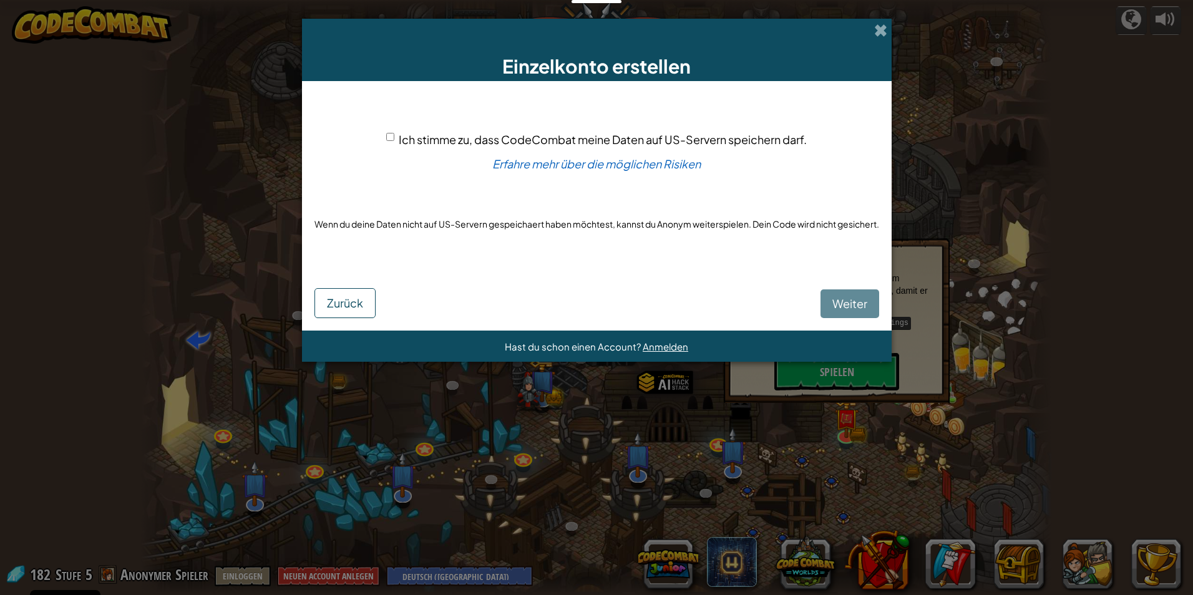
click at [564, 133] on span "Ich stimme zu, dass CodeCombat meine Daten auf US-Servern speichern darf." at bounding box center [603, 139] width 408 height 14
click at [394, 133] on input "Ich stimme zu, dass CodeCombat meine Daten auf US-Servern speichern darf." at bounding box center [390, 137] width 8 height 8
checkbox input "true"
click at [564, 317] on button "Weiter" at bounding box center [849, 303] width 59 height 29
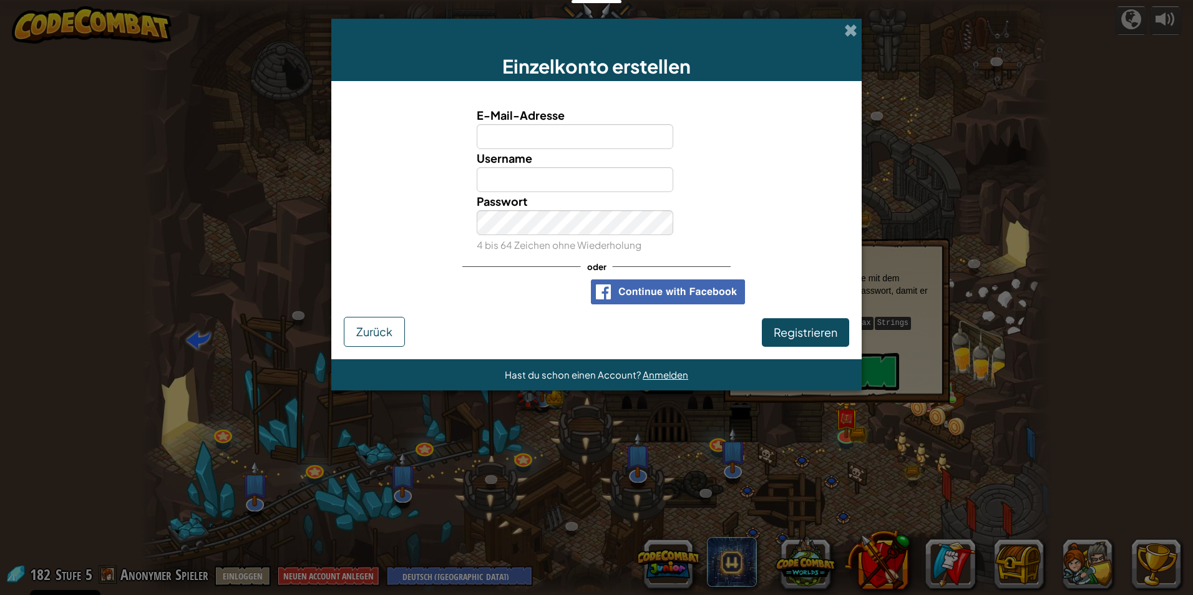
click at [564, 44] on div "Einzelkonto erstellen" at bounding box center [596, 50] width 530 height 62
click at [564, 34] on span at bounding box center [850, 30] width 13 height 13
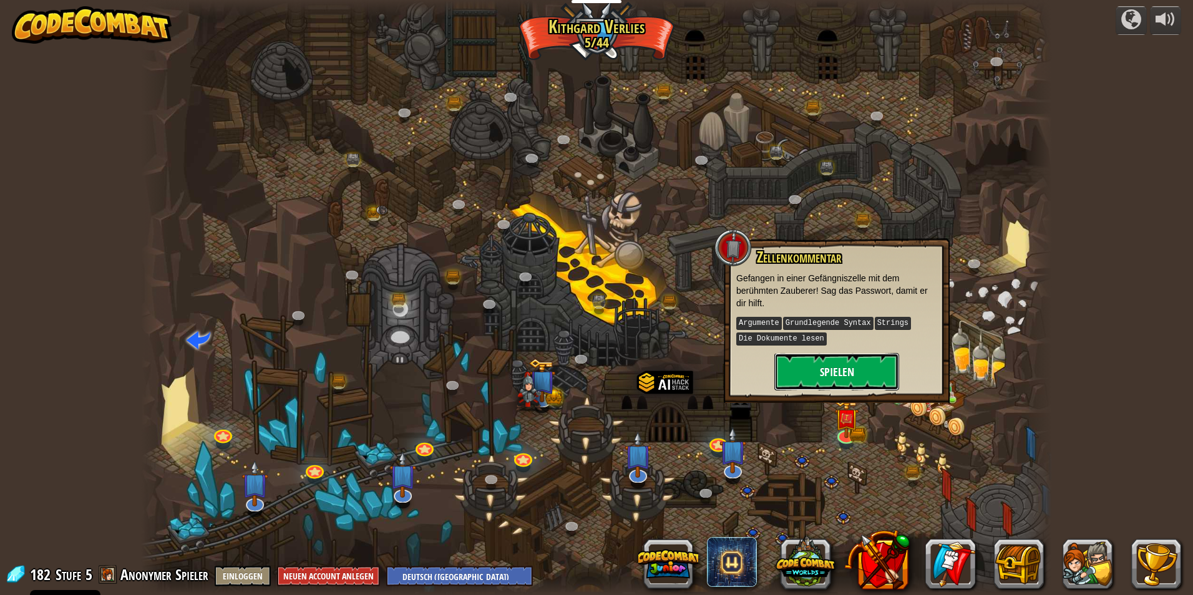
click at [564, 364] on button "Spielen" at bounding box center [836, 371] width 125 height 37
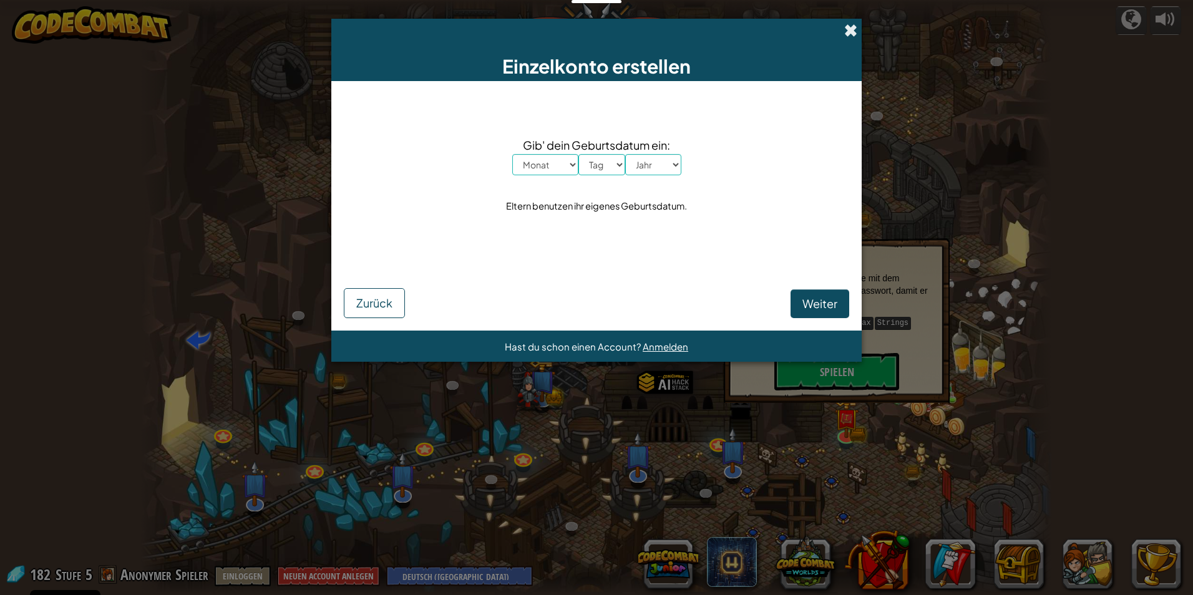
click at [564, 32] on span at bounding box center [850, 30] width 13 height 13
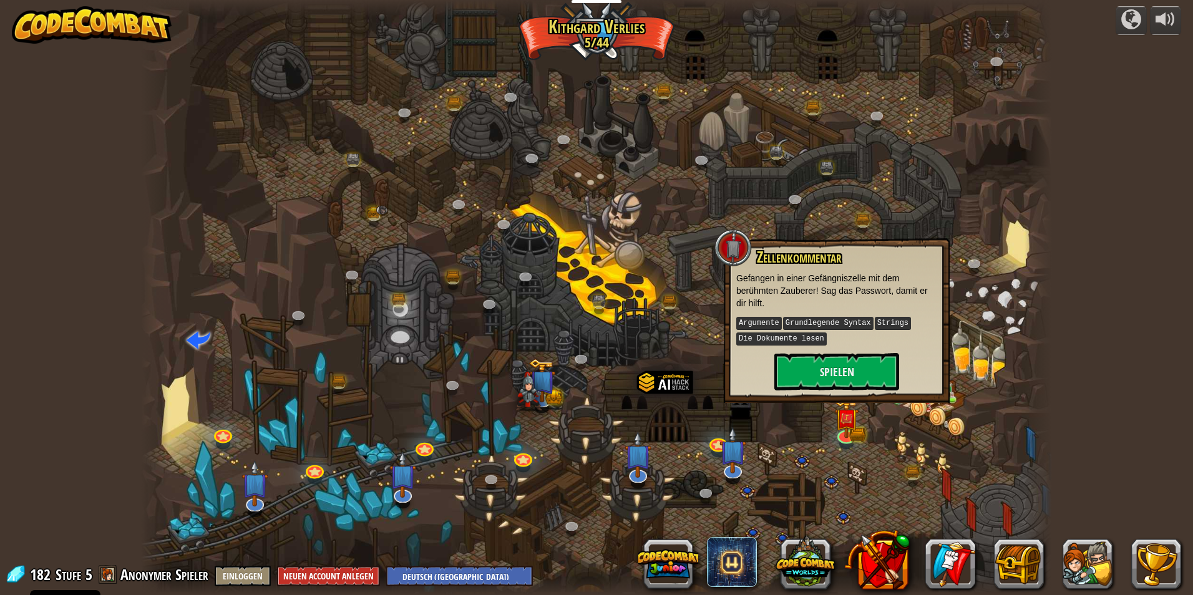
click at [564, 501] on div at bounding box center [596, 297] width 911 height 595
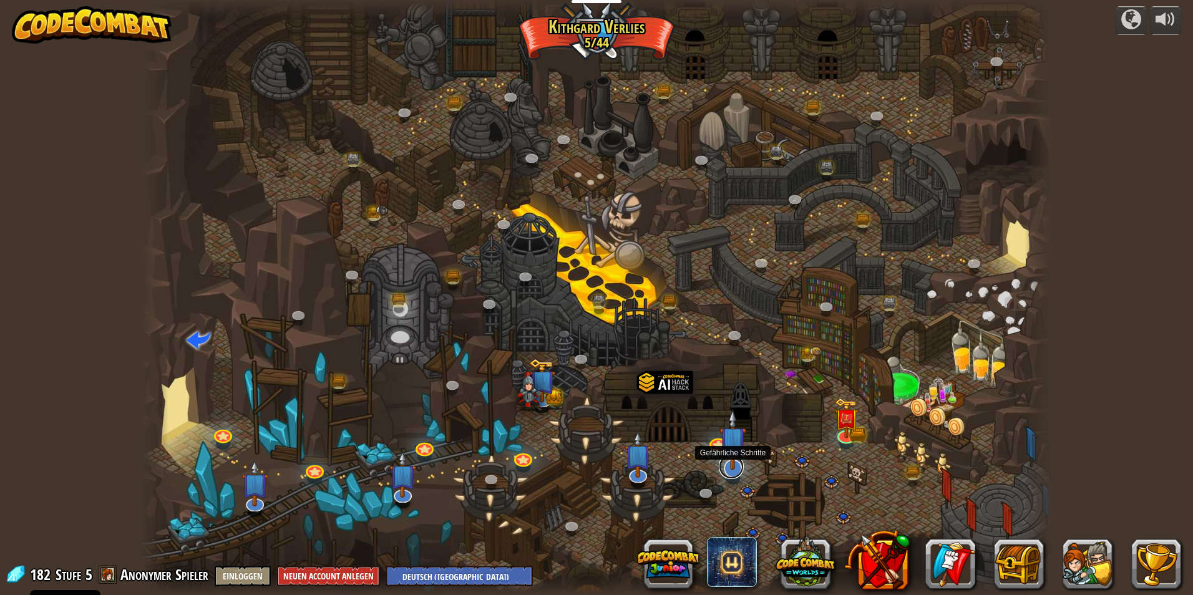
click at [564, 473] on link at bounding box center [731, 466] width 25 height 25
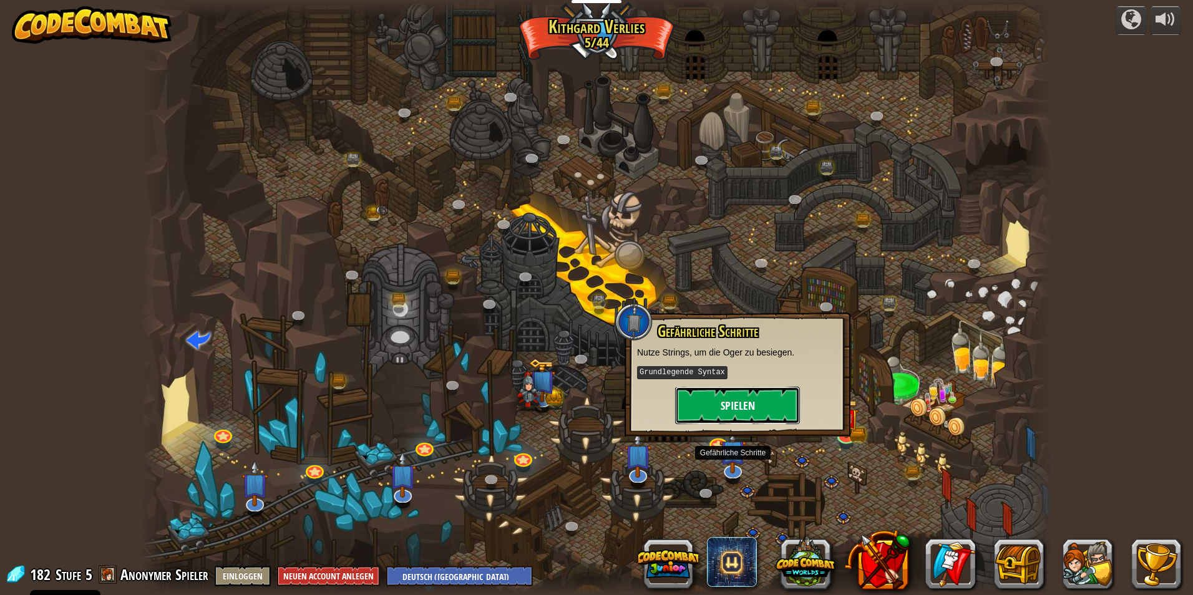
click at [564, 403] on button "Spielen" at bounding box center [737, 405] width 125 height 37
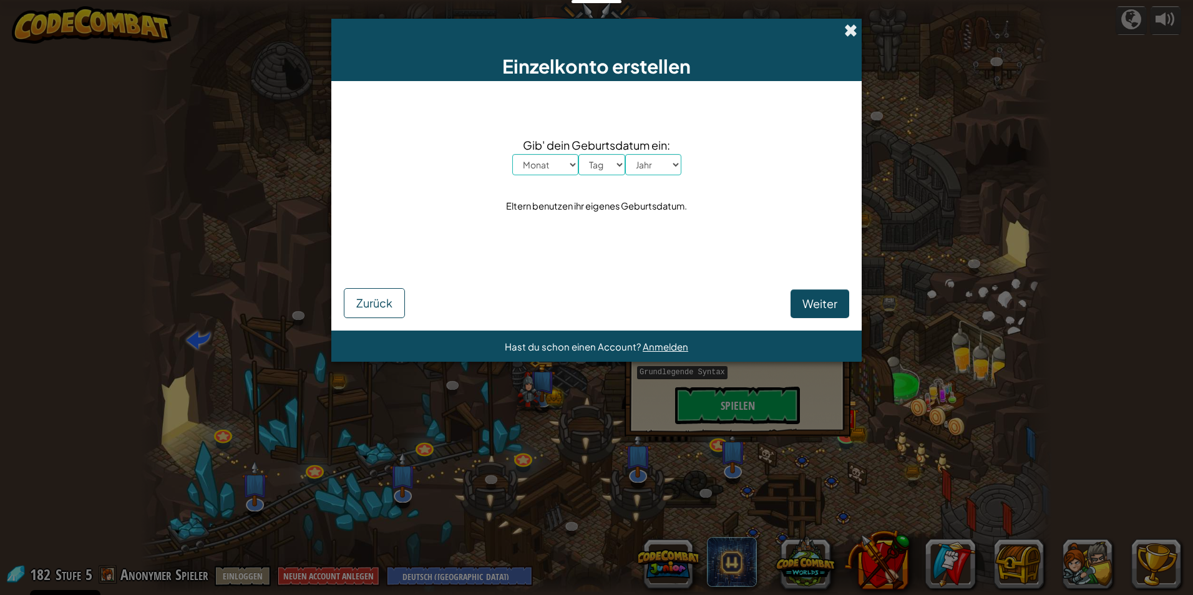
click at [564, 28] on span at bounding box center [850, 30] width 13 height 13
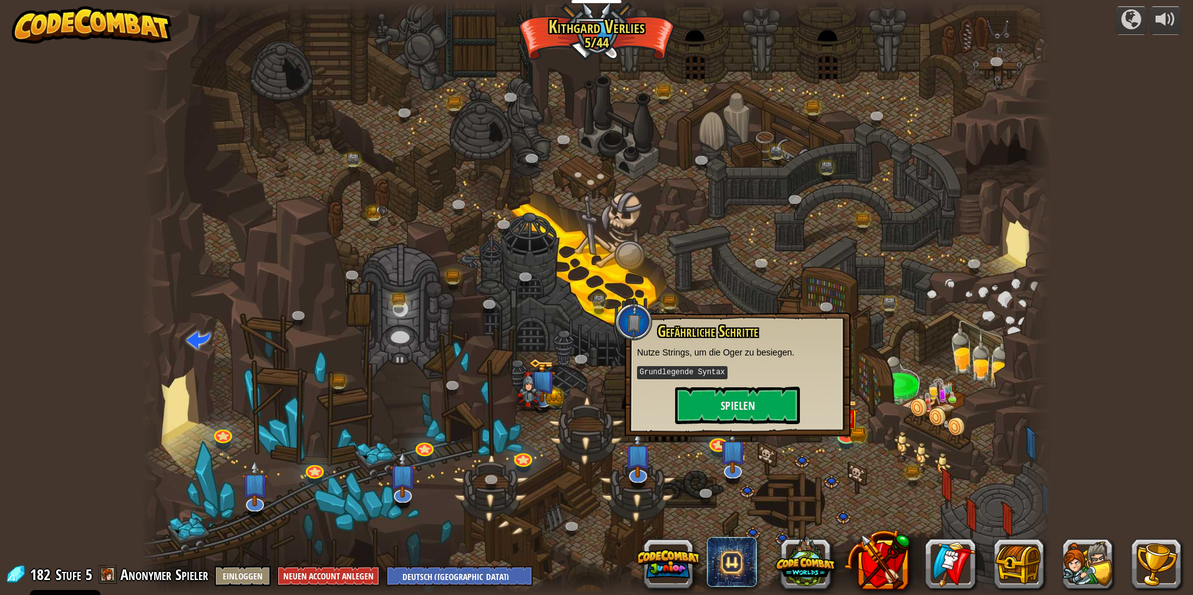
drag, startPoint x: 1030, startPoint y: 294, endPoint x: 1041, endPoint y: 319, distance: 27.4
click at [564, 300] on div at bounding box center [1037, 297] width 27 height 595
click at [564, 443] on div at bounding box center [596, 297] width 911 height 595
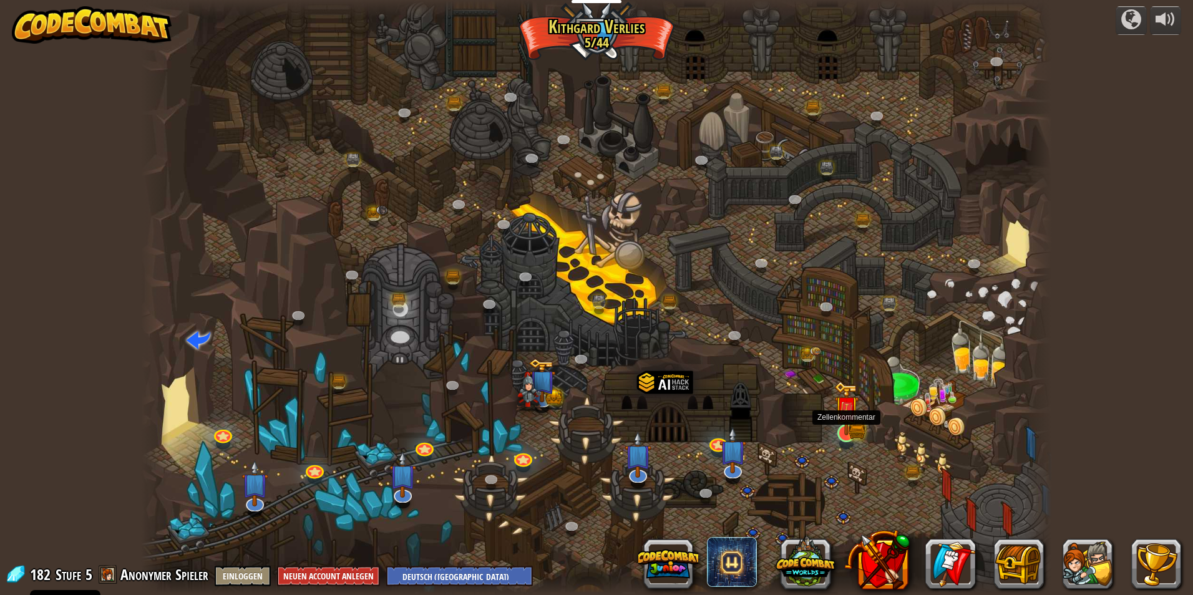
click at [564, 430] on img at bounding box center [846, 408] width 24 height 54
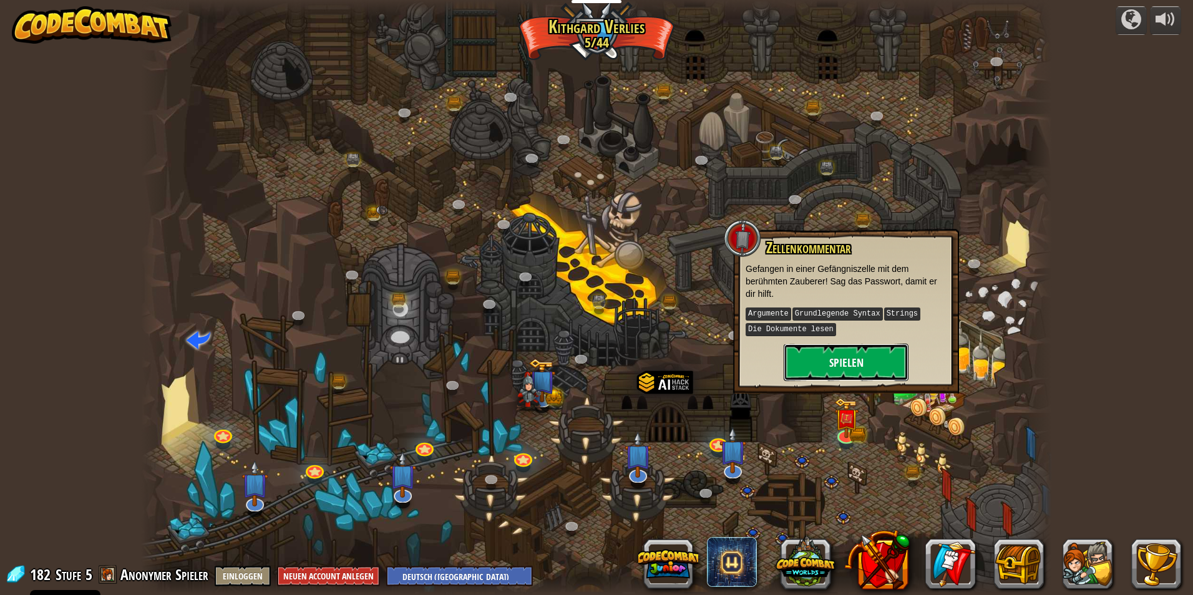
click at [564, 354] on button "Spielen" at bounding box center [845, 362] width 125 height 37
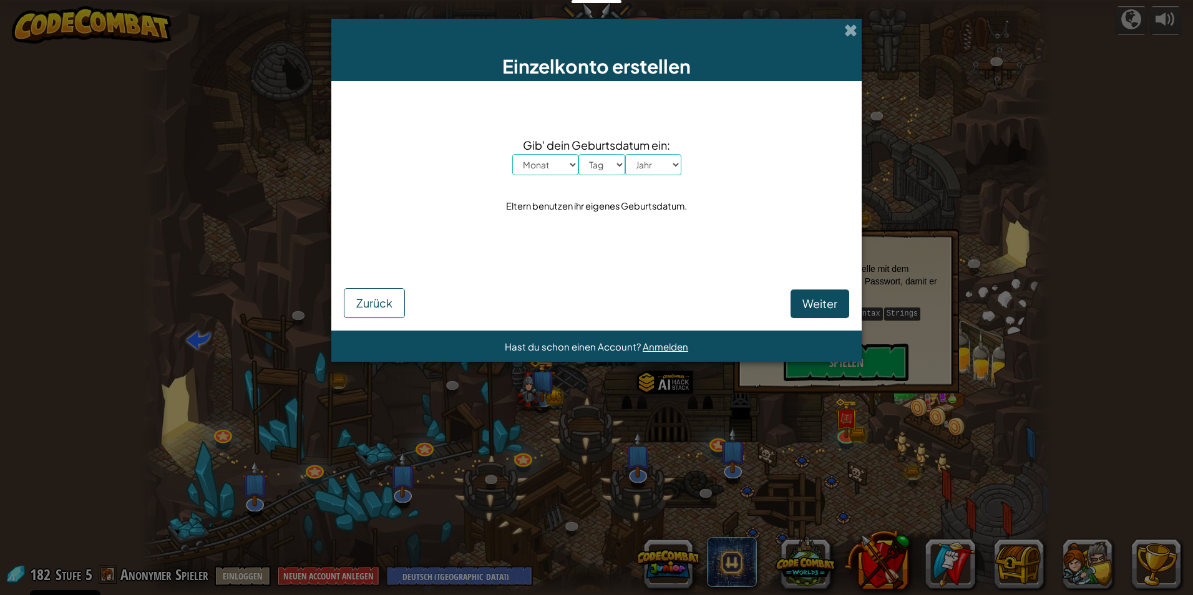
click at [564, 31] on div "Einzelkonto erstellen" at bounding box center [596, 50] width 530 height 62
click at [564, 24] on span at bounding box center [850, 30] width 13 height 13
